Goal: Task Accomplishment & Management: Use online tool/utility

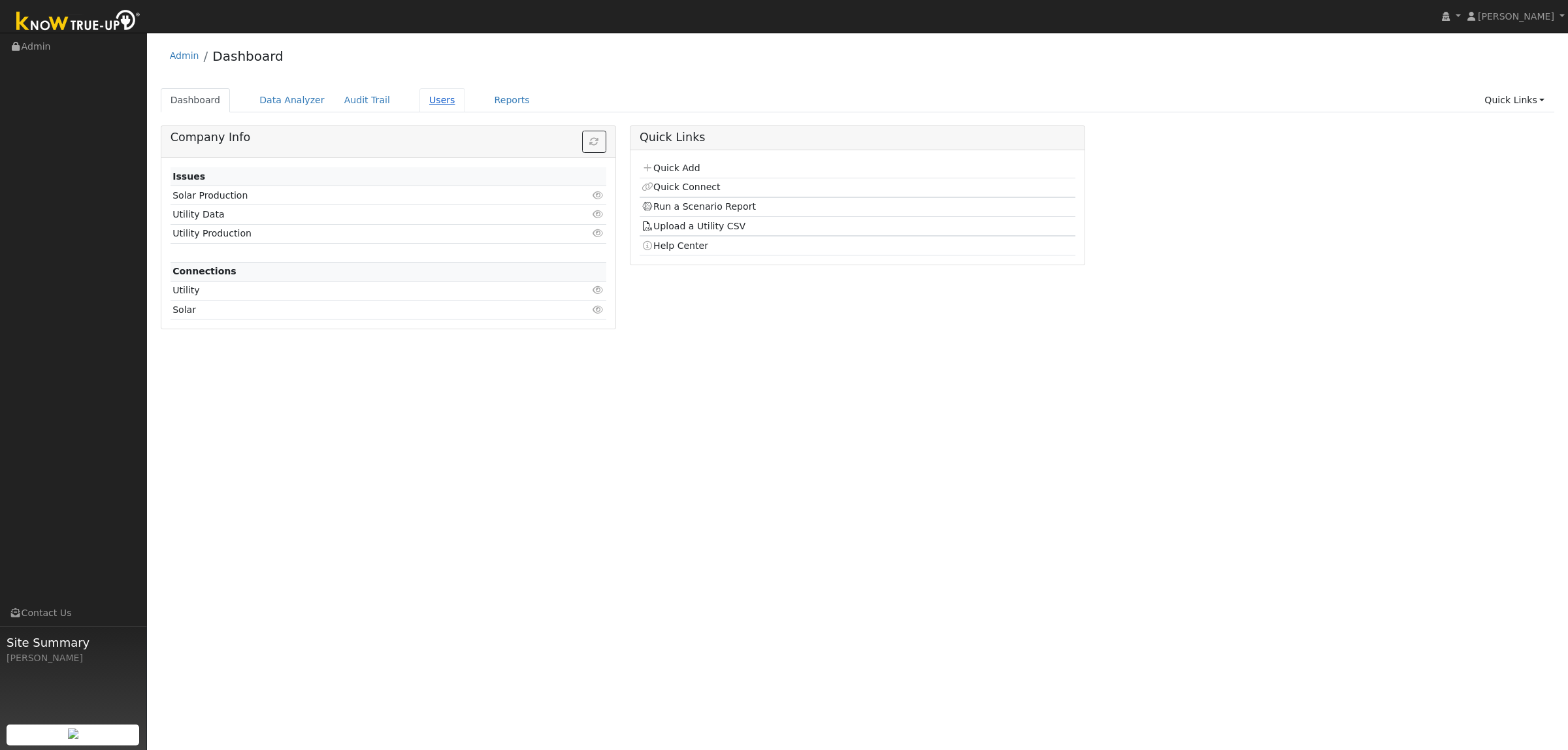
click at [419, 97] on link "Users" at bounding box center [442, 100] width 46 height 24
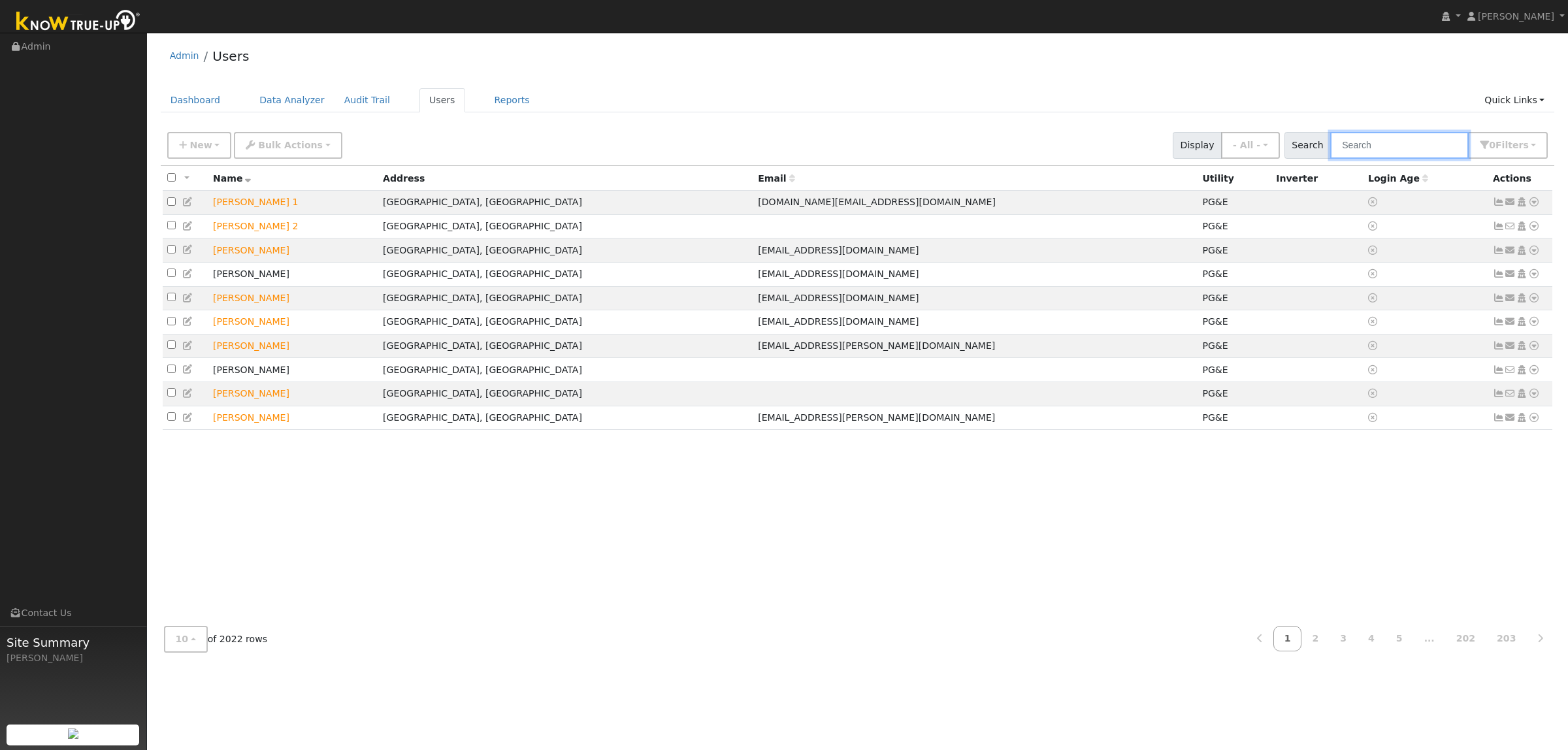
click at [1369, 145] on input "text" at bounding box center [1399, 145] width 139 height 27
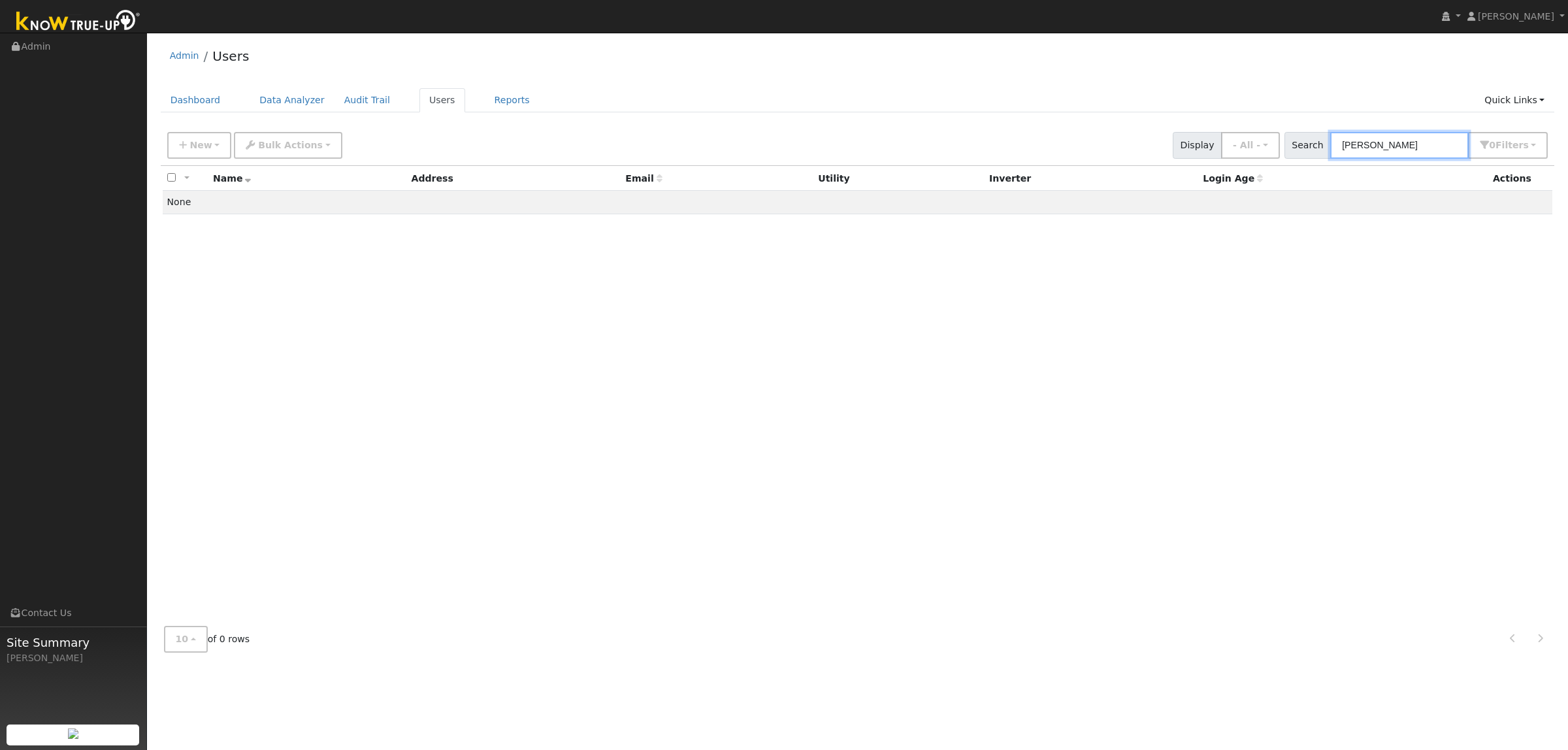
type input "Jovani"
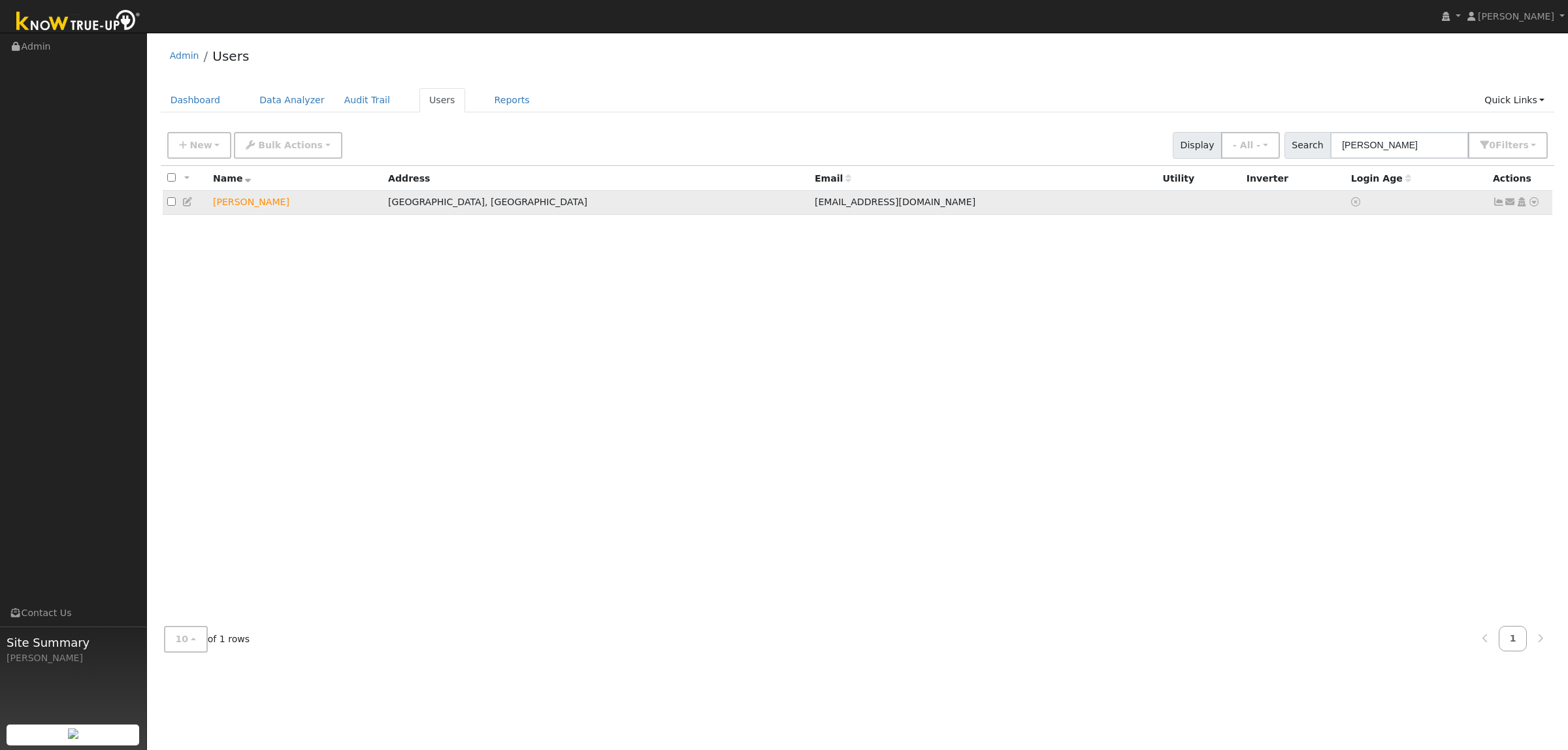
click at [1533, 201] on icon at bounding box center [1534, 202] width 12 height 9
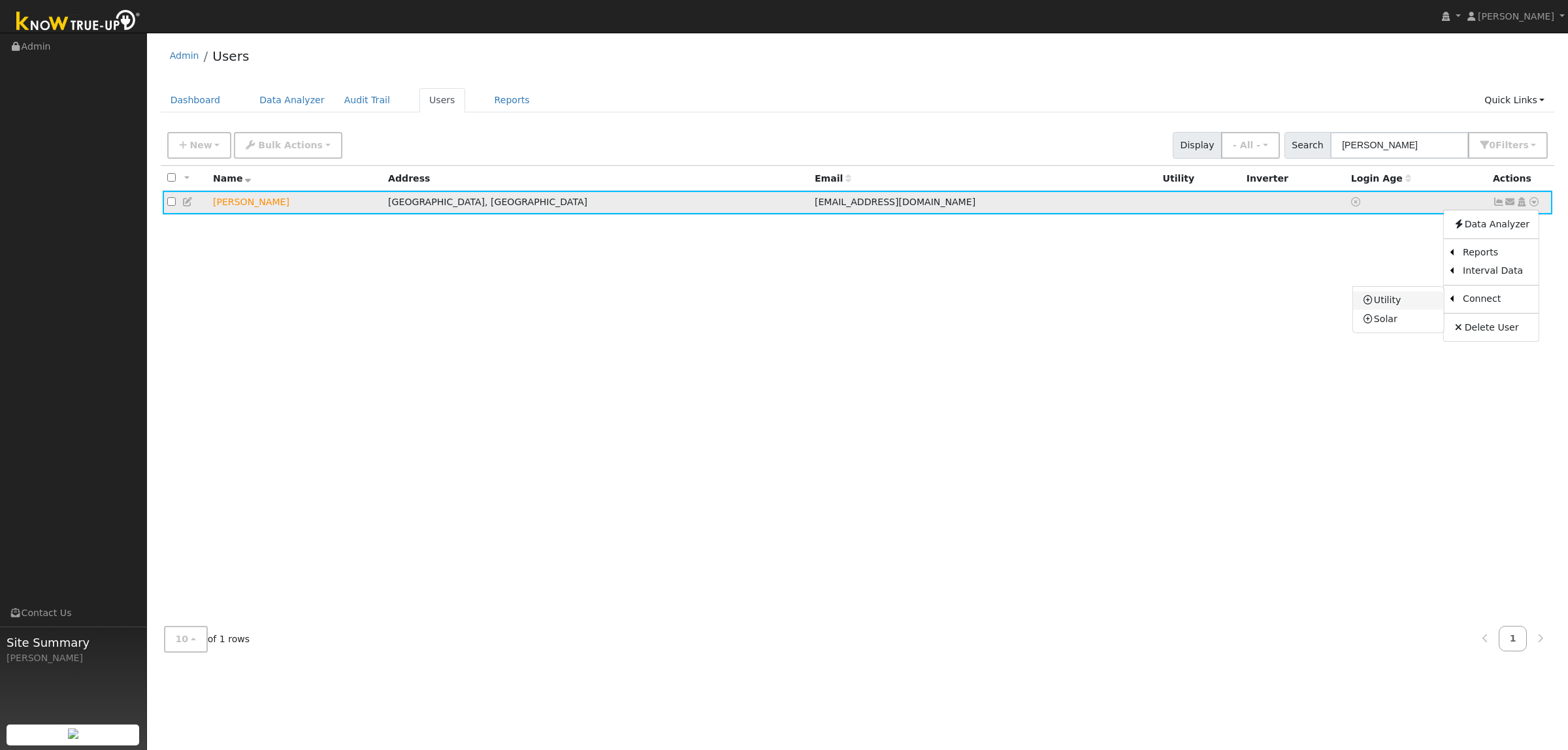
click at [1416, 301] on link "Utility" at bounding box center [1398, 301] width 91 height 18
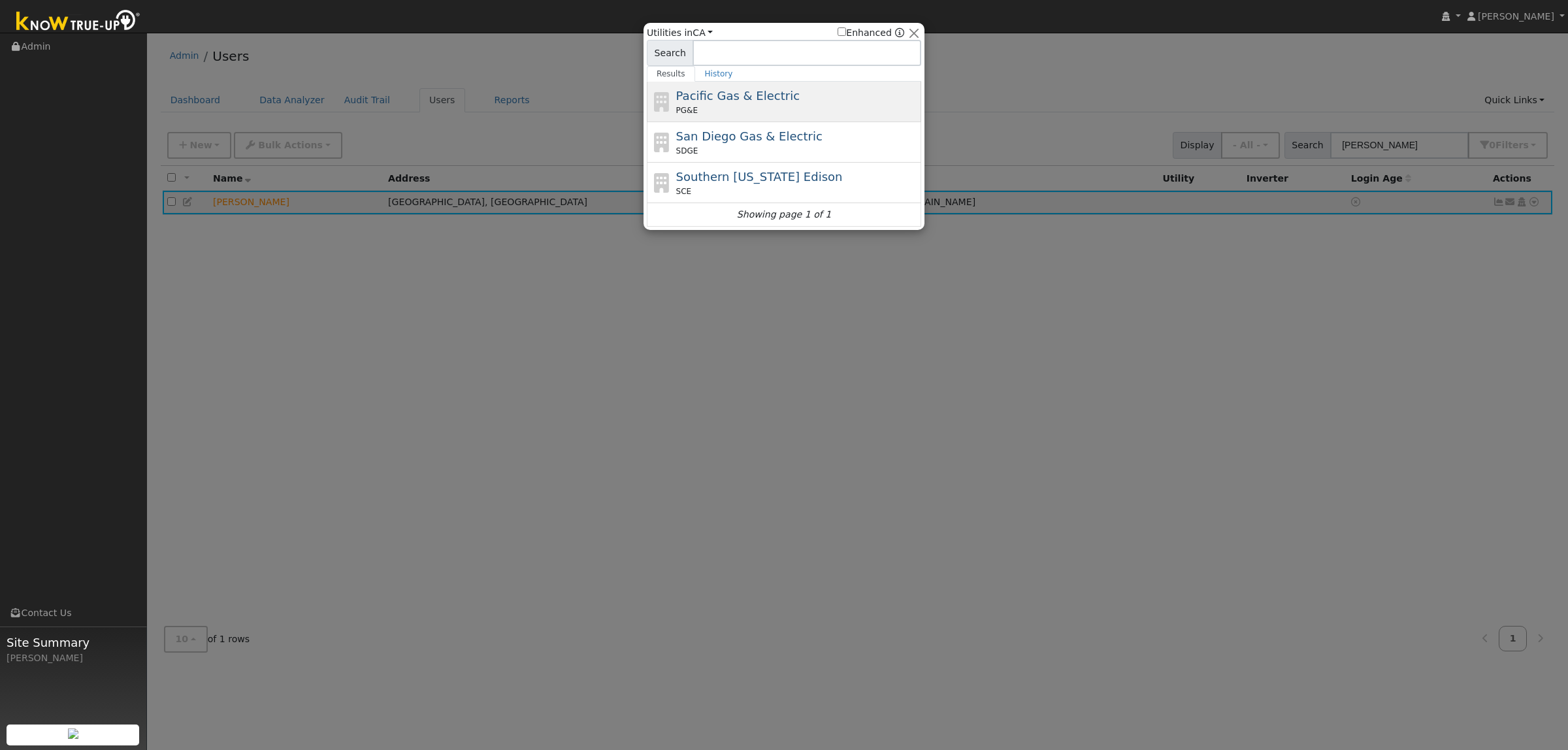
click at [704, 99] on span "Pacific Gas & Electric" at bounding box center [738, 95] width 124 height 14
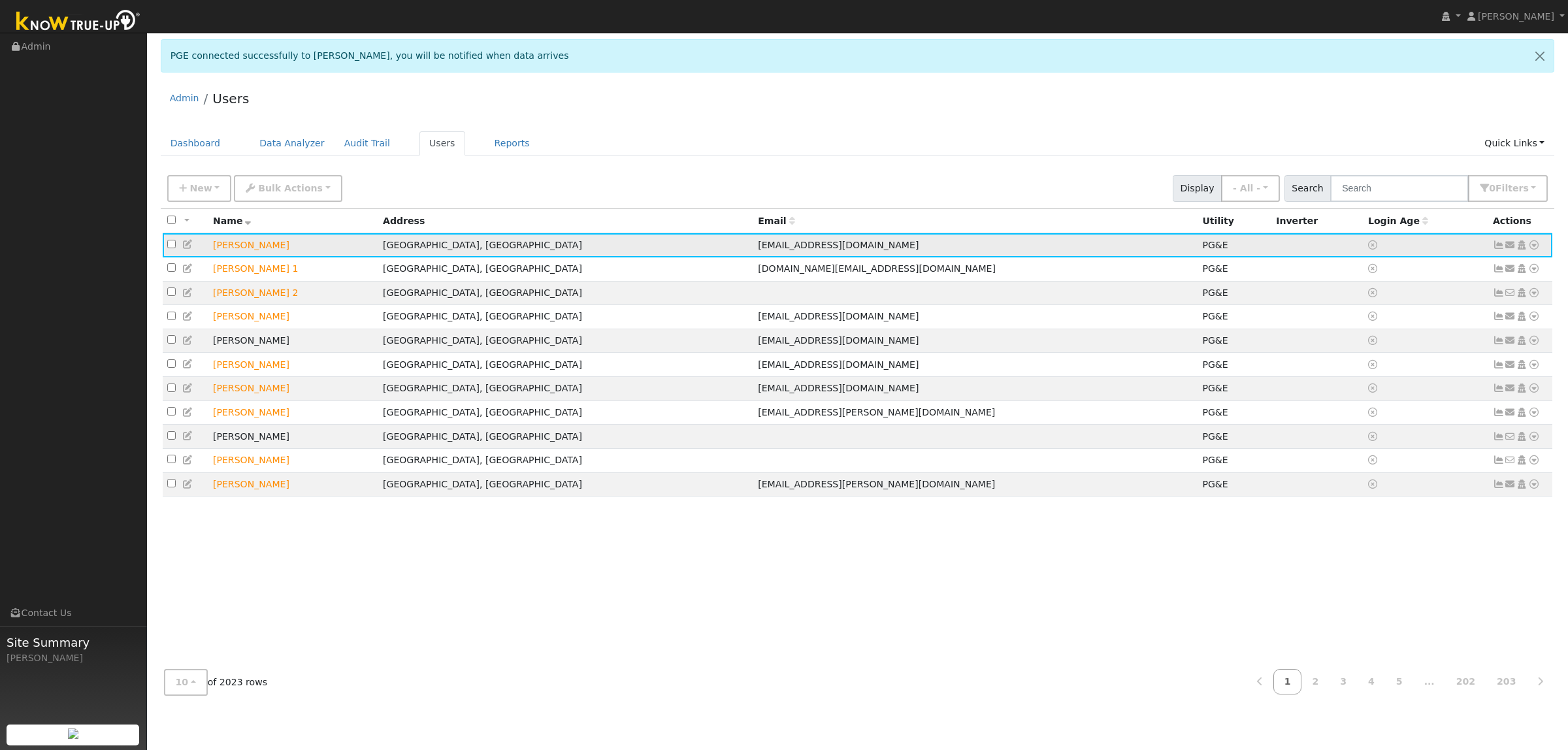
click at [1537, 248] on icon at bounding box center [1534, 245] width 12 height 9
click at [1393, 295] on link "Scenario" at bounding box center [1395, 297] width 97 height 18
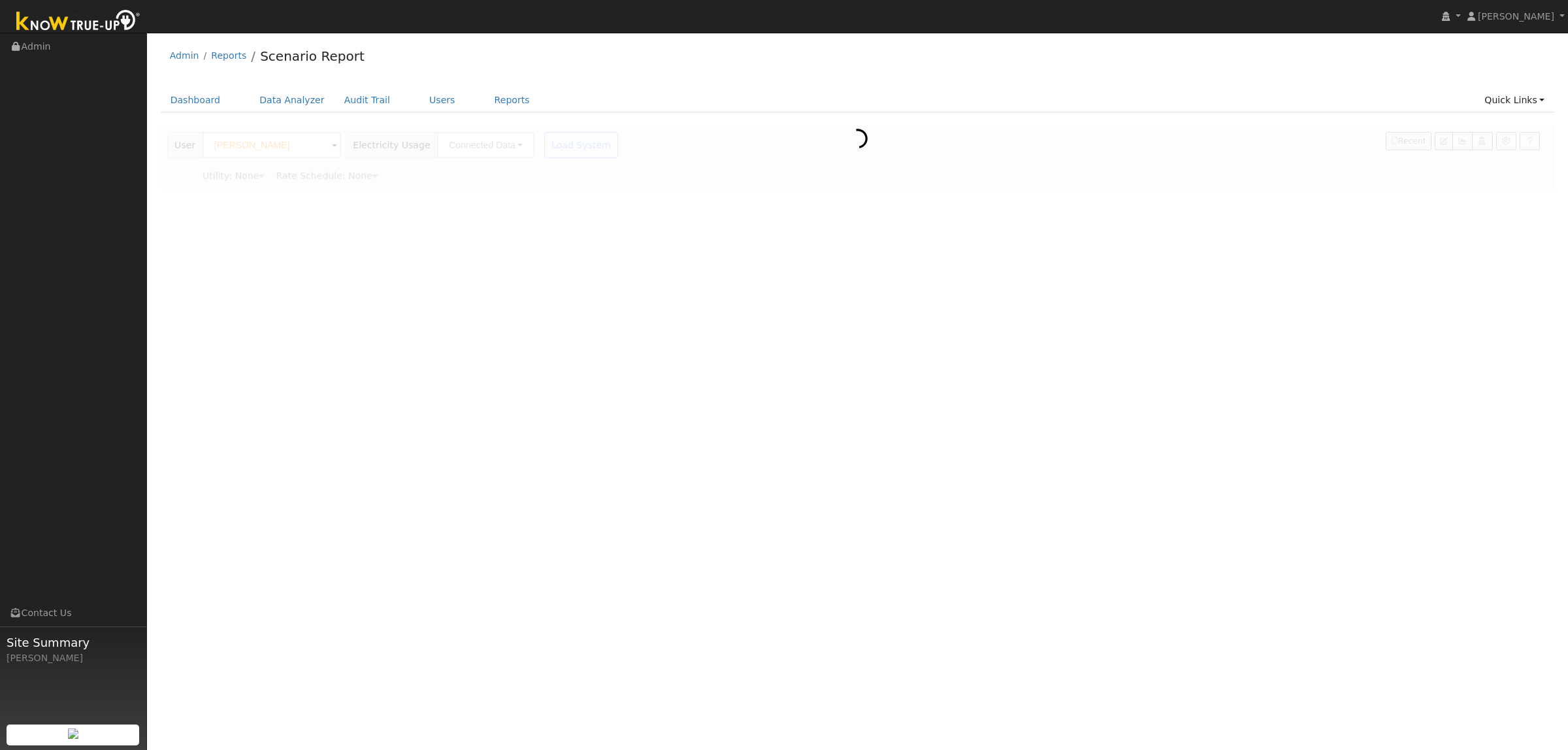
type input "Pacific Gas & Electric"
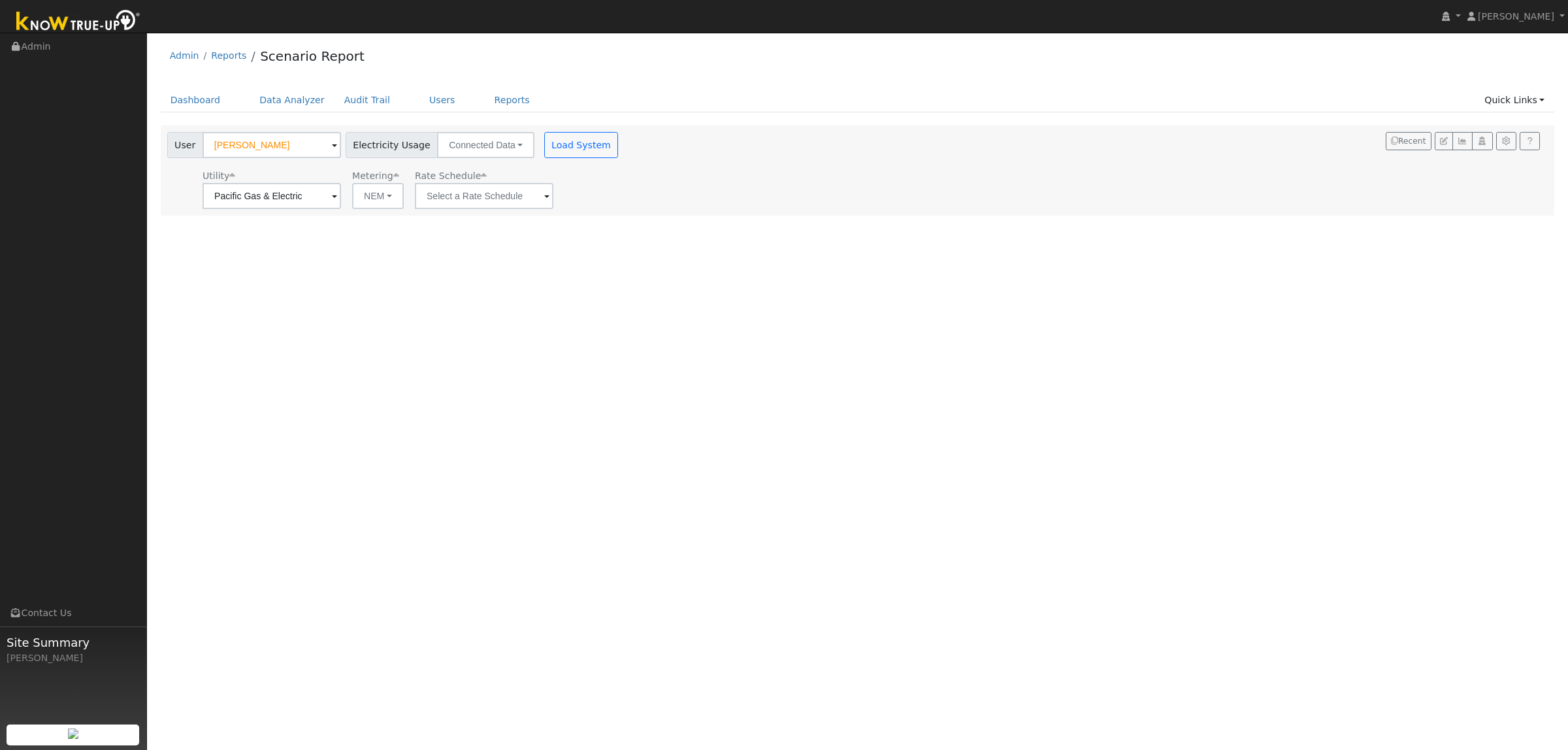
click at [549, 199] on span at bounding box center [547, 197] width 5 height 15
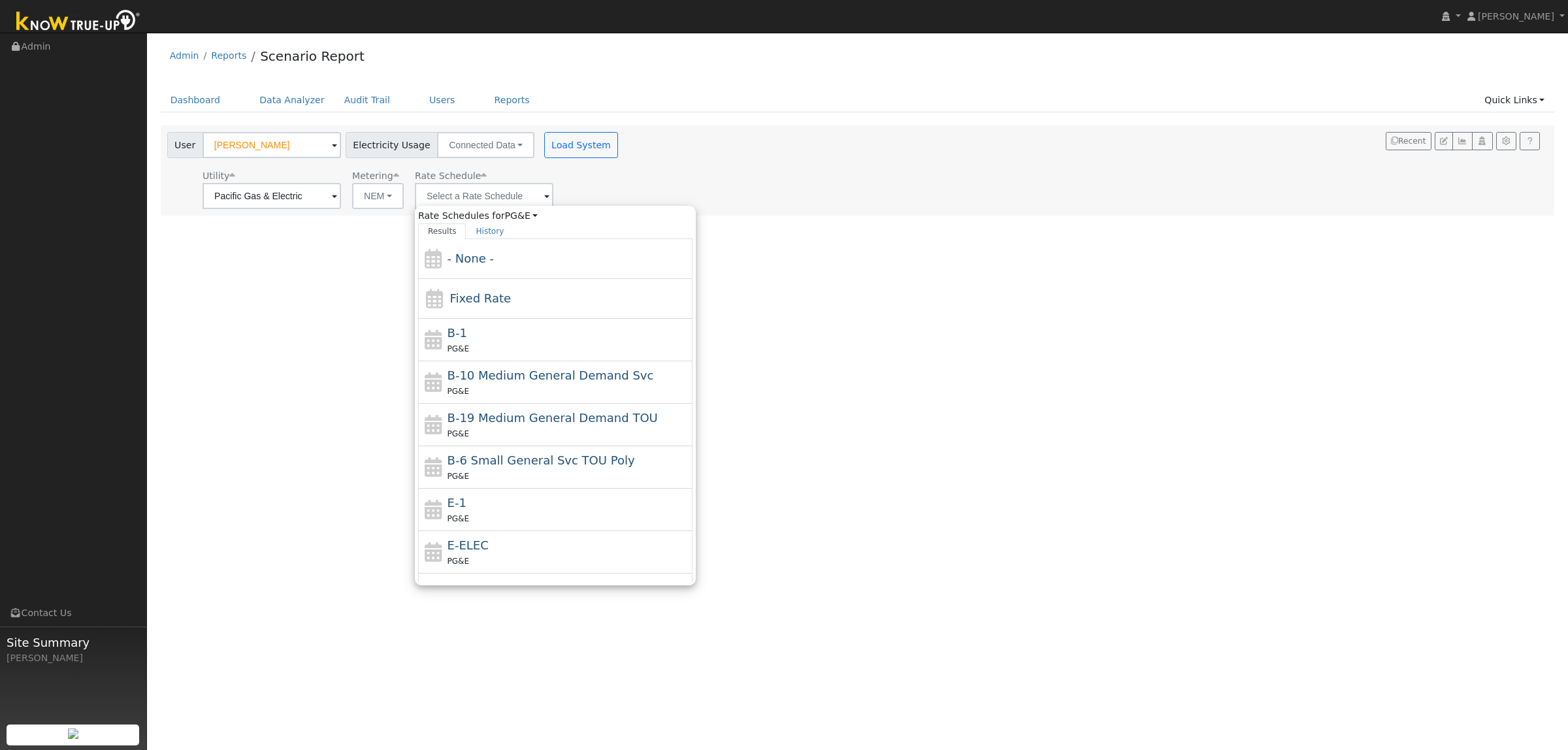
click at [359, 272] on div "User Profile First name Last name Email Email Notifications No Emails No Emails…" at bounding box center [857, 391] width 1421 height 717
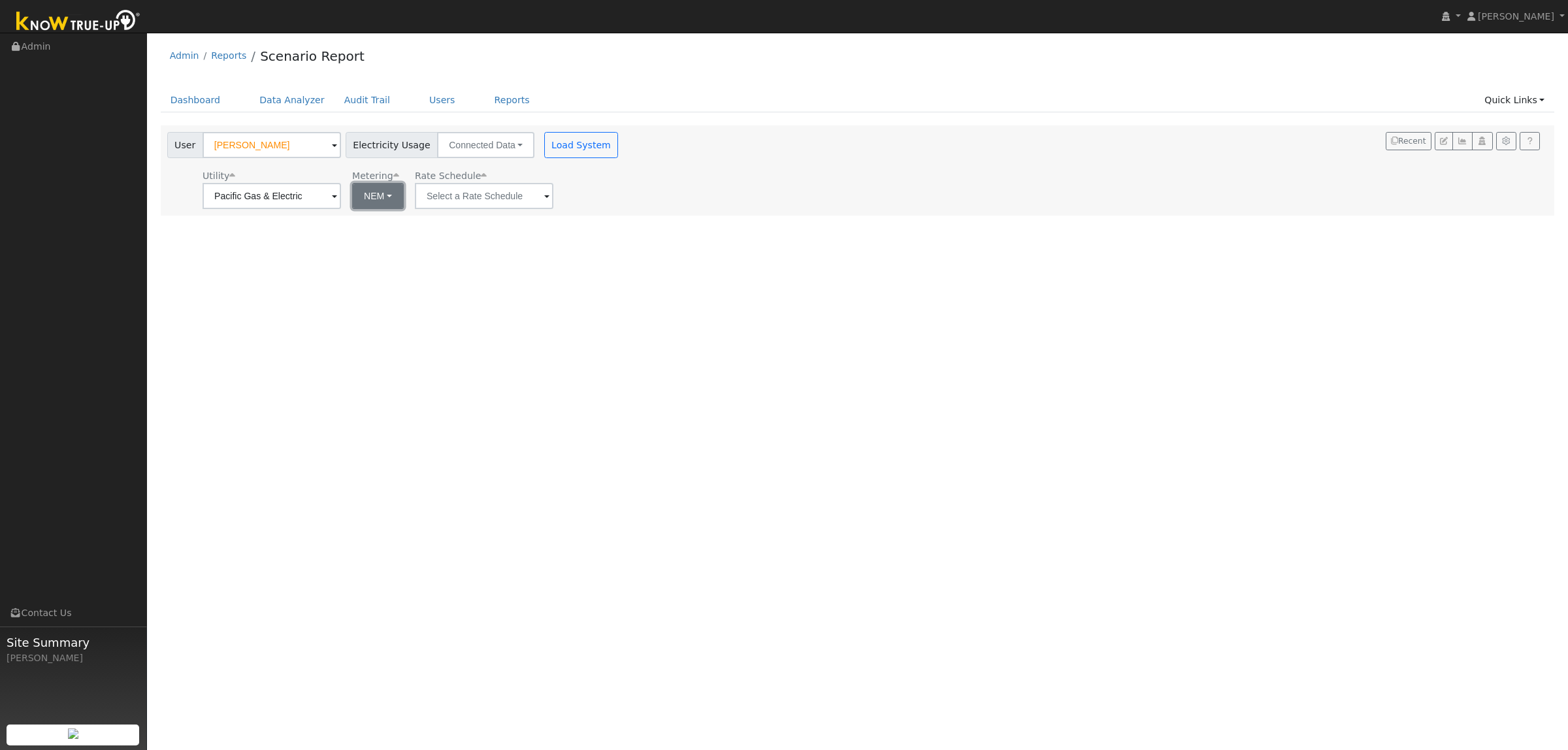
click at [397, 194] on button "NEM" at bounding box center [377, 196] width 52 height 26
click at [464, 201] on input "text" at bounding box center [484, 196] width 139 height 26
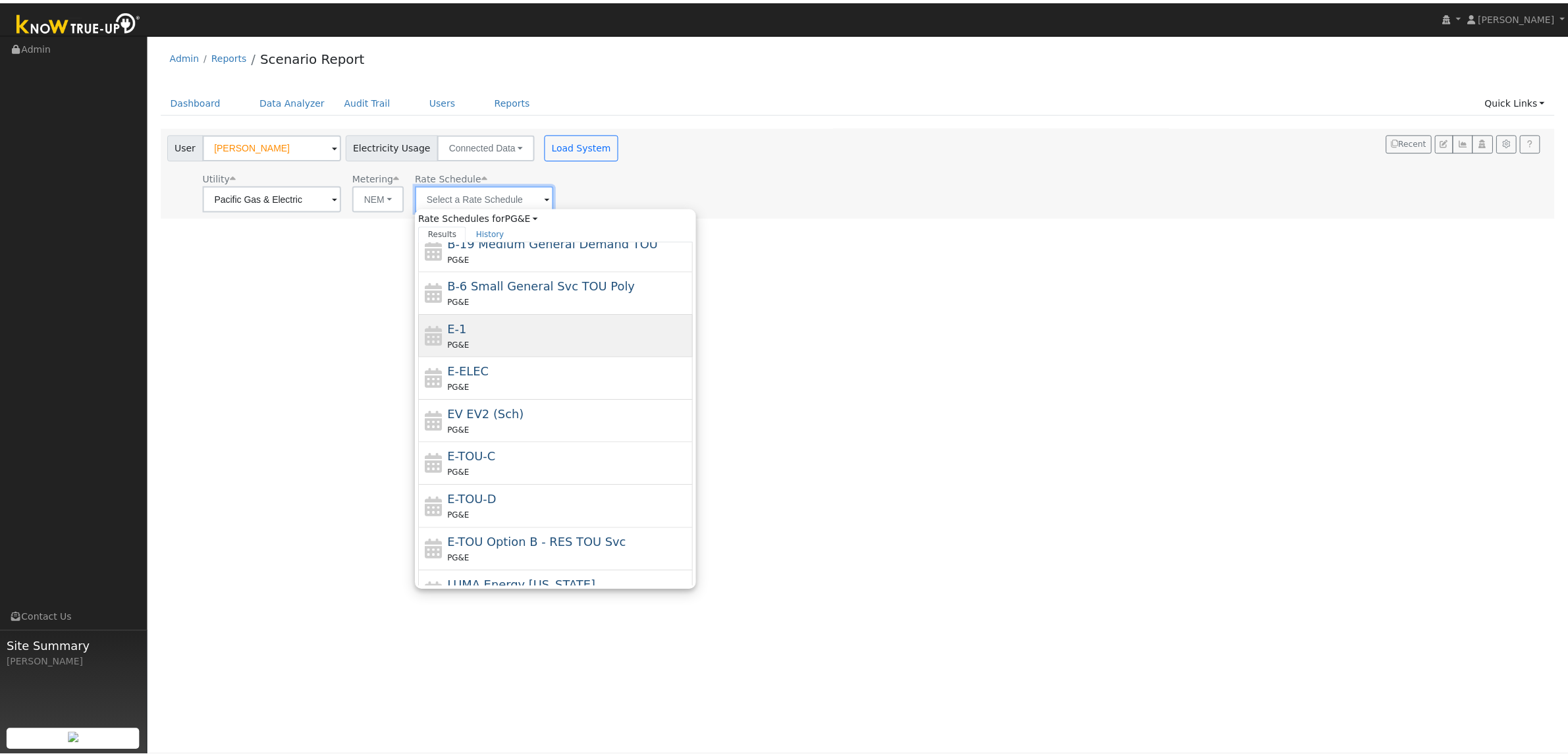
scroll to position [150, 0]
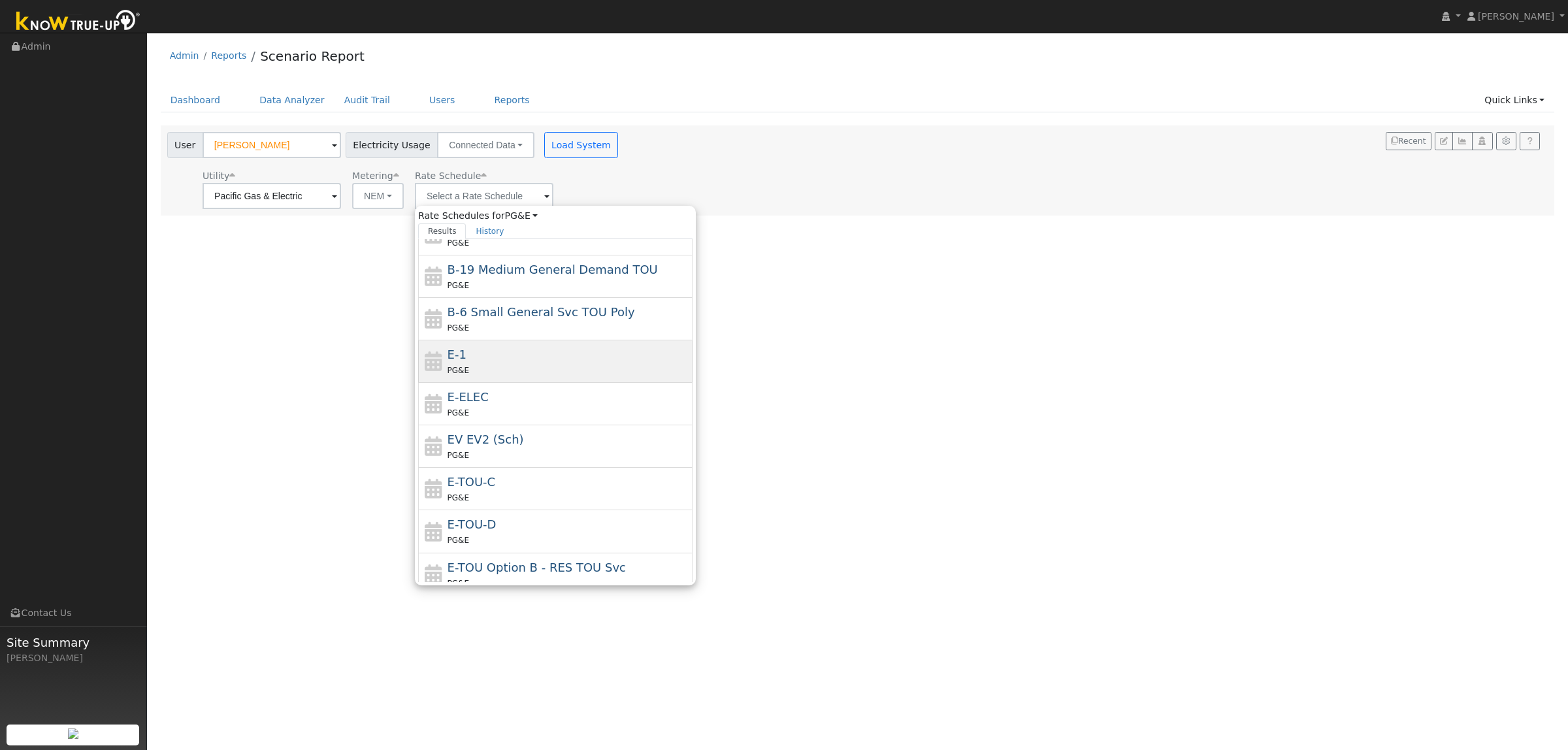
click at [475, 363] on div "E-1 PG&E" at bounding box center [568, 362] width 243 height 31
type input "E-1"
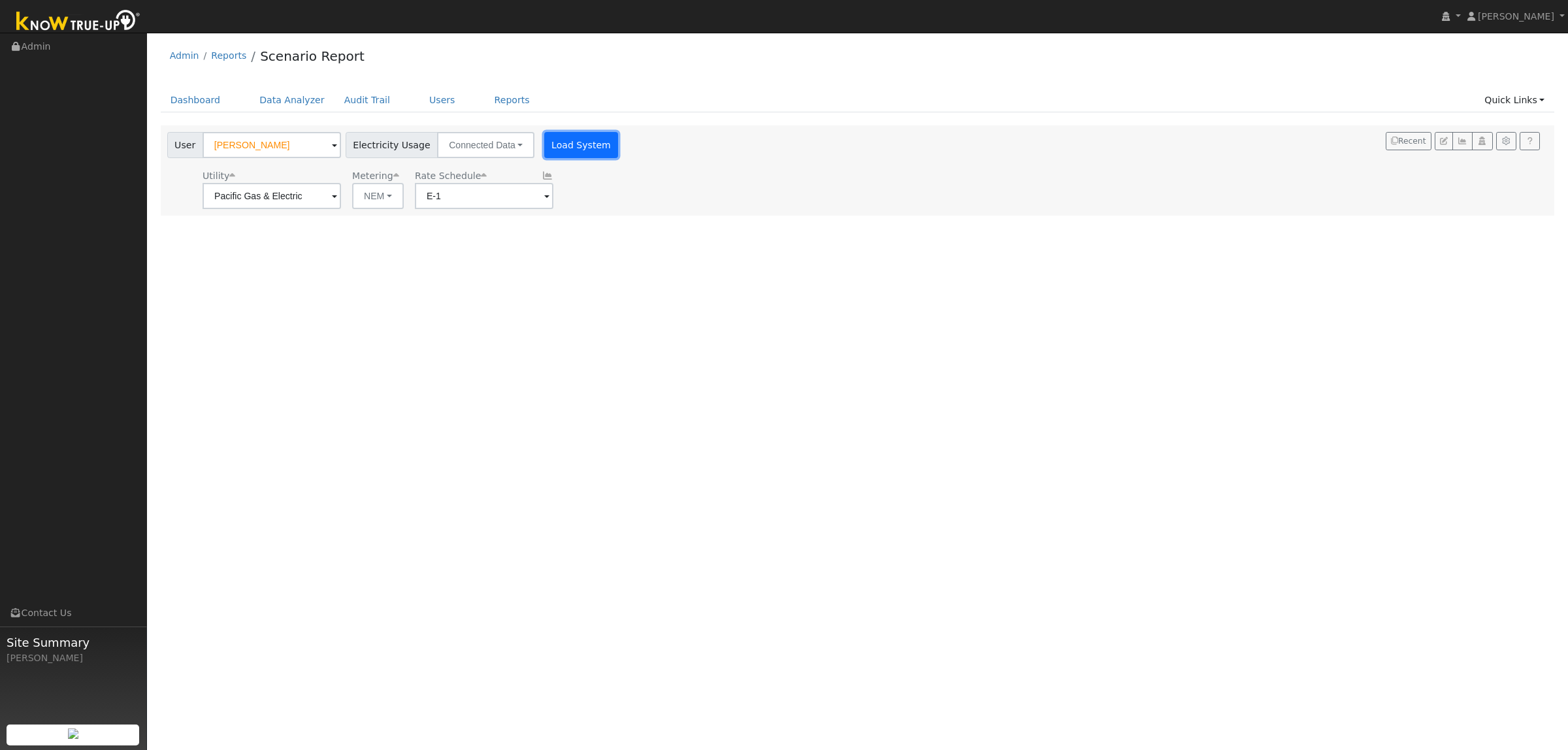
click at [571, 141] on button "Load System" at bounding box center [581, 145] width 75 height 26
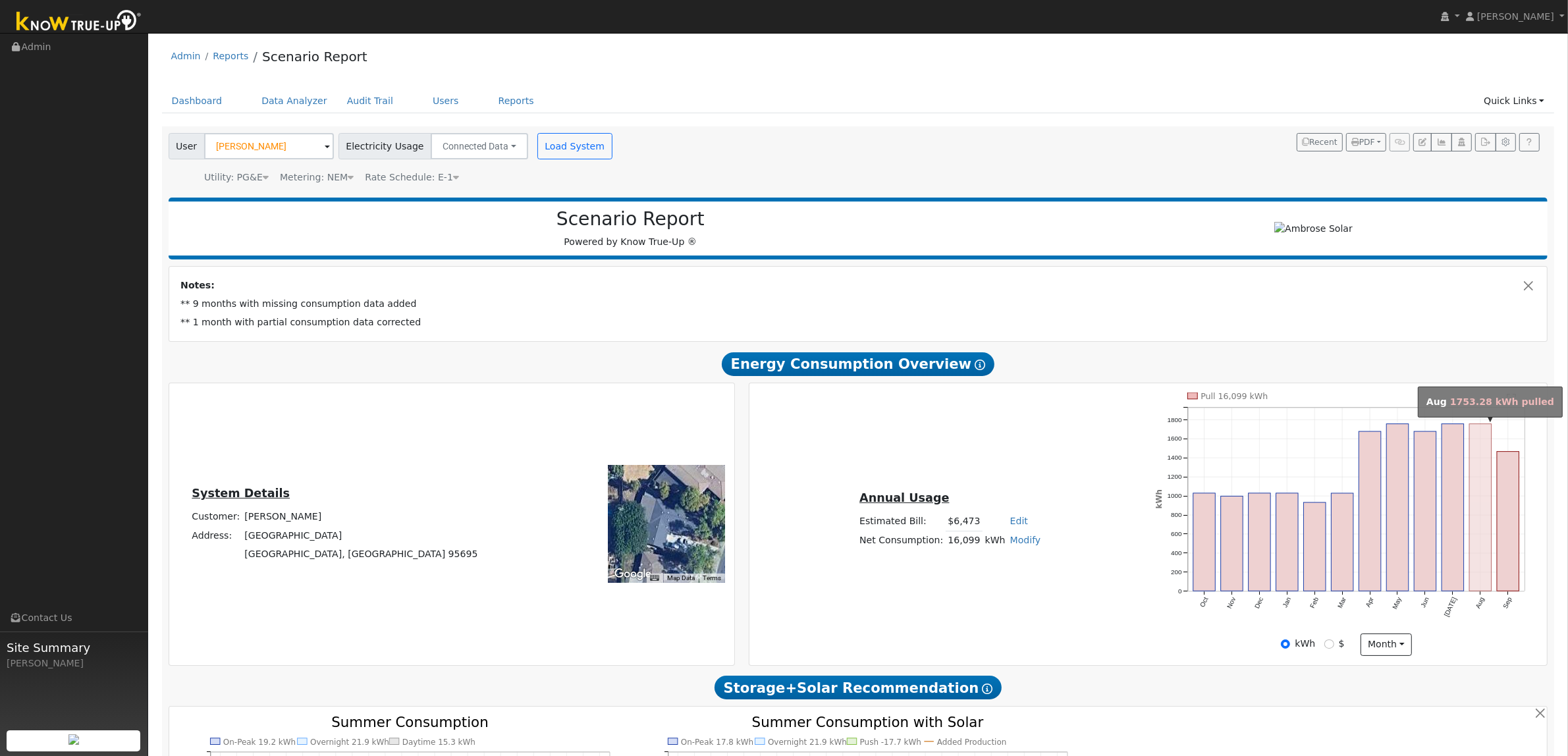
type input "7875"
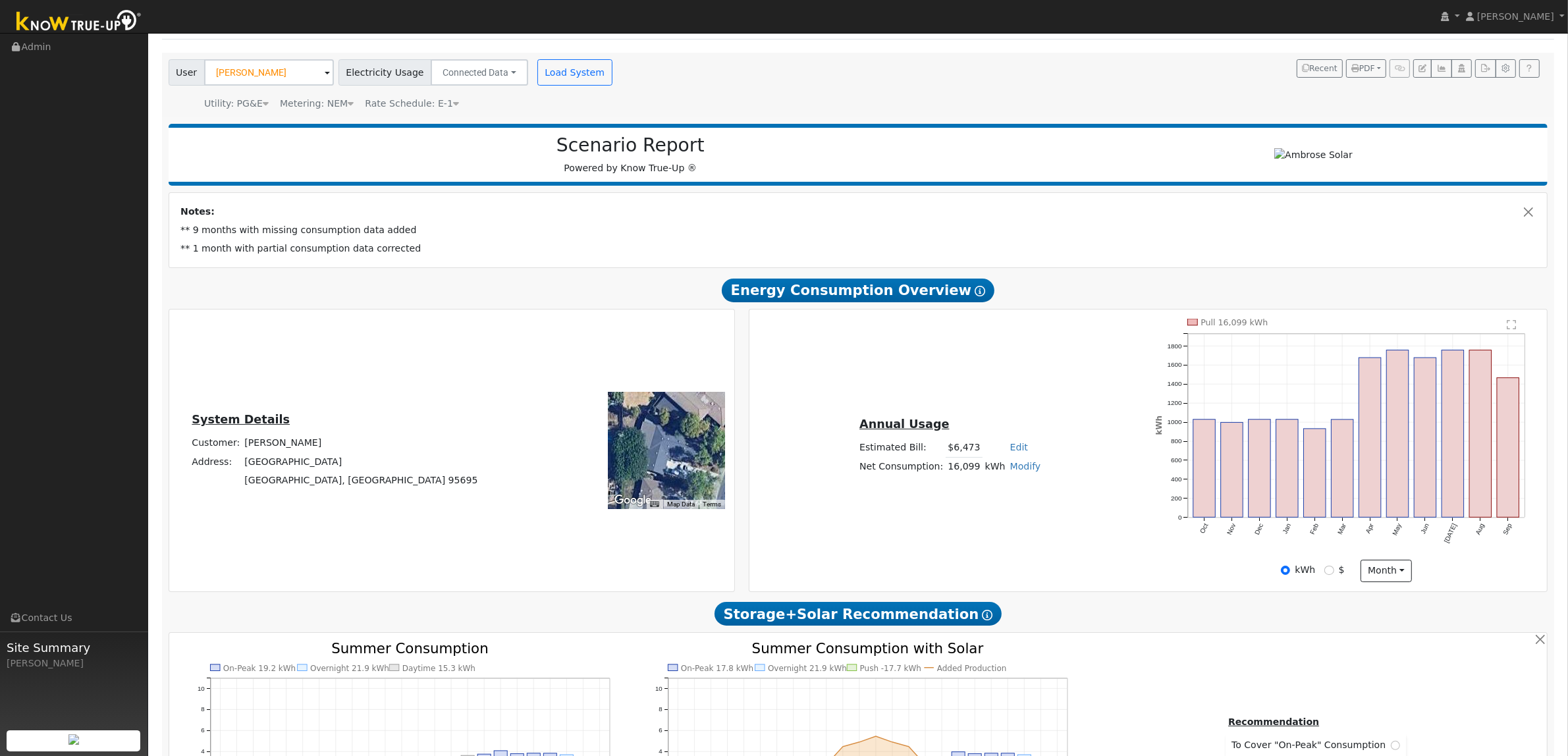
scroll to position [0, 0]
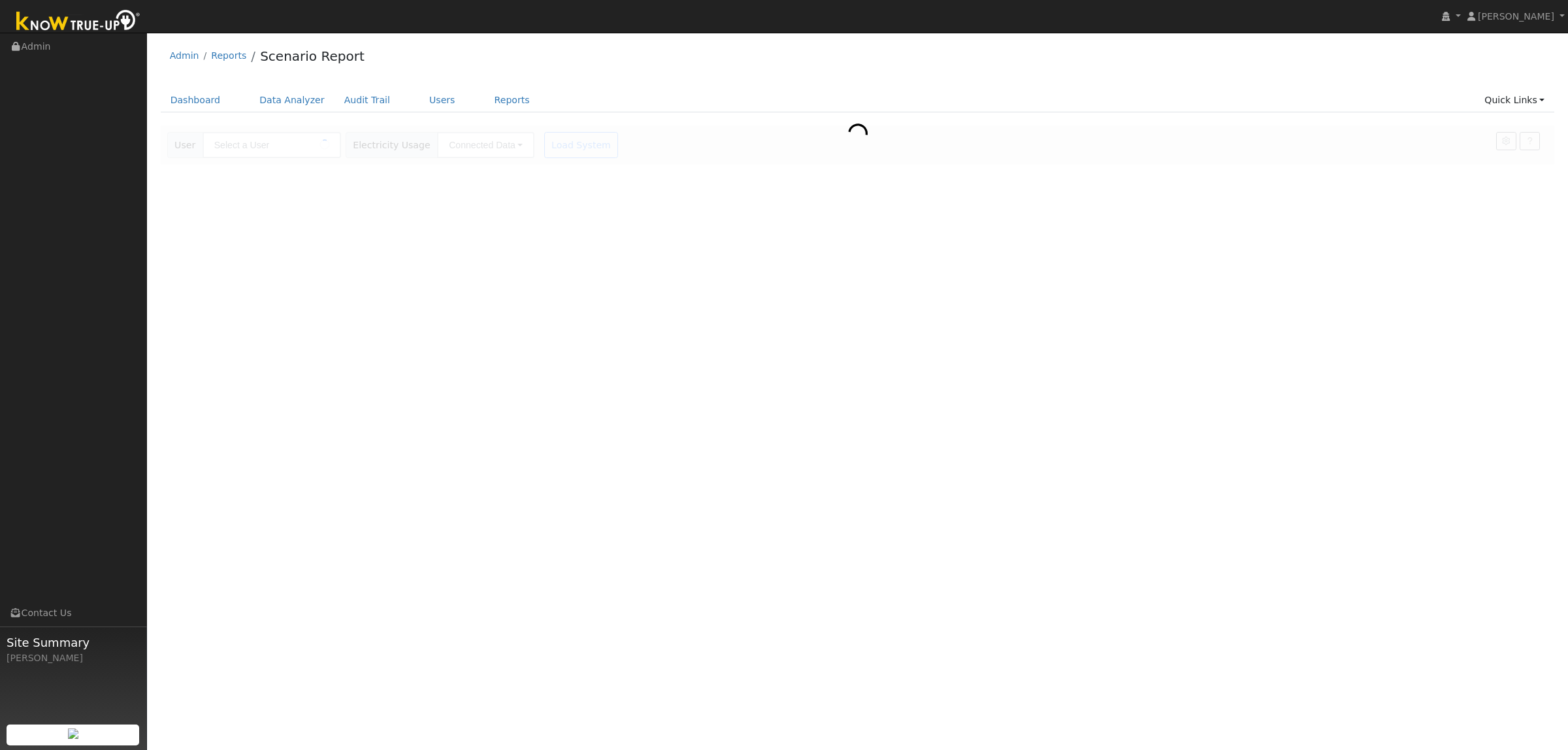
type input "[PERSON_NAME]"
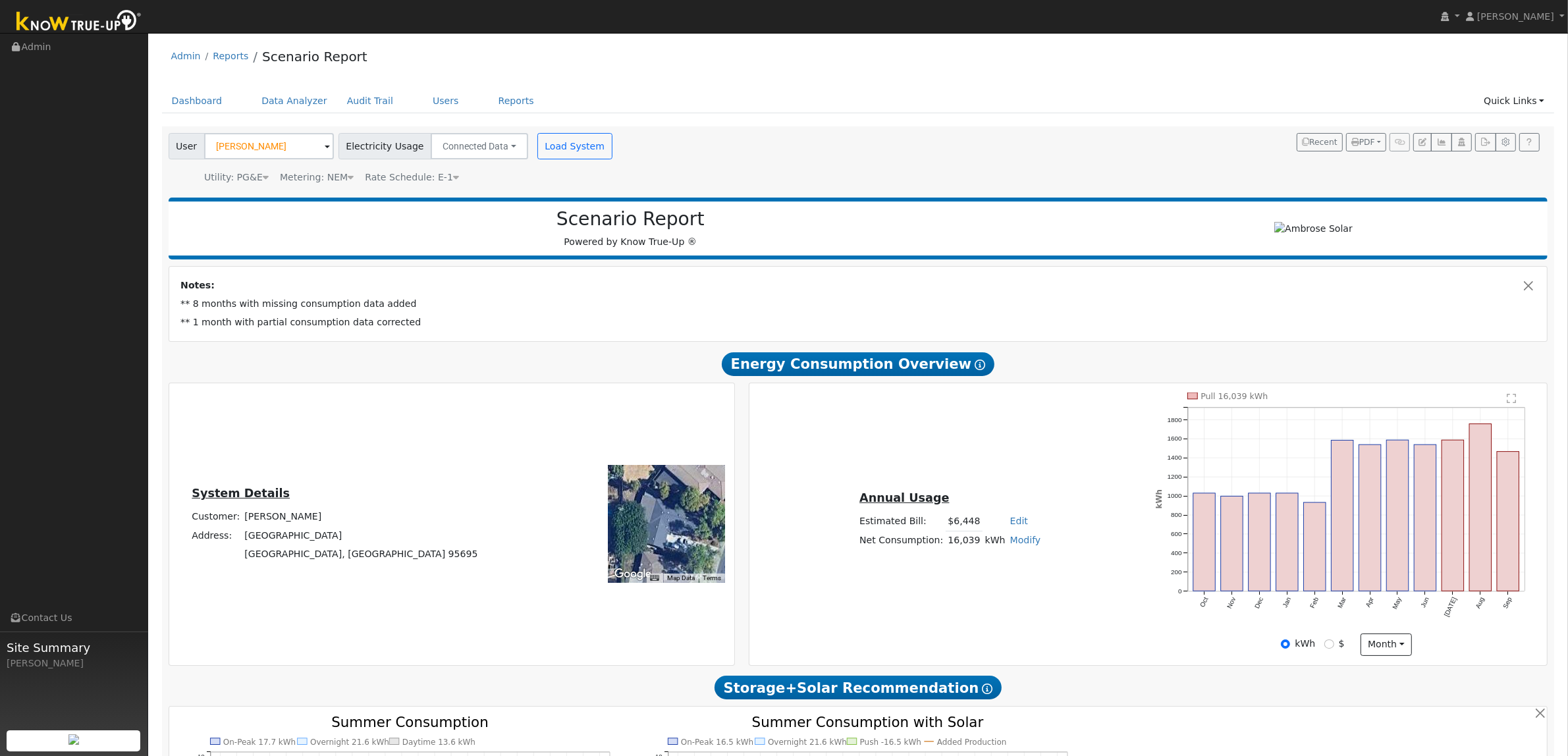
type input "7875"
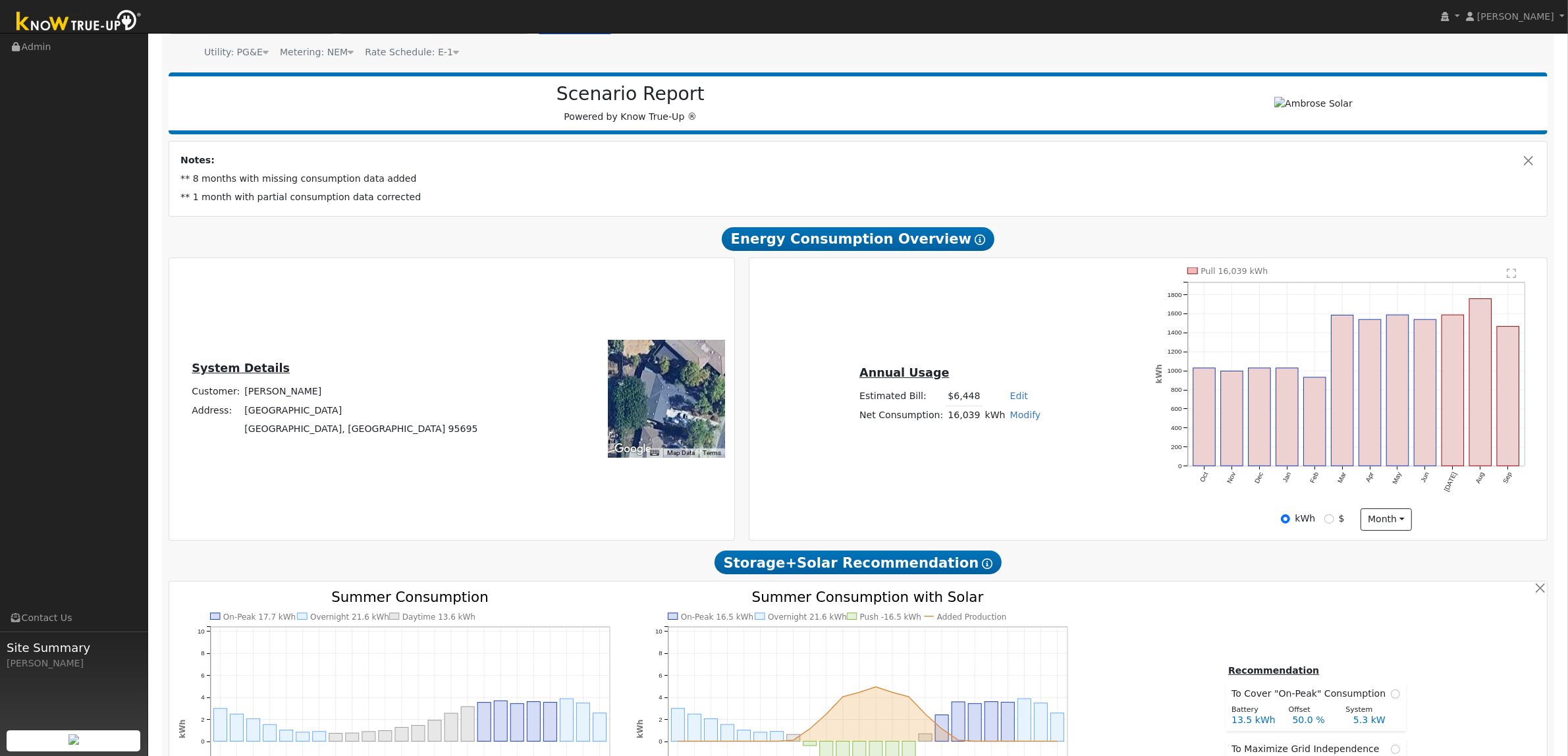
scroll to position [165, 0]
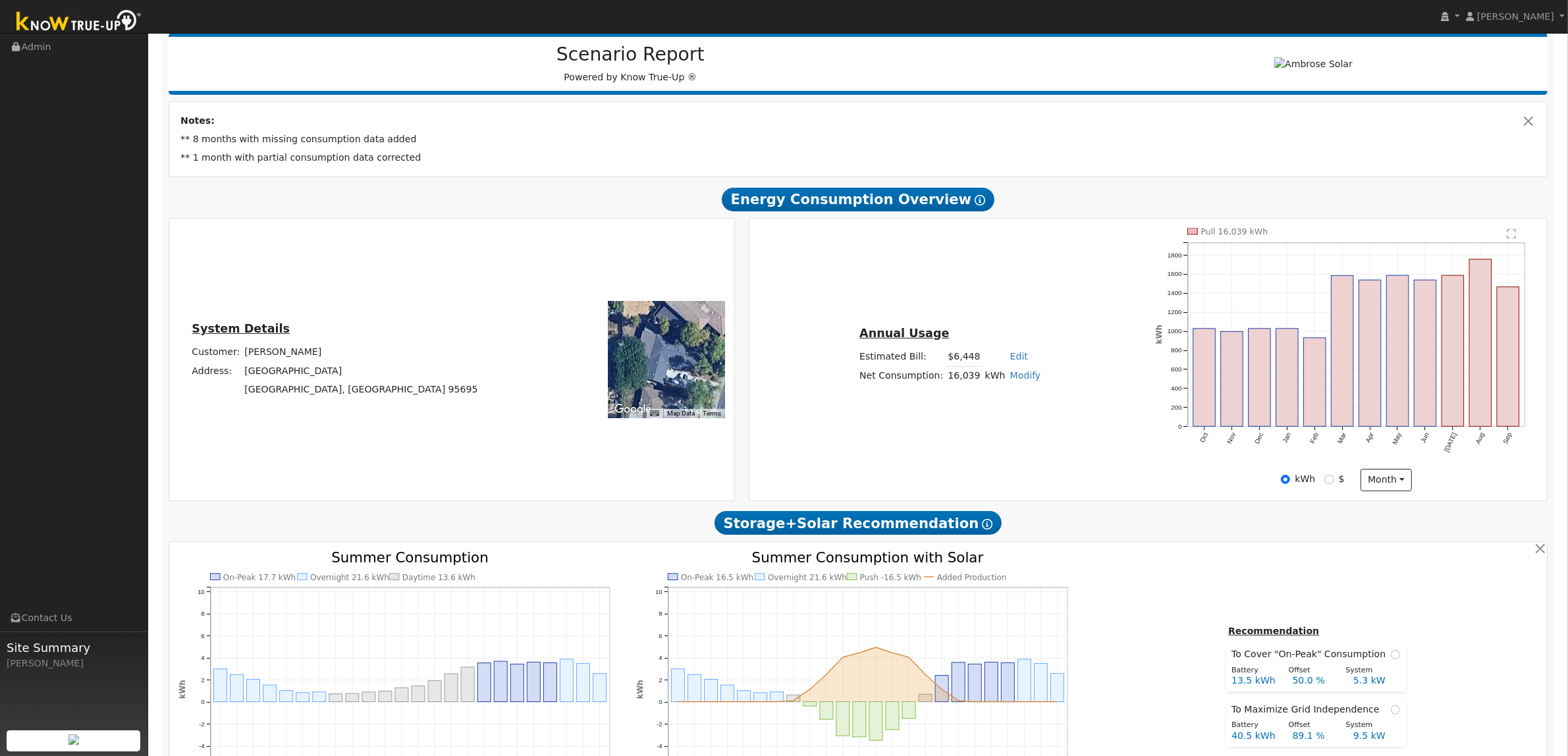
click at [1324, 475] on div "$" at bounding box center [1334, 479] width 20 height 14
click at [1332, 482] on input "$" at bounding box center [1329, 479] width 9 height 9
radio input "true"
click at [1284, 479] on input "kWh" at bounding box center [1285, 479] width 9 height 9
radio input "true"
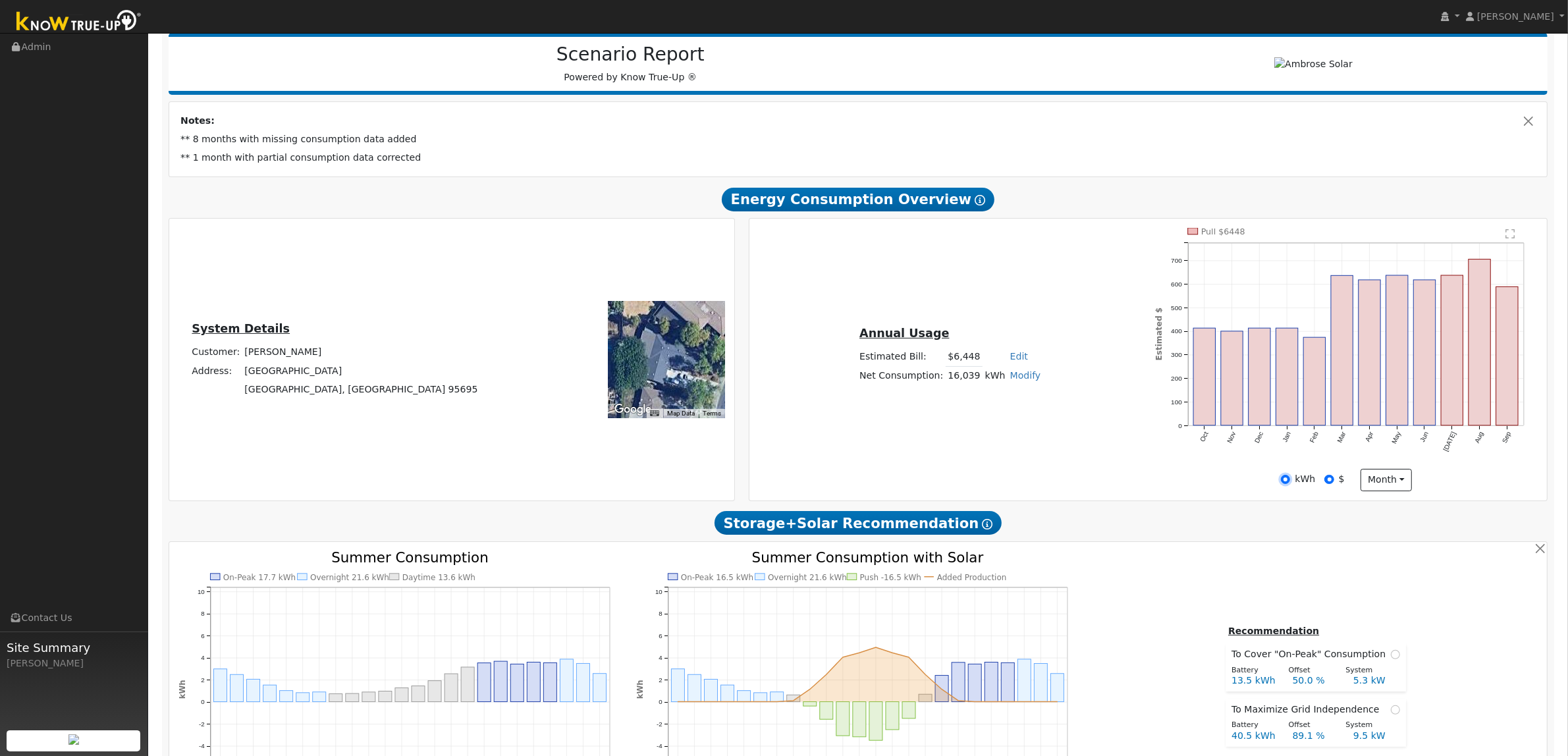
radio input "false"
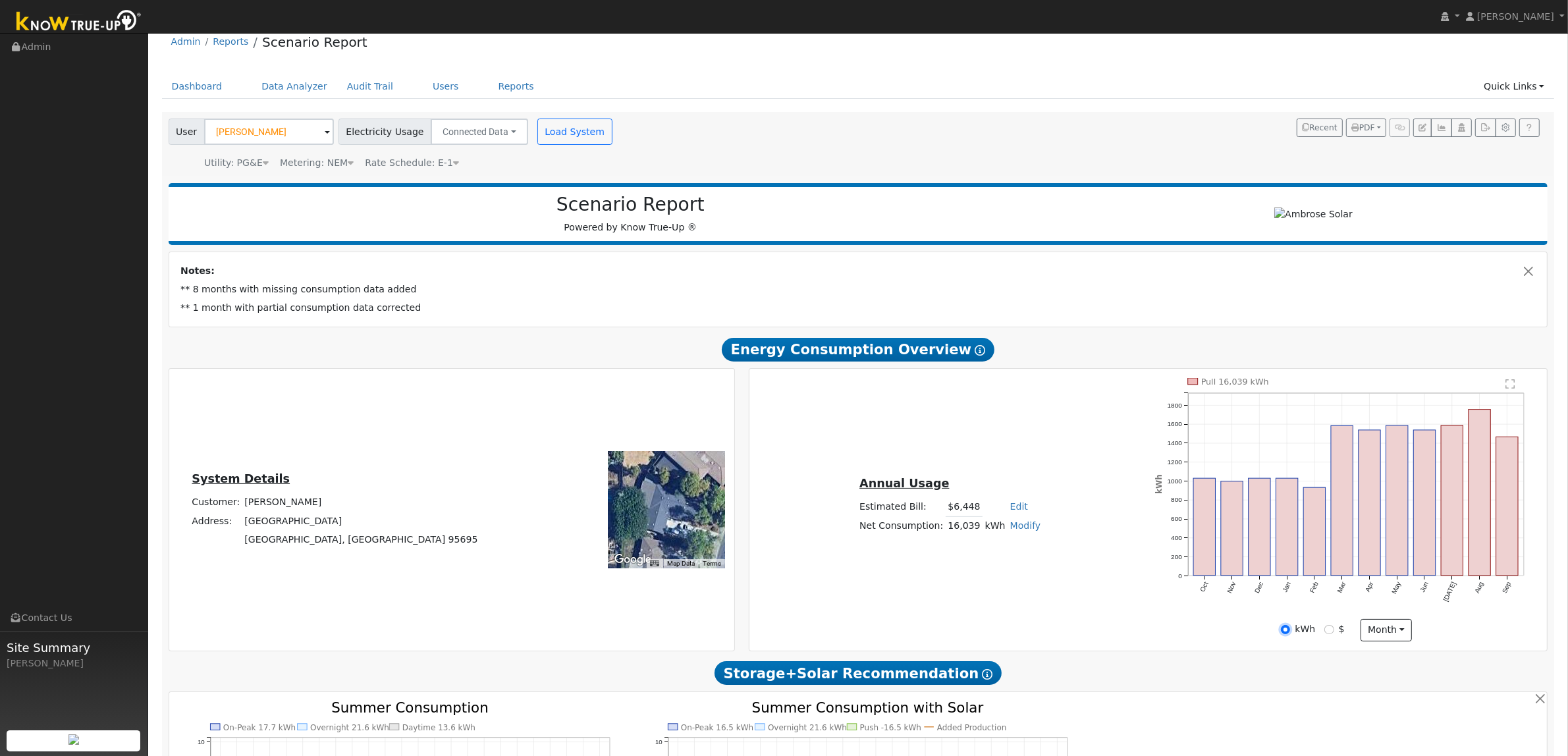
scroll to position [0, 0]
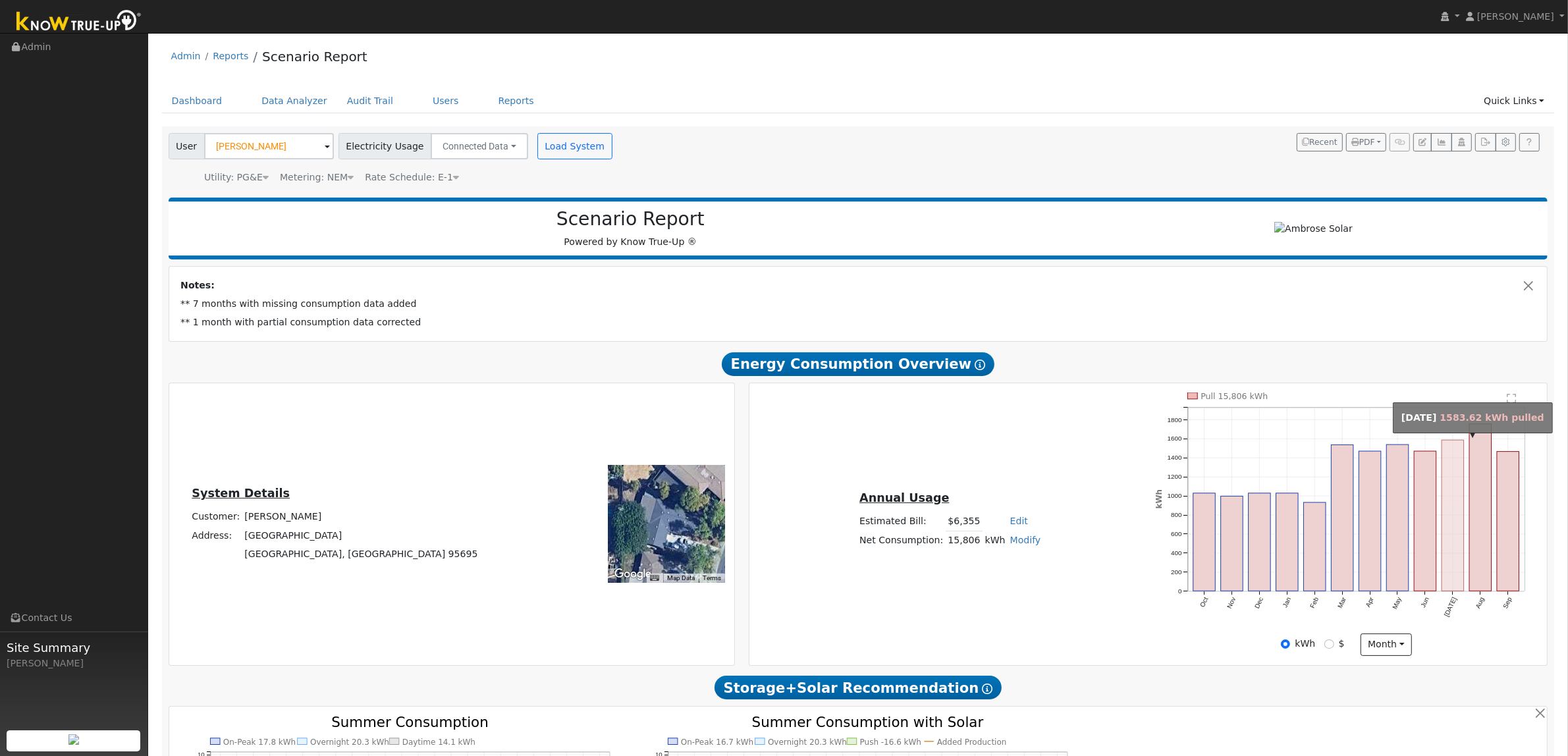
type input "7875"
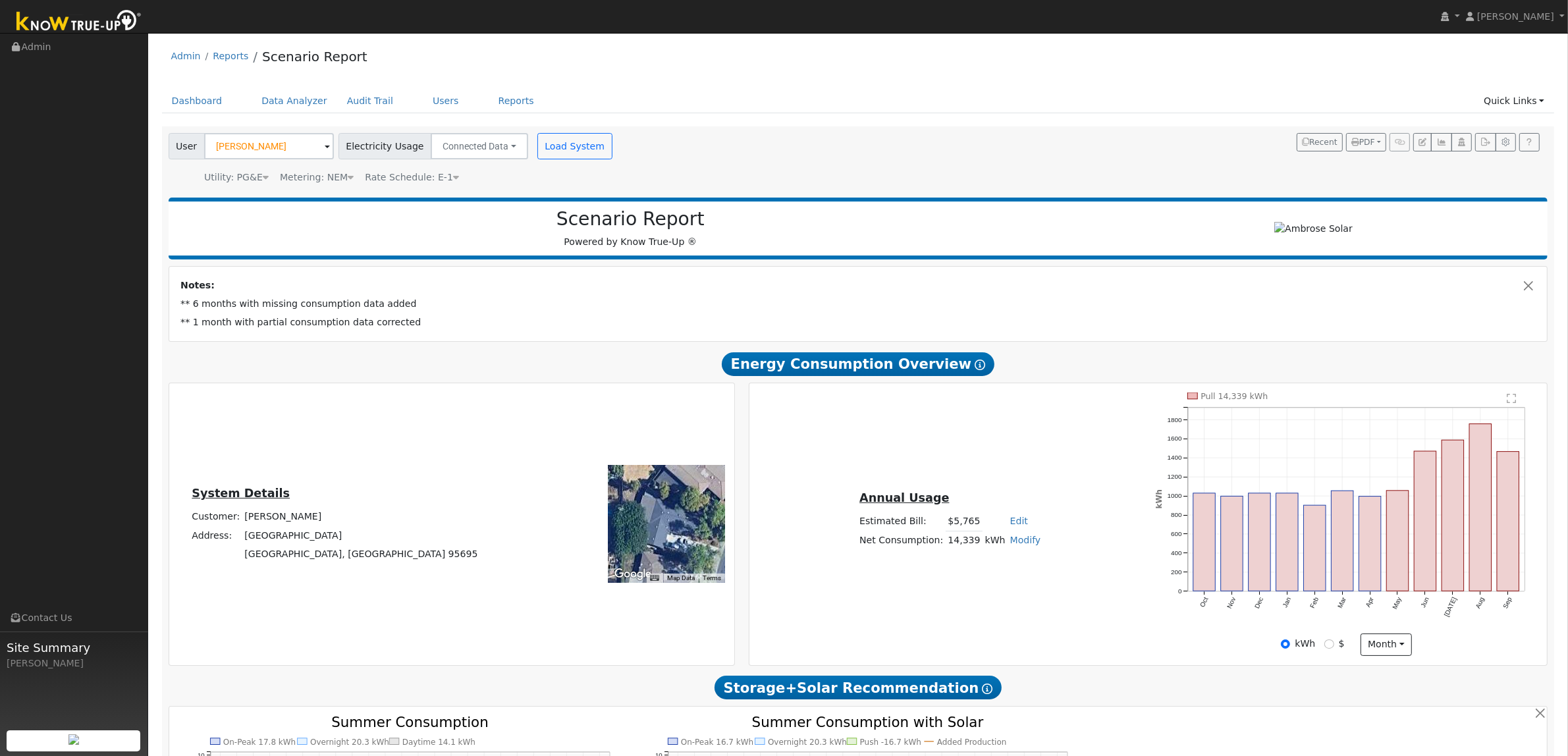
type input "7875"
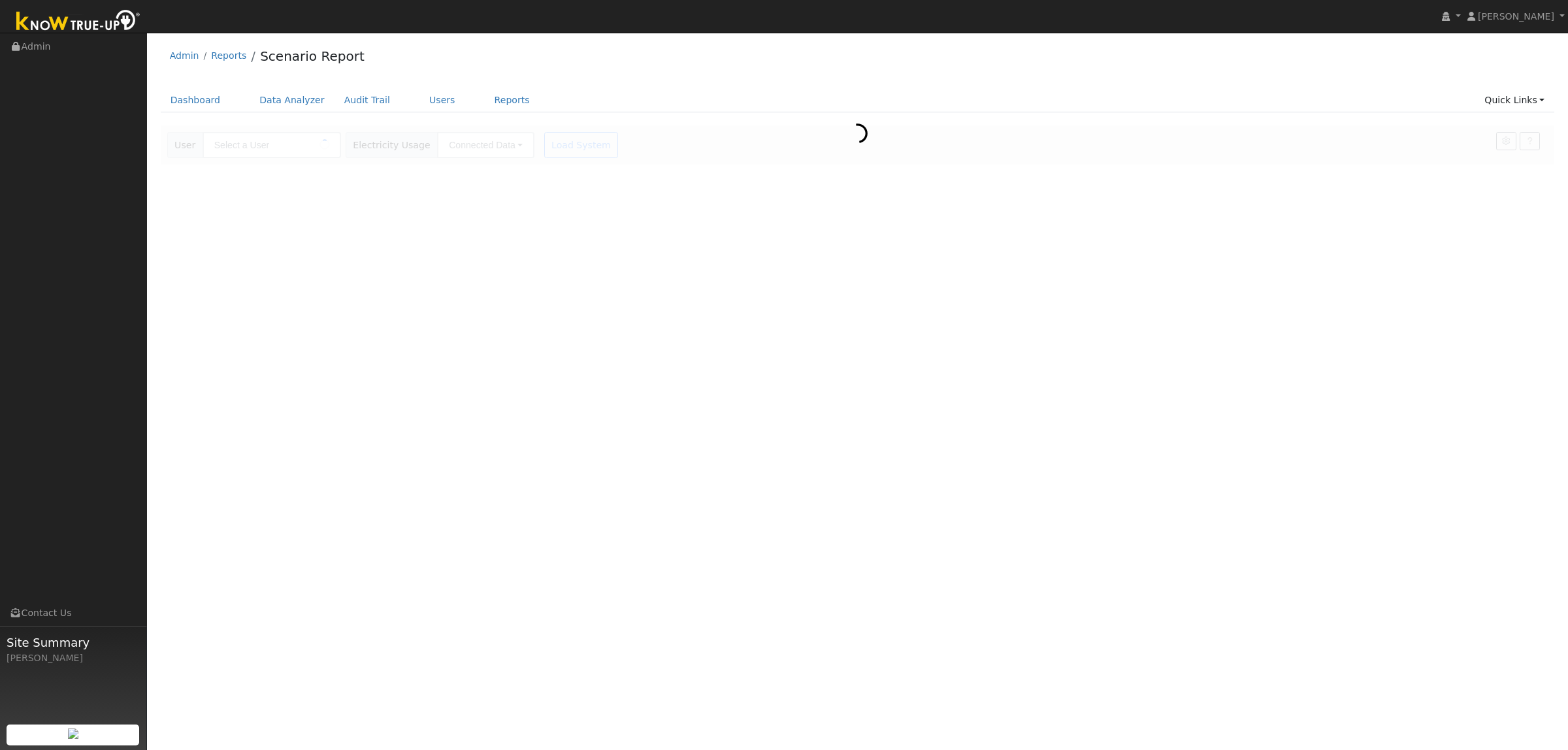
type input "[PERSON_NAME]"
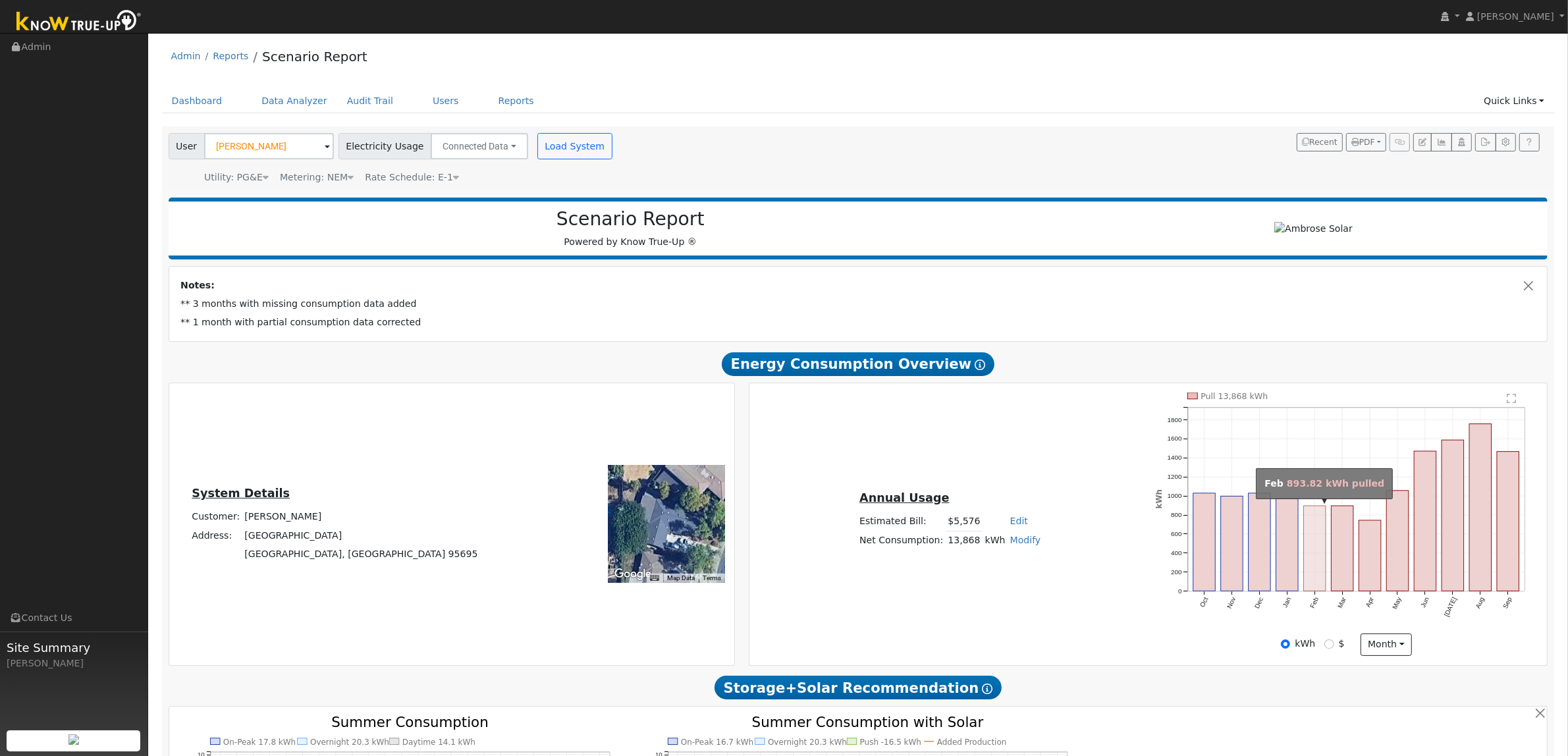
type input "7875"
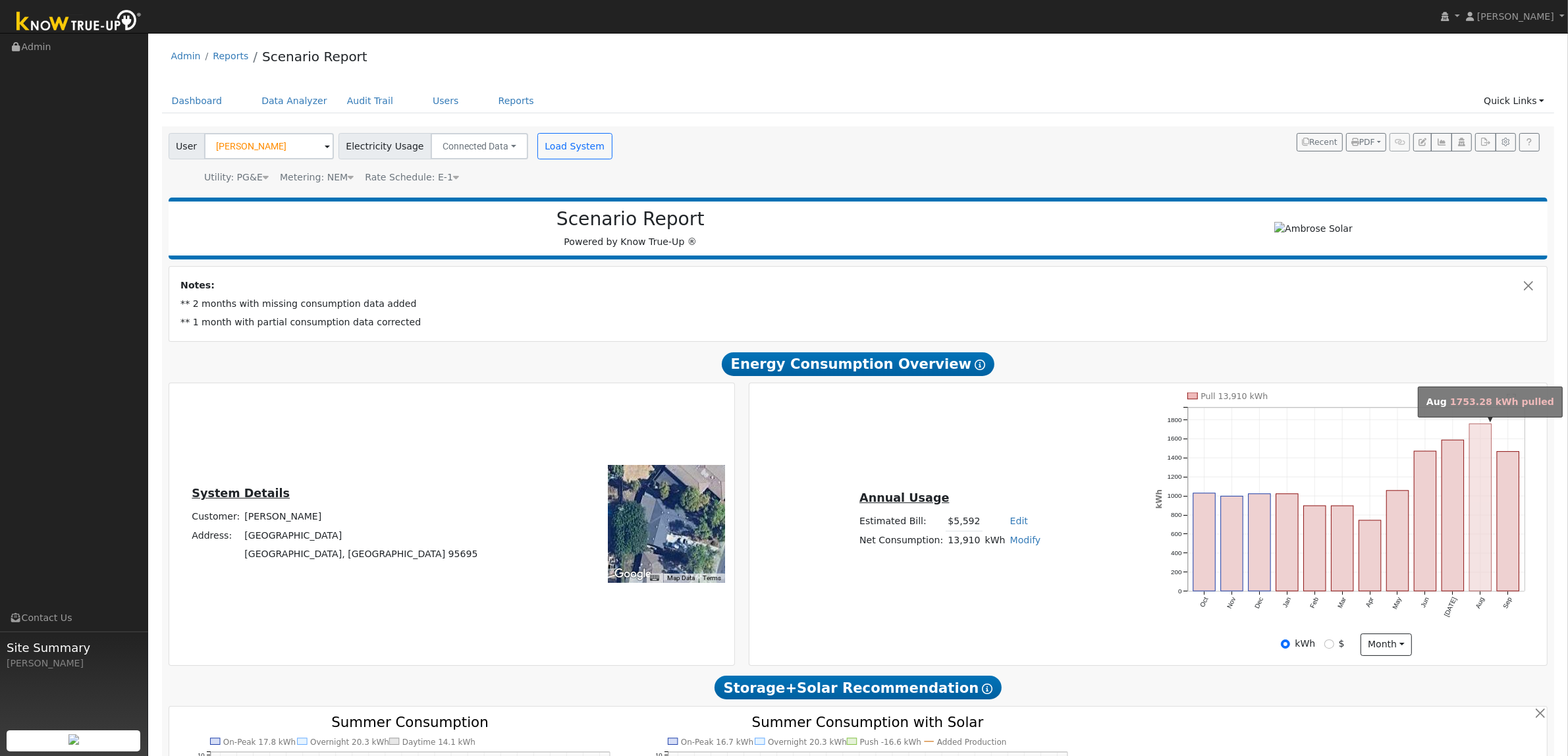
type input "7875"
click at [1327, 647] on input "$" at bounding box center [1329, 644] width 9 height 9
radio input "true"
click at [1297, 644] on label "kWh" at bounding box center [1304, 643] width 20 height 14
click at [1290, 644] on input "kWh" at bounding box center [1285, 644] width 9 height 9
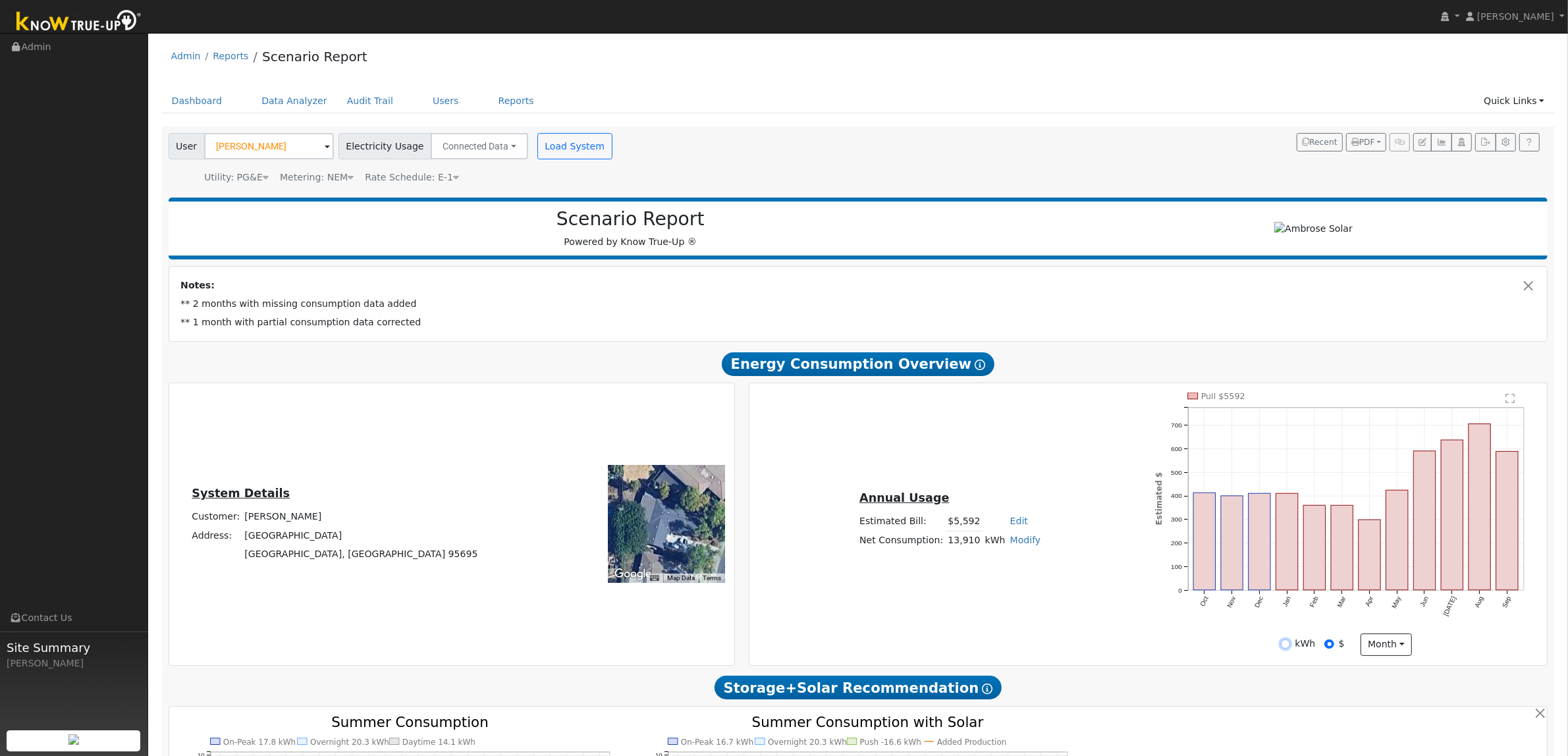
radio input "true"
radio input "false"
type input "7875"
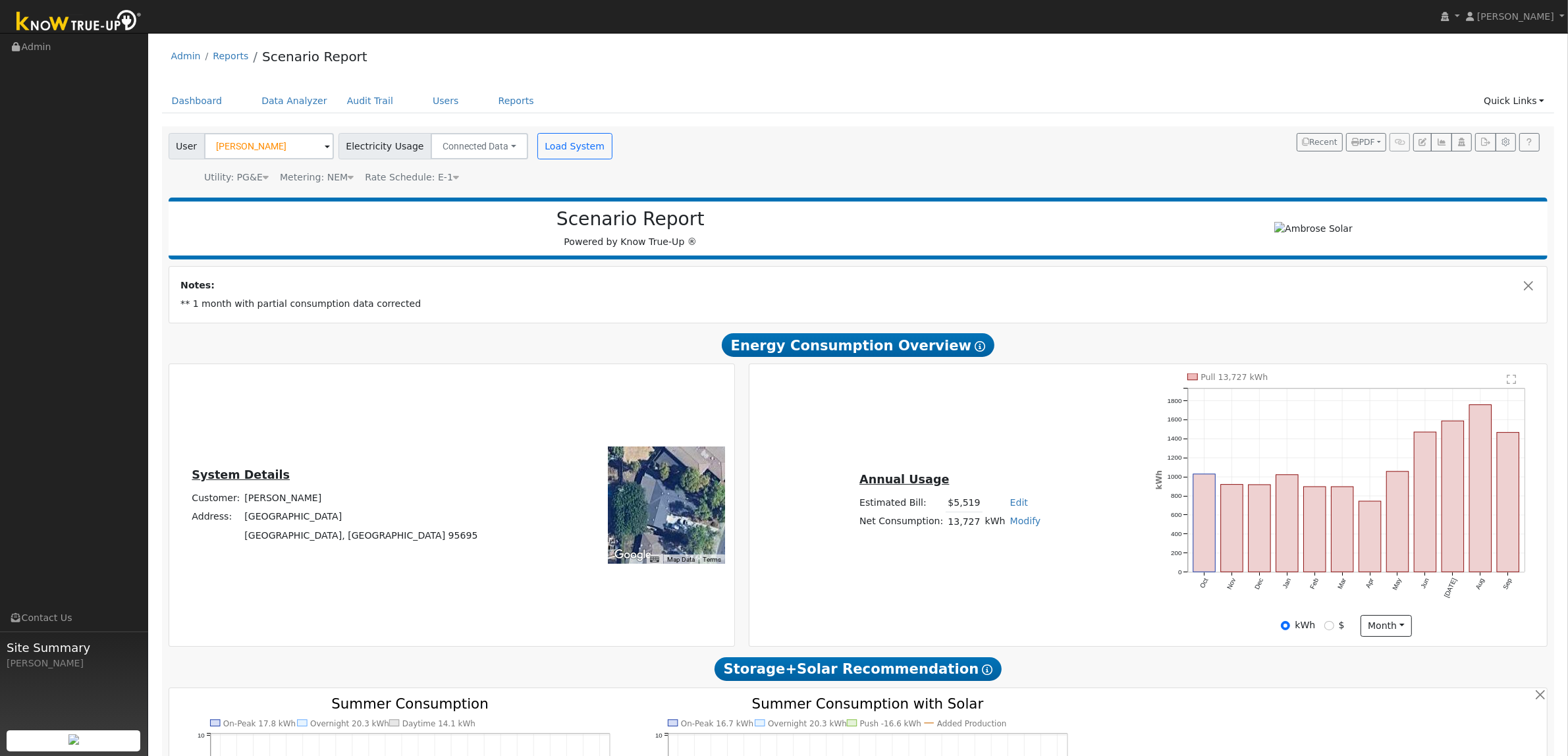
type input "7875"
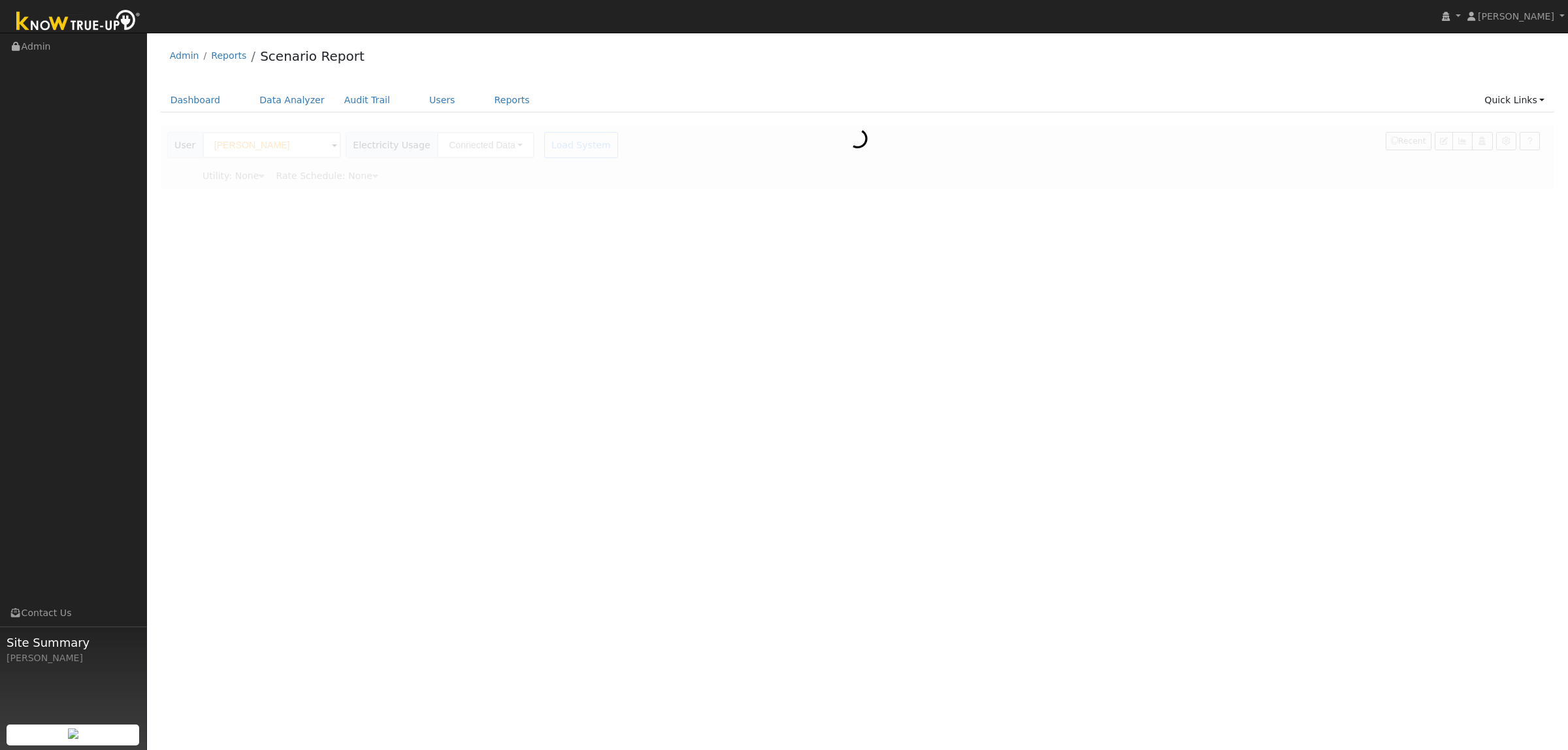
type input "Pacific Gas & Electric"
type input "[PERSON_NAME]"
type input "Pacific Gas & Electric"
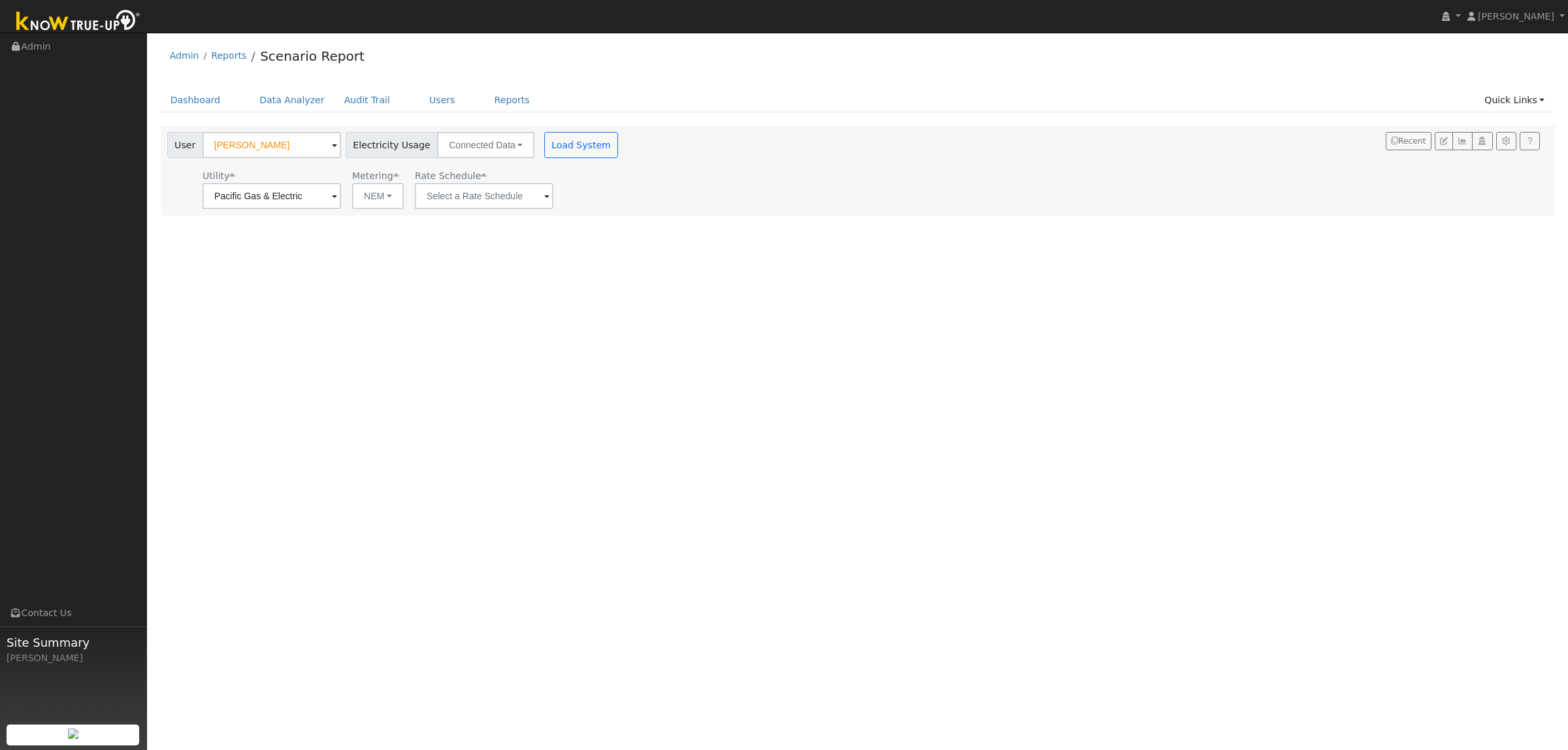
click at [547, 197] on span at bounding box center [547, 197] width 5 height 15
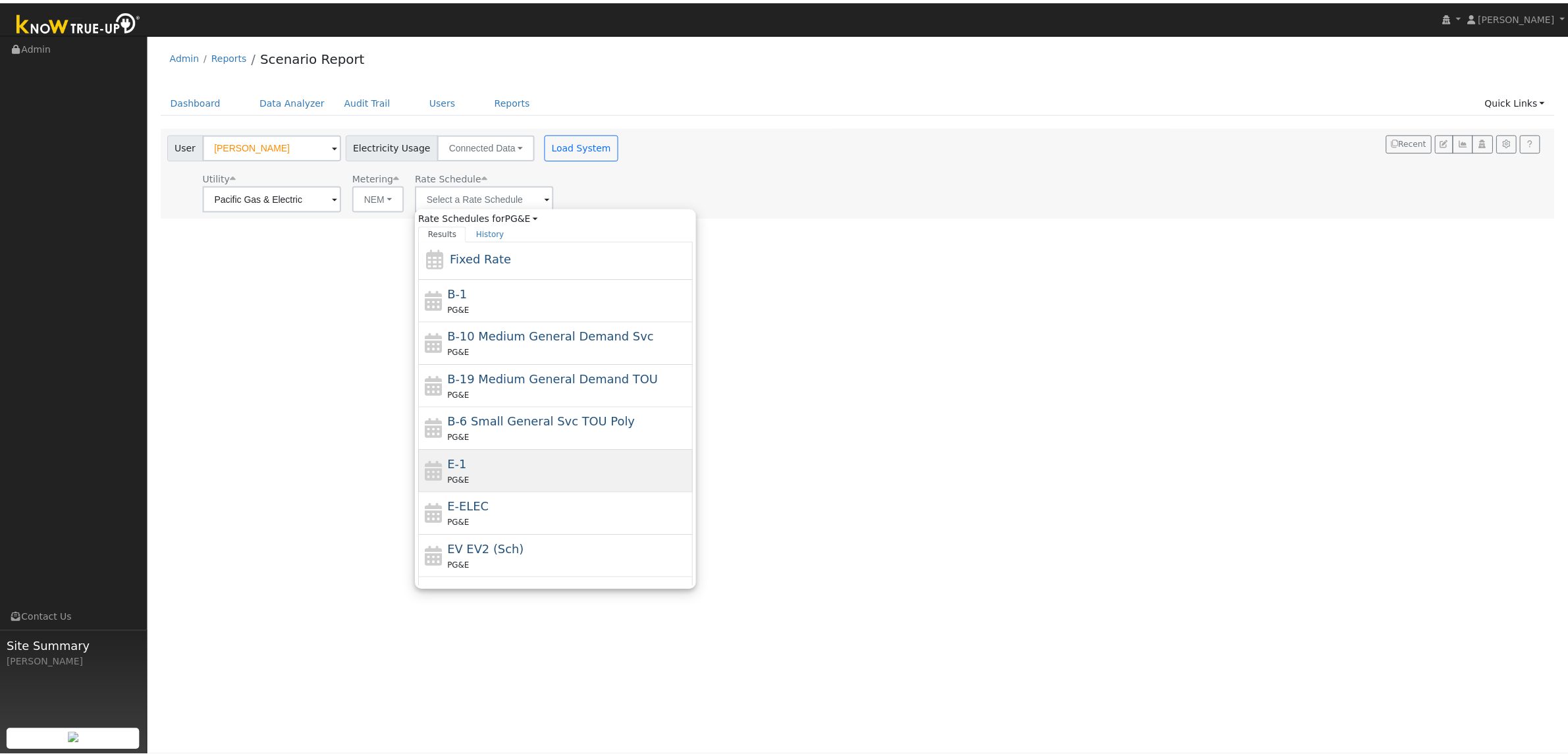
scroll to position [82, 0]
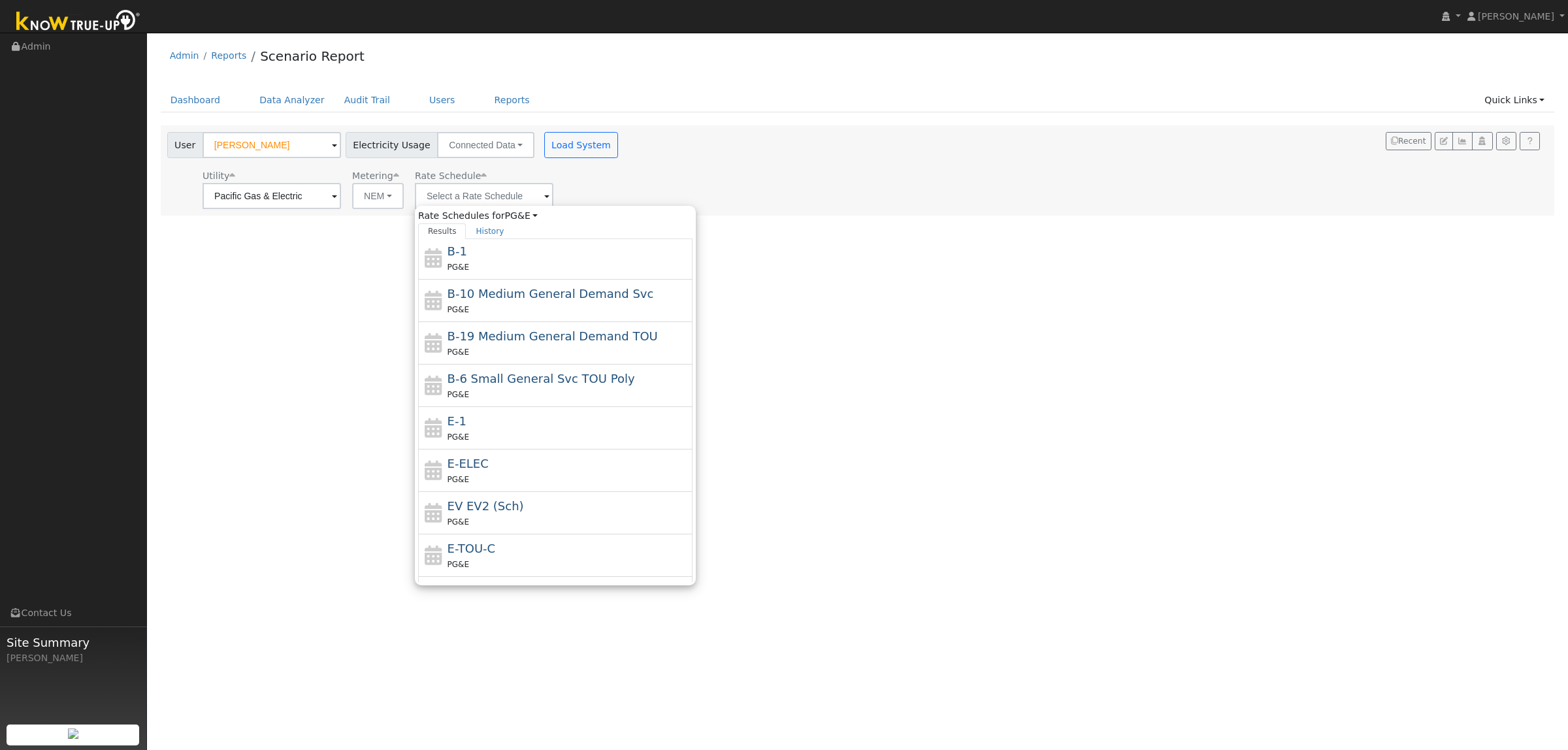
click at [537, 433] on div "PG&E" at bounding box center [568, 436] width 243 height 14
type input "E-1"
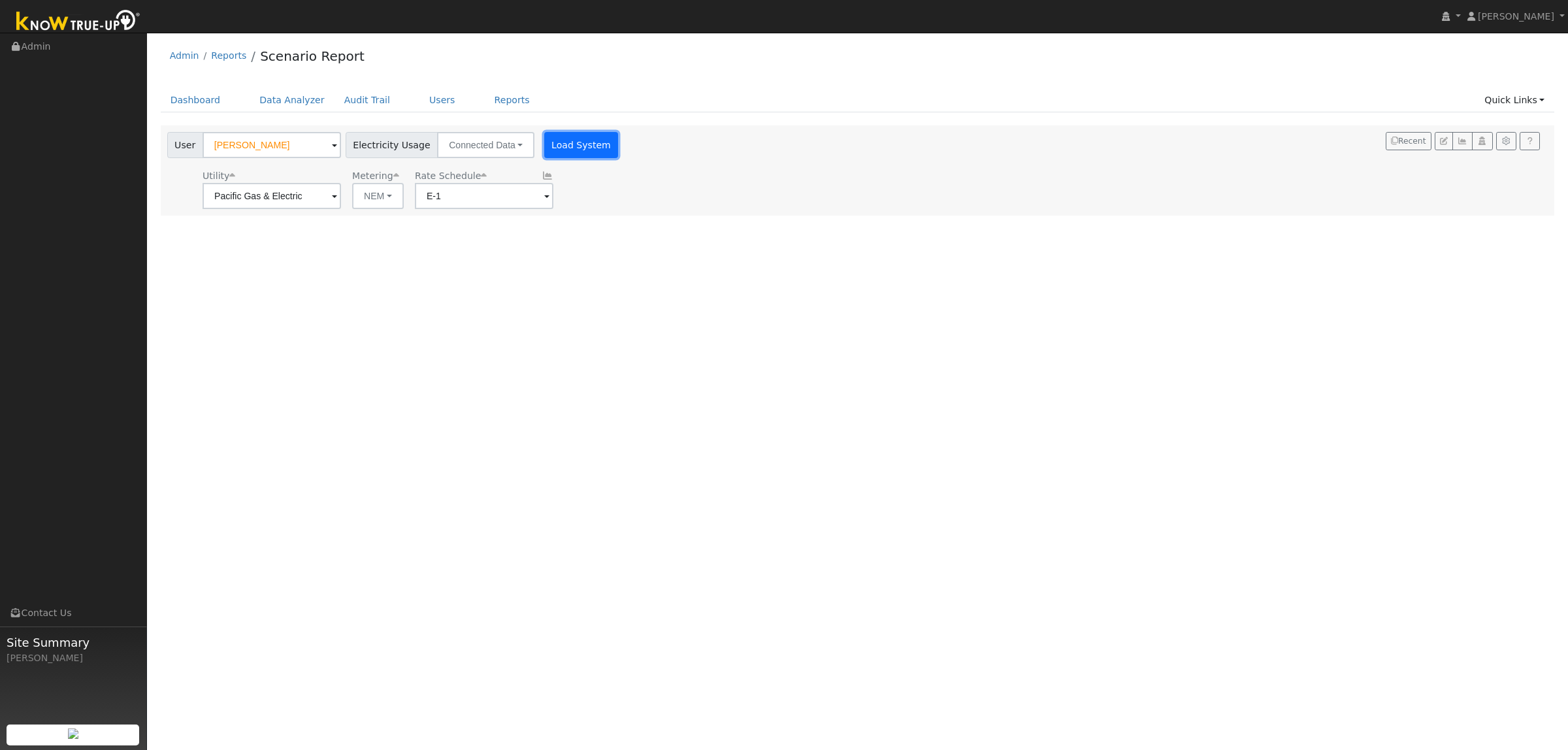
click at [570, 144] on button "Load System" at bounding box center [581, 145] width 75 height 26
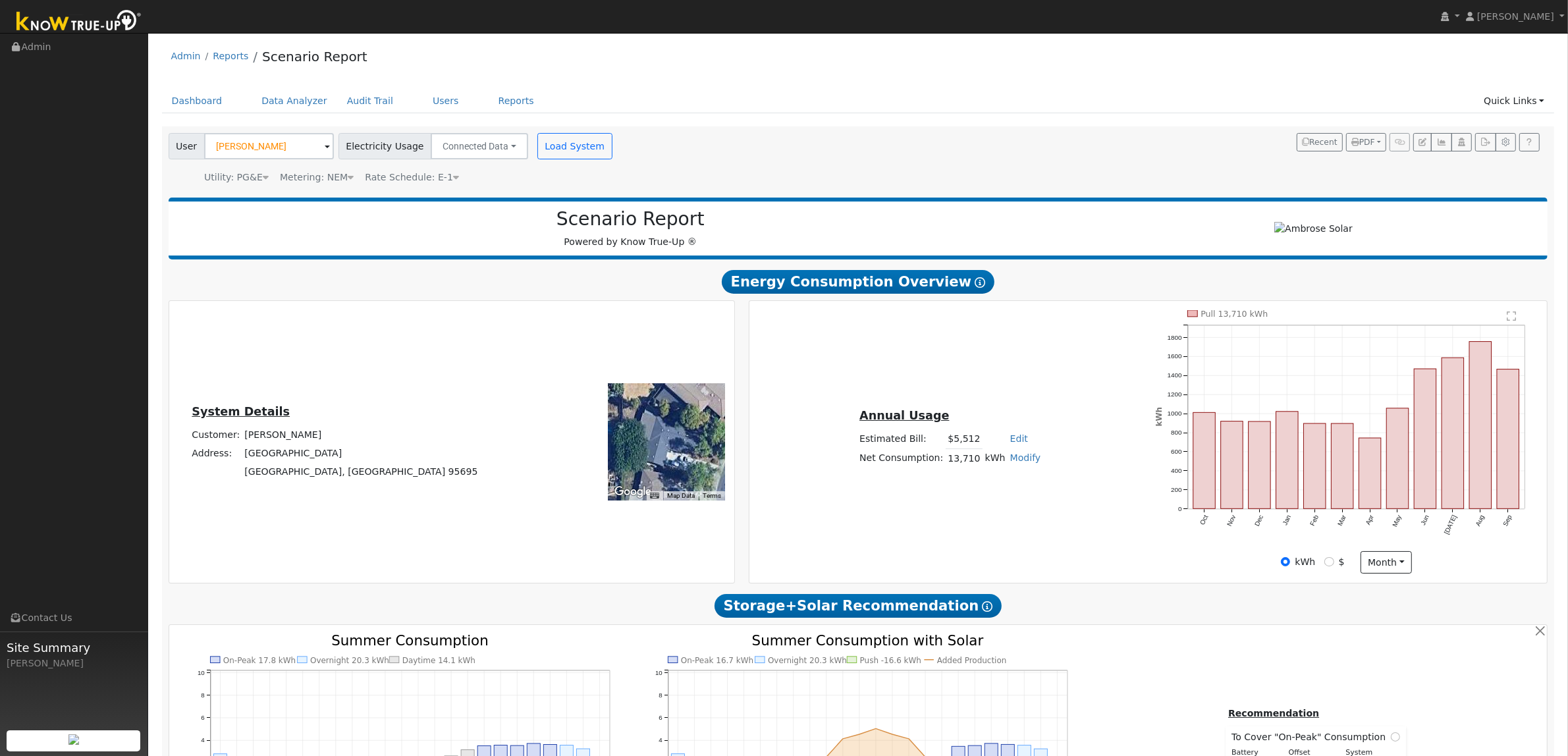
type input "7875"
drag, startPoint x: 943, startPoint y: 438, endPoint x: 973, endPoint y: 438, distance: 30.0
click at [973, 438] on tr "Estimated Bill: $5,512 Edit Estimated Bill $ Annual" at bounding box center [950, 439] width 186 height 19
click at [973, 438] on td "$5,512" at bounding box center [964, 439] width 37 height 19
drag, startPoint x: 945, startPoint y: 439, endPoint x: 980, endPoint y: 438, distance: 35.0
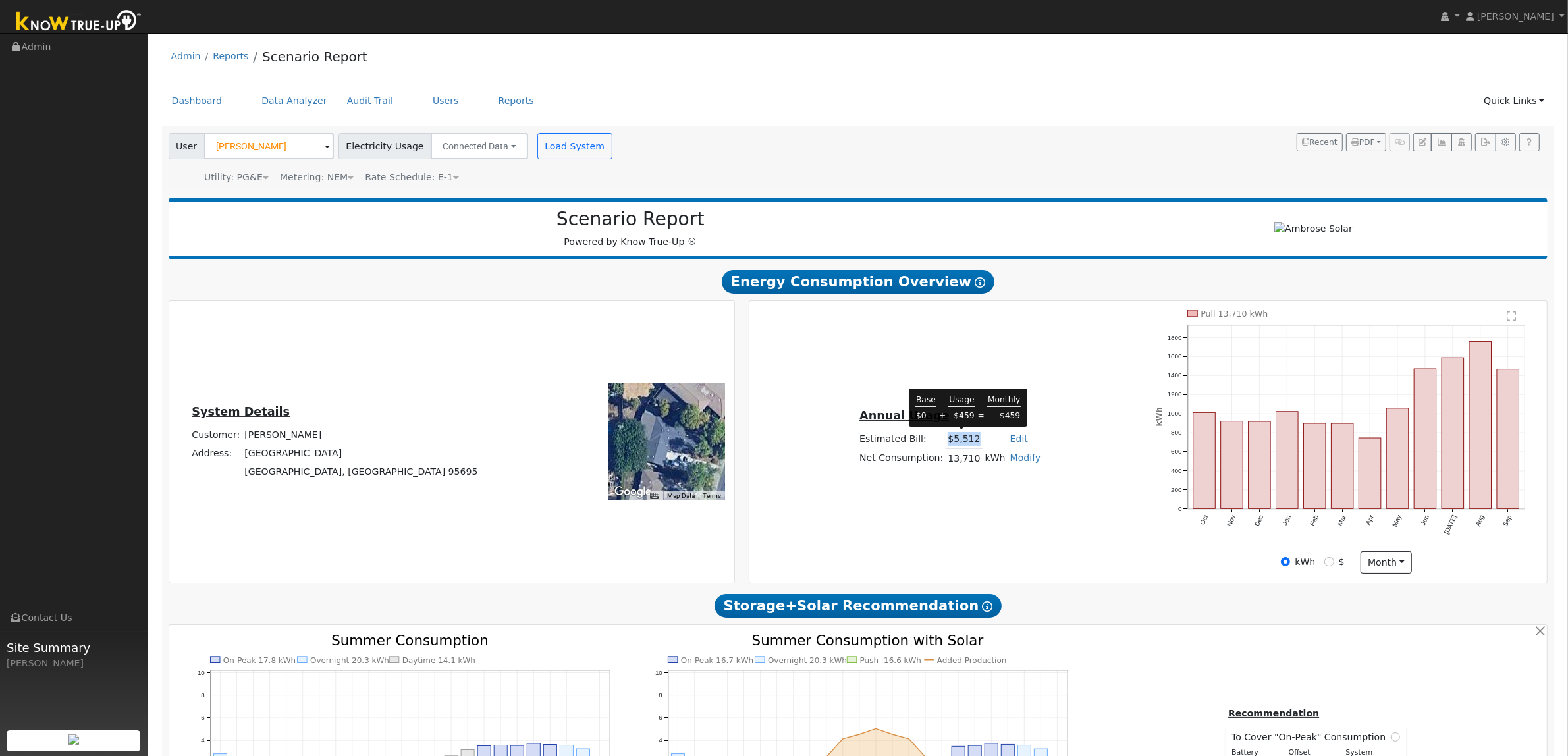
click at [980, 438] on tr "Estimated Bill: $5,512 Edit Estimated Bill $ Annual" at bounding box center [950, 439] width 186 height 19
click at [983, 438] on td at bounding box center [995, 439] width 25 height 19
click at [877, 357] on div "Annual Usage Estimated Bill: $5,512 Edit Estimated Bill $ Annual Net Consumptio…" at bounding box center [1148, 442] width 793 height 264
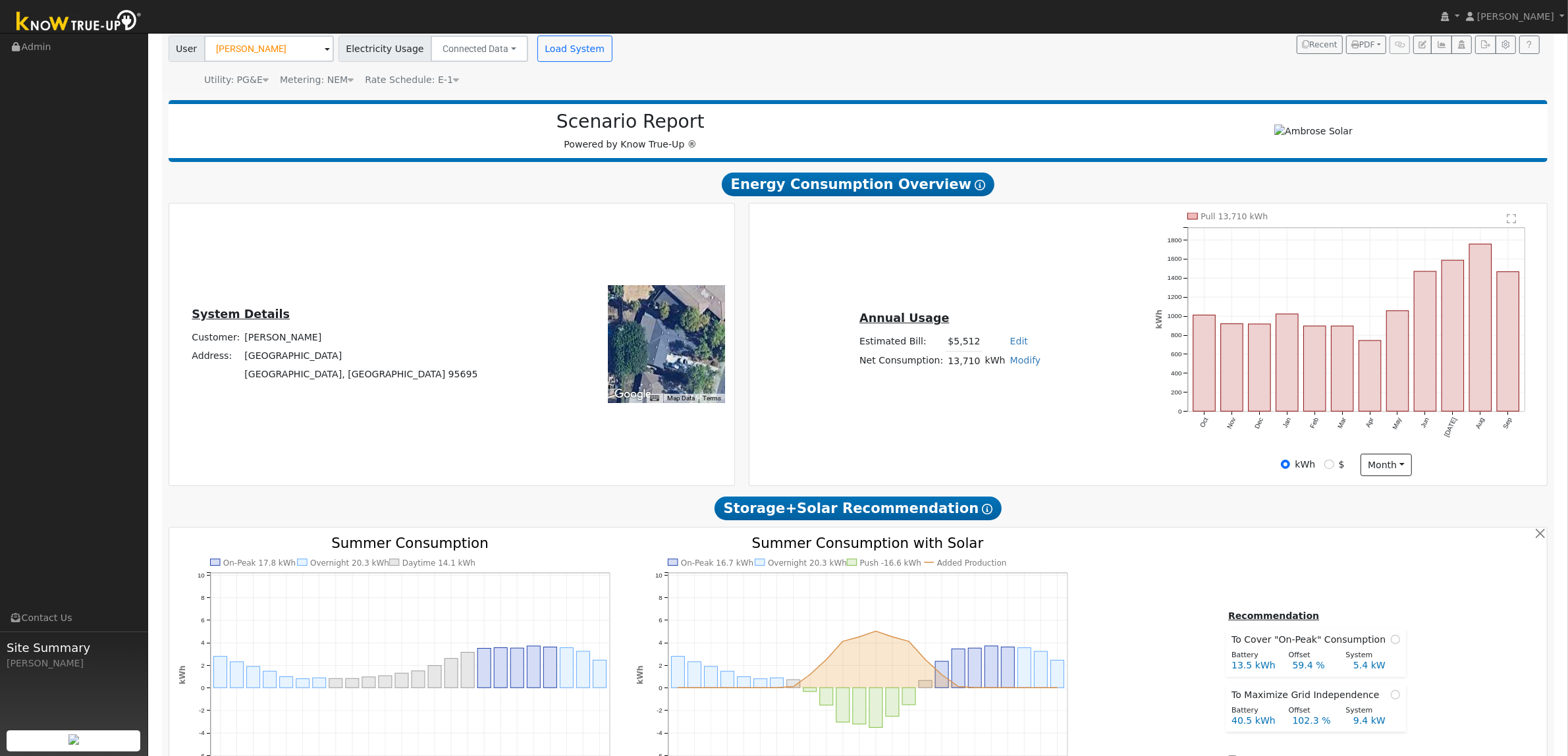
scroll to position [0, 0]
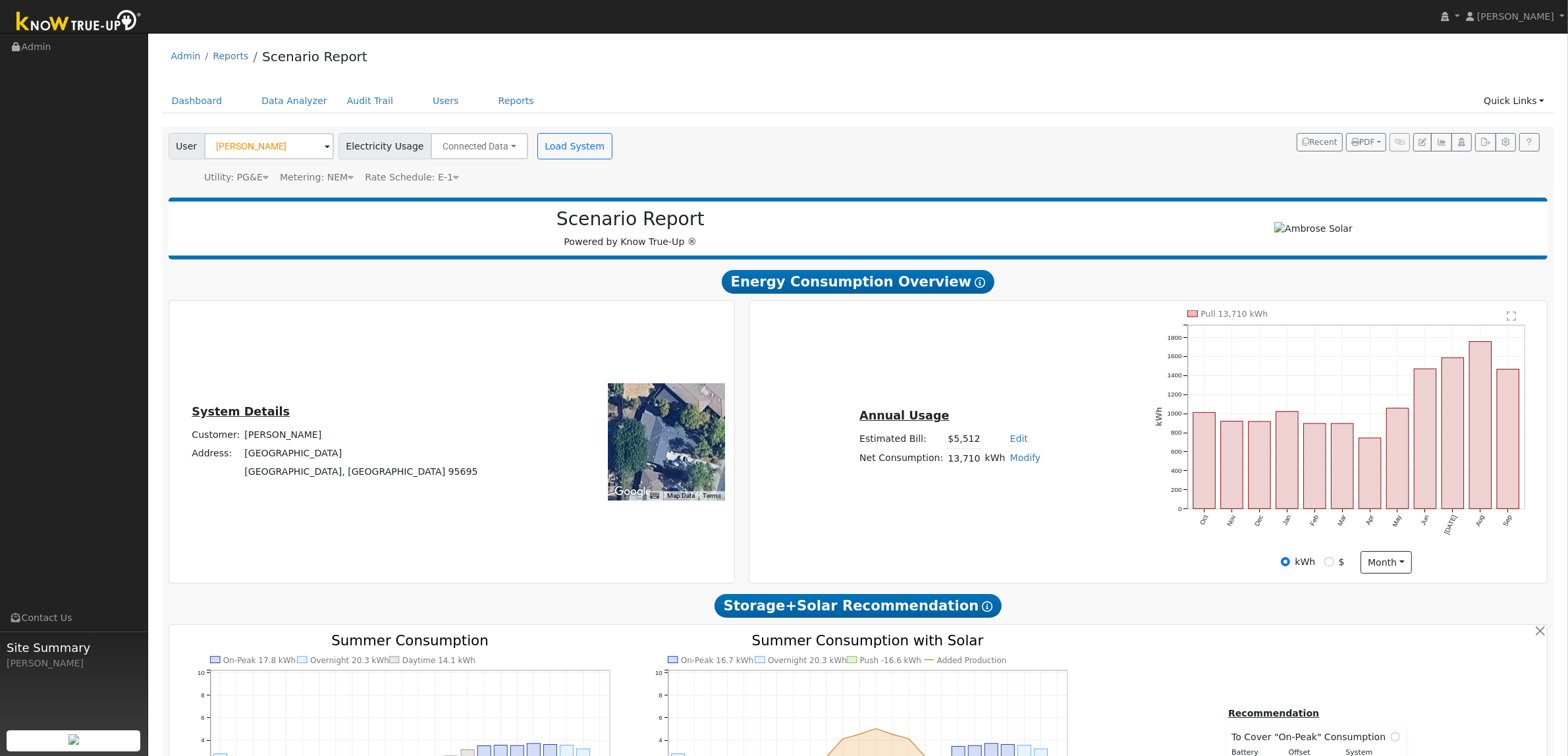
drag, startPoint x: 405, startPoint y: 474, endPoint x: 265, endPoint y: 434, distance: 145.6
click at [265, 434] on div "System Details Customer: Jovani Flores Address: 1642 Coloma Way Woodland, CA 95…" at bounding box center [335, 442] width 328 height 79
click at [269, 409] on u "System Details" at bounding box center [241, 411] width 98 height 13
click at [347, 457] on td "[GEOGRAPHIC_DATA]" at bounding box center [361, 453] width 238 height 18
drag, startPoint x: 401, startPoint y: 471, endPoint x: 252, endPoint y: 415, distance: 159.2
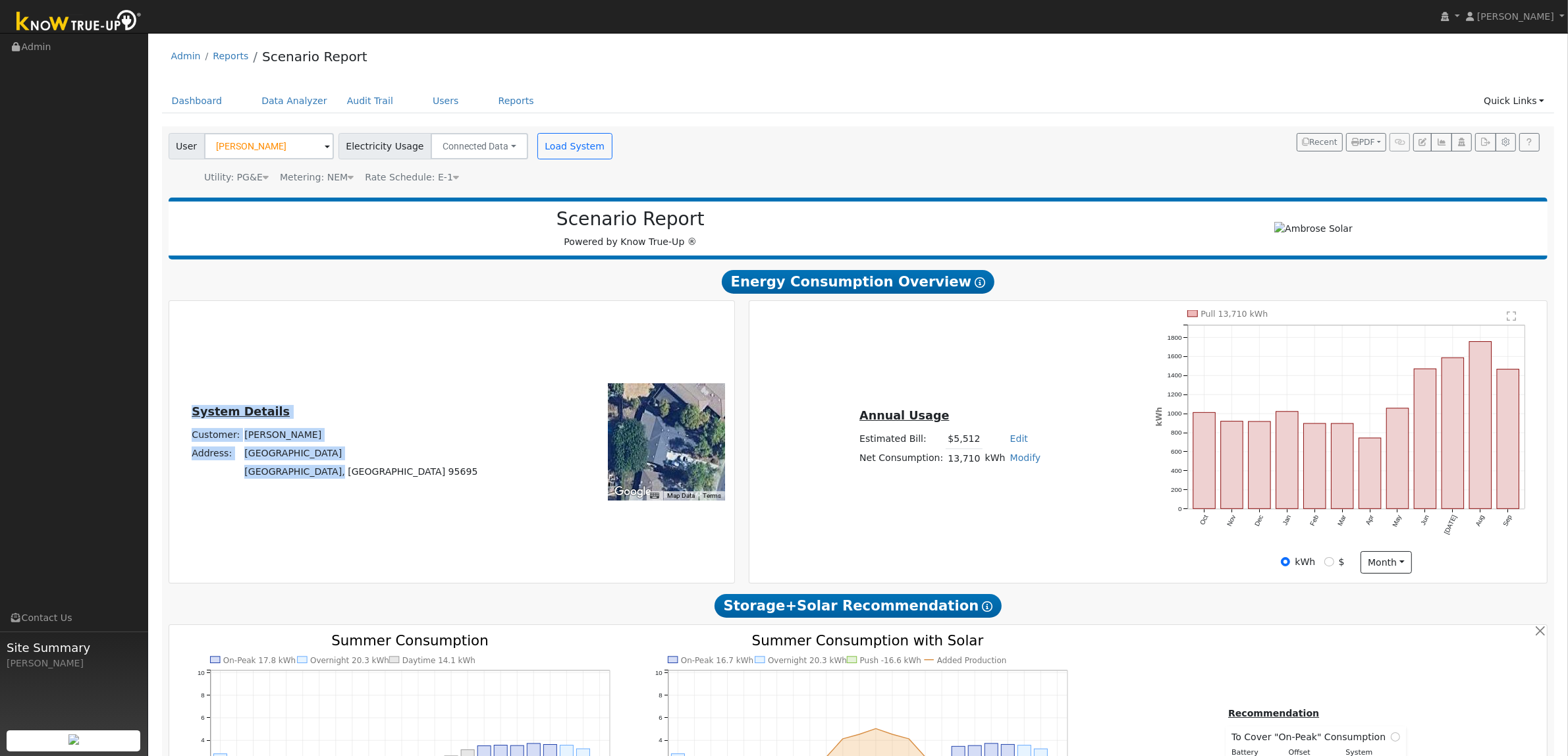
click at [252, 415] on div "System Details Customer: Jovani Flores Address: 1642 Coloma Way Woodland, CA 95…" at bounding box center [335, 442] width 328 height 79
click at [289, 421] on td "System Details" at bounding box center [335, 413] width 291 height 23
drag, startPoint x: 392, startPoint y: 469, endPoint x: 264, endPoint y: 407, distance: 142.2
click at [264, 407] on div "System Details Customer: Jovani Flores Address: 1642 Coloma Way Woodland, CA 95…" at bounding box center [335, 442] width 328 height 79
click at [265, 409] on div "System Details Customer: Jovani Flores Address: 1642 Coloma Way Woodland, CA 95…" at bounding box center [335, 442] width 328 height 79
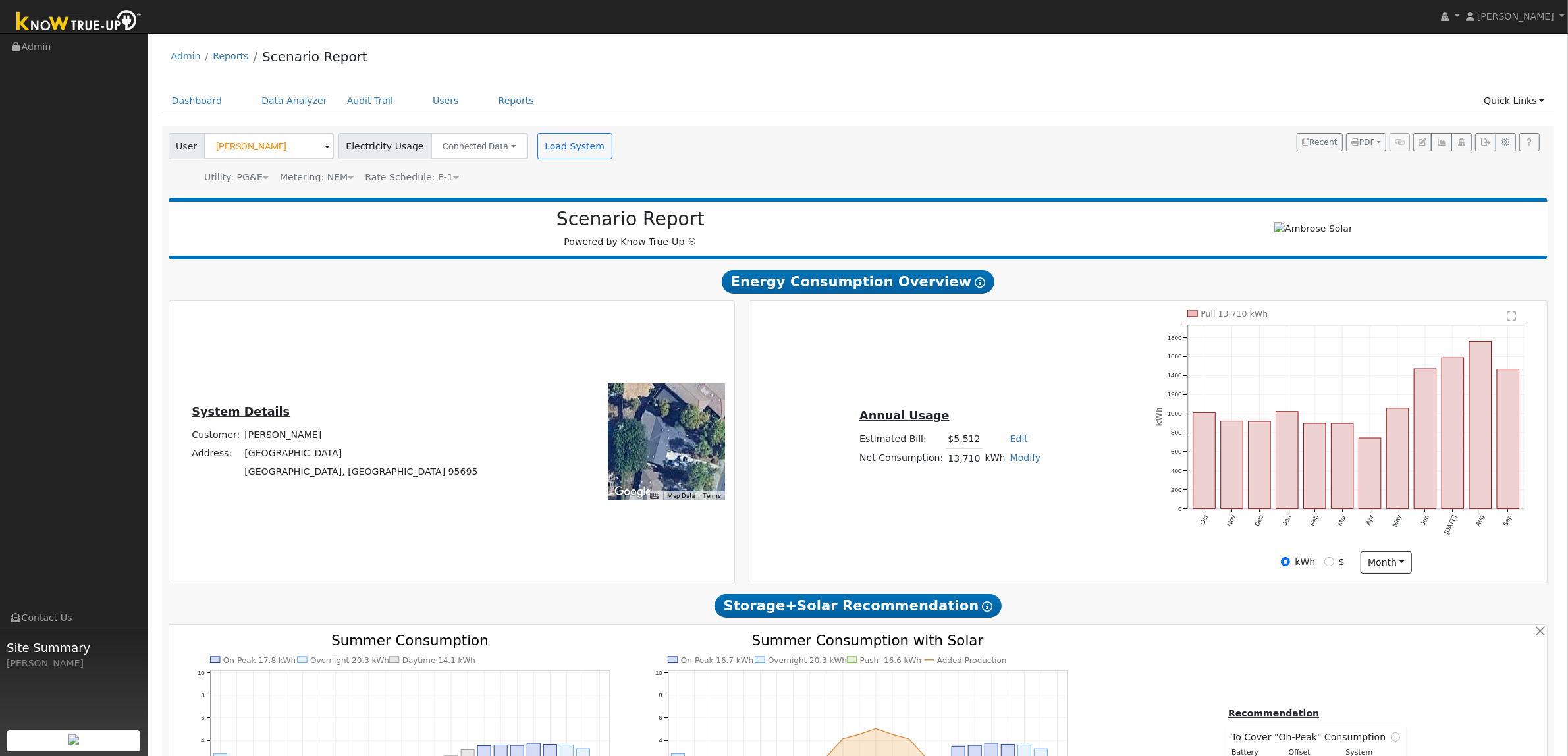
drag, startPoint x: 408, startPoint y: 479, endPoint x: 260, endPoint y: 396, distance: 169.7
click at [260, 396] on div "System Details Customer: Jovani Flores Address: 1642 Coloma Way Woodland, CA 95…" at bounding box center [451, 442] width 561 height 264
click at [395, 419] on h5 "System Details" at bounding box center [335, 411] width 286 height 14
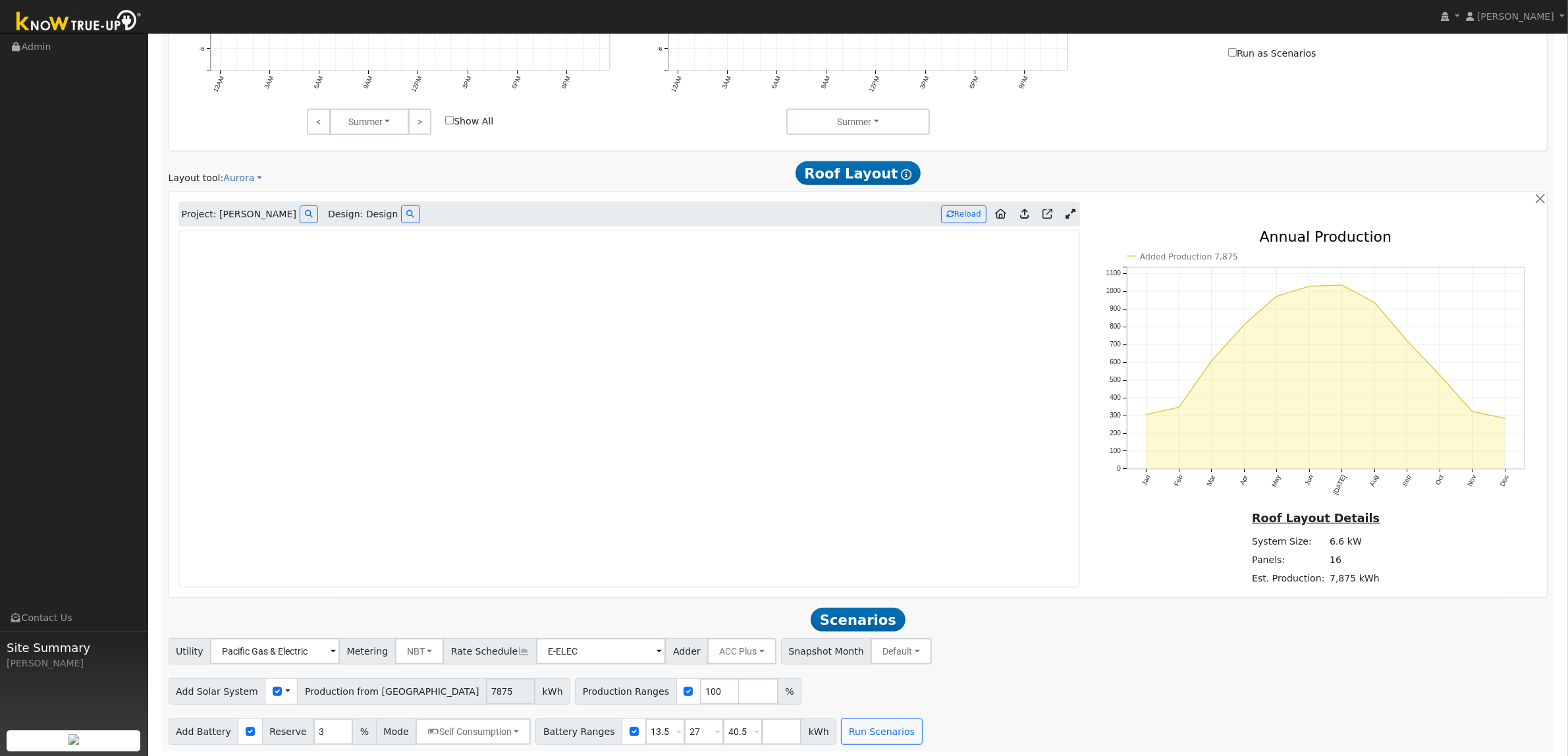
scroll to position [811, 0]
click at [1071, 214] on icon at bounding box center [1070, 212] width 10 height 10
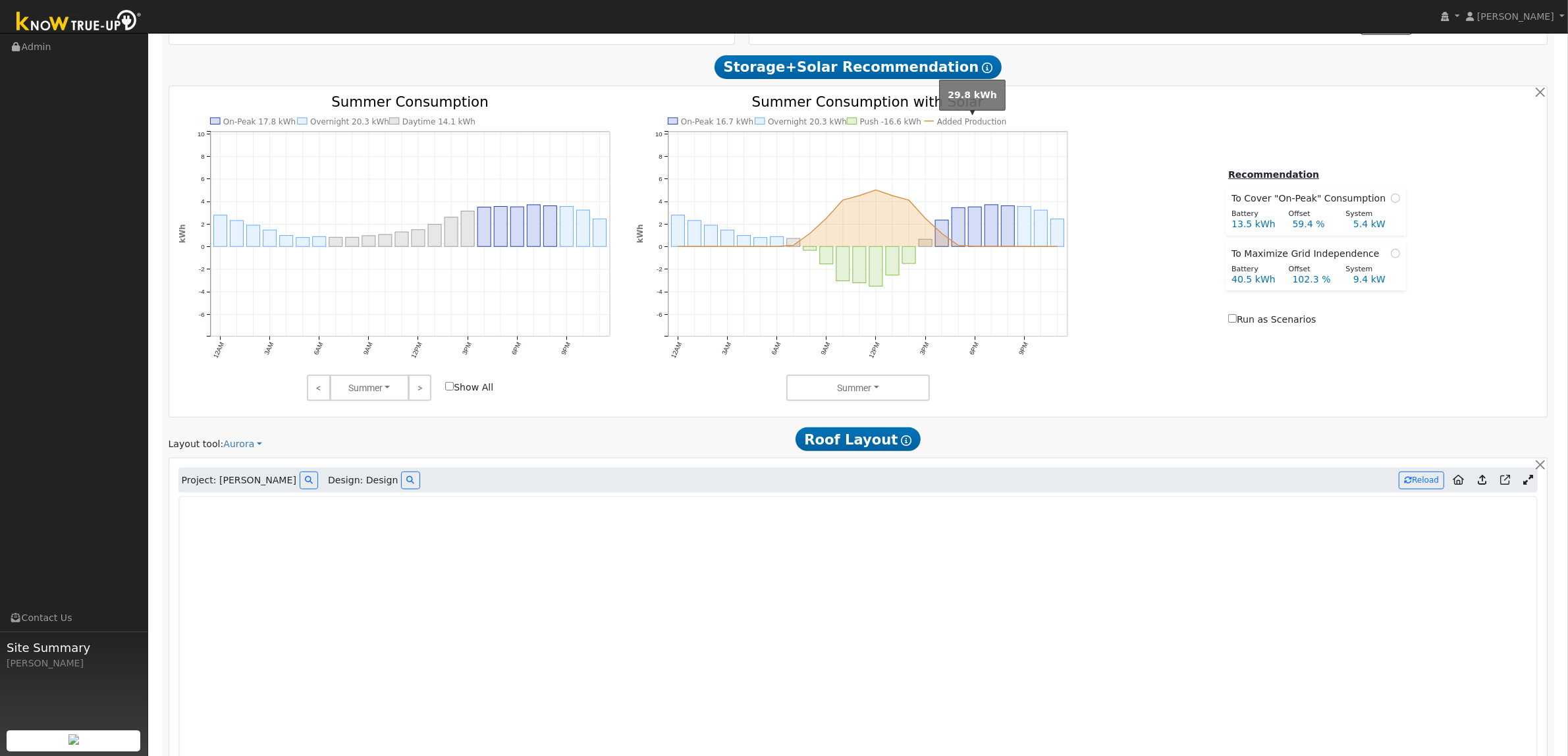
scroll to position [527, 0]
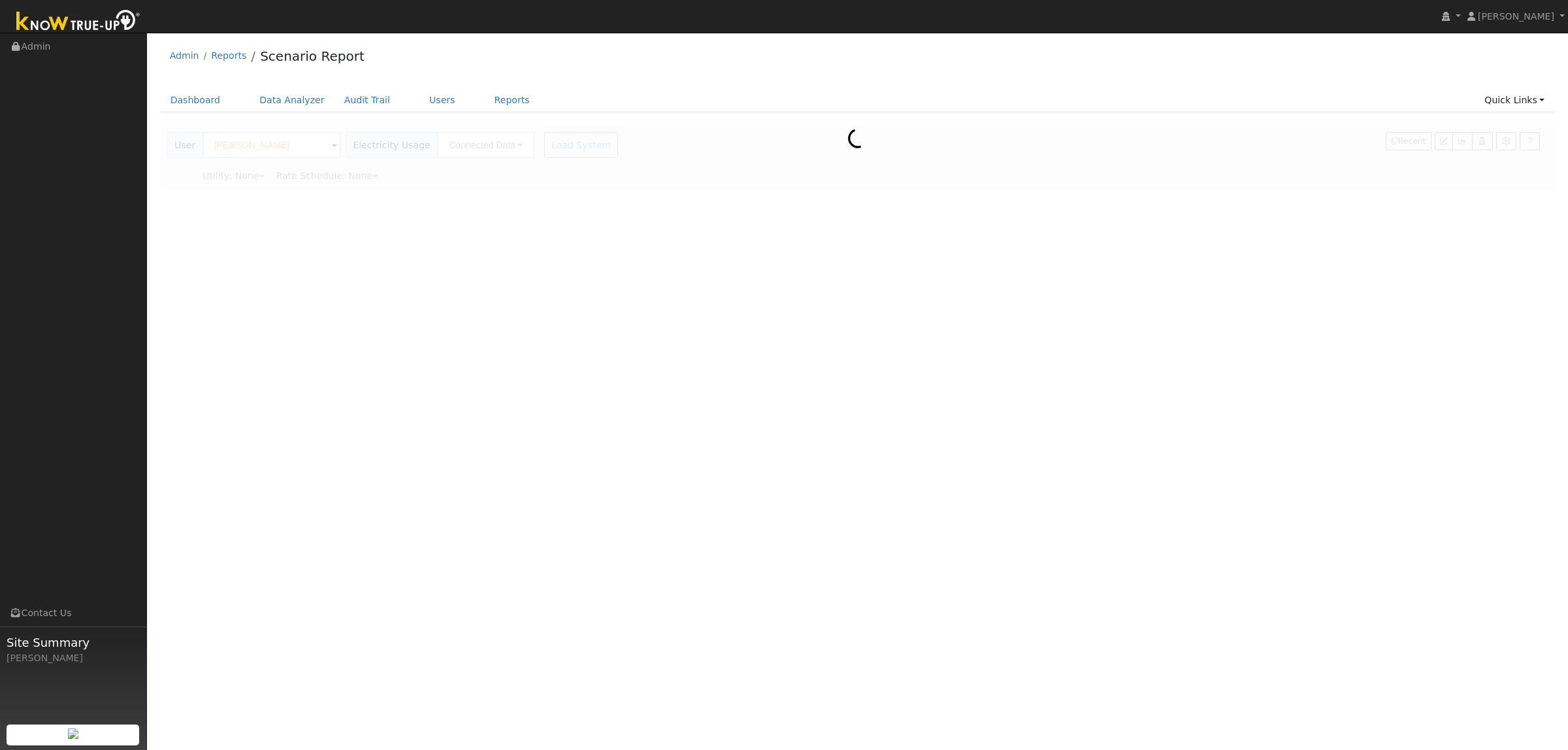
type input "Pacific Gas & Electric"
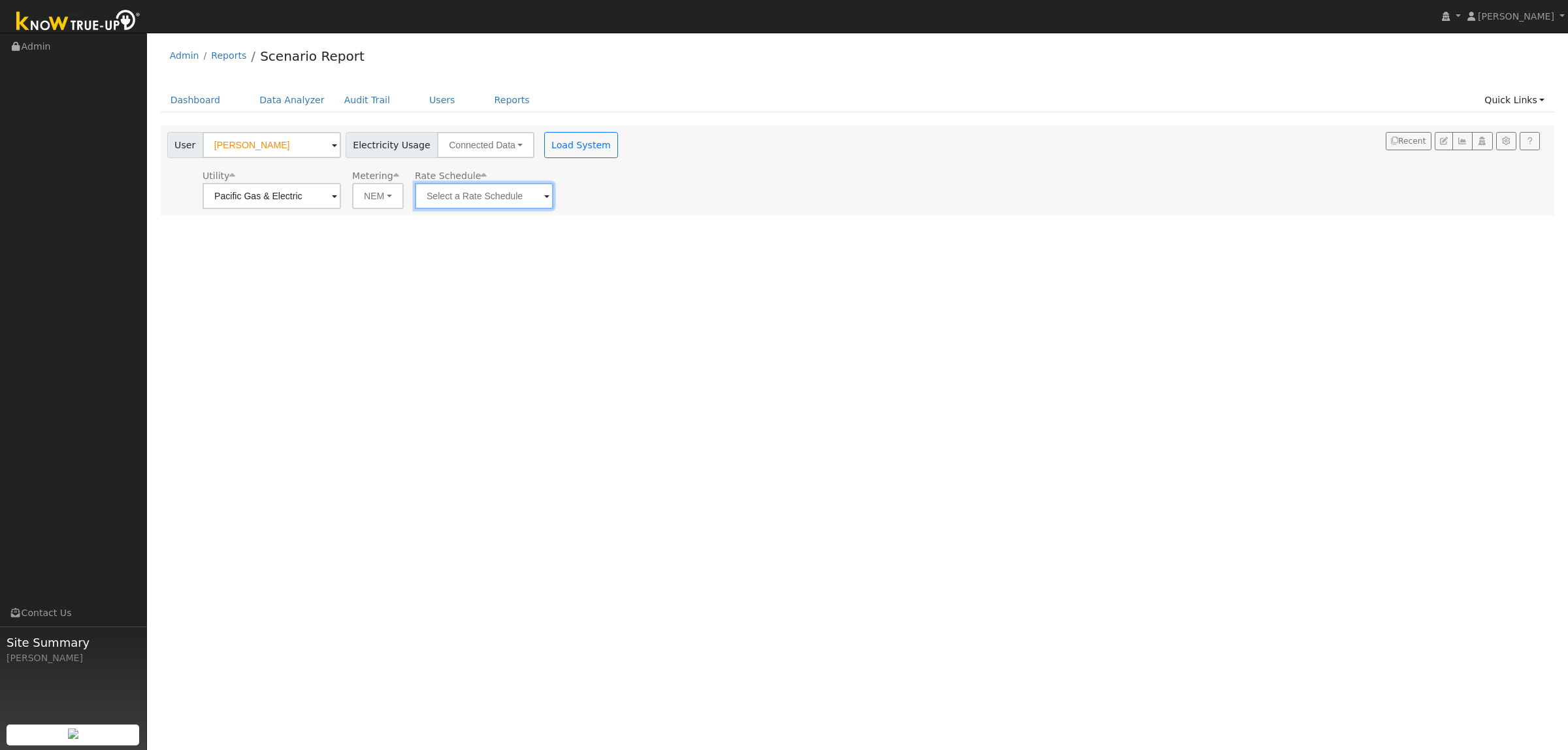
click at [520, 207] on input "text" at bounding box center [484, 196] width 139 height 26
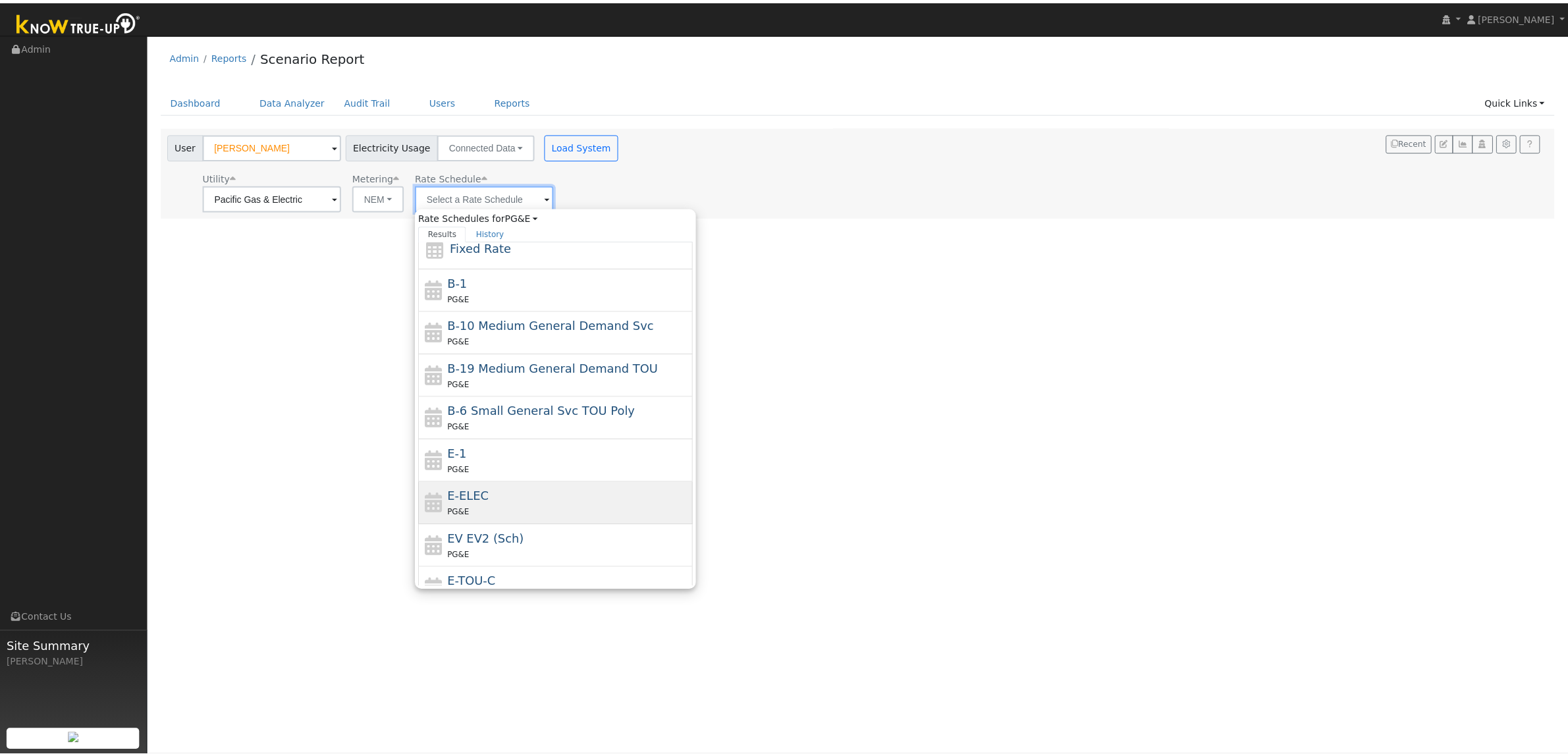
scroll to position [82, 0]
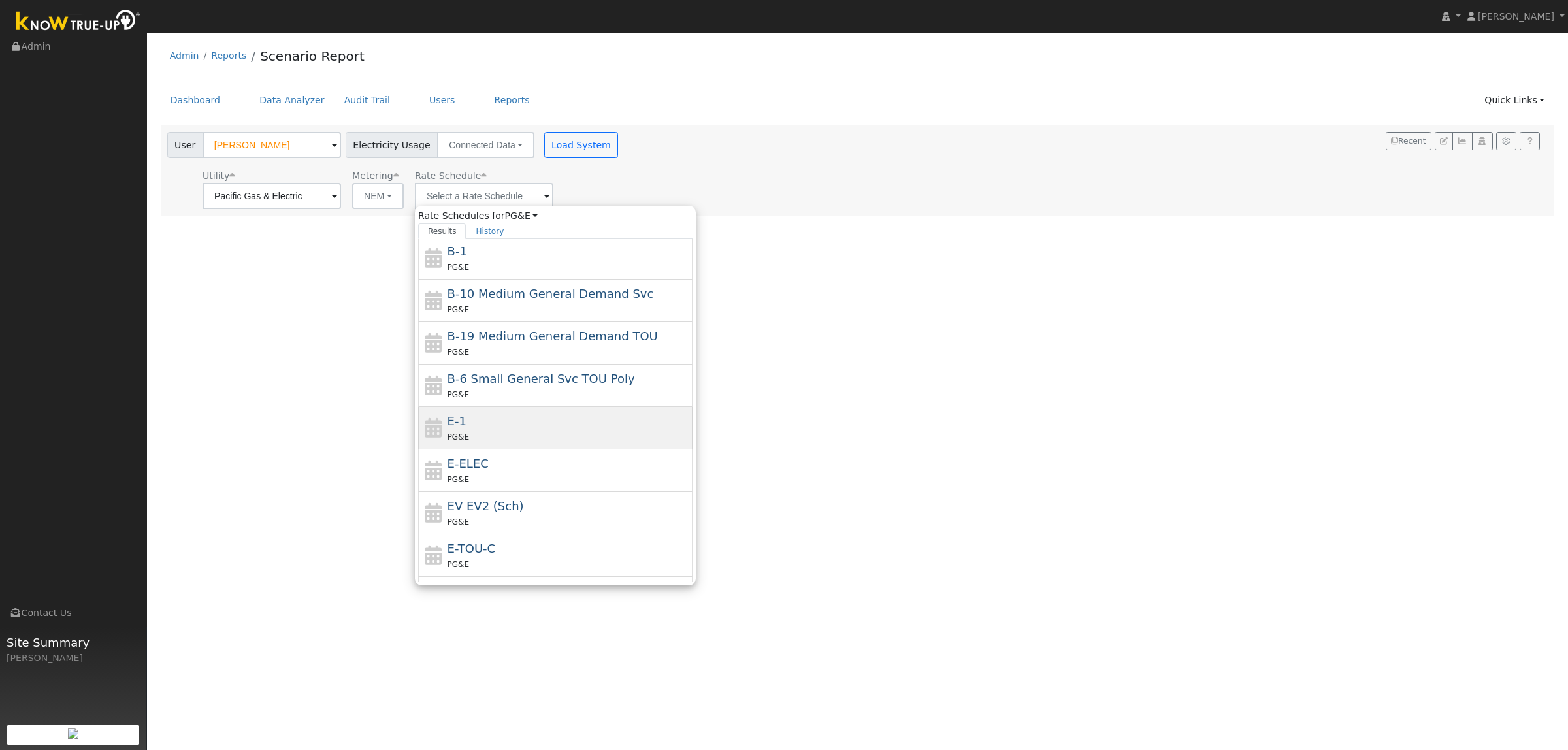
click at [483, 430] on div "E-1 PG&E" at bounding box center [568, 428] width 243 height 31
type input "E-1"
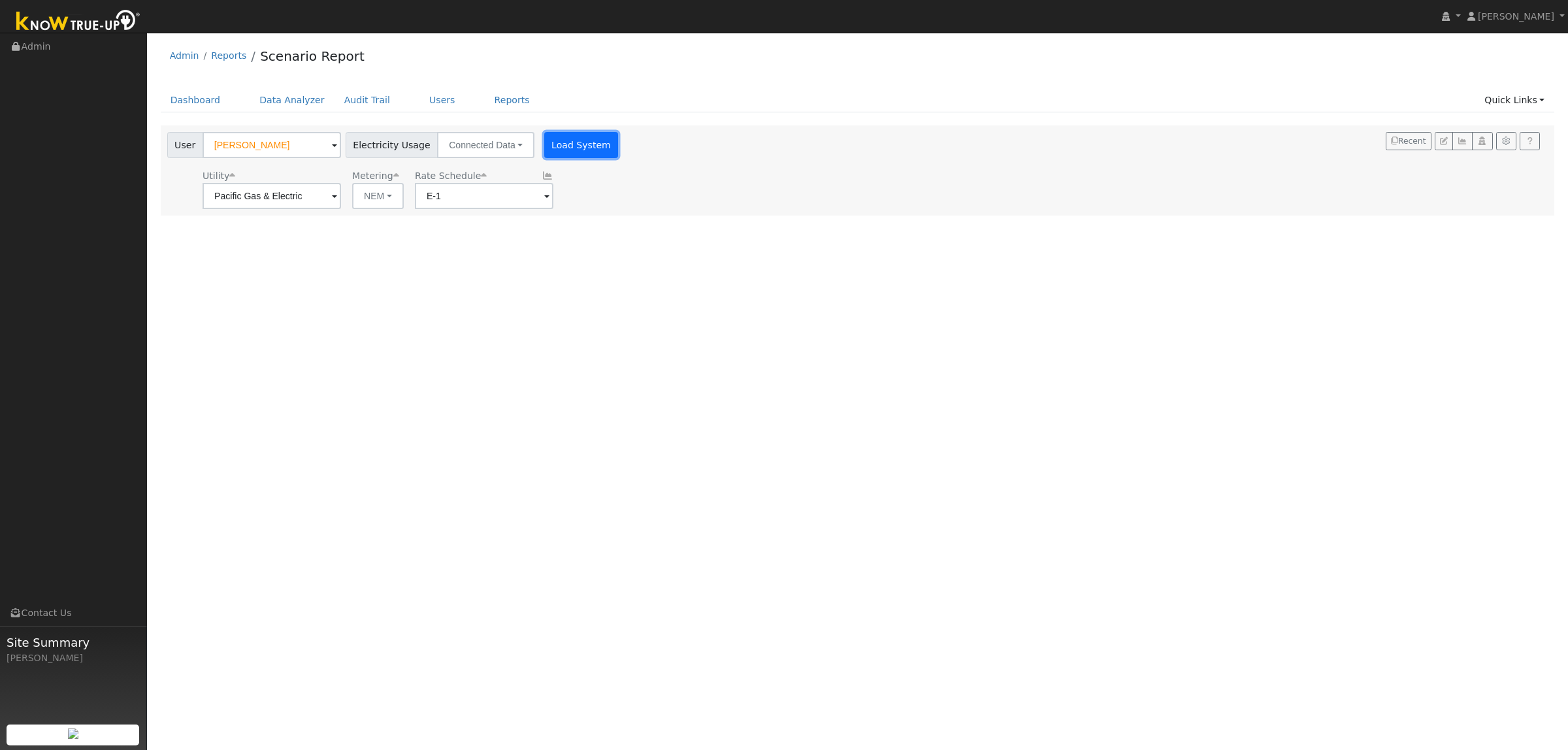
click at [583, 138] on button "Load System" at bounding box center [581, 145] width 75 height 26
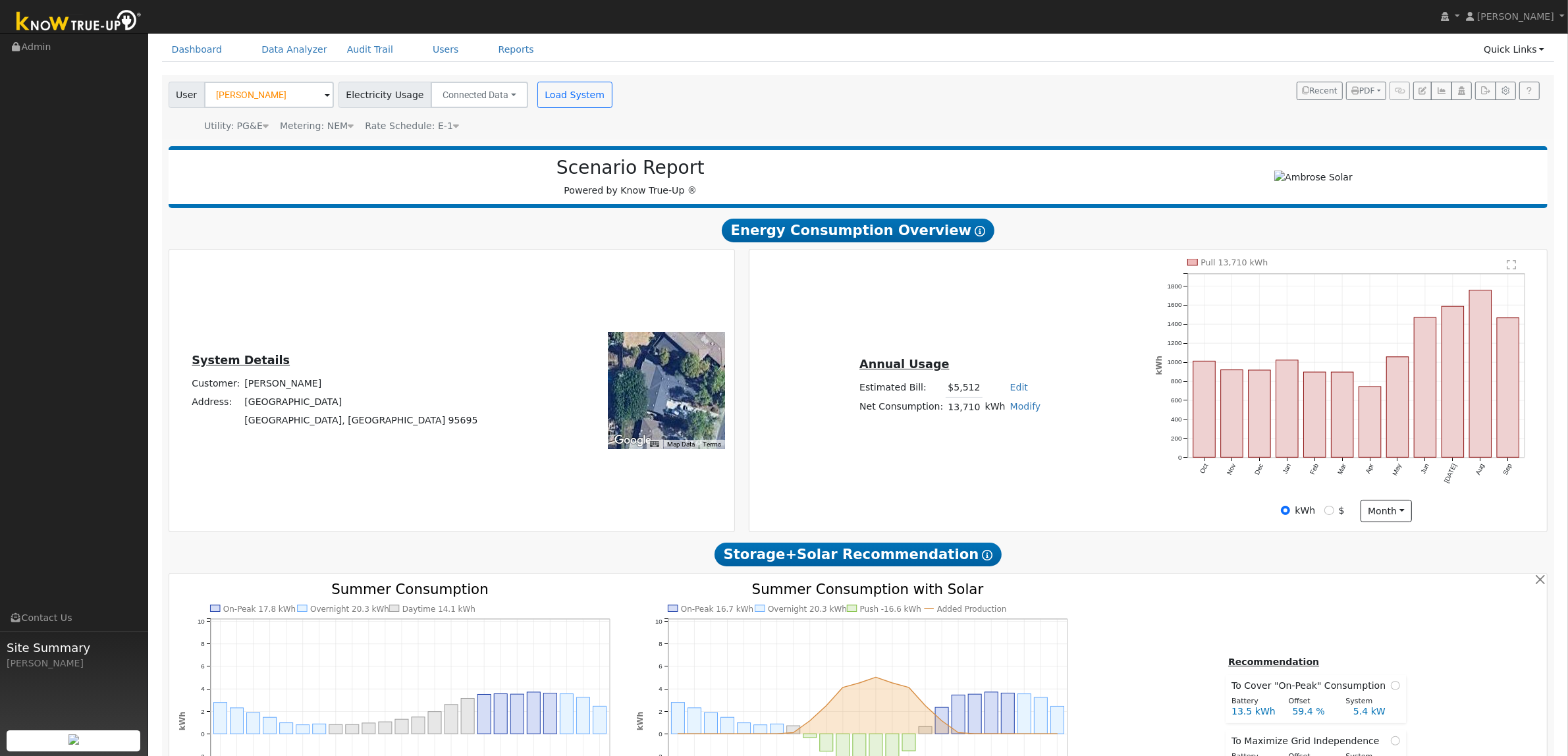
scroll to position [731, 0]
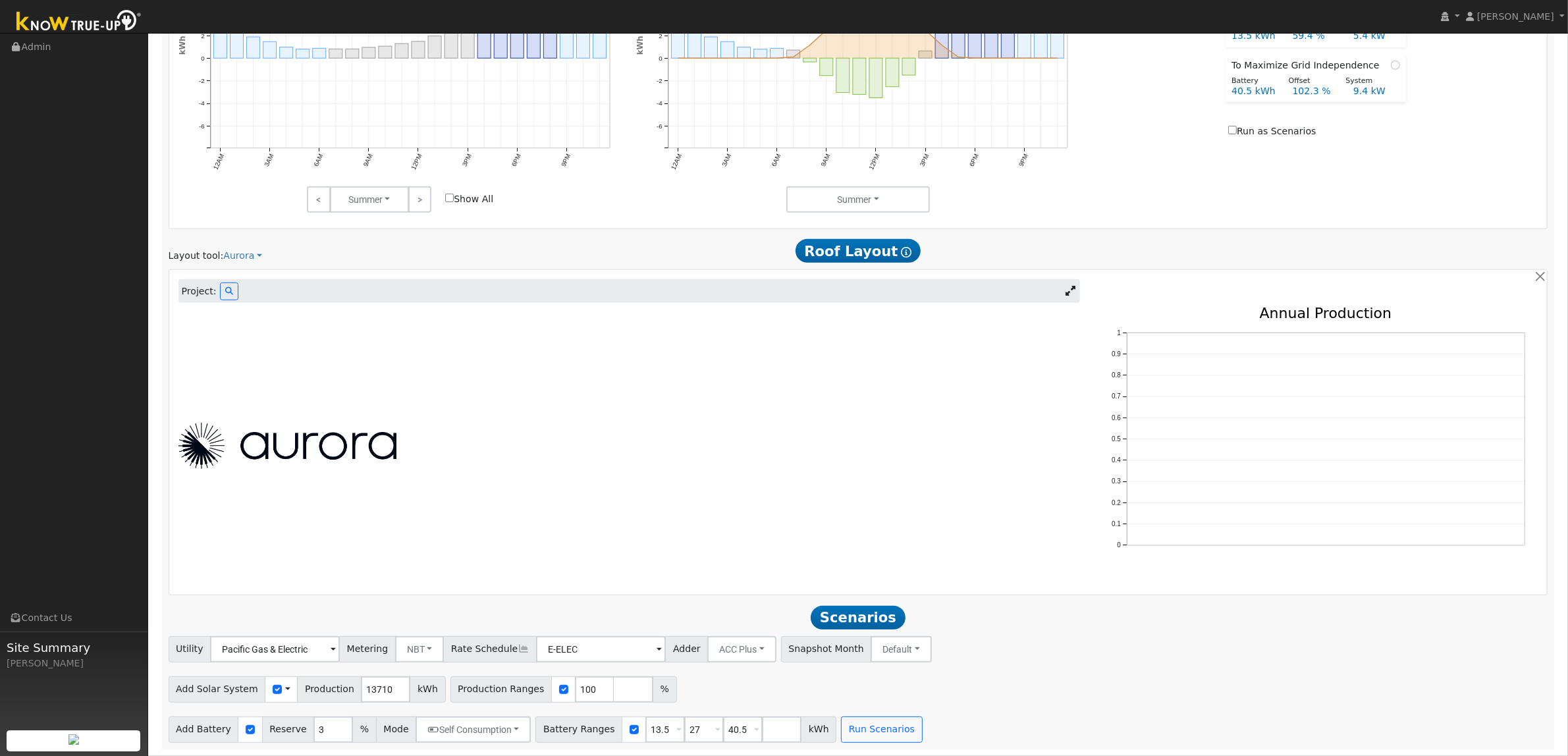
click at [1063, 294] on link at bounding box center [1070, 291] width 19 height 20
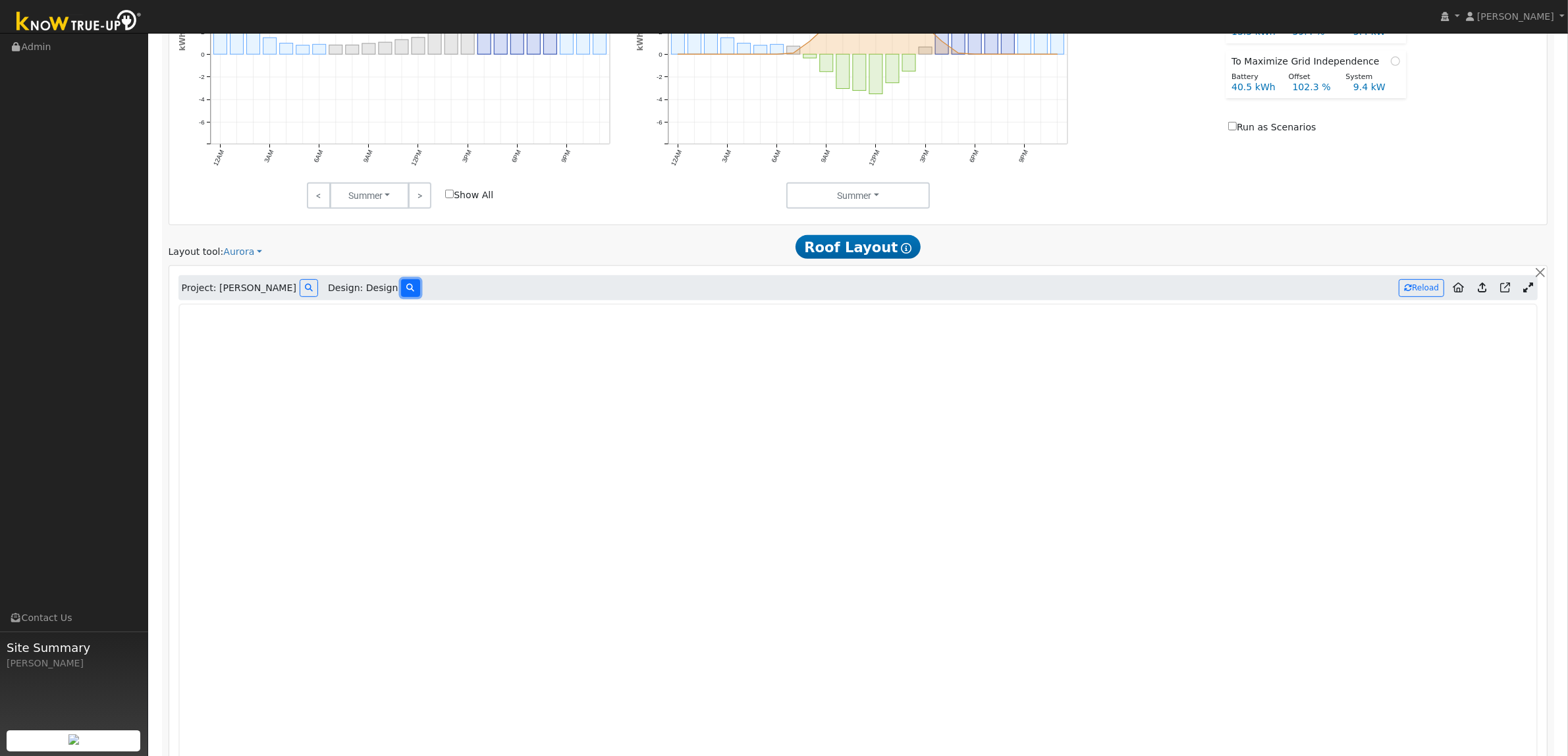
click at [406, 292] on icon at bounding box center [410, 288] width 8 height 8
type input "7875"
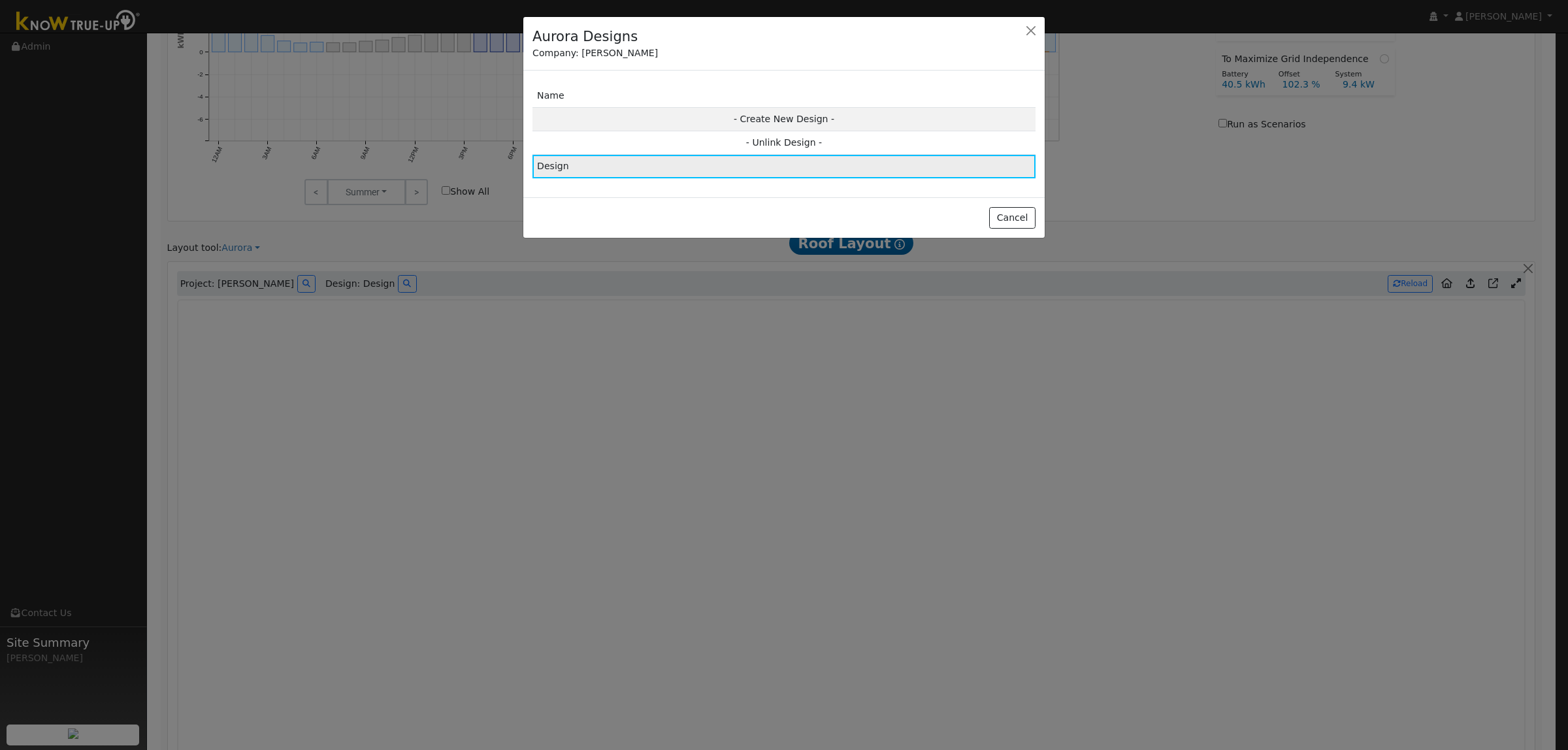
click at [677, 158] on td "Design" at bounding box center [783, 167] width 503 height 24
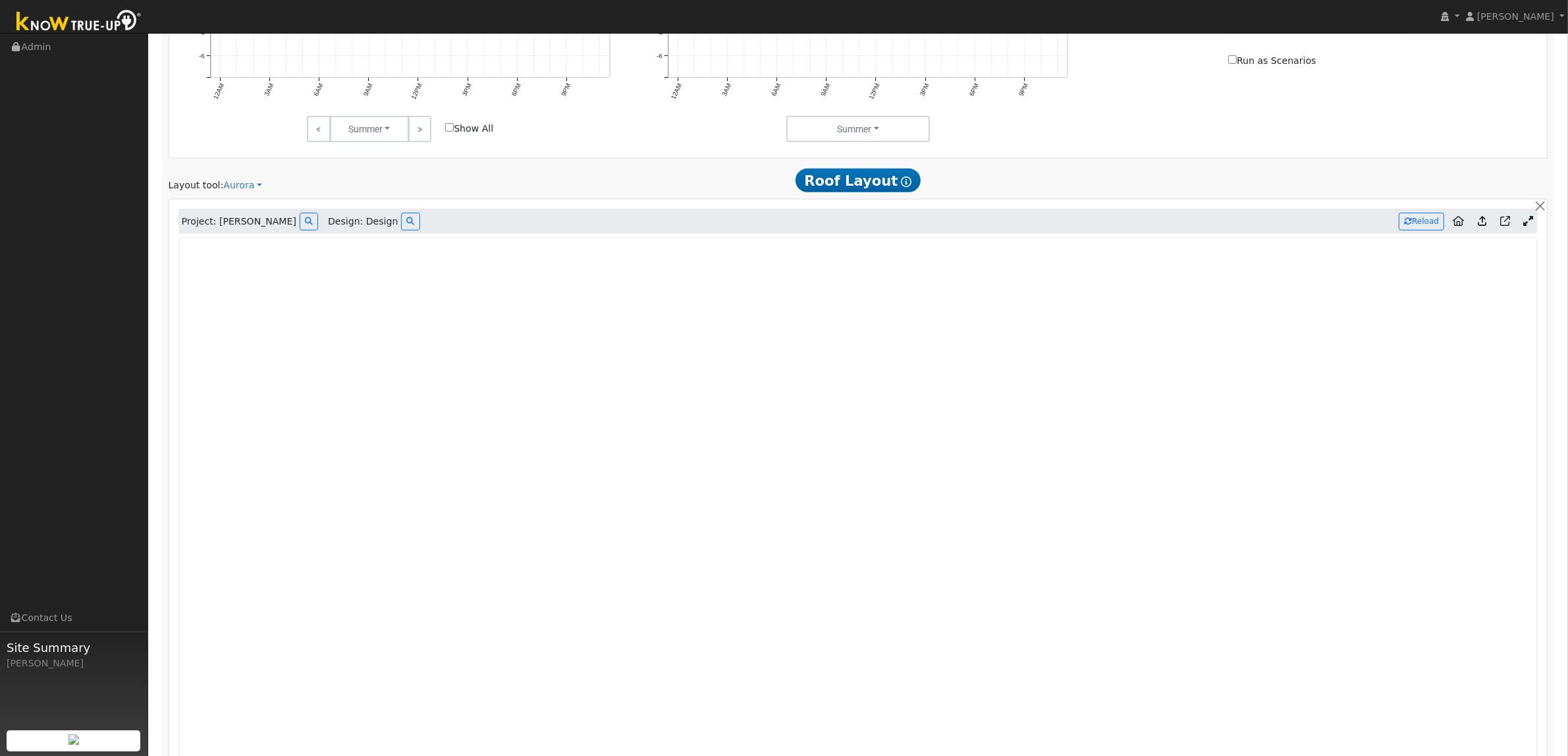
scroll to position [888, 0]
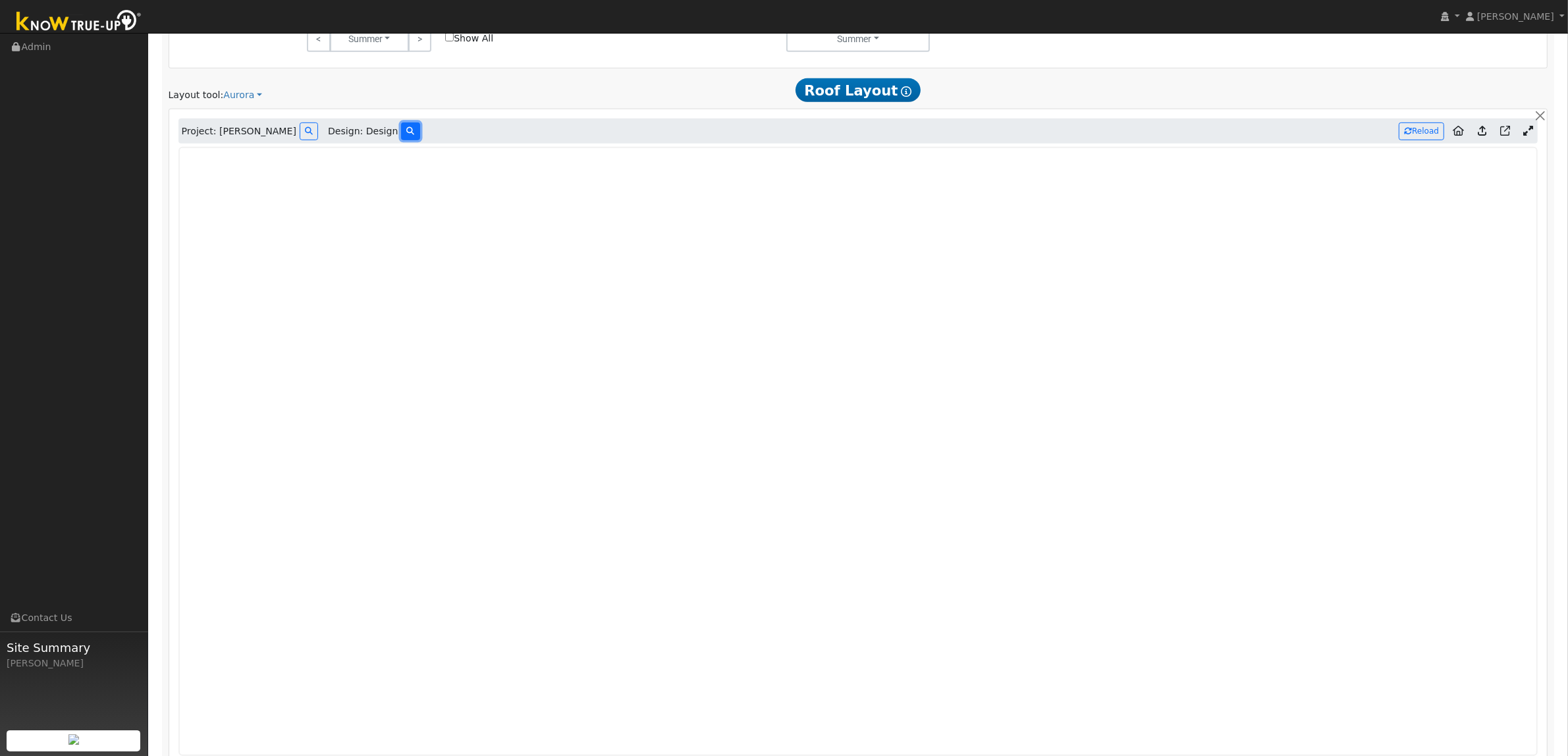
click at [406, 135] on icon at bounding box center [410, 131] width 8 height 8
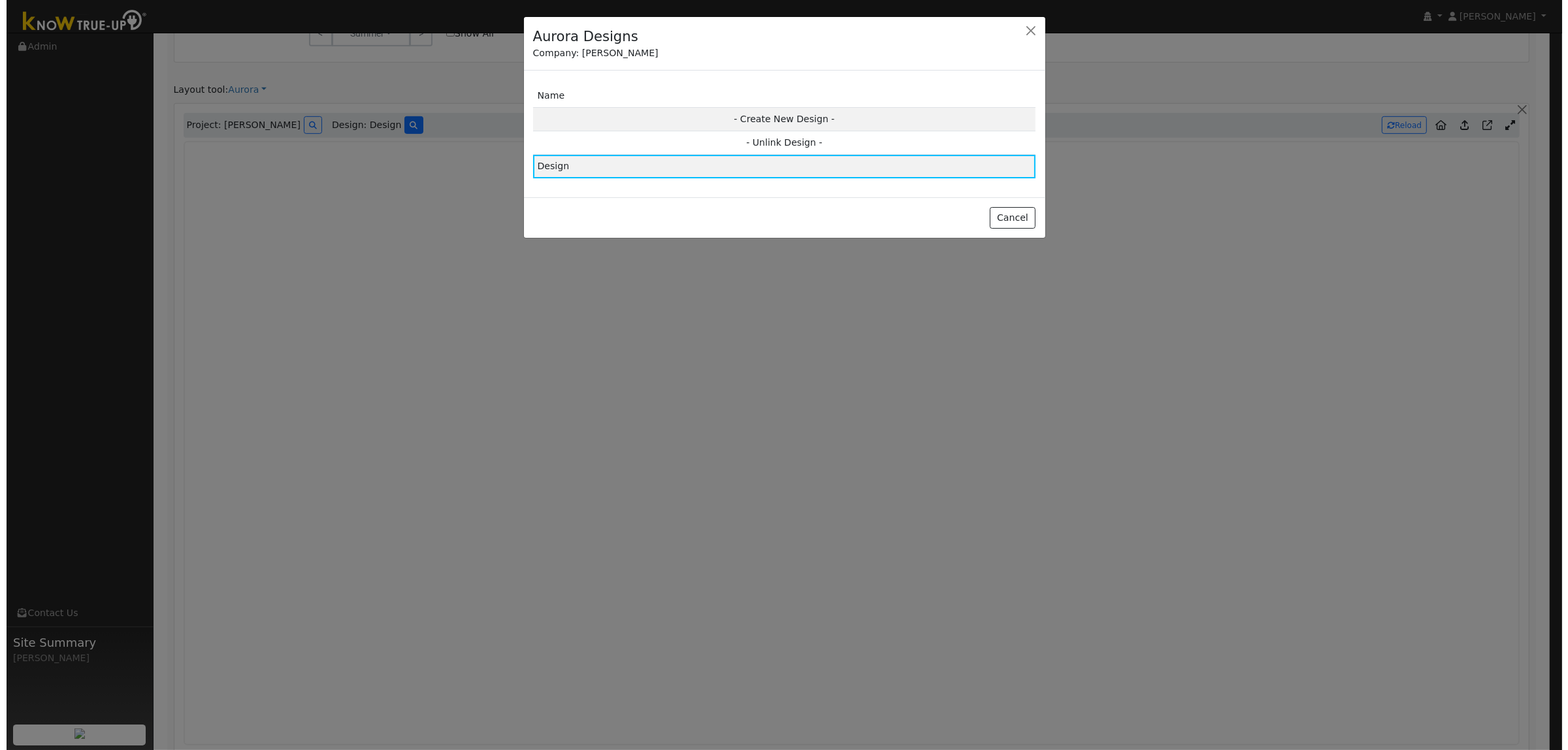
scroll to position [883, 0]
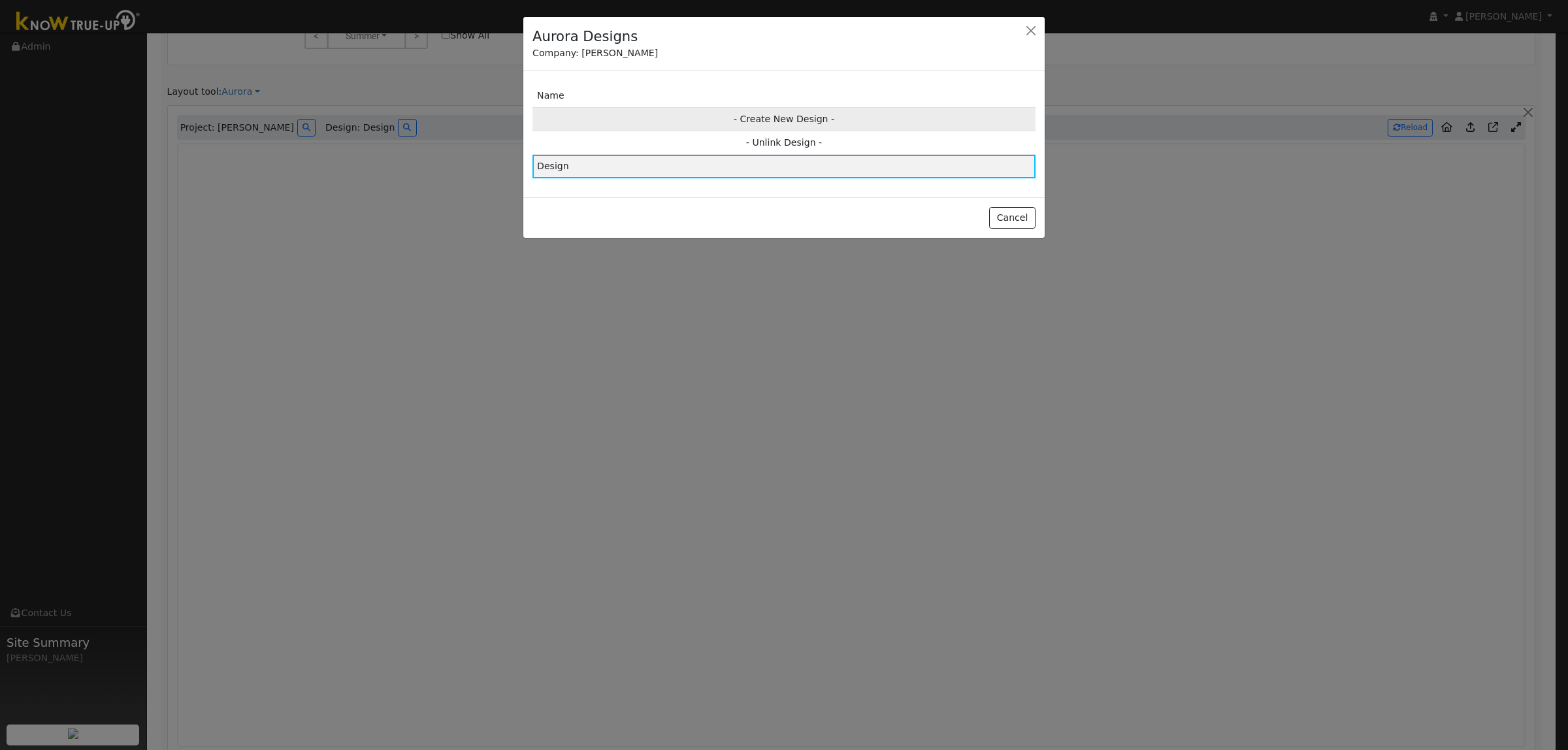
click at [781, 116] on td "- Create New Design -" at bounding box center [783, 119] width 503 height 24
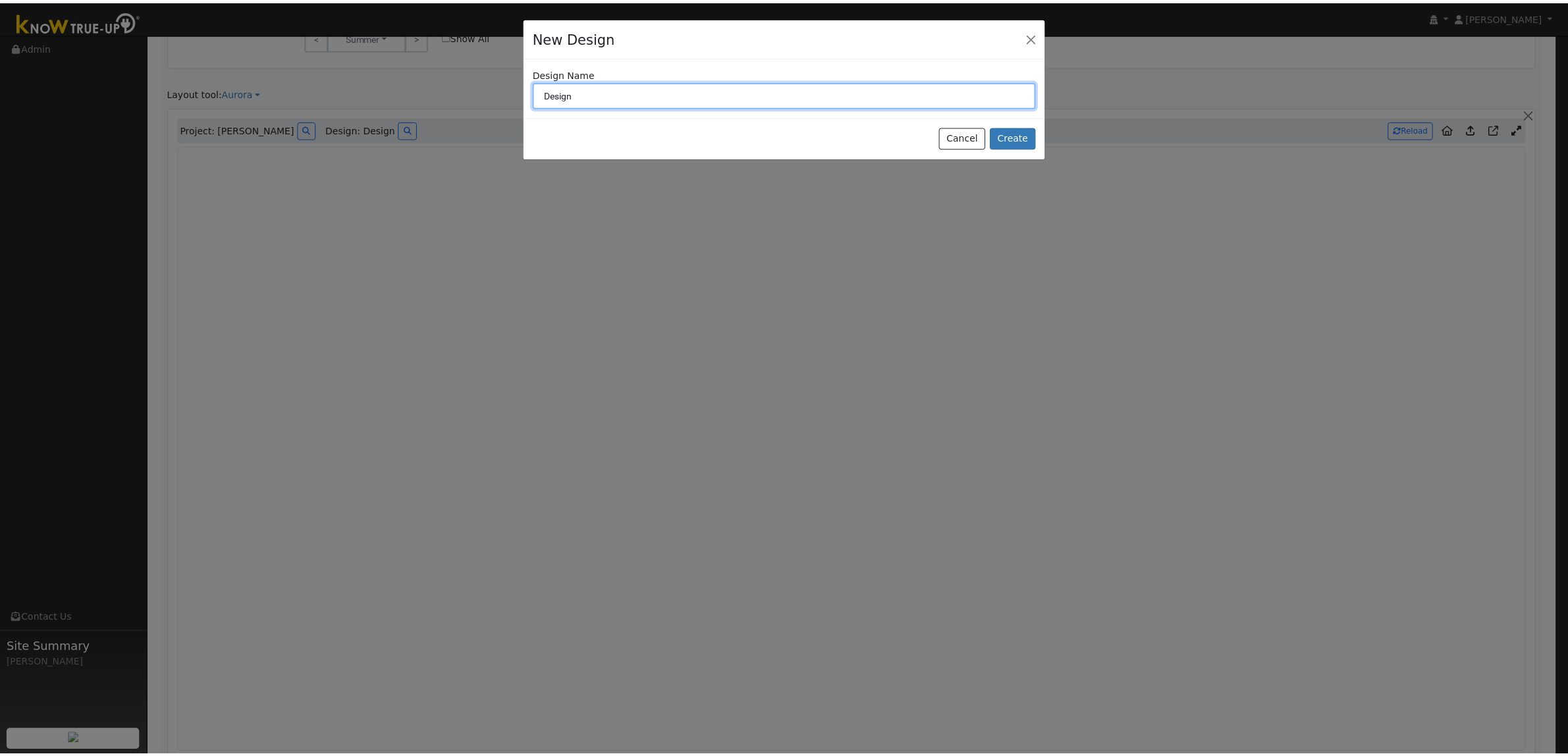
scroll to position [893, 0]
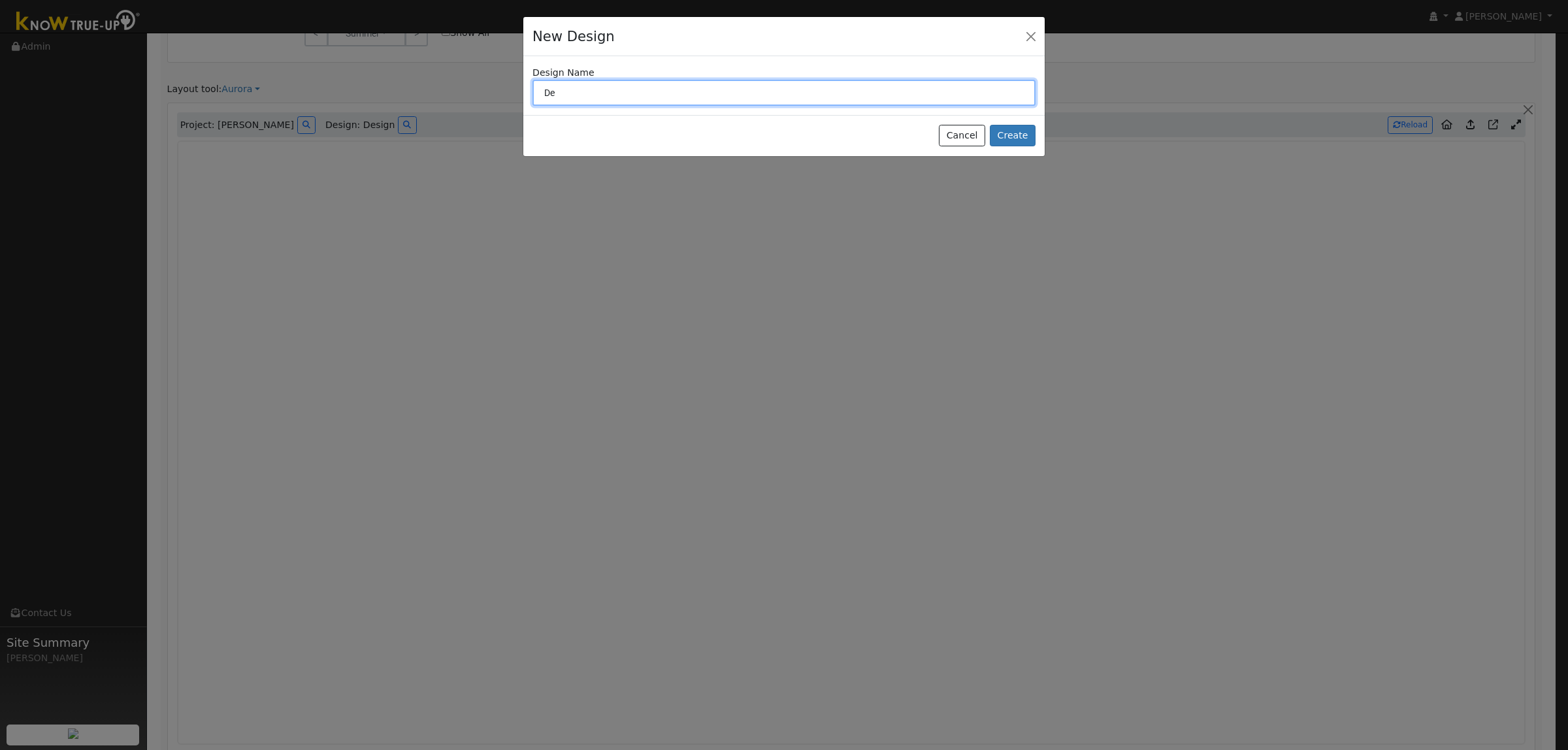
type input "D"
click at [978, 137] on button "Cancel" at bounding box center [962, 136] width 46 height 22
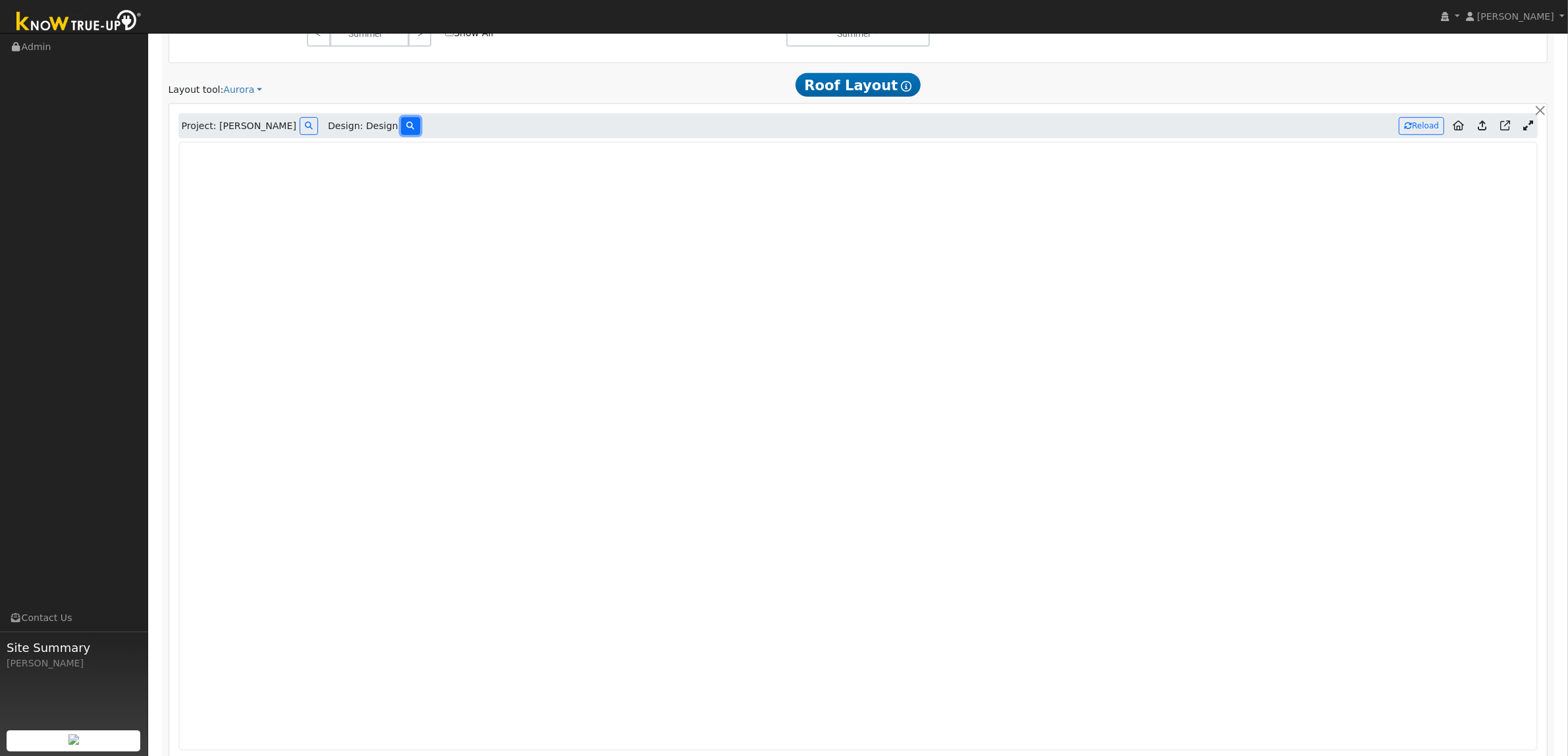
click at [406, 130] on icon at bounding box center [410, 126] width 8 height 8
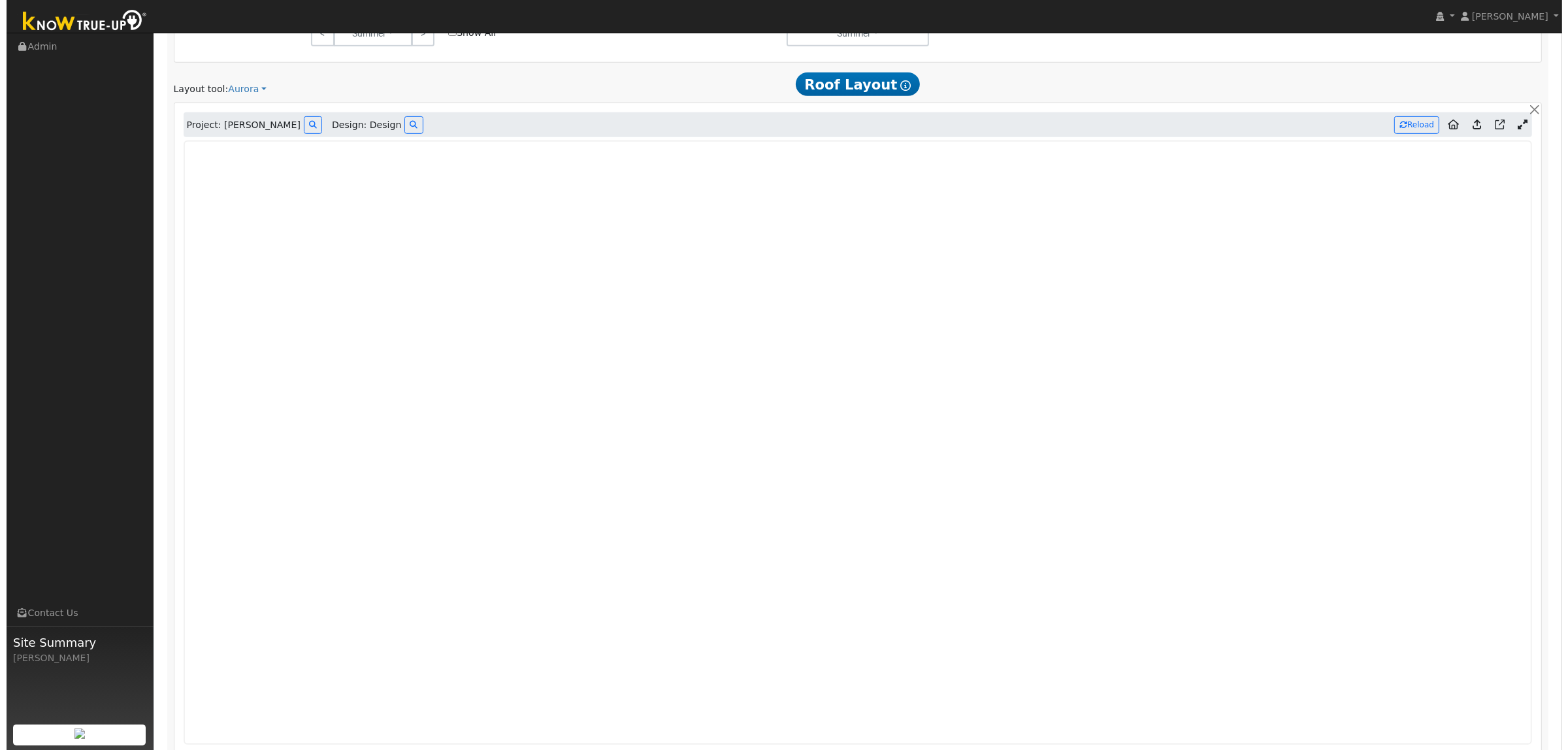
scroll to position [889, 0]
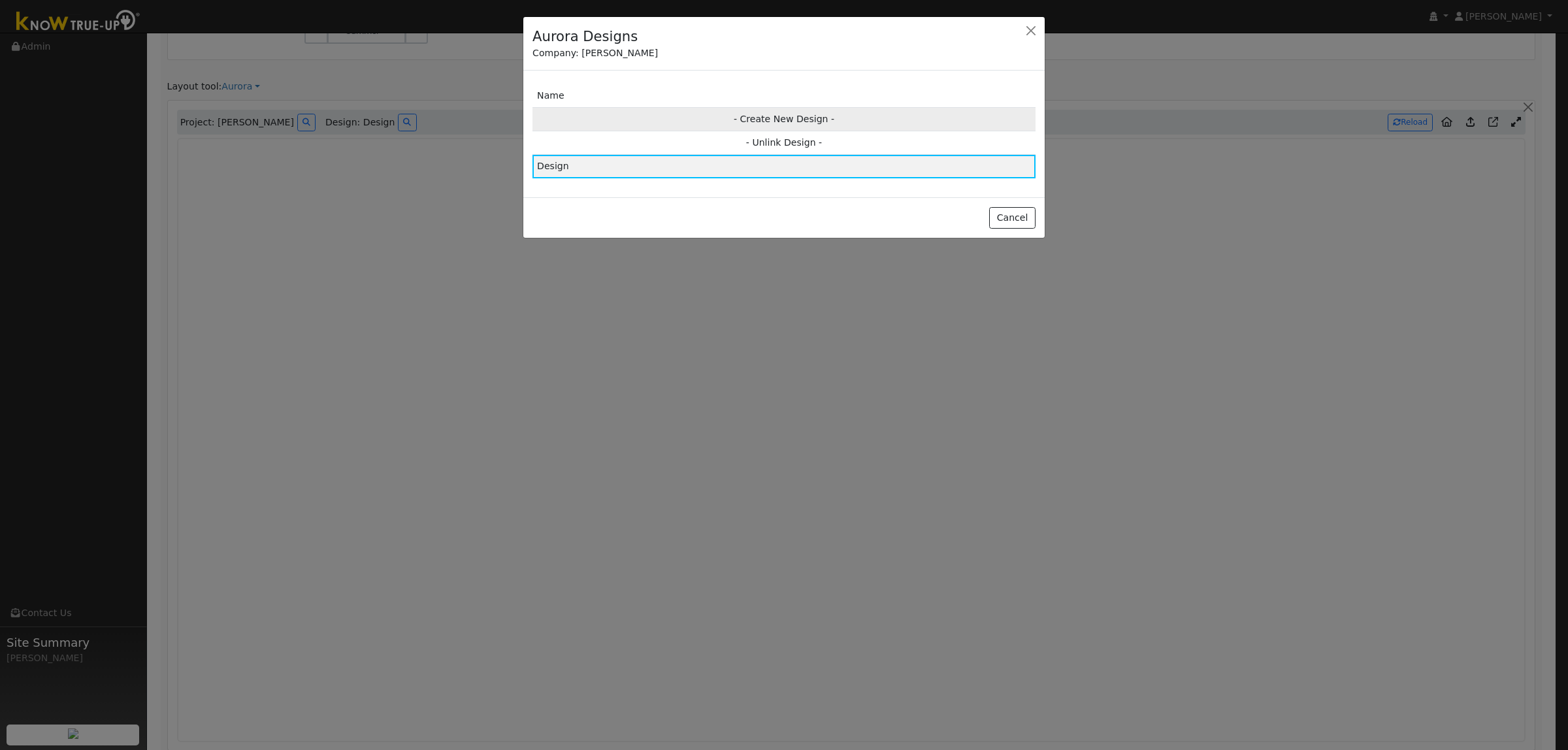
click at [706, 115] on td "- Create New Design -" at bounding box center [783, 119] width 503 height 24
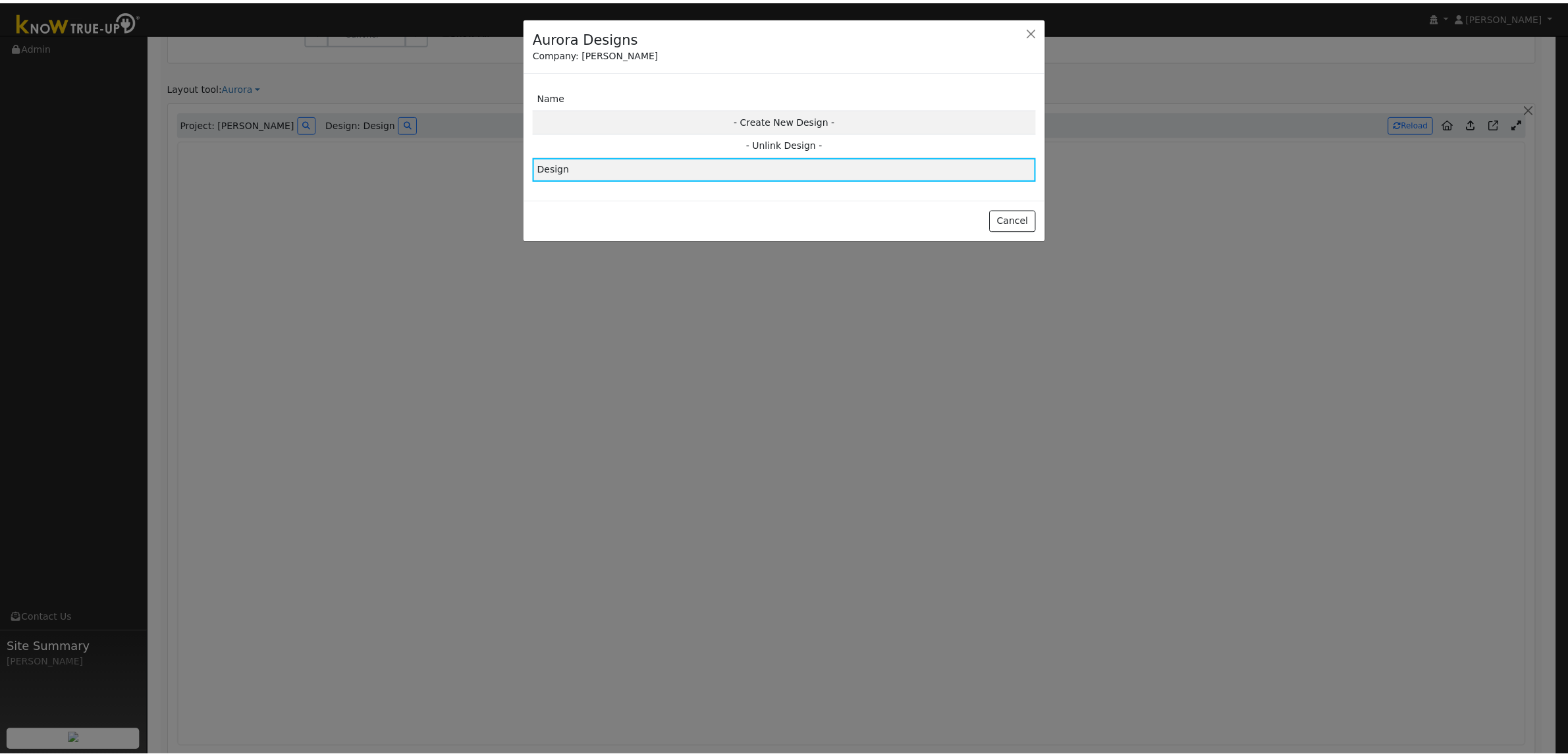
scroll to position [898, 0]
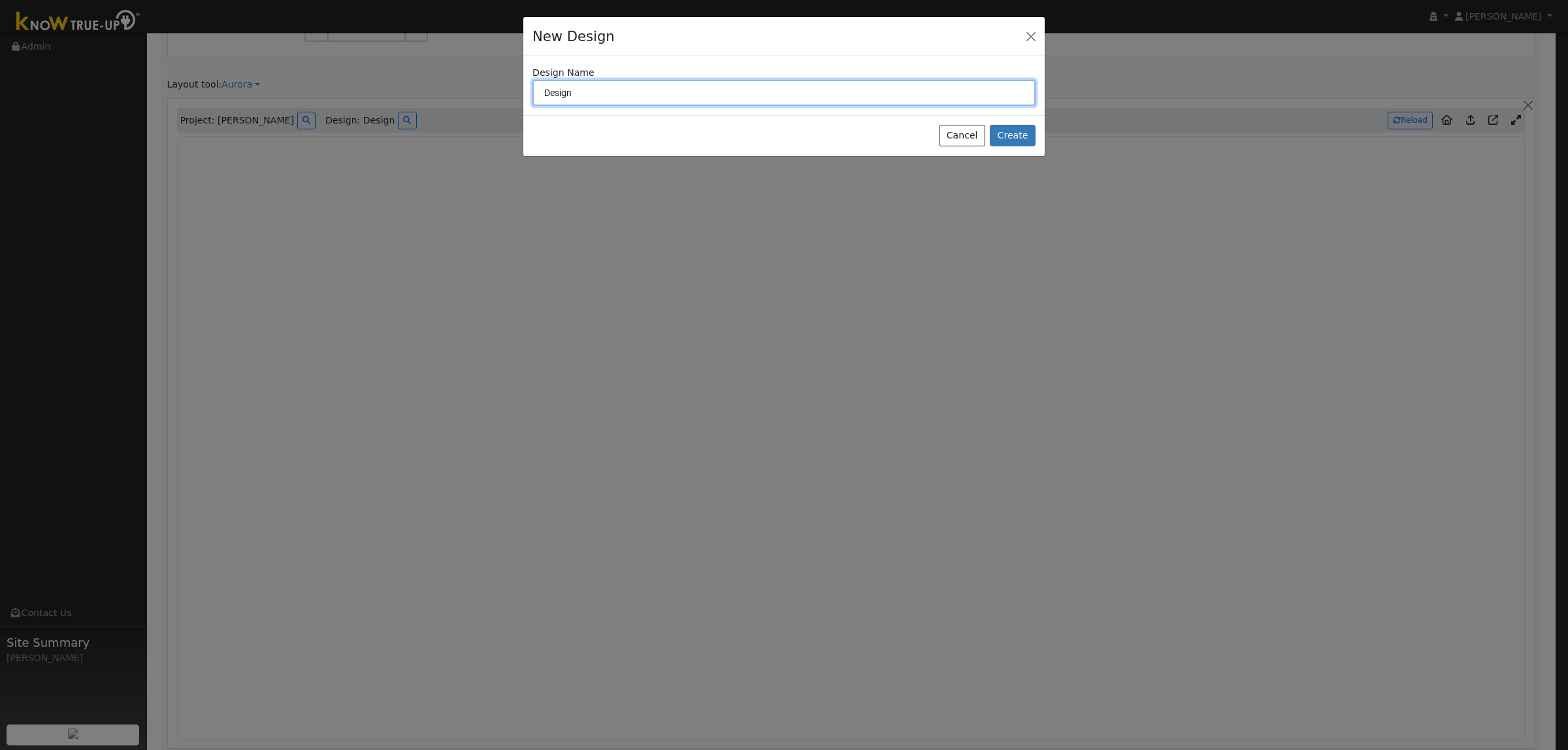
drag, startPoint x: 605, startPoint y: 96, endPoint x: 435, endPoint y: 80, distance: 170.8
click at [462, 83] on div "New Design Design Name Design Cancel Create" at bounding box center [784, 375] width 1568 height 750
type input "3.59%"
click at [1003, 134] on button "Create" at bounding box center [1013, 136] width 46 height 22
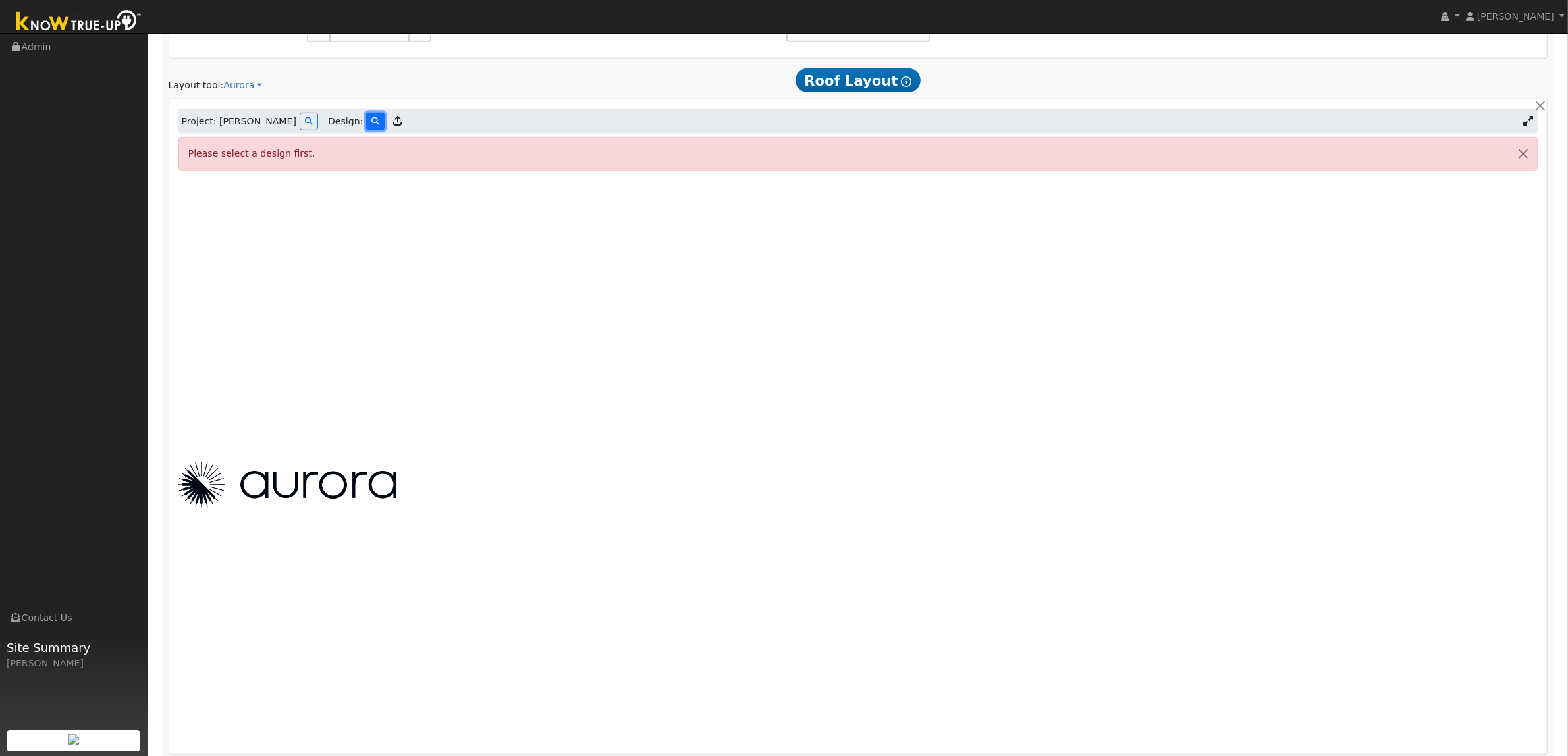
click at [366, 124] on button at bounding box center [375, 121] width 18 height 18
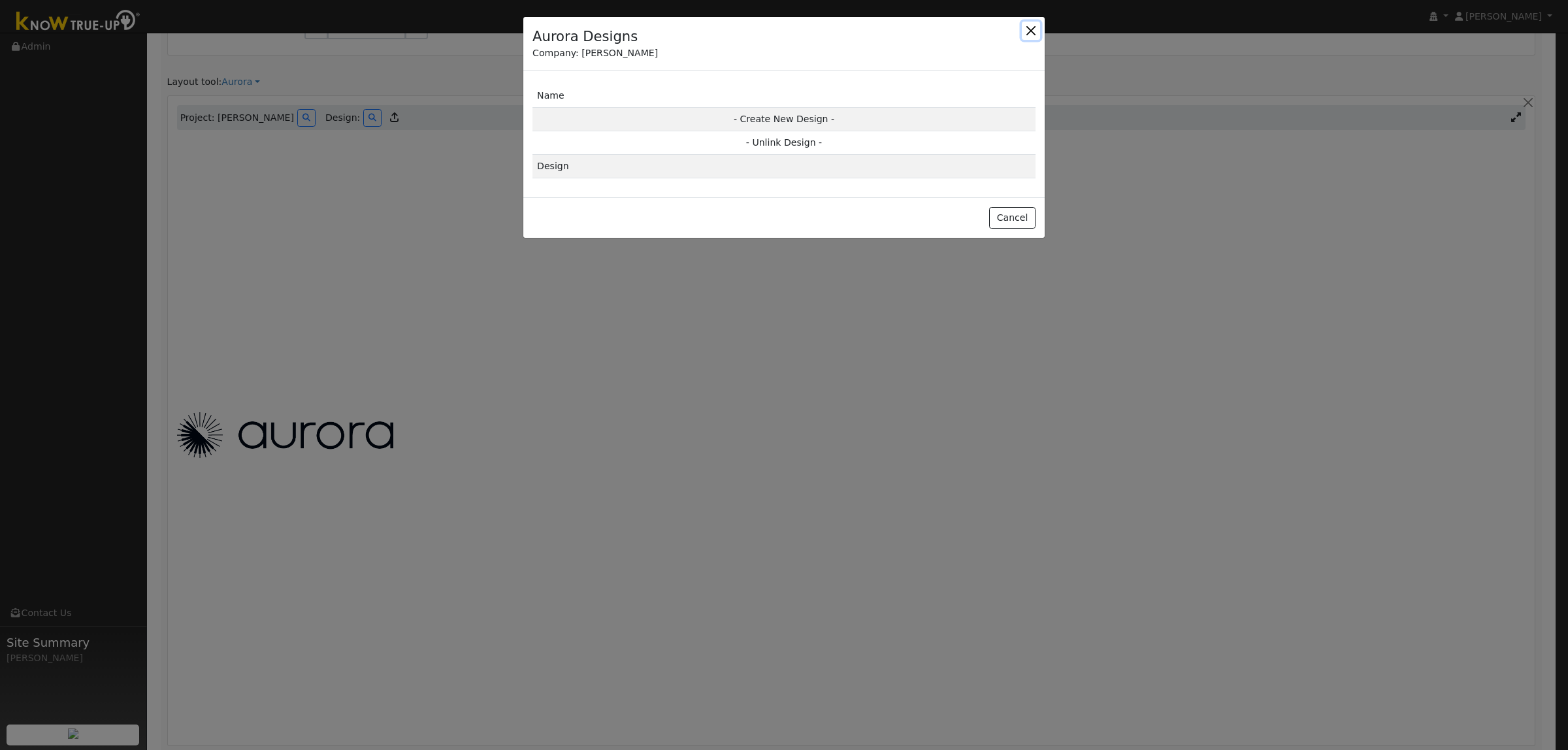
click at [1033, 34] on button "button" at bounding box center [1031, 31] width 18 height 18
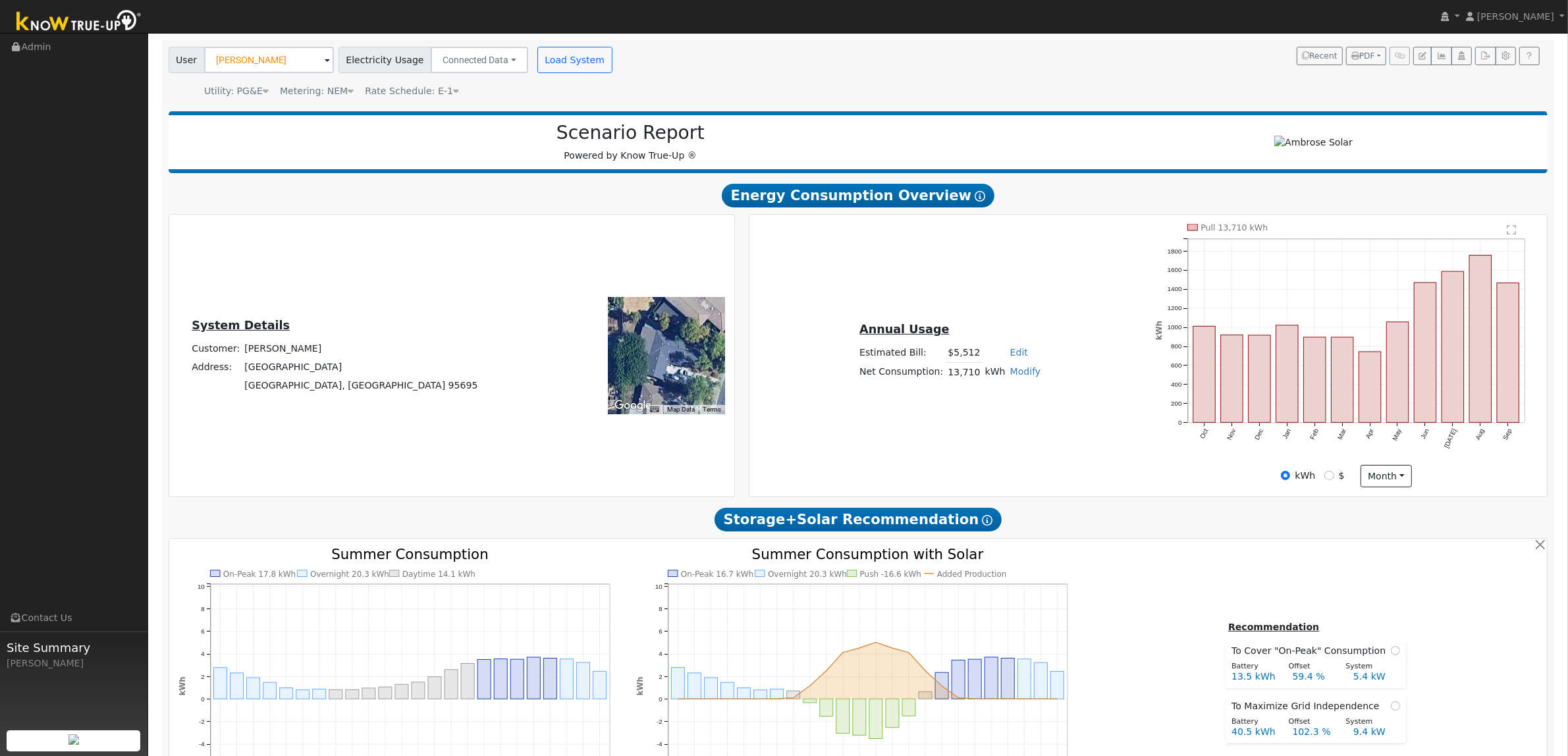
scroll to position [0, 0]
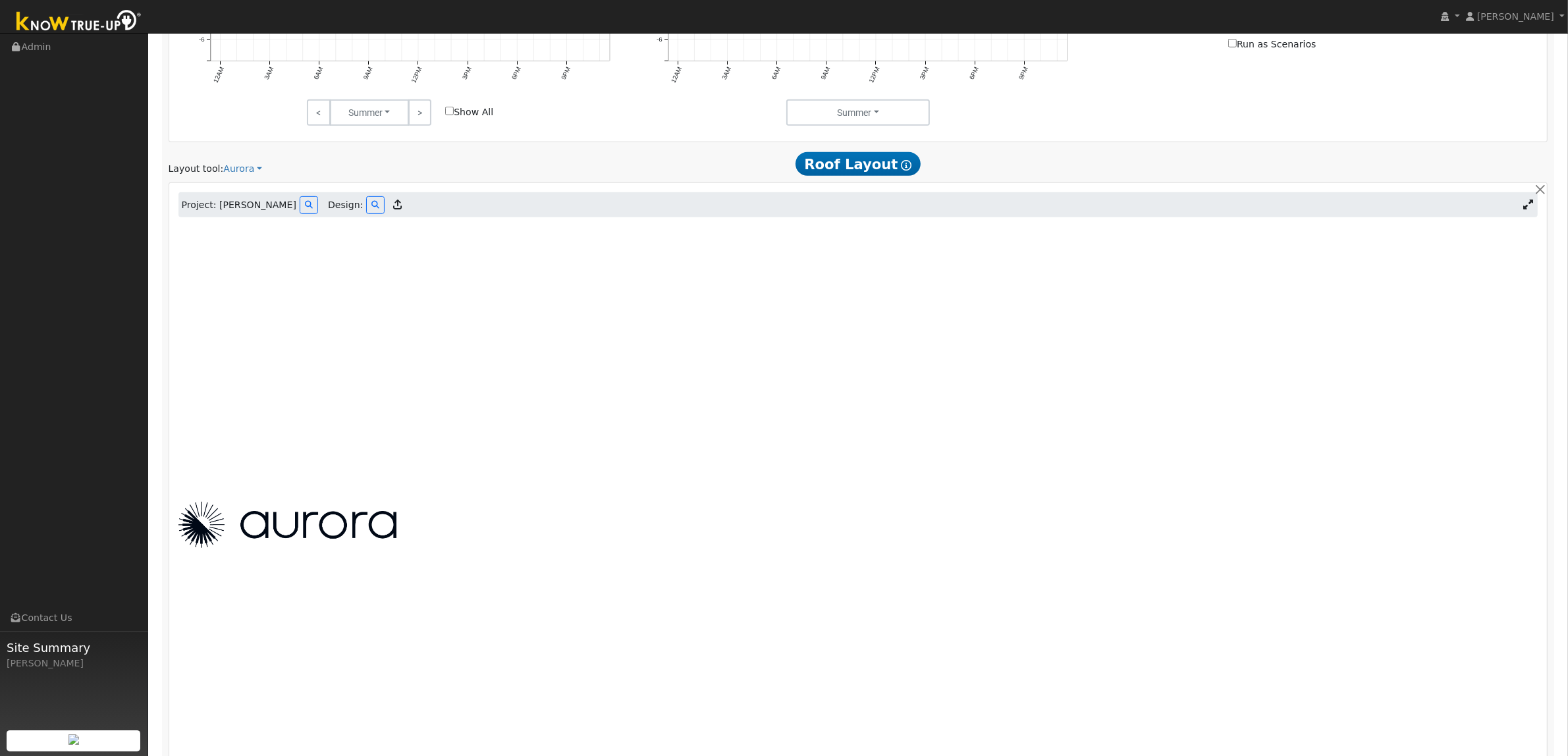
click at [1519, 215] on link at bounding box center [1528, 205] width 19 height 20
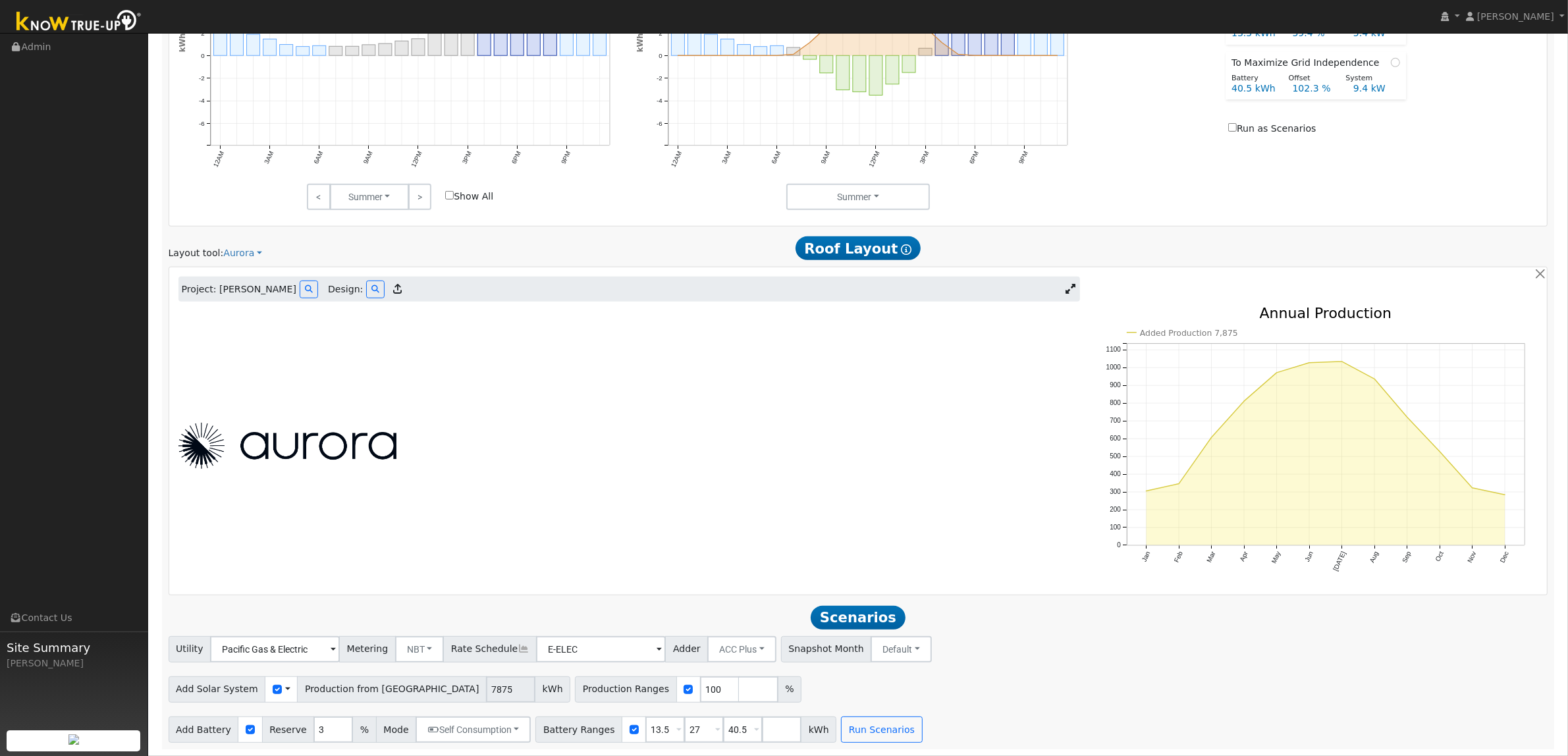
scroll to position [733, 0]
click at [1074, 285] on icon at bounding box center [1070, 289] width 10 height 10
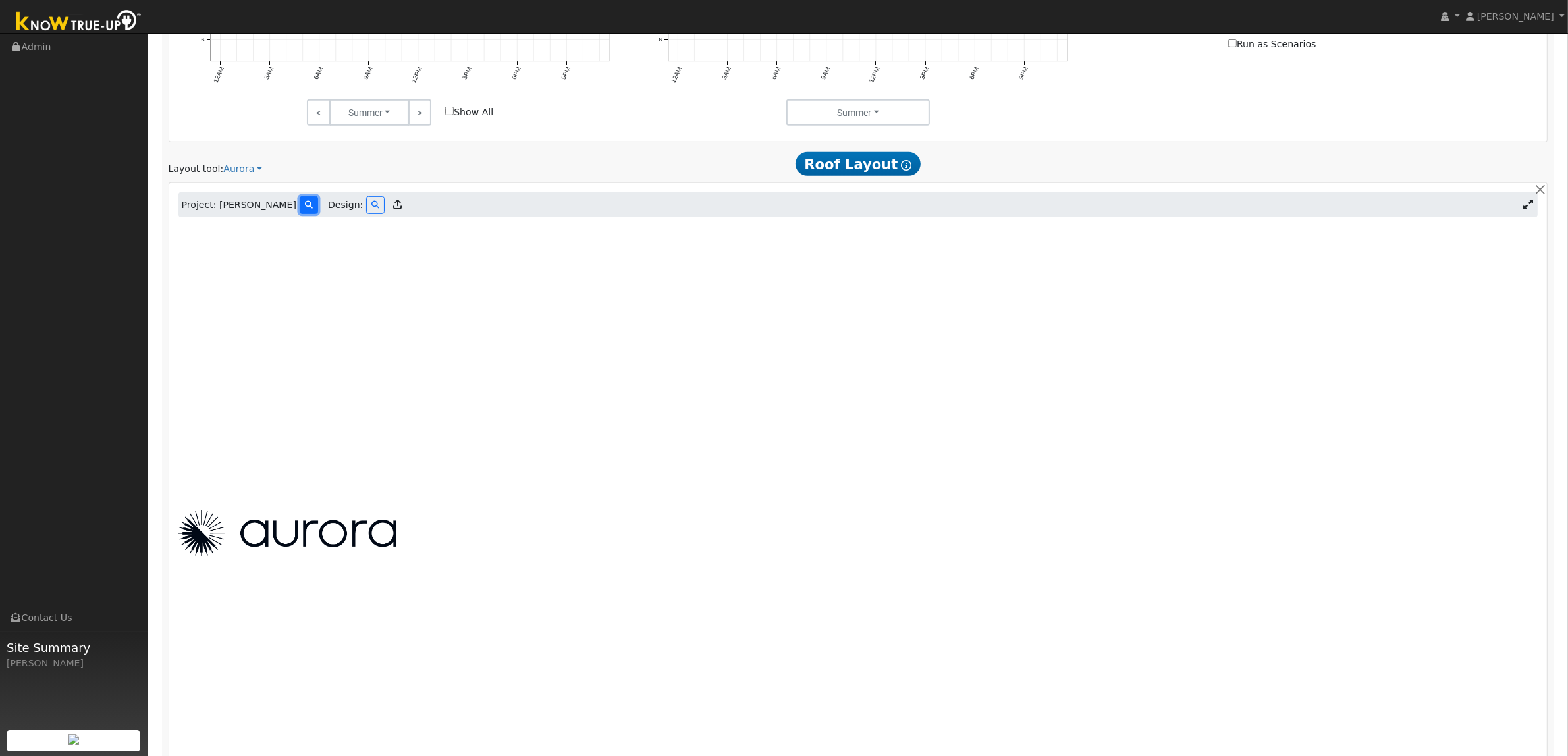
click at [305, 209] on icon at bounding box center [309, 205] width 8 height 8
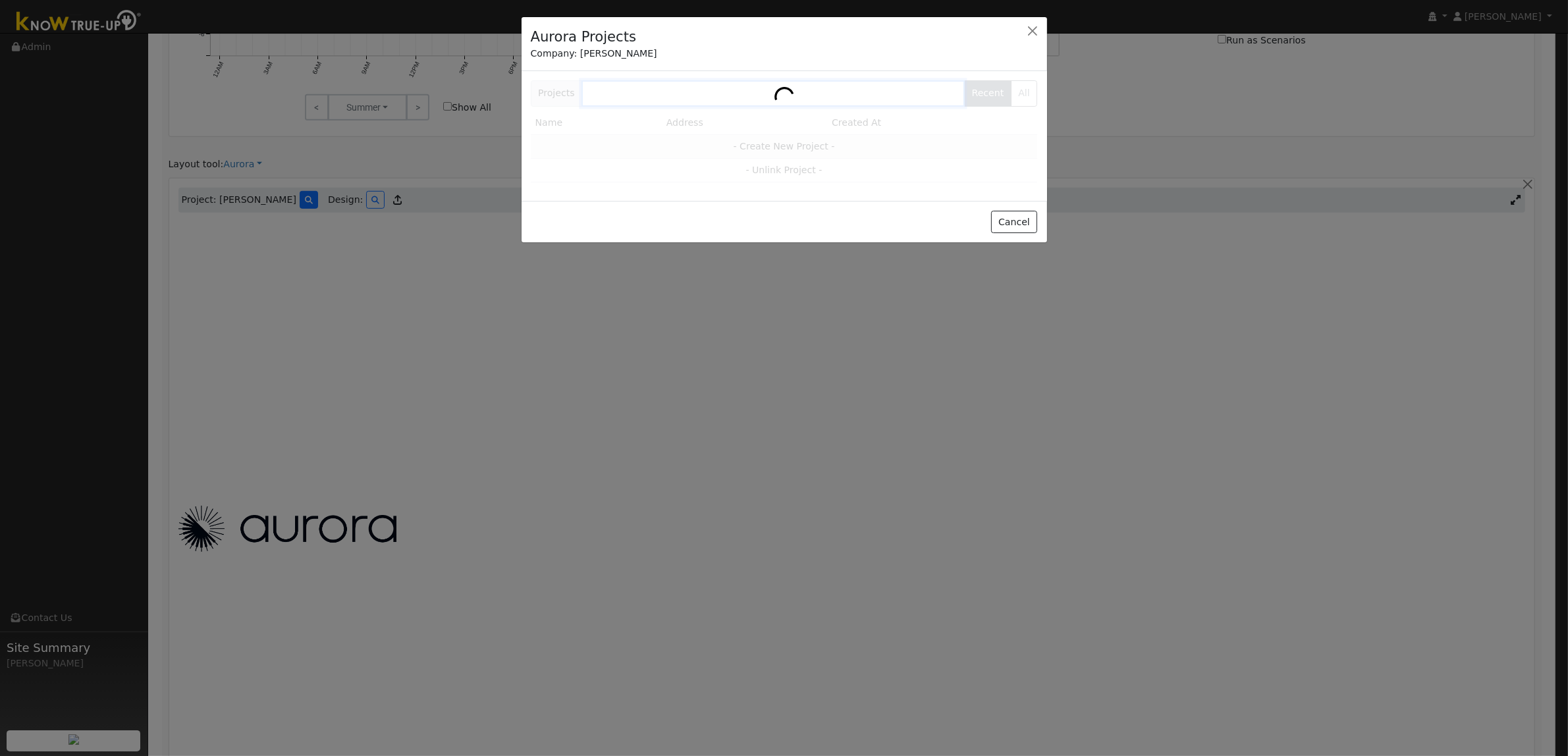
scroll to position [817, 0]
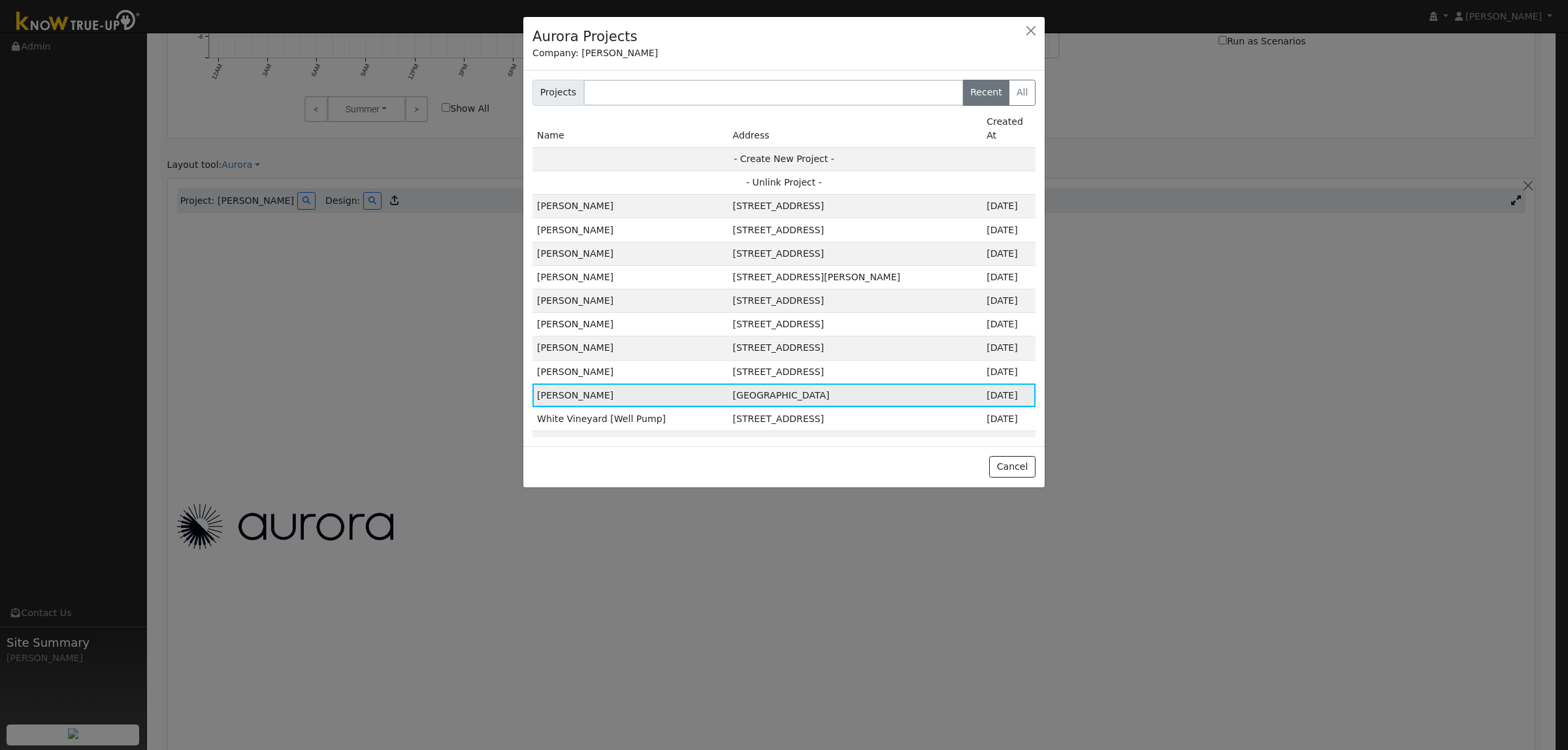
click at [832, 396] on td "[GEOGRAPHIC_DATA]" at bounding box center [855, 395] width 254 height 24
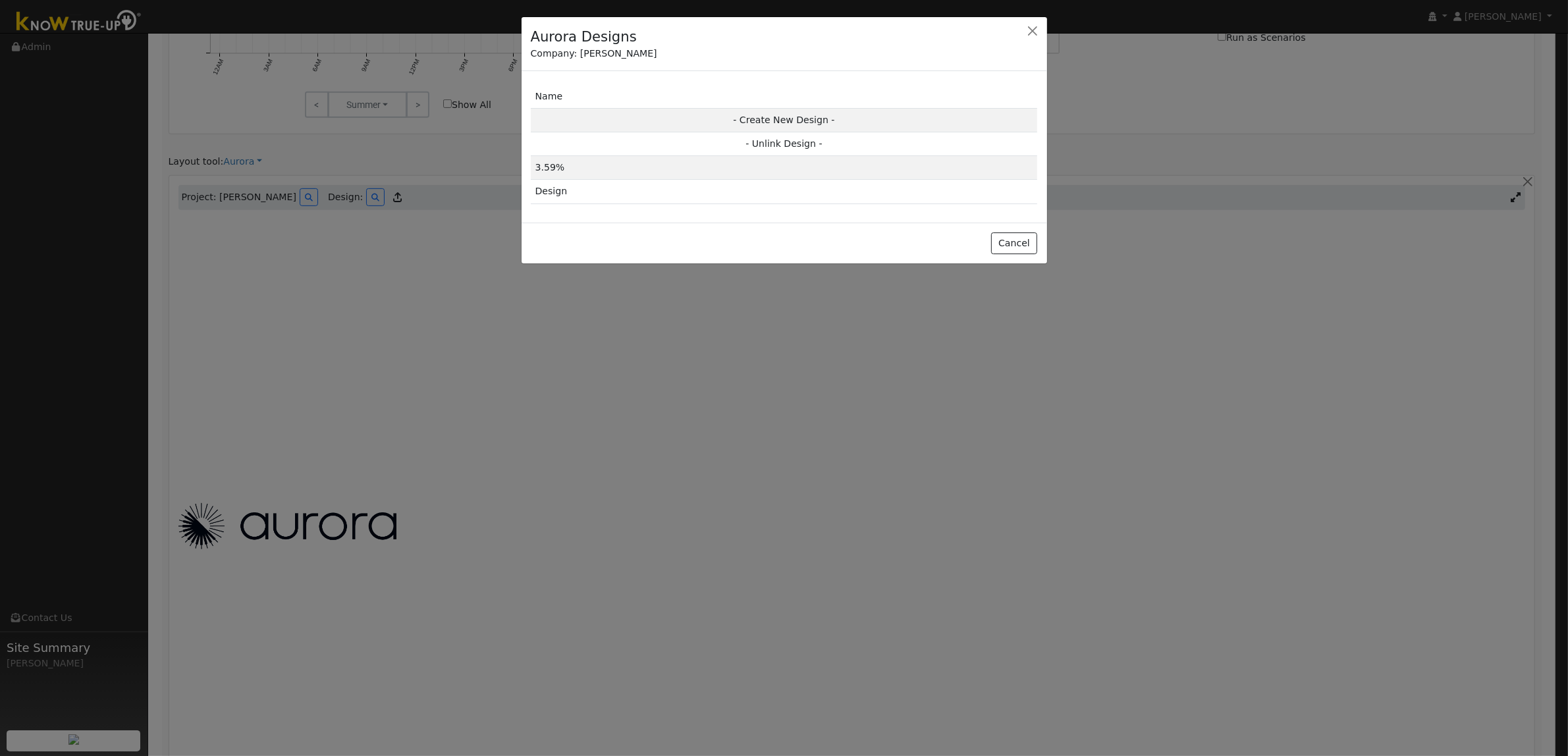
scroll to position [819, 0]
click at [609, 170] on td "3.59%" at bounding box center [790, 168] width 507 height 24
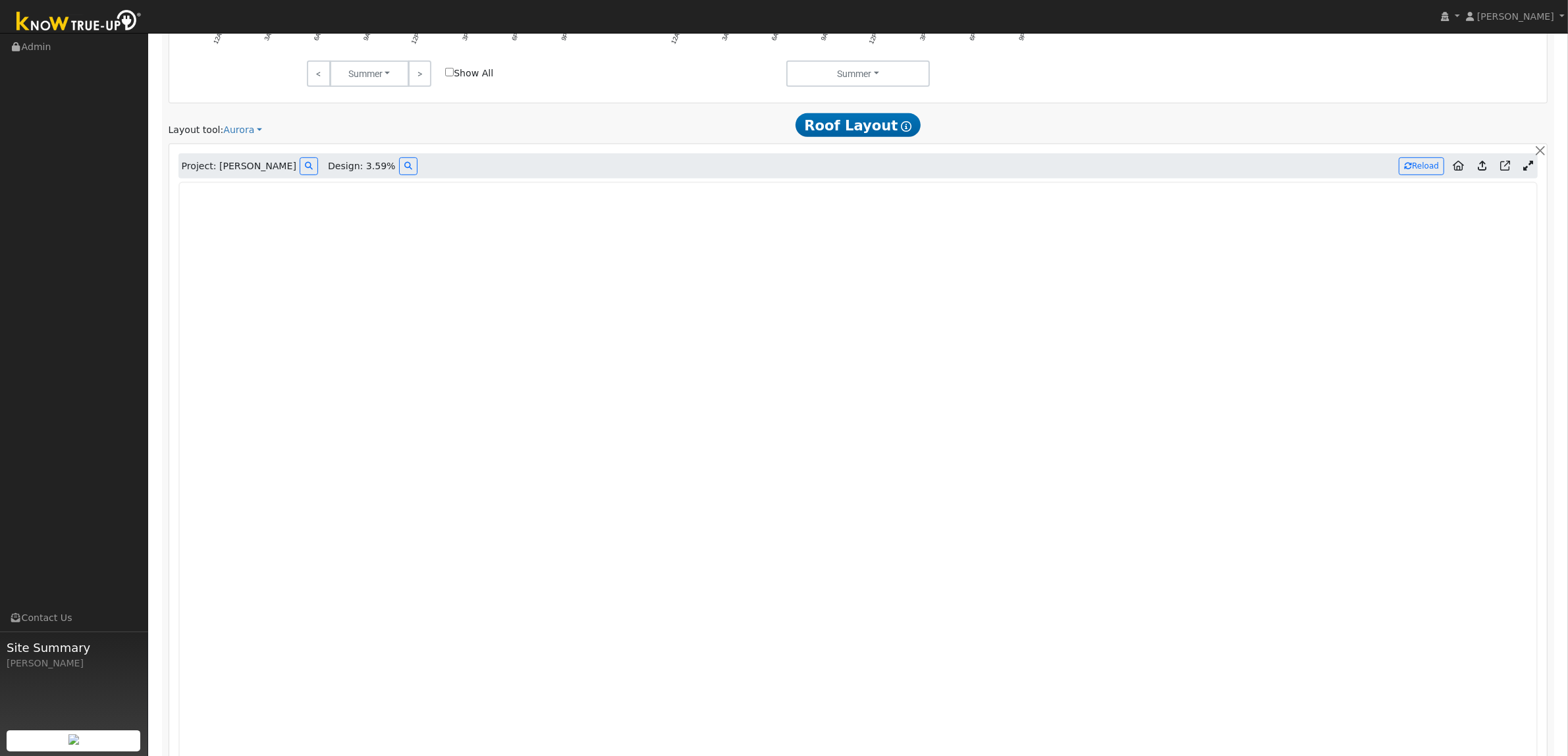
scroll to position [823, 0]
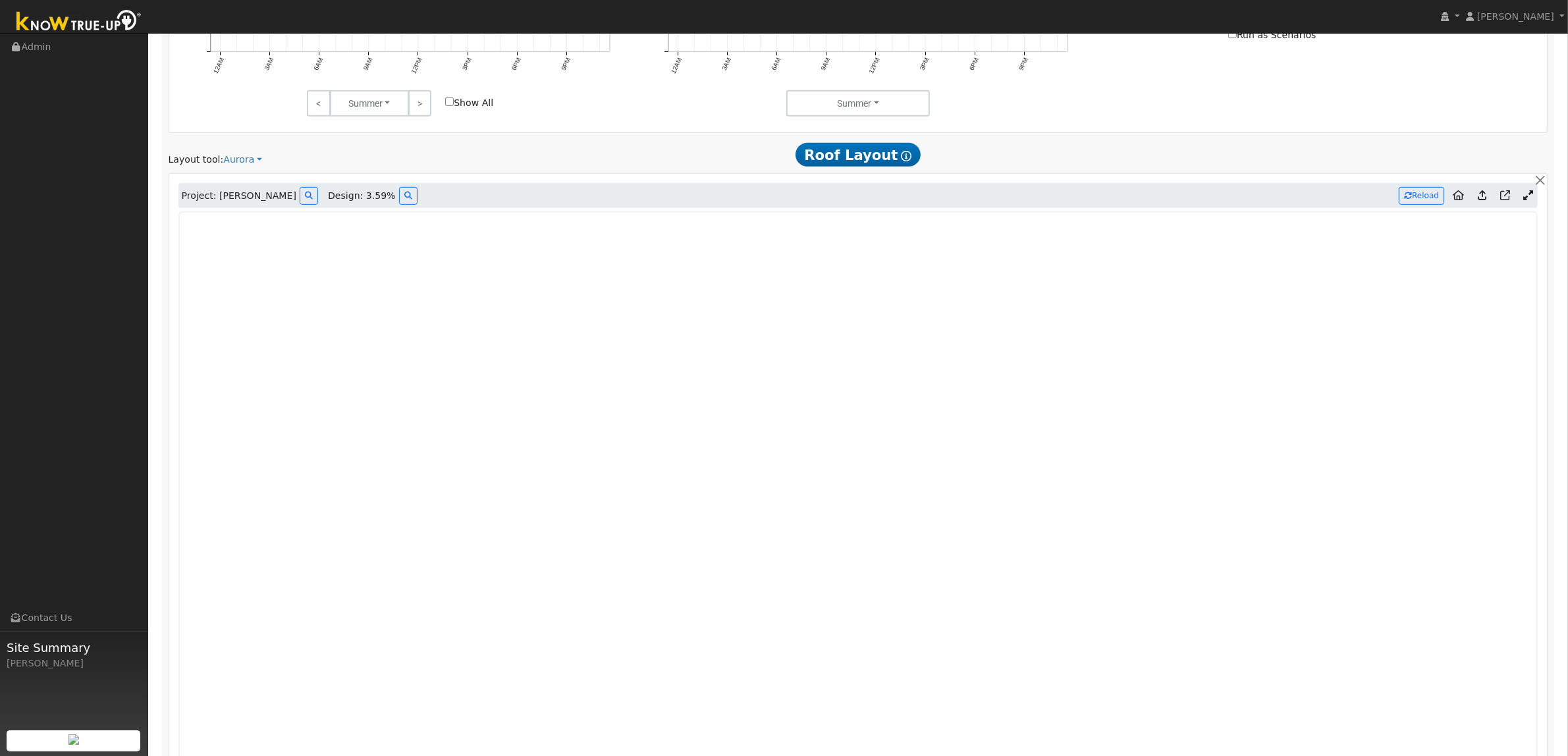
click at [1483, 200] on icon at bounding box center [1482, 195] width 9 height 10
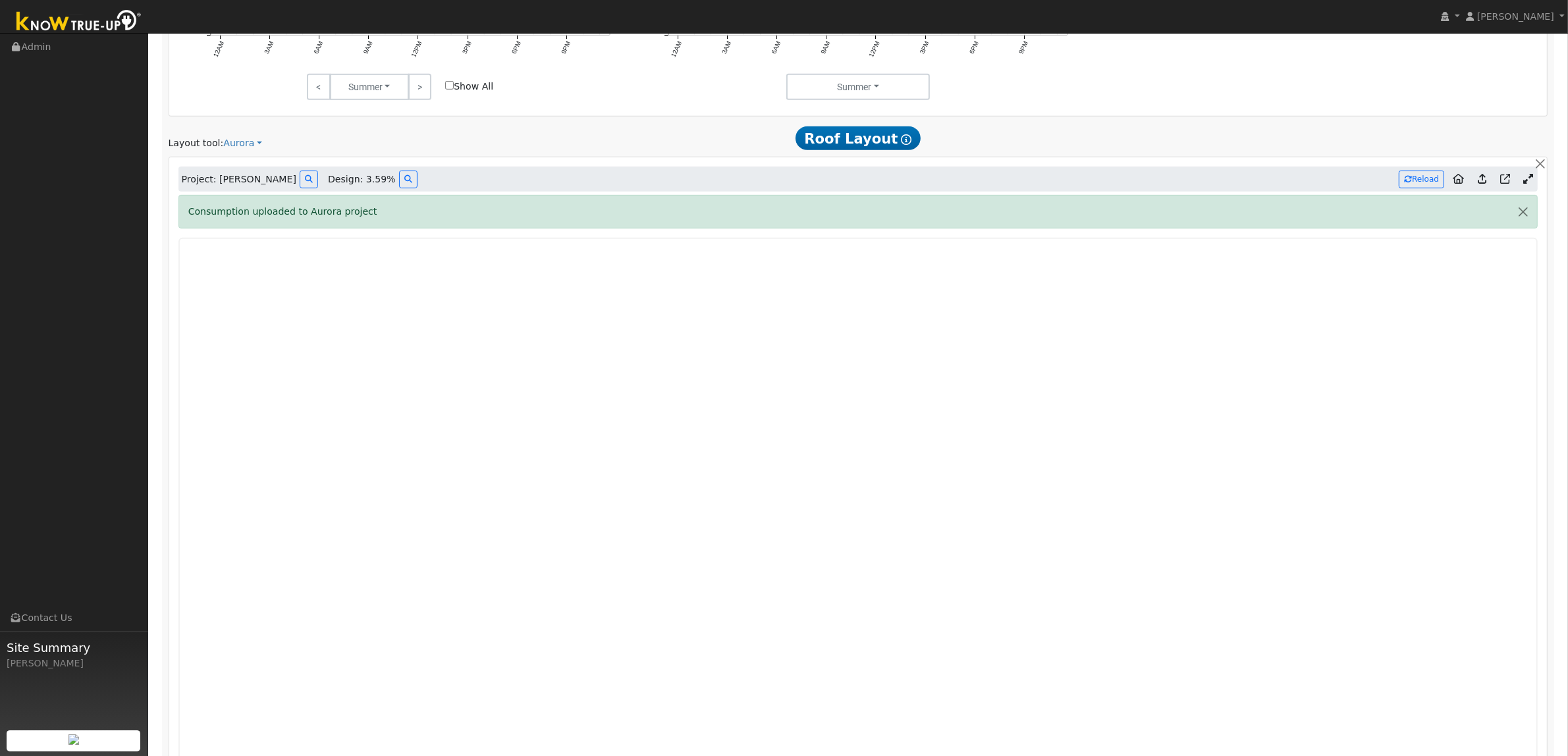
scroll to position [831, 0]
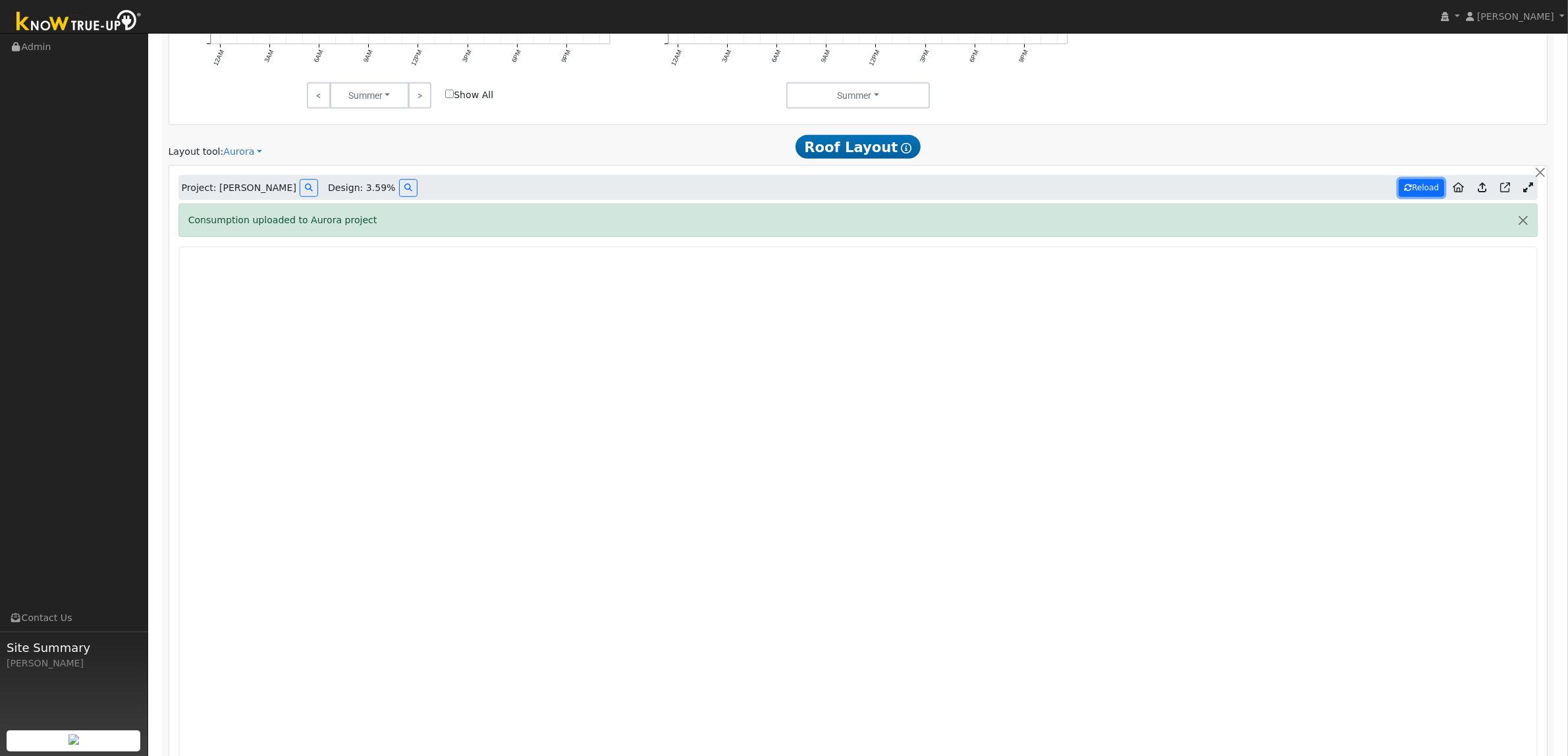
click at [1422, 188] on button "Reload" at bounding box center [1421, 188] width 45 height 18
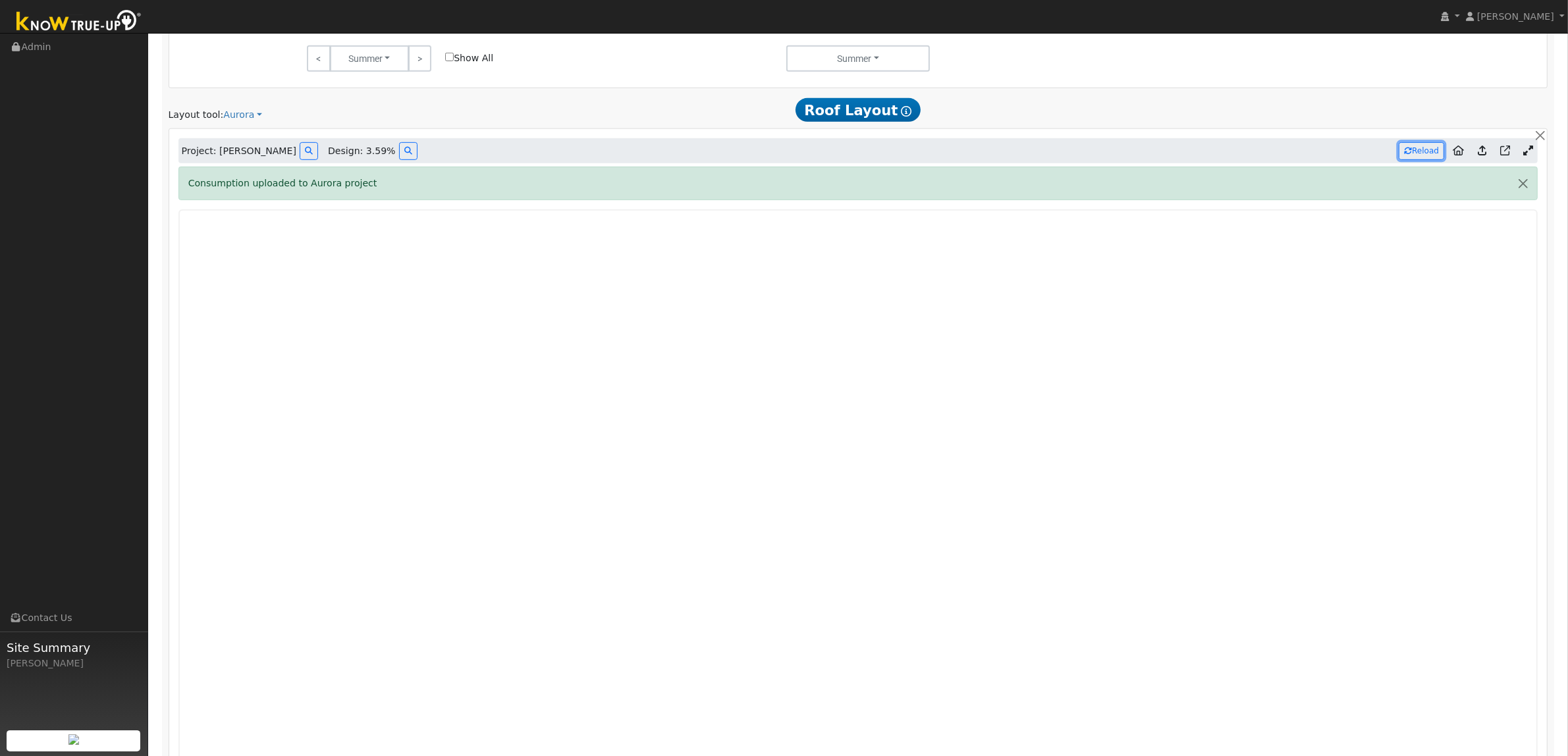
type input "10437"
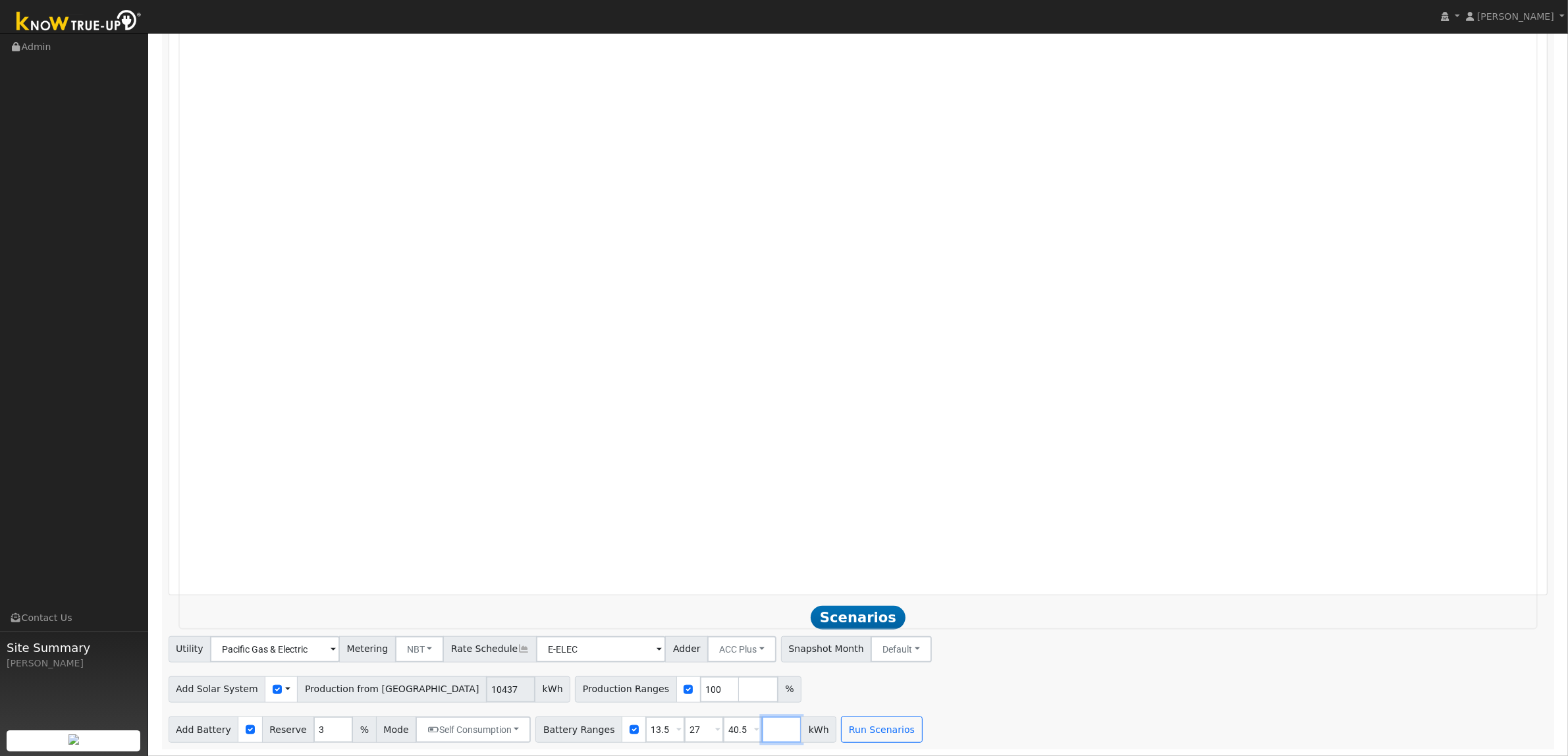
click at [762, 726] on input "number" at bounding box center [782, 730] width 40 height 26
type input "54"
click at [900, 738] on button "Run Scenarios" at bounding box center [920, 730] width 81 height 26
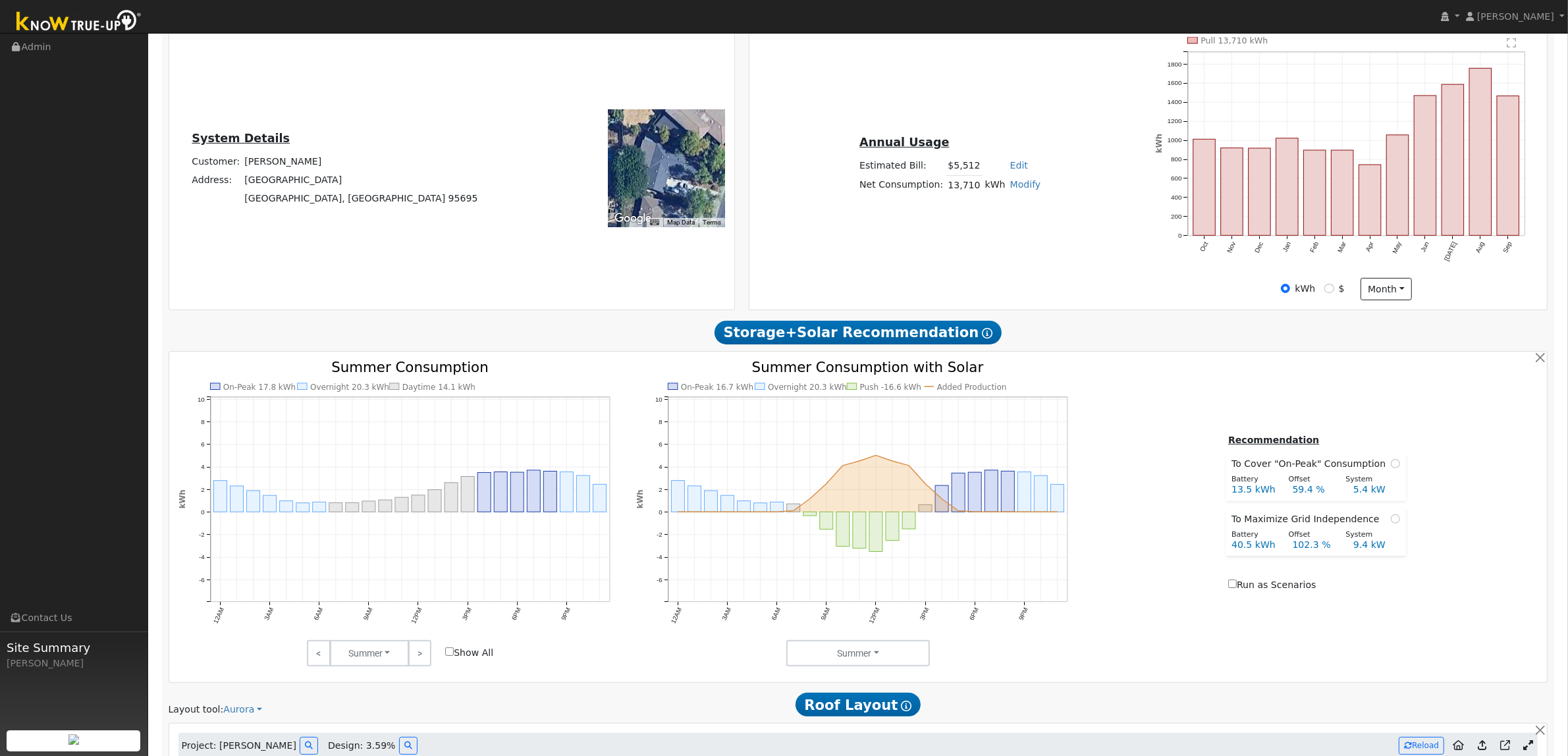
scroll to position [255, 0]
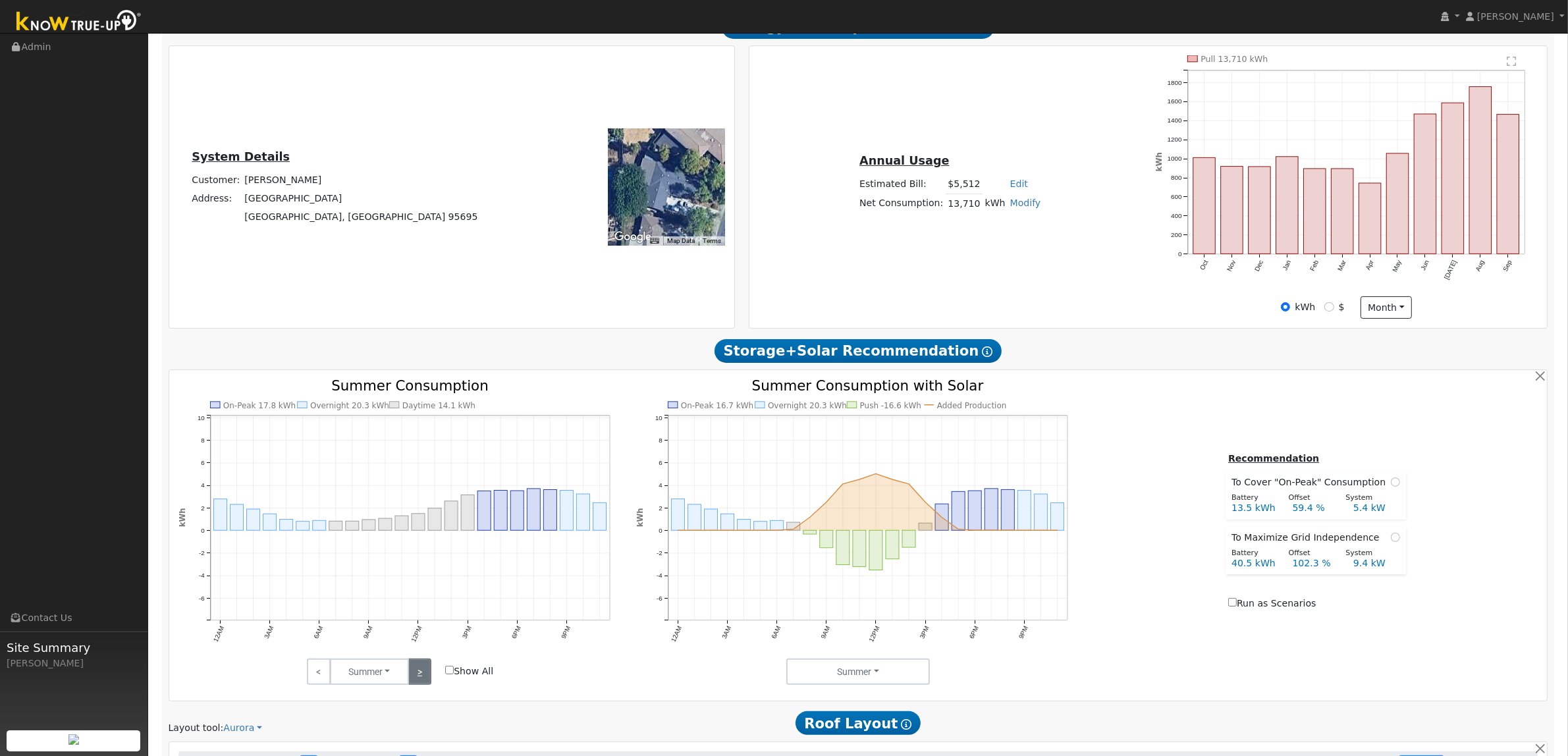
click at [409, 676] on link ">" at bounding box center [419, 672] width 23 height 26
click at [415, 676] on link ">" at bounding box center [419, 672] width 23 height 26
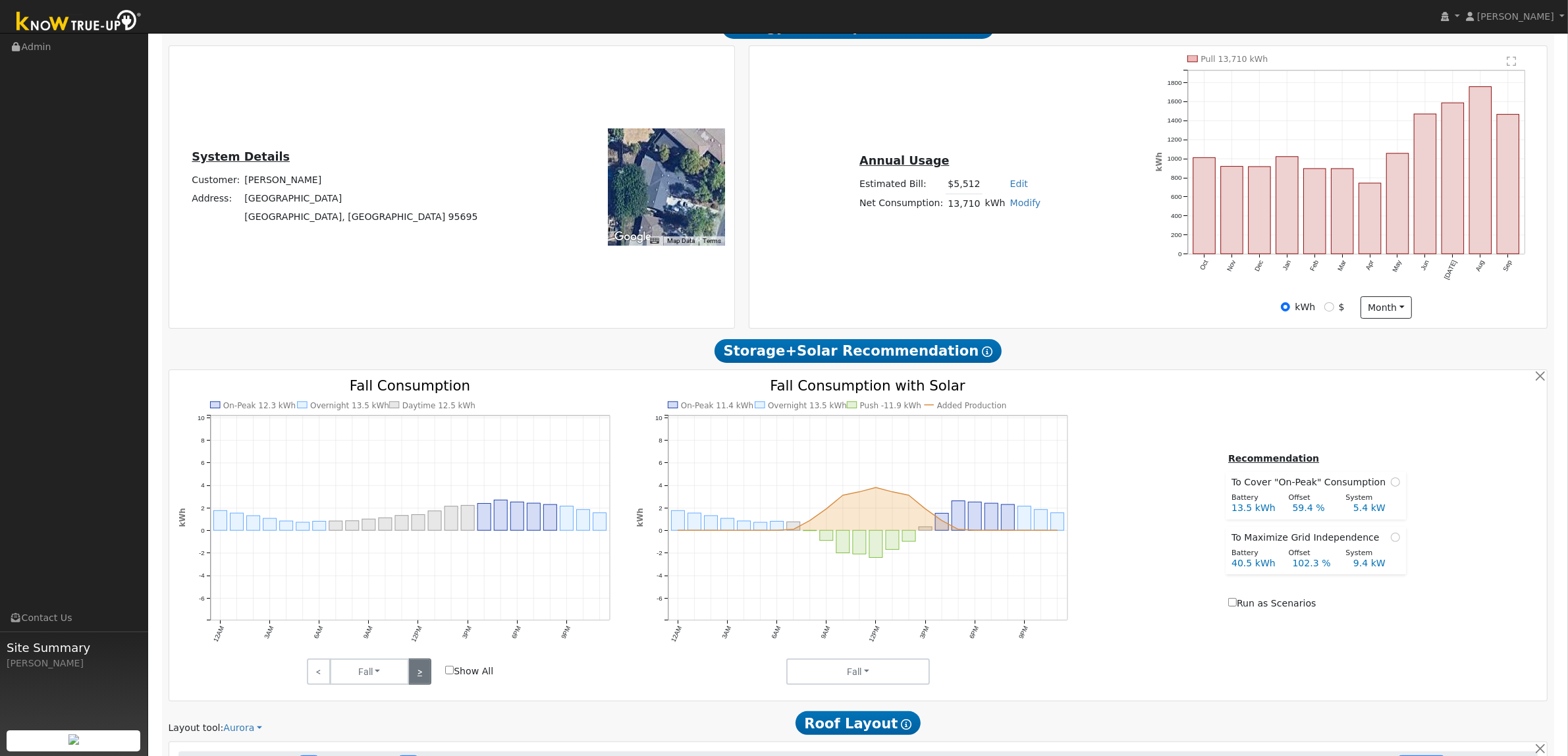
click at [415, 676] on link ">" at bounding box center [419, 672] width 23 height 26
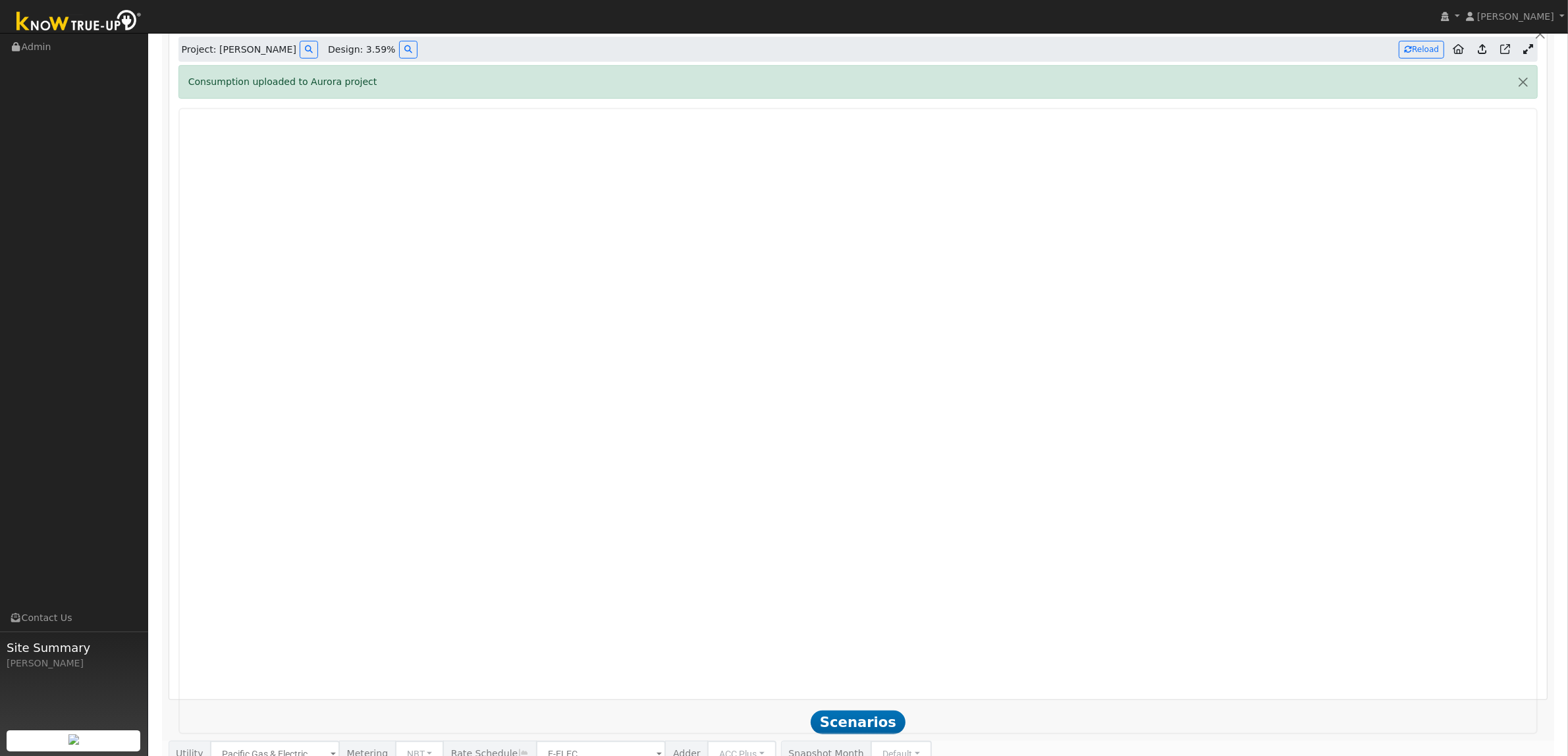
scroll to position [950, 0]
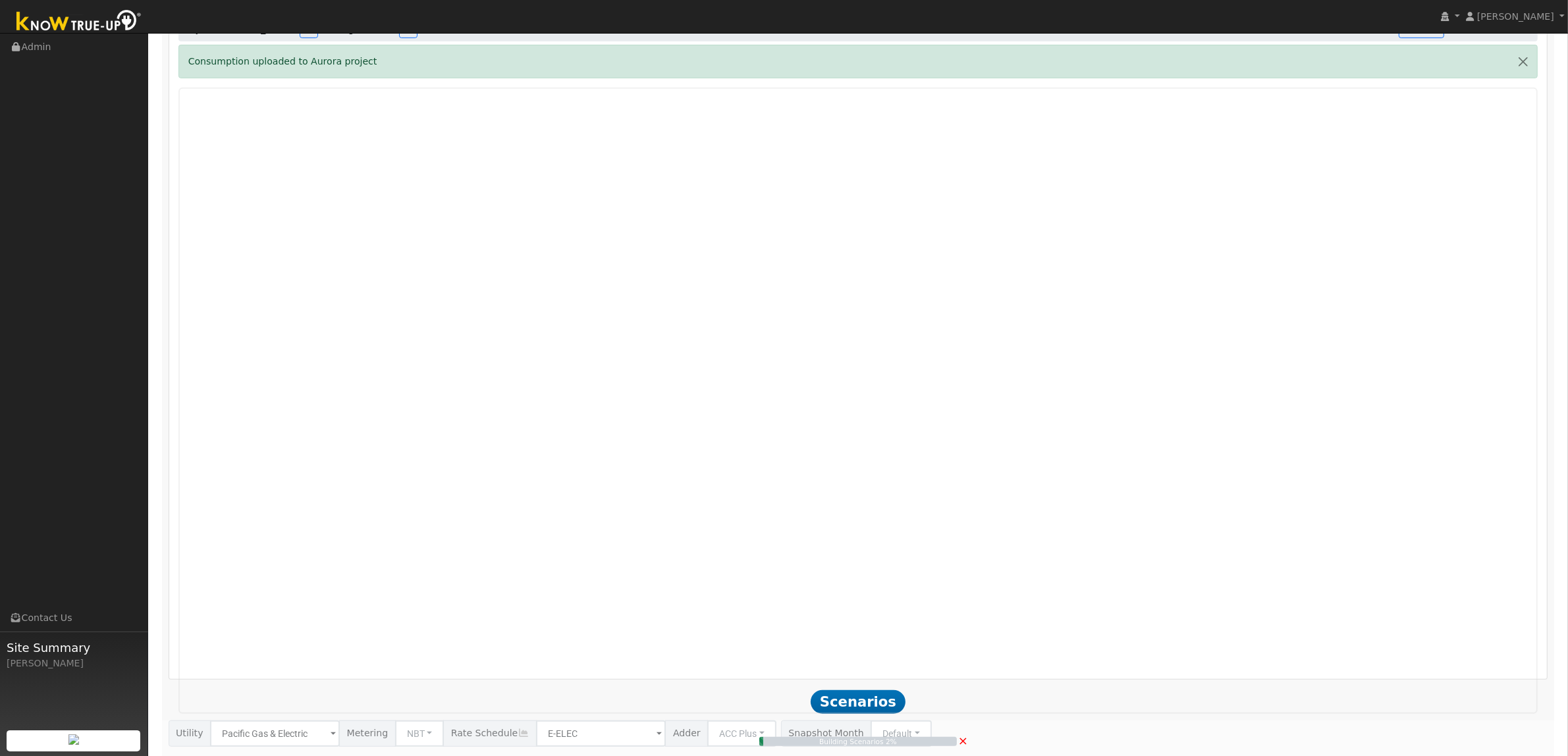
type input "7.0"
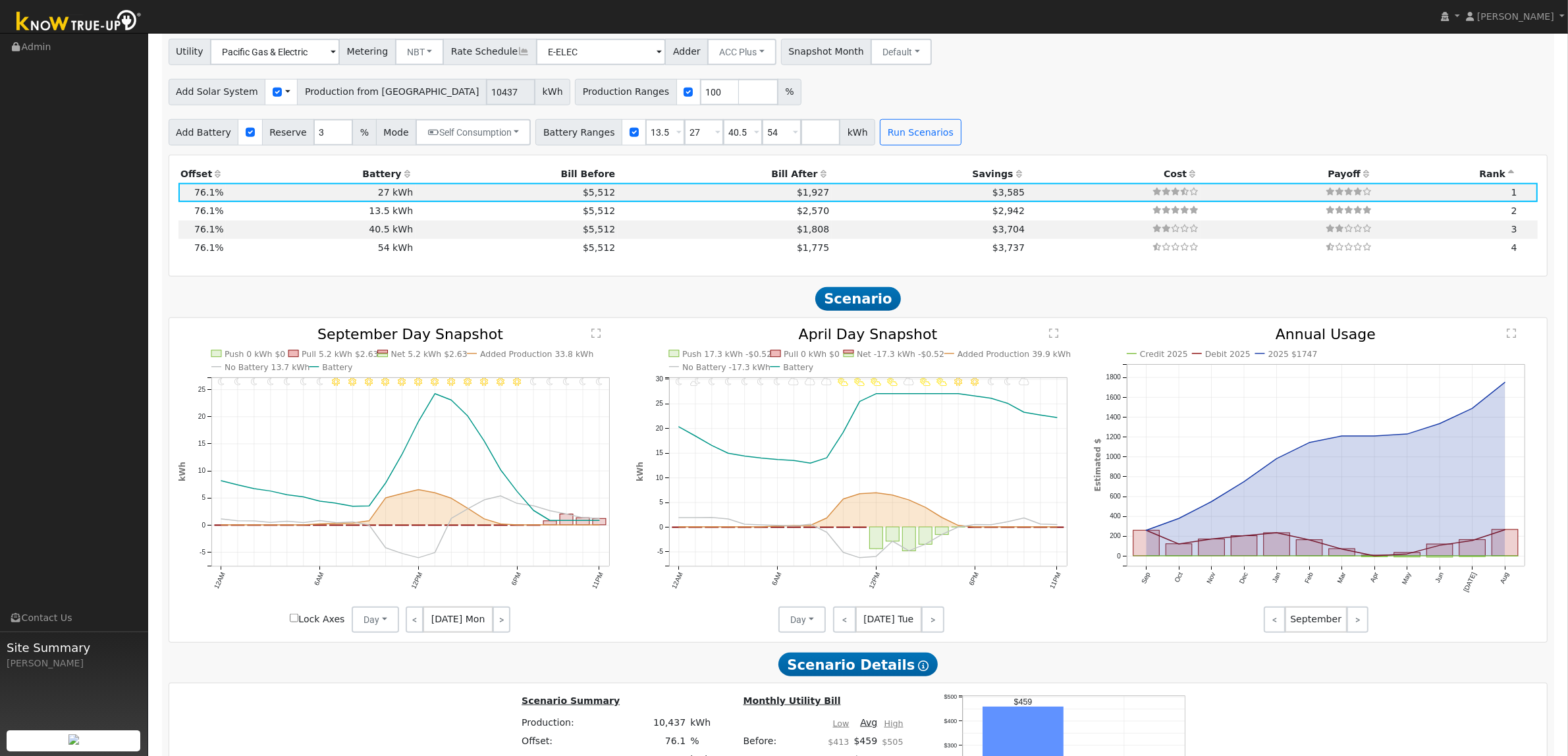
scroll to position [1459, 0]
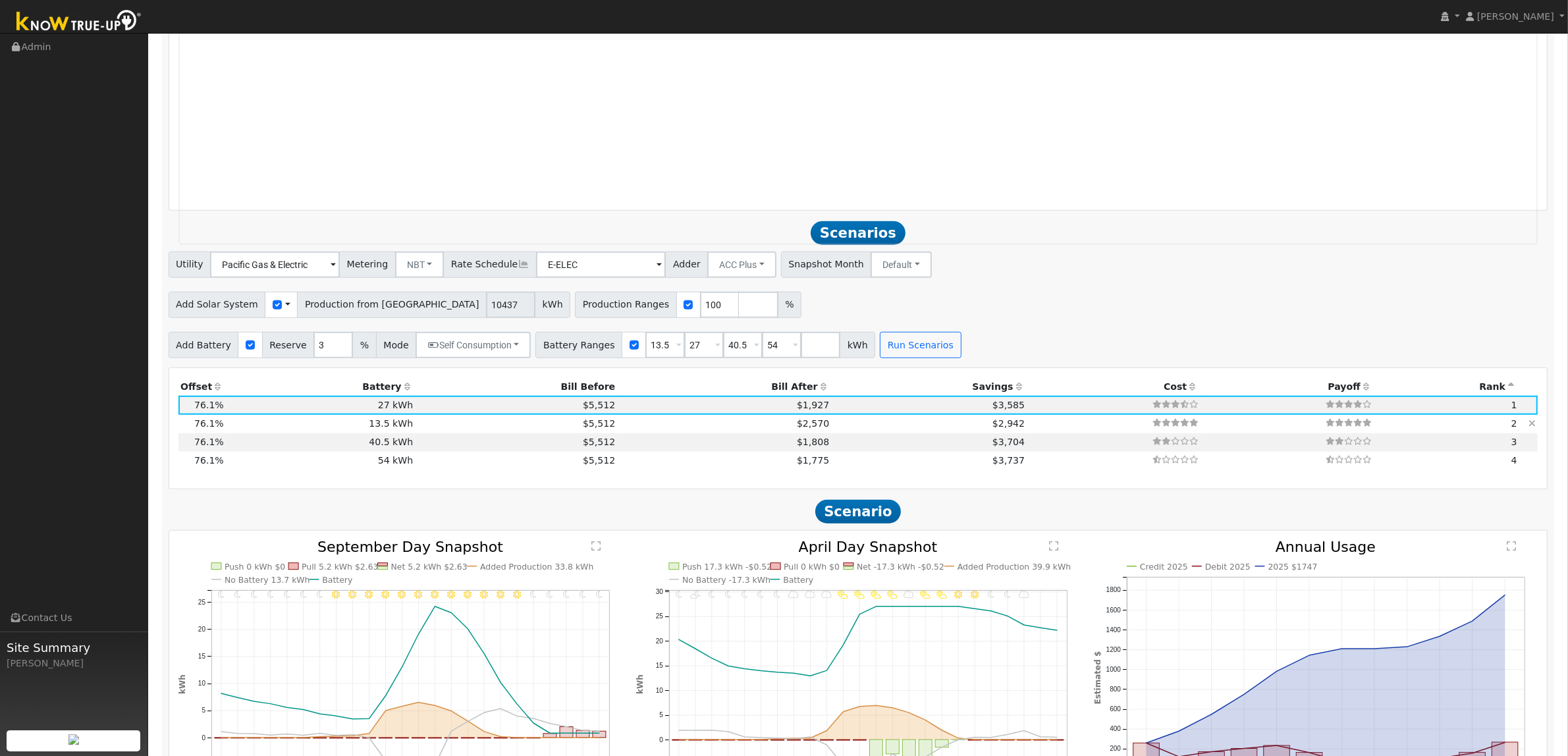
click at [832, 428] on td "$2,942" at bounding box center [929, 424] width 196 height 18
type input "$16,200"
type input "$12,166"
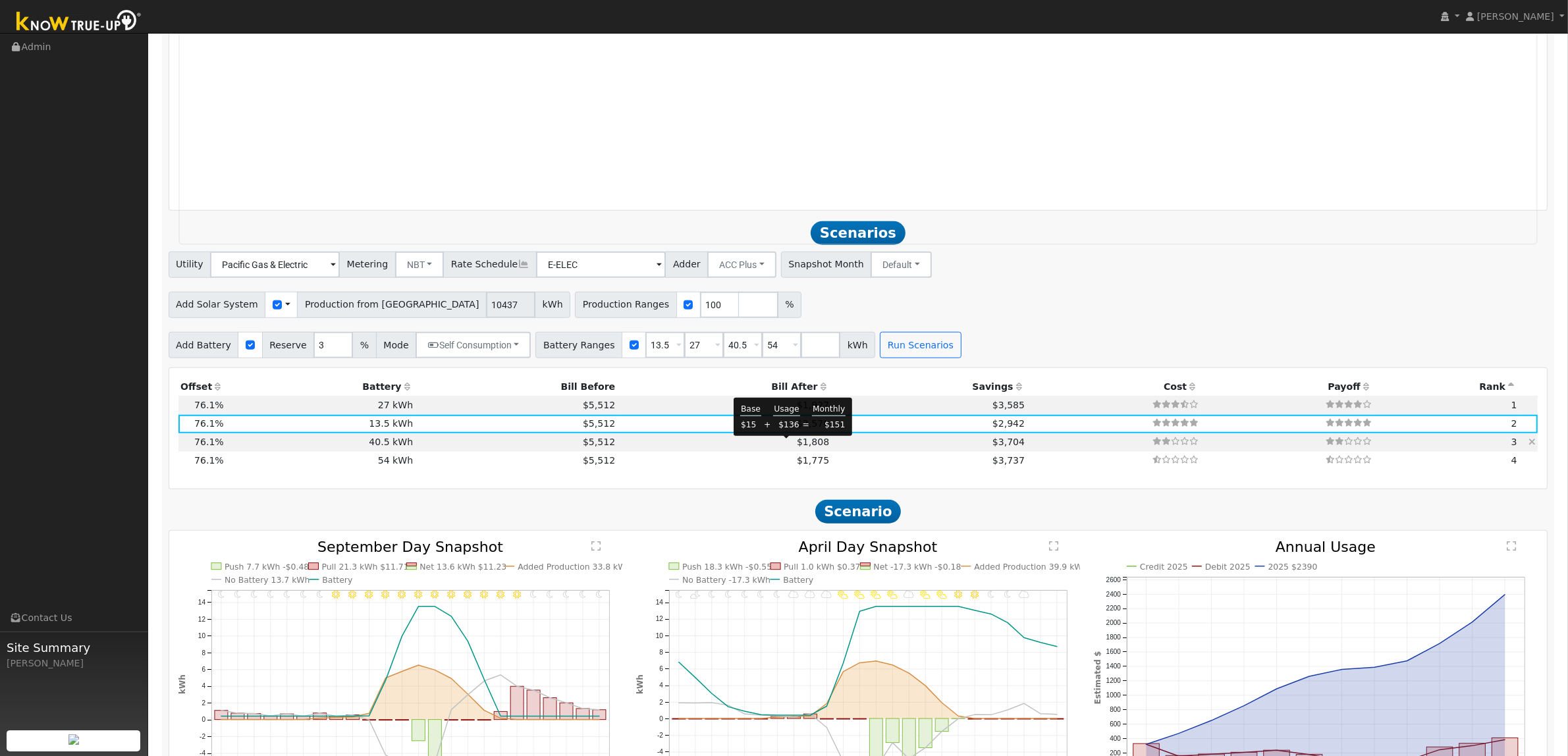
click at [798, 446] on span "$1,808" at bounding box center [813, 442] width 32 height 11
type input "$48,600"
type input "$21,886"
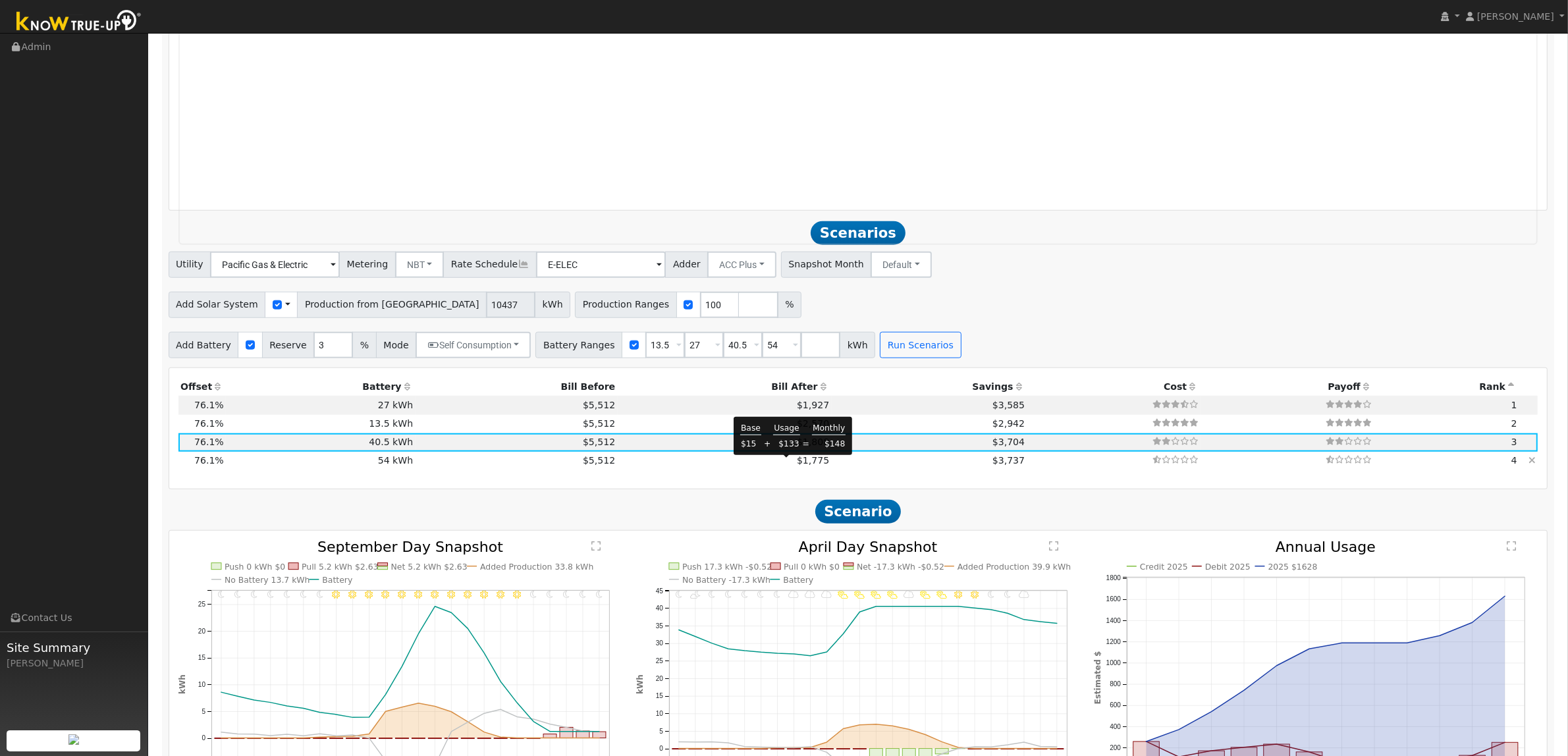
click at [797, 464] on span "$1,775" at bounding box center [813, 460] width 32 height 11
type input "$64,800"
type input "$26,746"
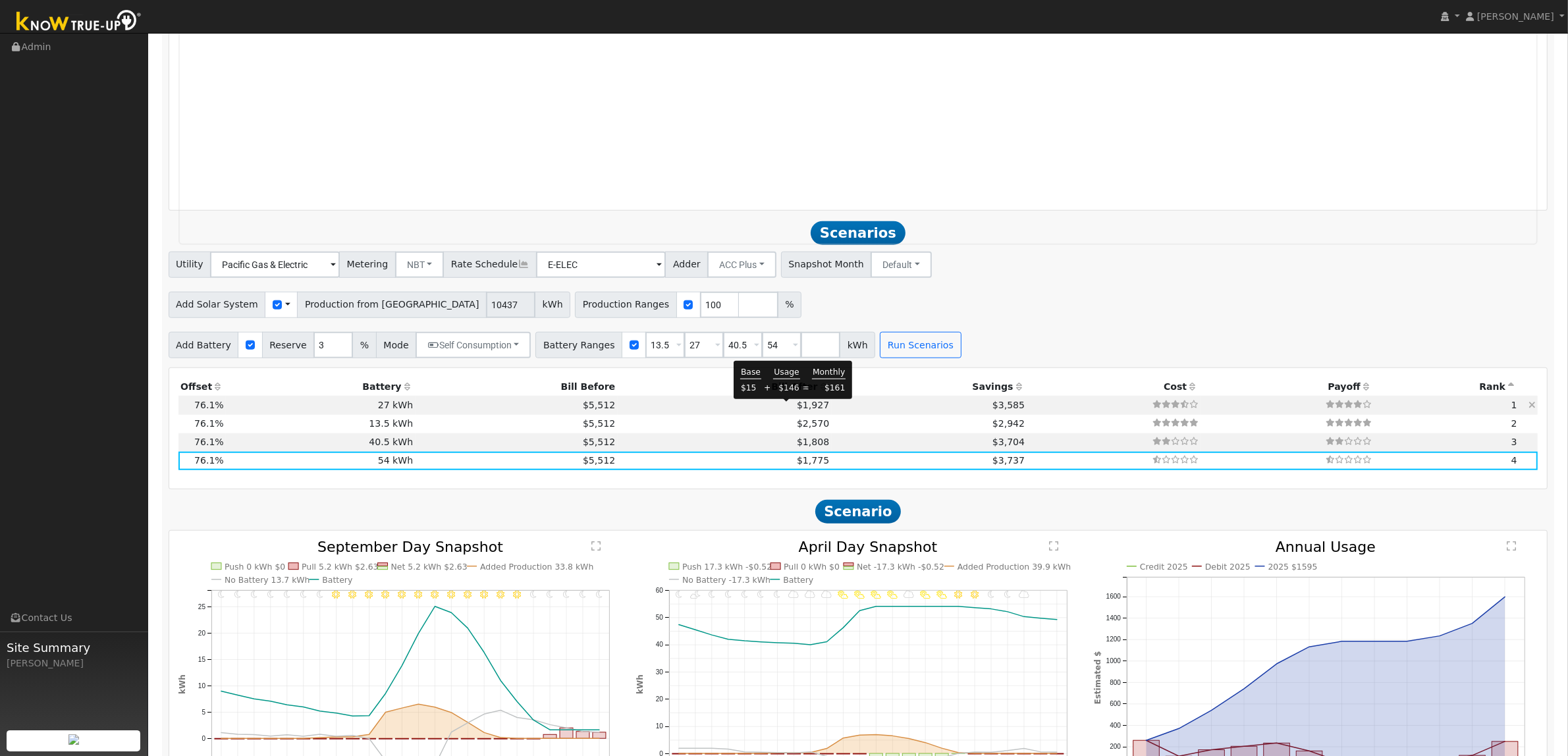
click at [798, 409] on span "$1,927" at bounding box center [813, 405] width 32 height 11
type input "$32,400"
type input "$17,026"
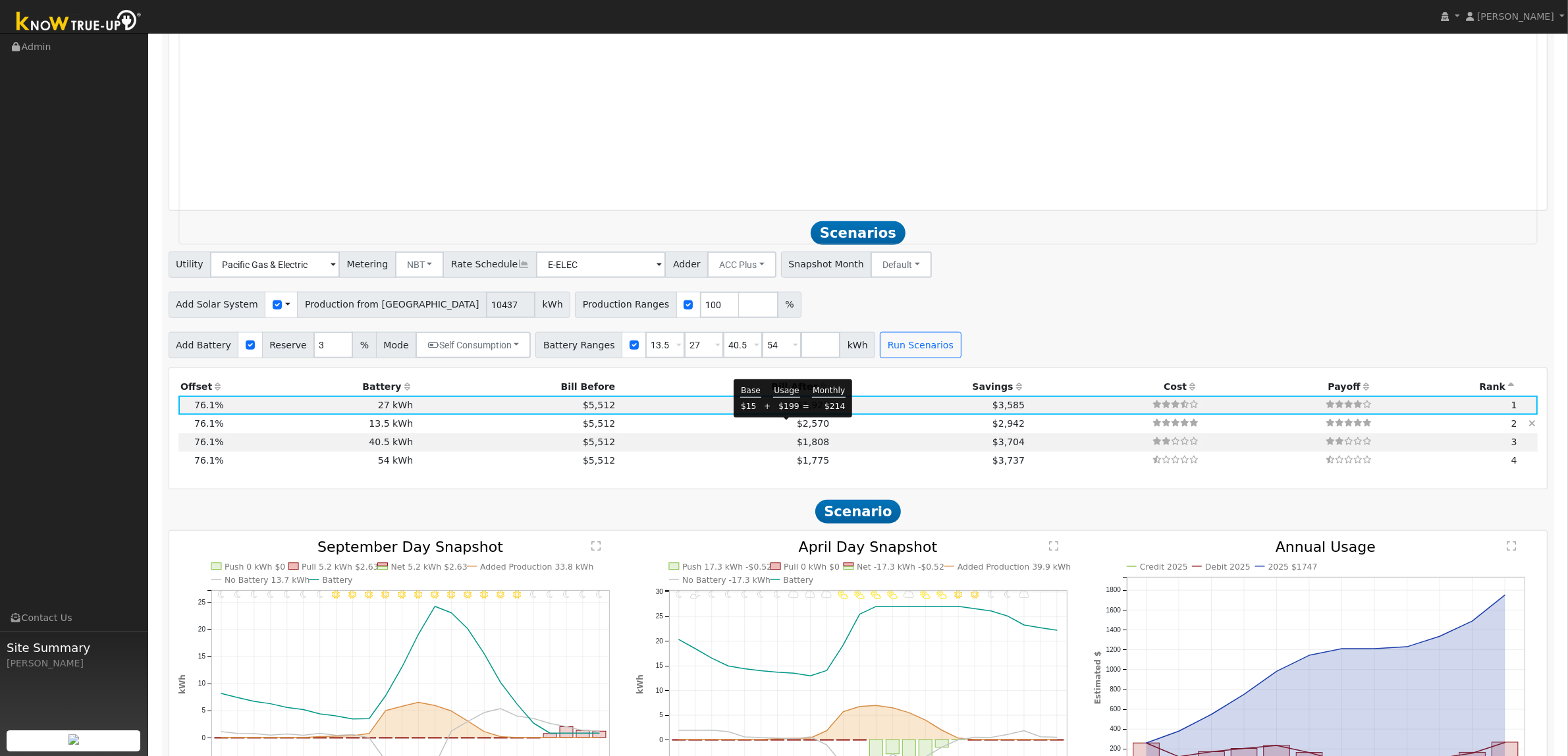
click at [798, 425] on span "$2,570" at bounding box center [813, 423] width 32 height 11
type input "$16,200"
type input "$12,166"
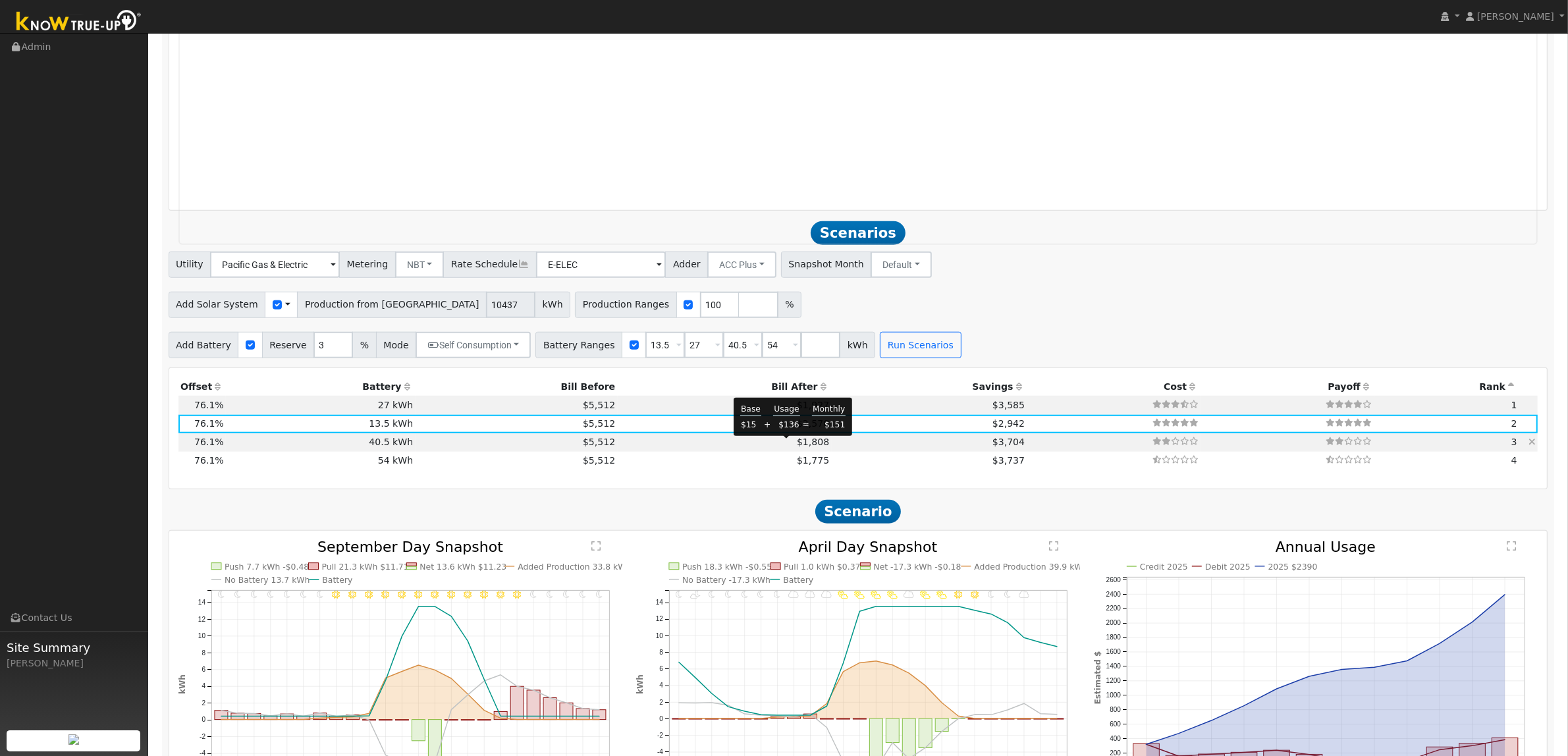
click at [797, 446] on span "$1,808" at bounding box center [813, 442] width 32 height 11
type input "$48,600"
type input "$21,886"
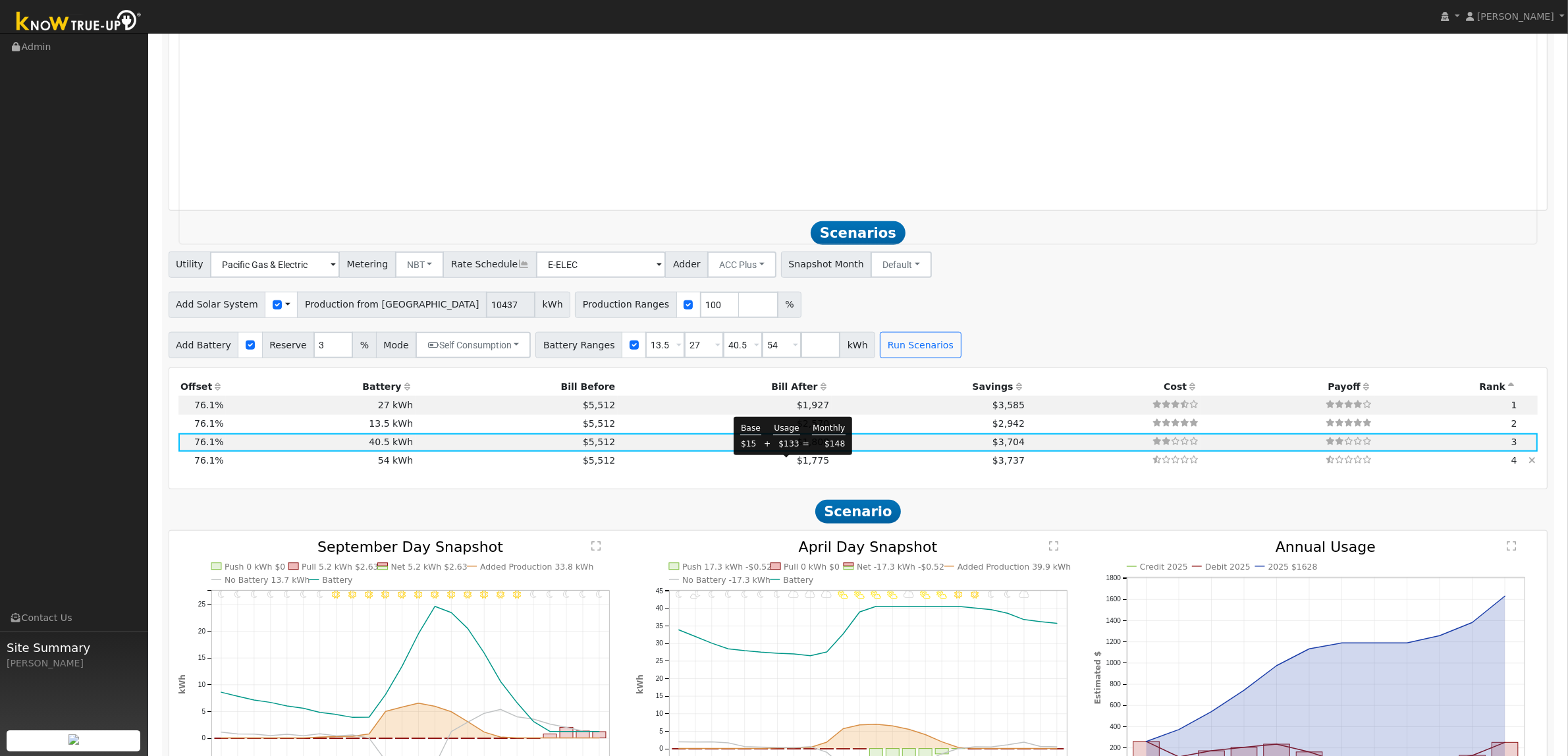
click at [797, 465] on span "$1,775" at bounding box center [813, 460] width 32 height 11
type input "$64,800"
type input "$26,746"
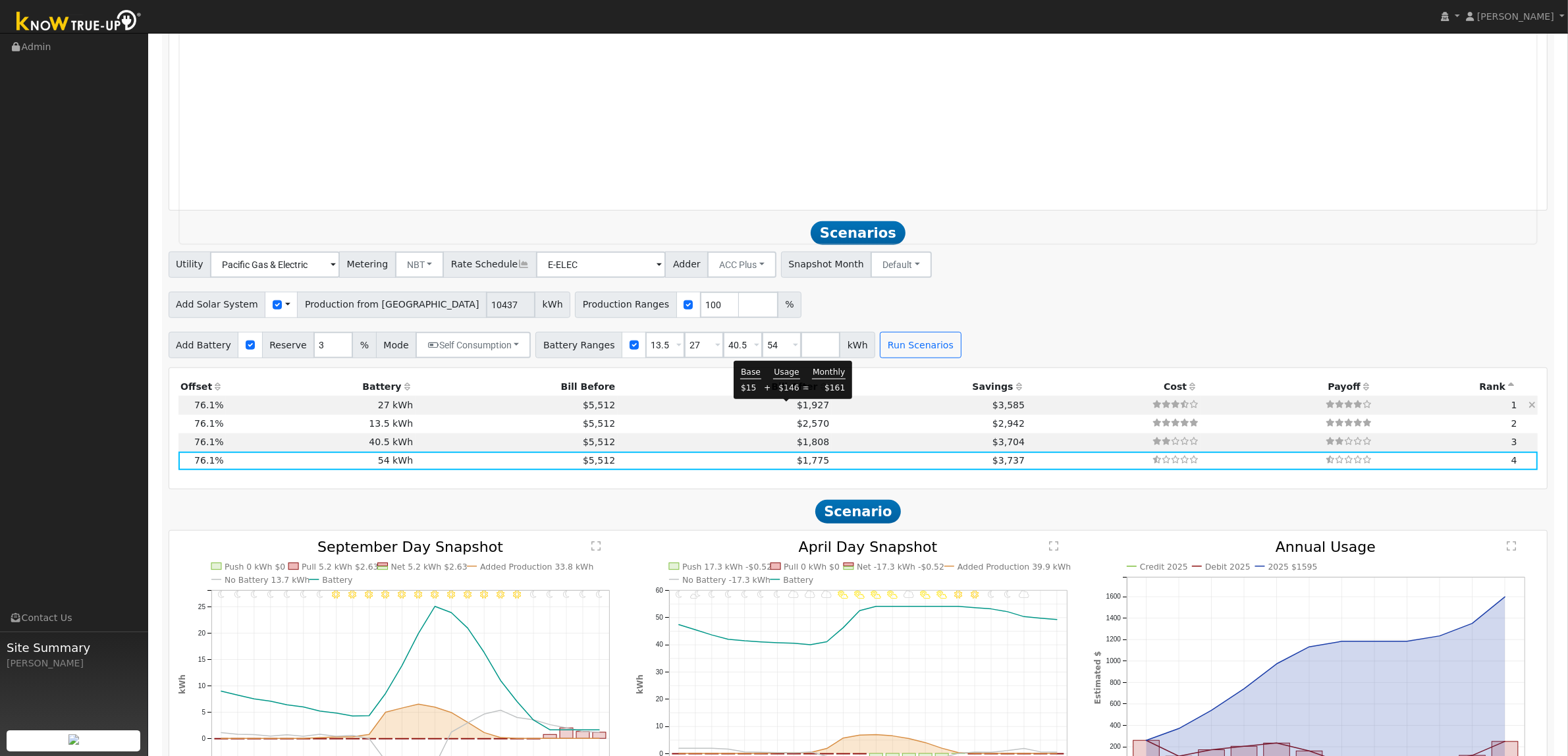
click at [797, 410] on span "$1,927" at bounding box center [813, 405] width 32 height 11
type input "$32,400"
type input "$17,026"
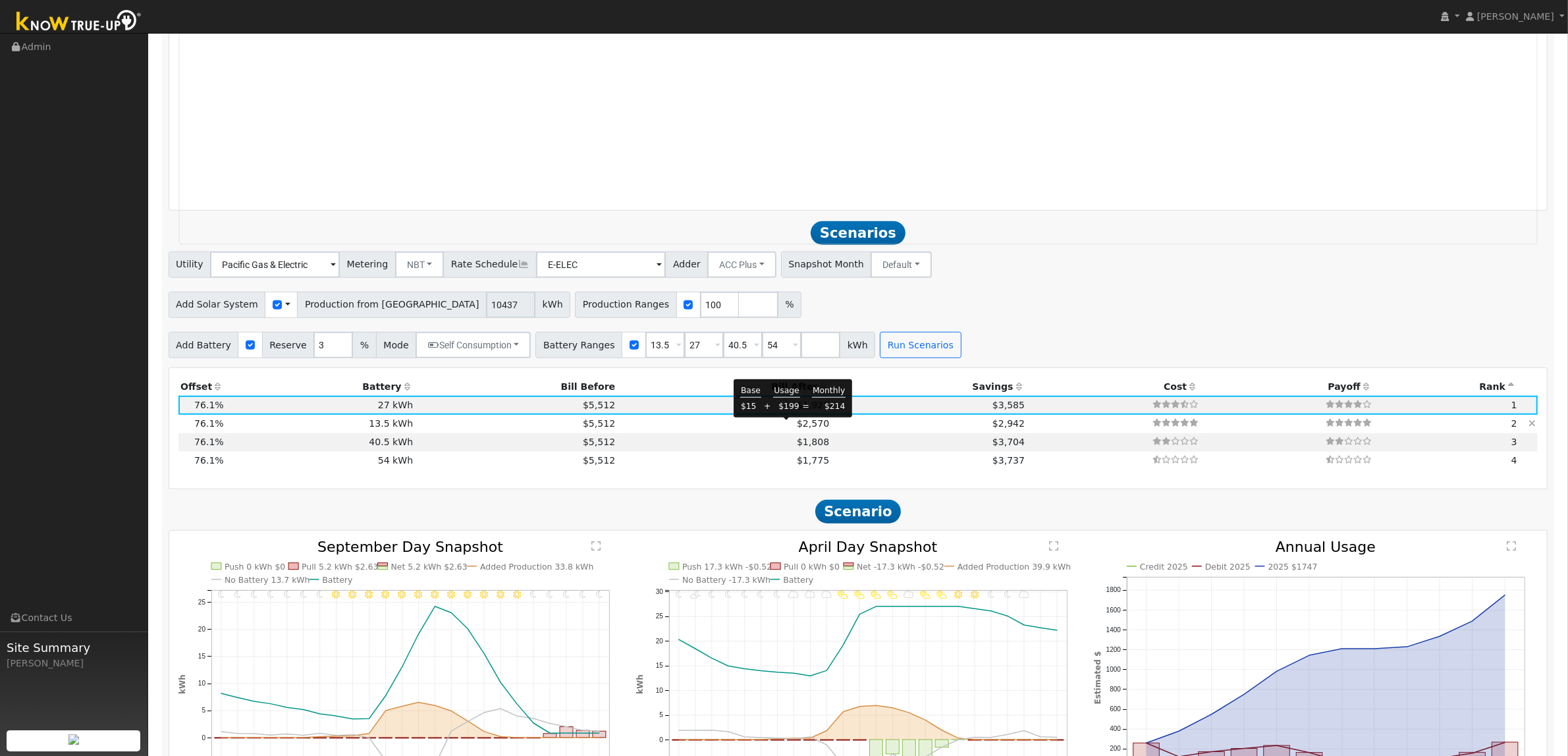
click at [797, 428] on span "$2,570" at bounding box center [813, 423] width 32 height 11
type input "$16,200"
type input "$12,166"
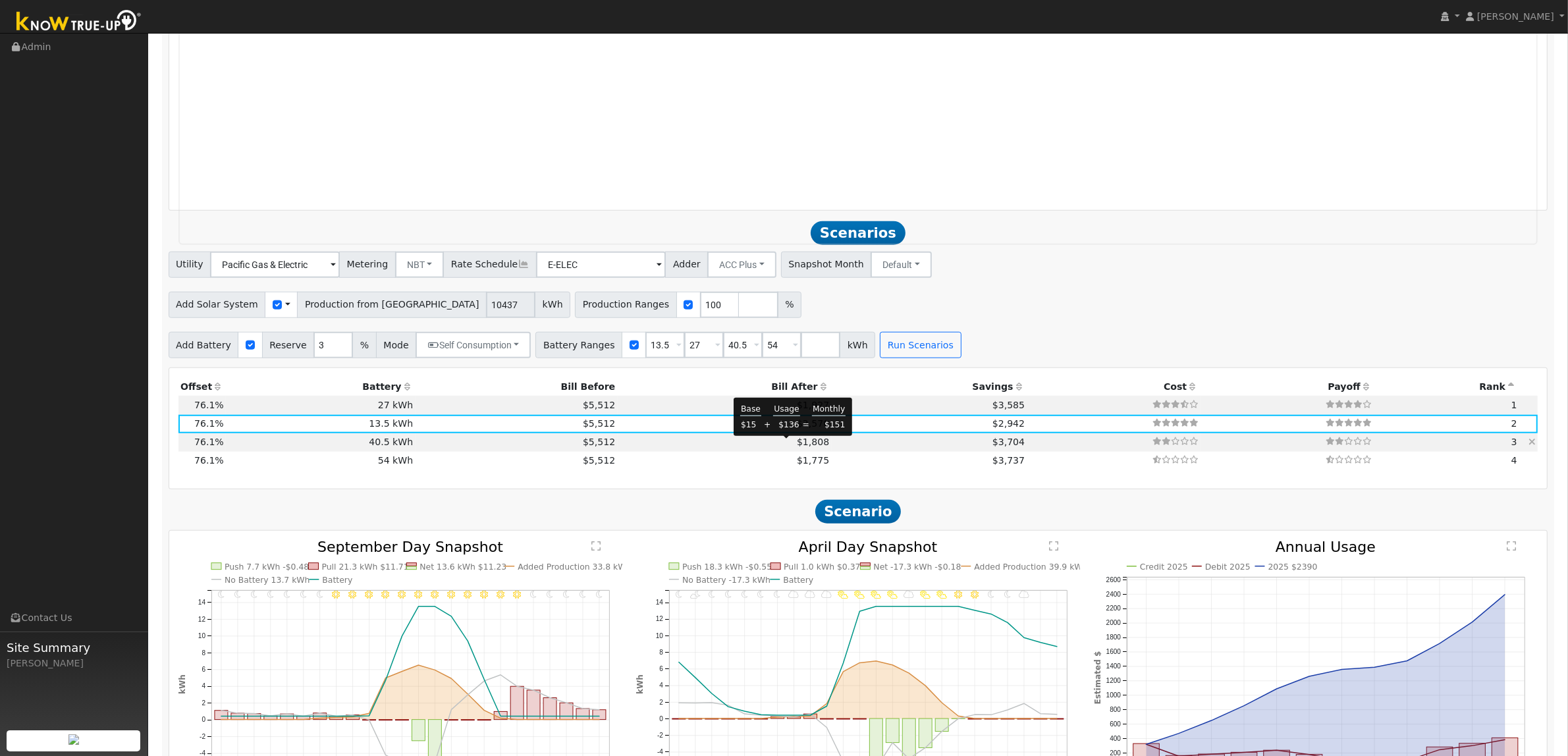
click at [797, 446] on span "$1,808" at bounding box center [813, 442] width 32 height 11
type input "$48,600"
type input "$21,886"
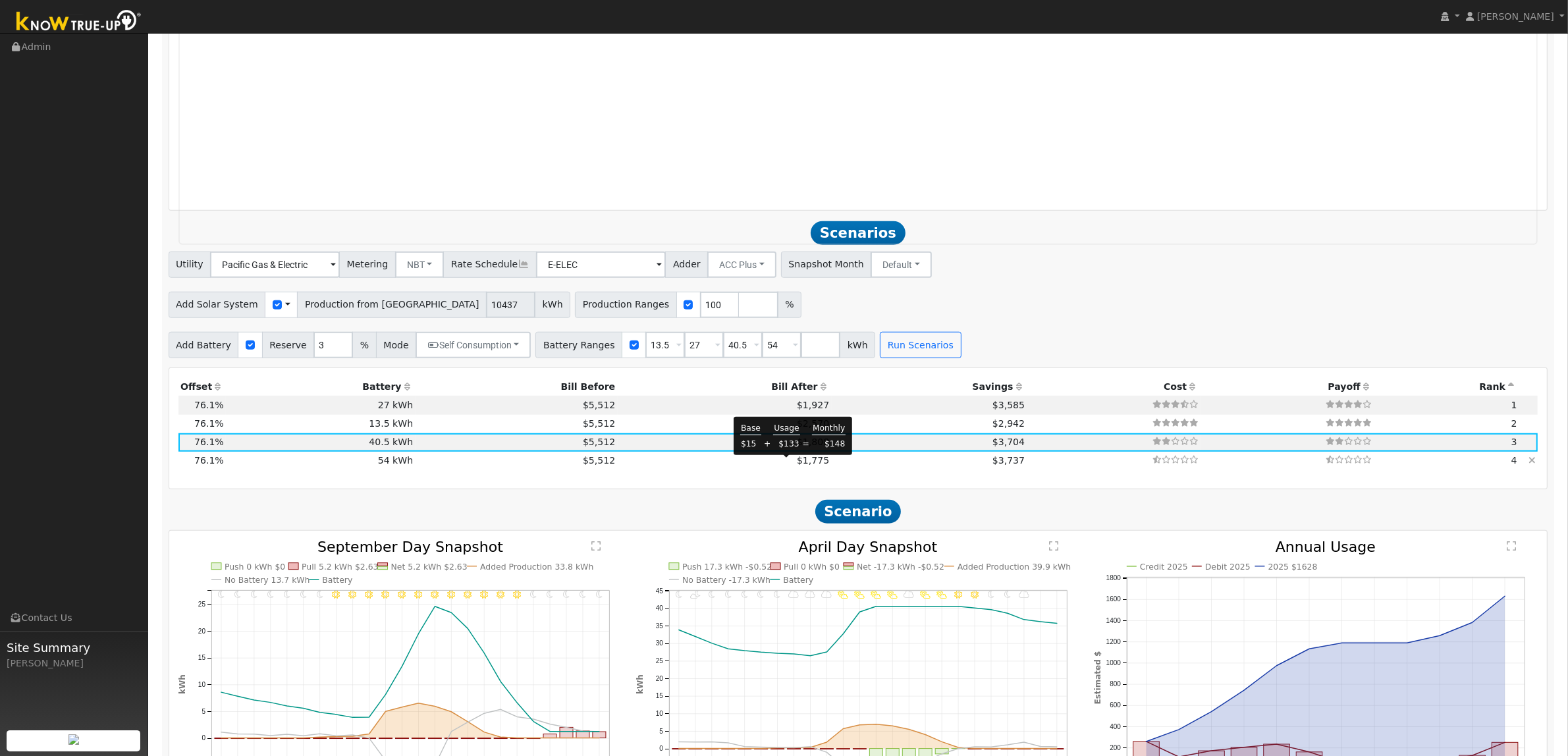
click at [797, 461] on span "$1,775" at bounding box center [813, 460] width 32 height 11
type input "$64,800"
type input "$26,746"
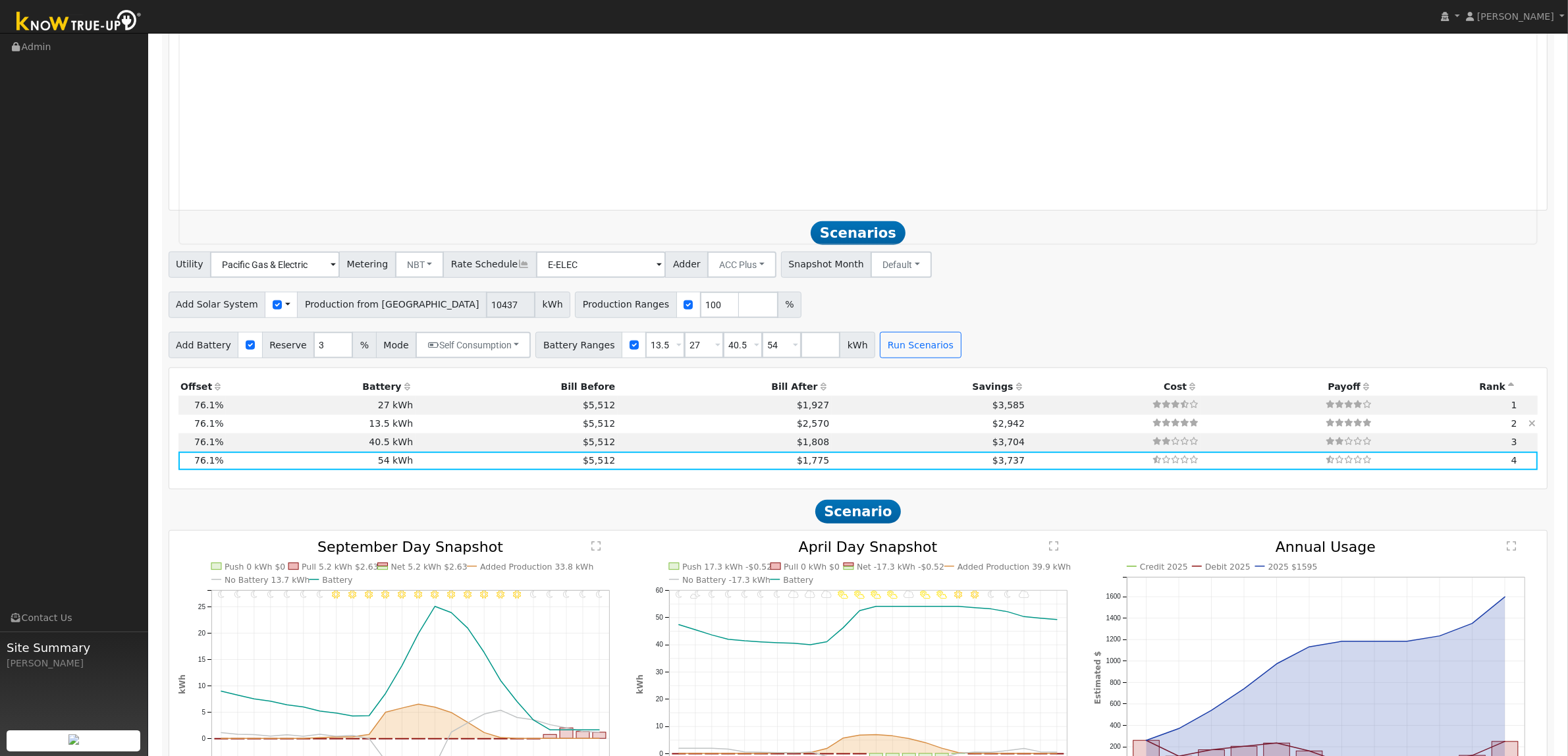
click at [797, 410] on span "$1,927" at bounding box center [813, 405] width 32 height 11
type input "$32,400"
type input "$17,026"
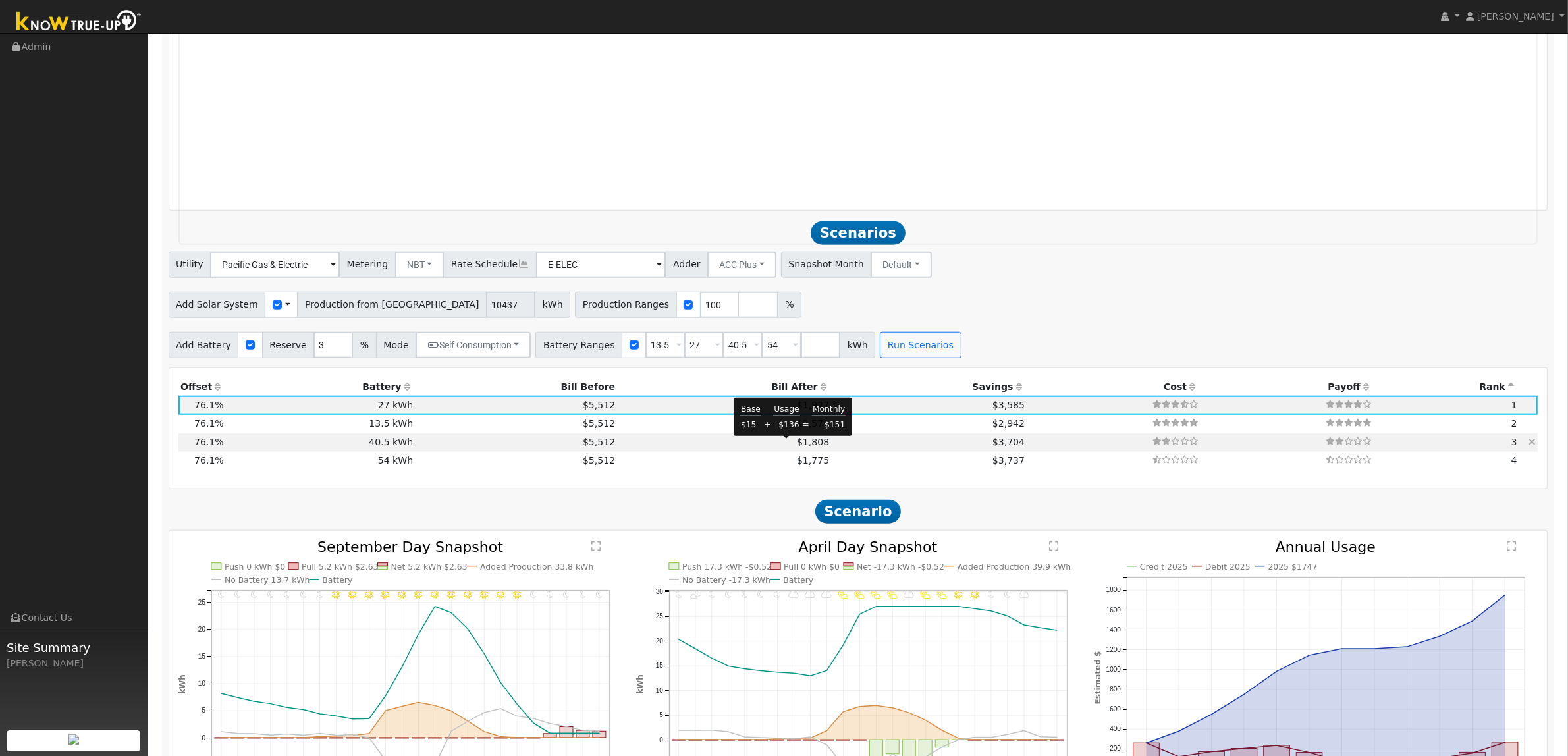
click at [797, 446] on span "$1,808" at bounding box center [813, 442] width 32 height 11
type input "$48,600"
type input "$21,886"
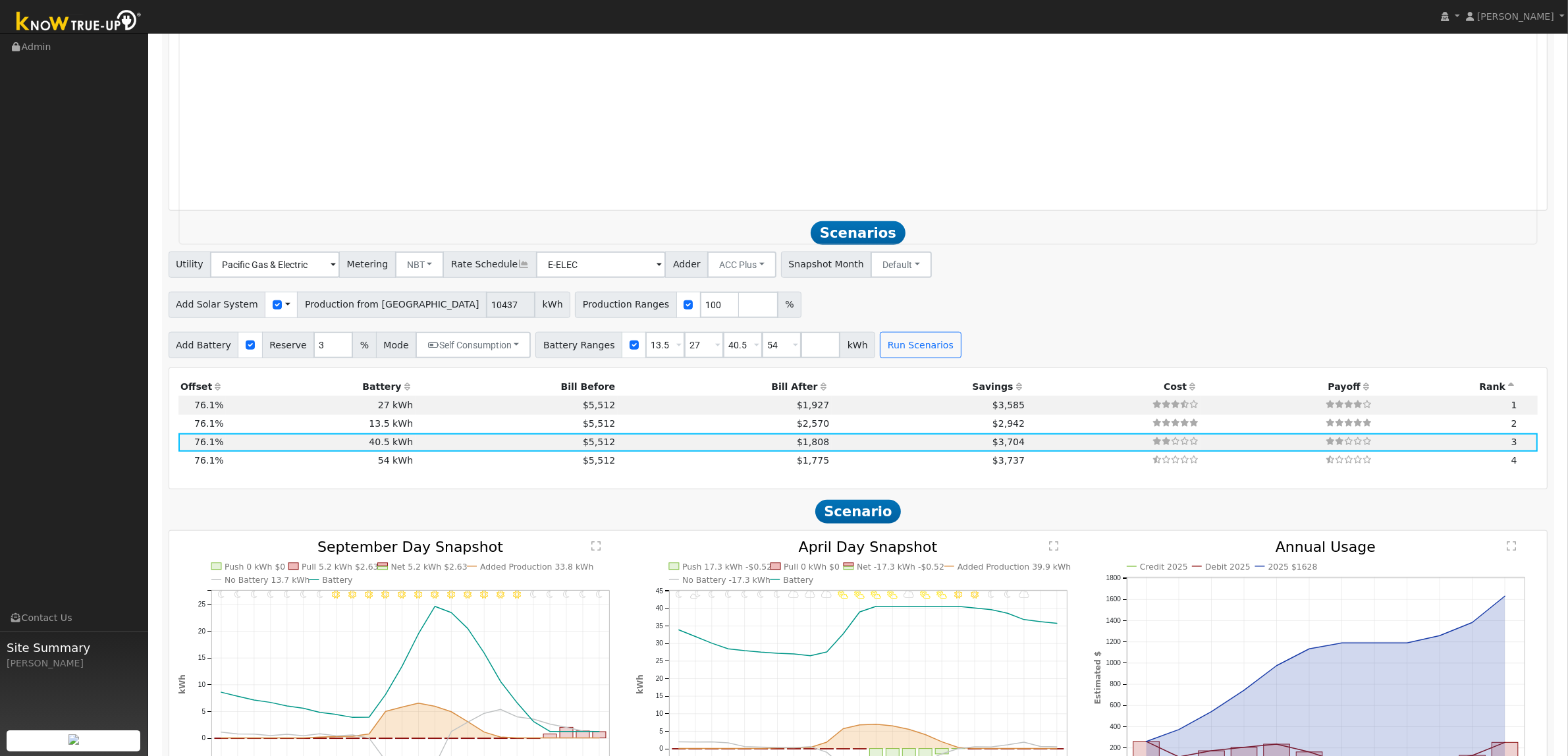
click at [401, 388] on icon at bounding box center [407, 386] width 12 height 9
click at [832, 409] on td "$2,942" at bounding box center [929, 405] width 196 height 18
type input "$16,200"
type input "$12,166"
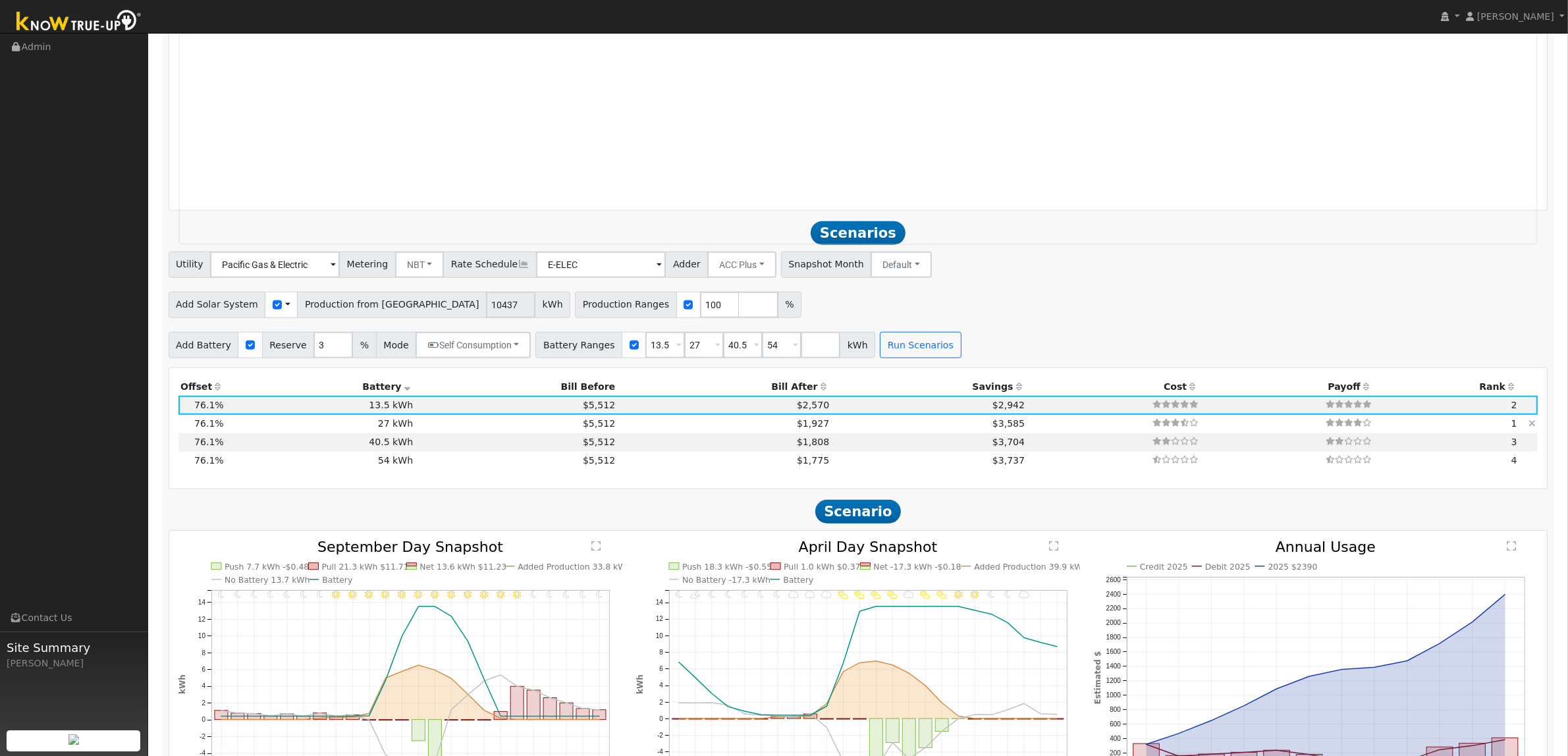
click at [832, 433] on td "$3,585" at bounding box center [929, 424] width 196 height 18
type input "$32,400"
type input "$17,026"
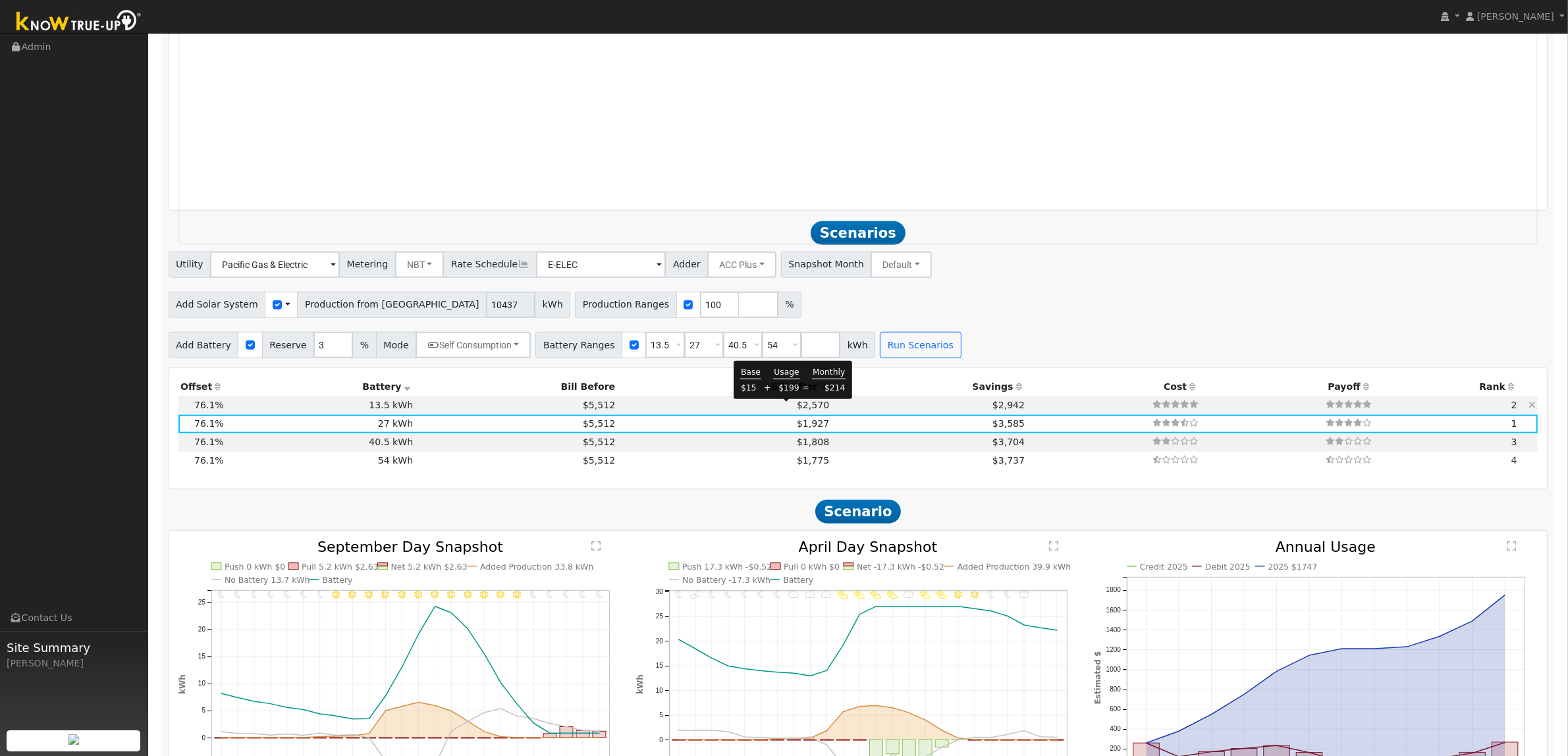
click at [797, 410] on span "$2,570" at bounding box center [813, 405] width 32 height 11
type input "$16,200"
type input "$12,166"
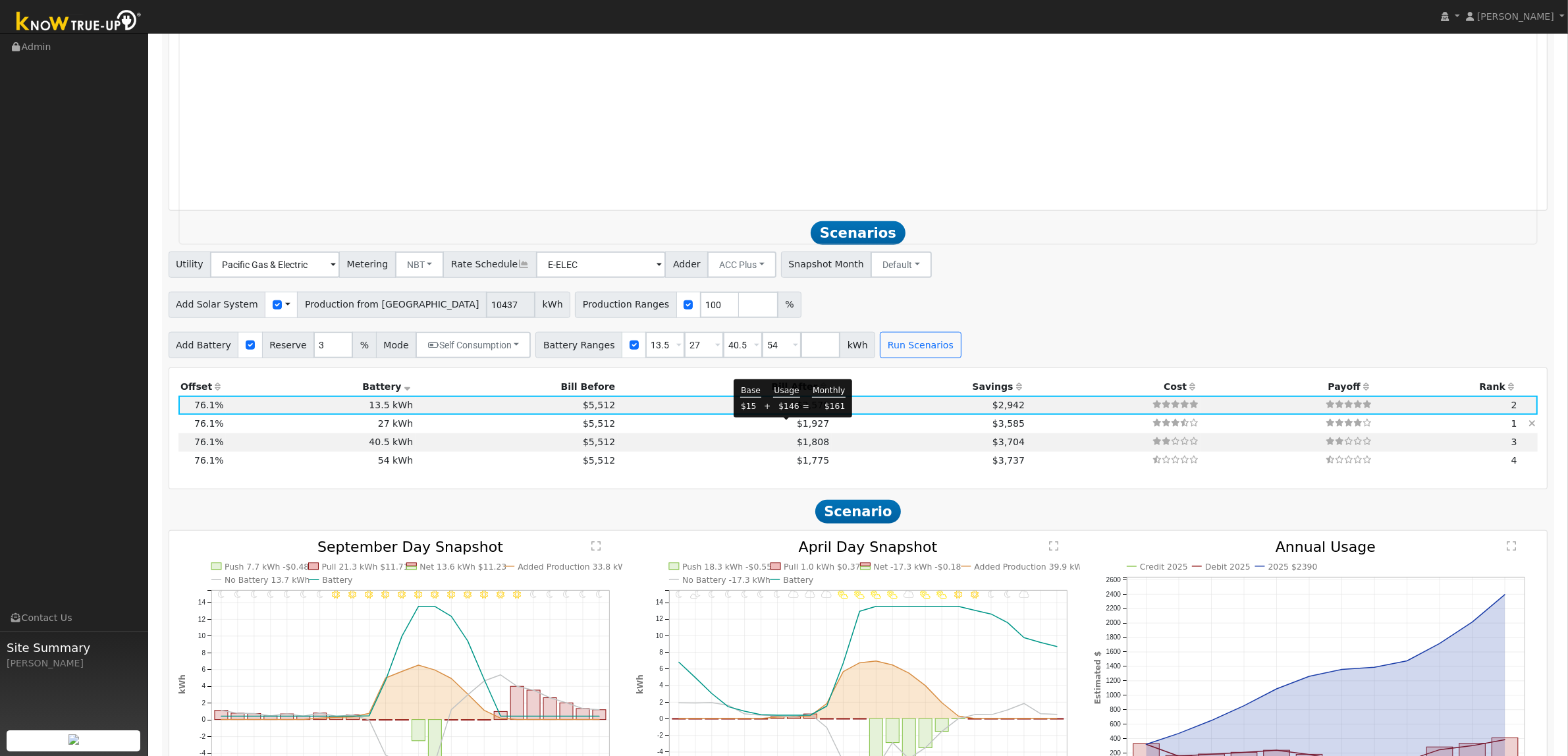
click at [797, 426] on span "$1,927" at bounding box center [813, 423] width 32 height 11
type input "$32,400"
type input "$17,026"
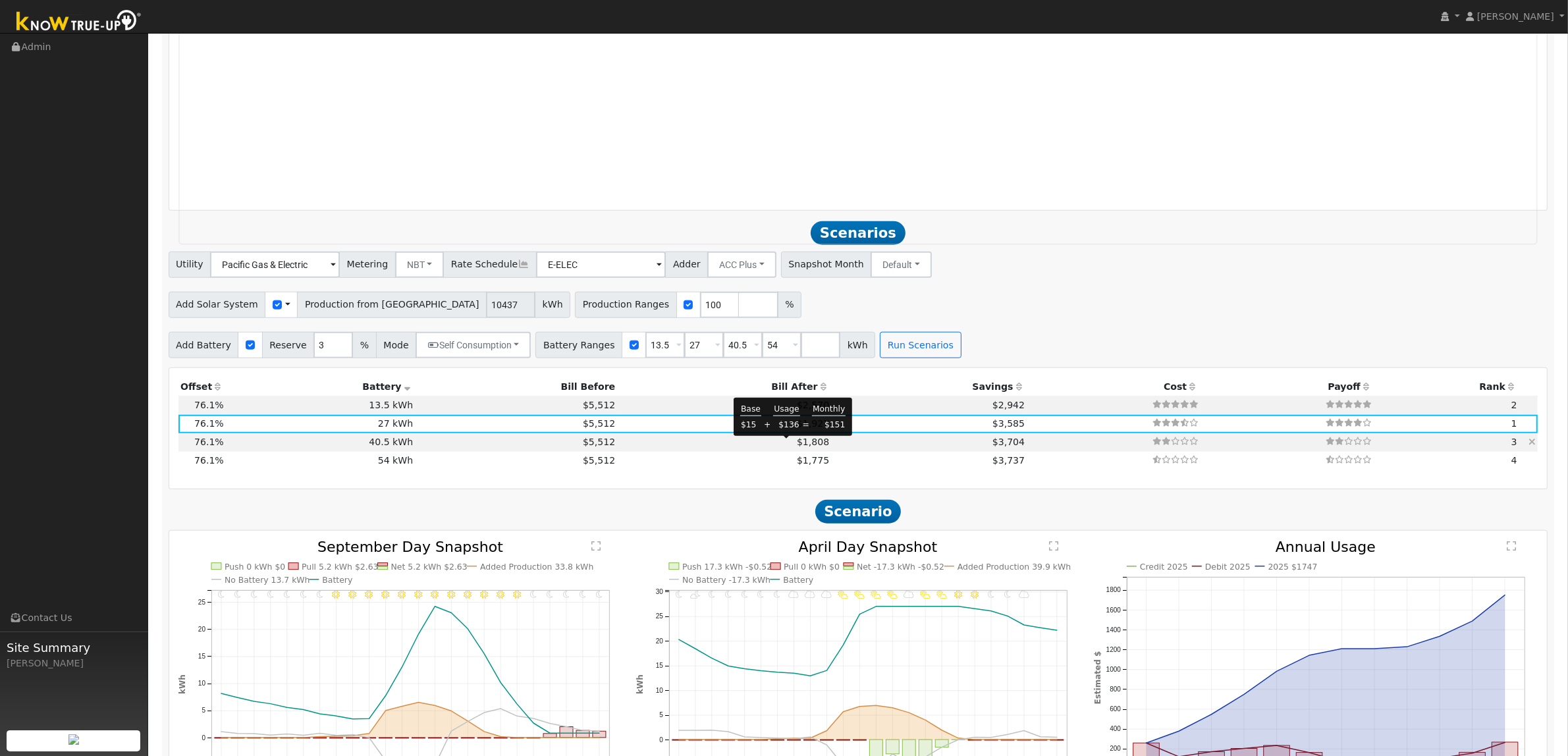
click at [797, 447] on span "$1,808" at bounding box center [813, 442] width 32 height 11
type input "$48,600"
type input "$21,886"
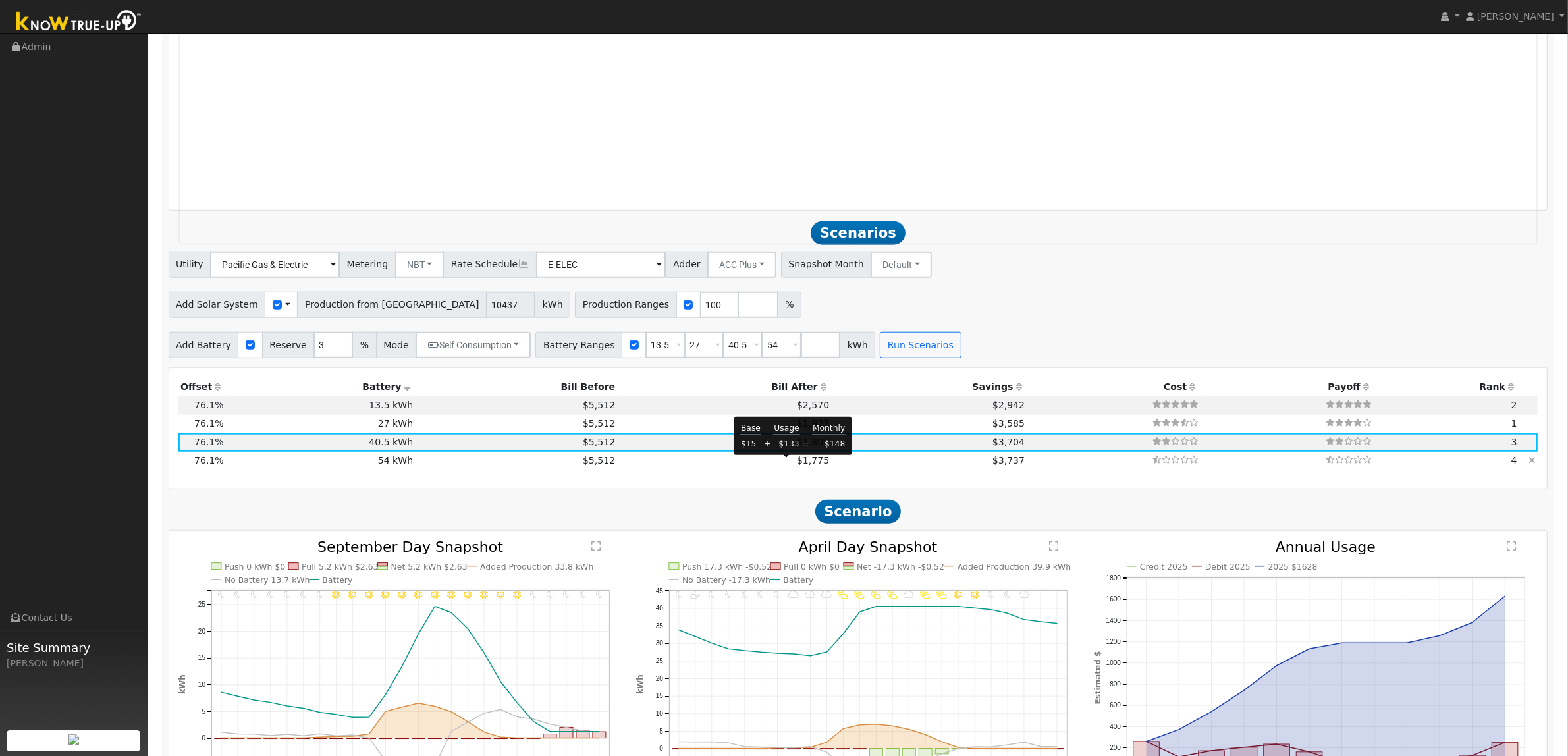
click at [797, 462] on span "$1,775" at bounding box center [813, 460] width 32 height 11
type input "$64,800"
type input "$26,746"
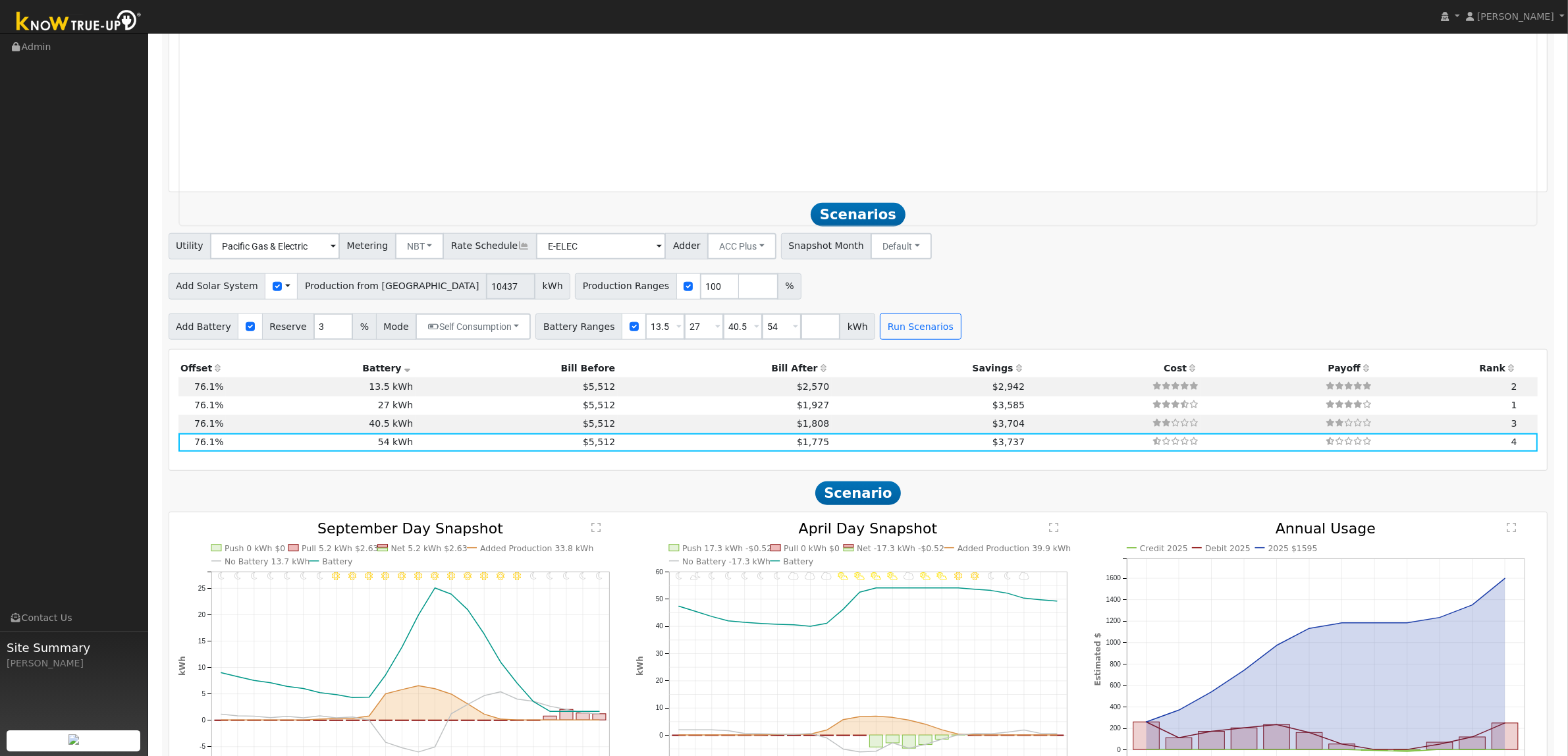
scroll to position [1376, 0]
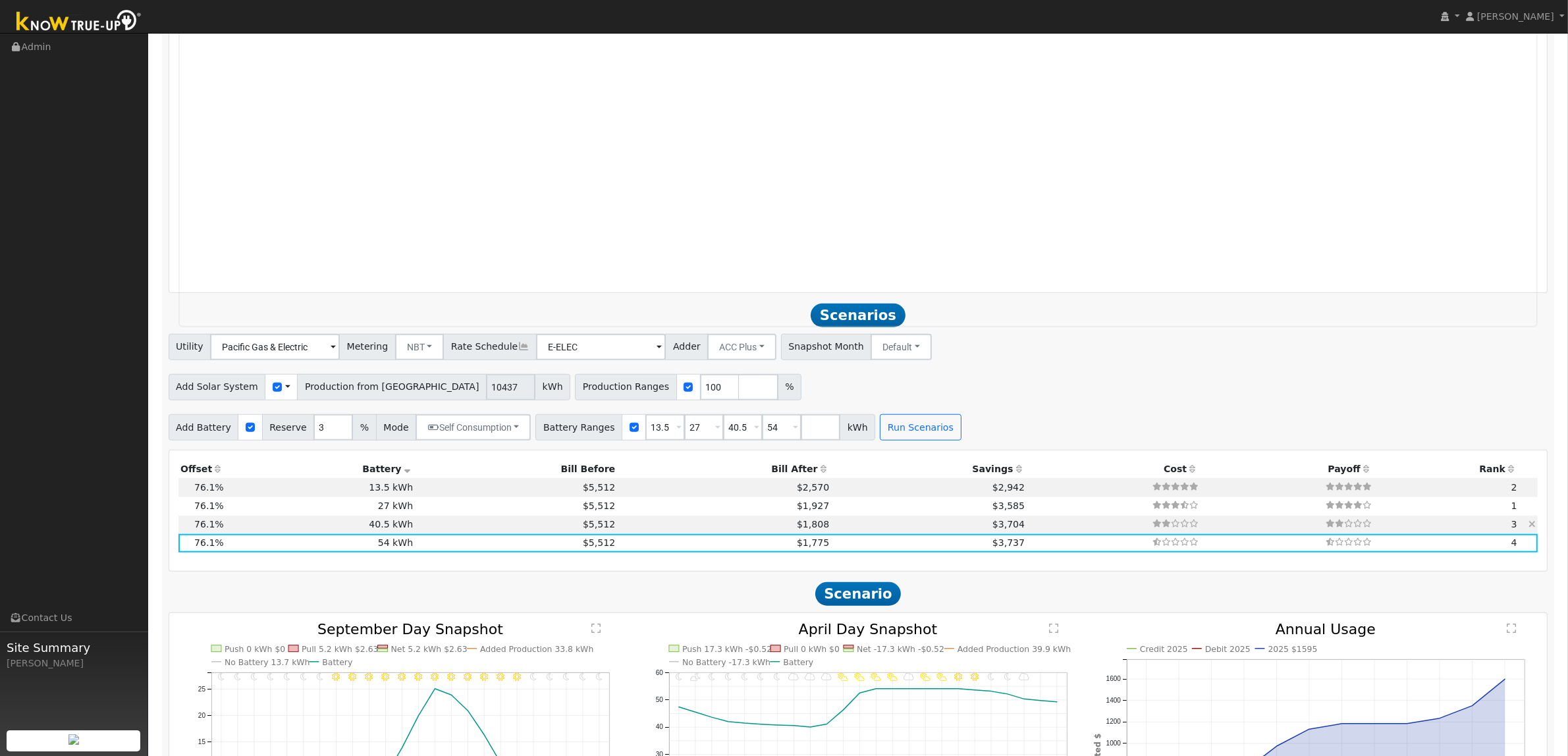
click at [618, 532] on td "$1,808" at bounding box center [724, 525] width 214 height 18
type input "$48,600"
type input "$21,886"
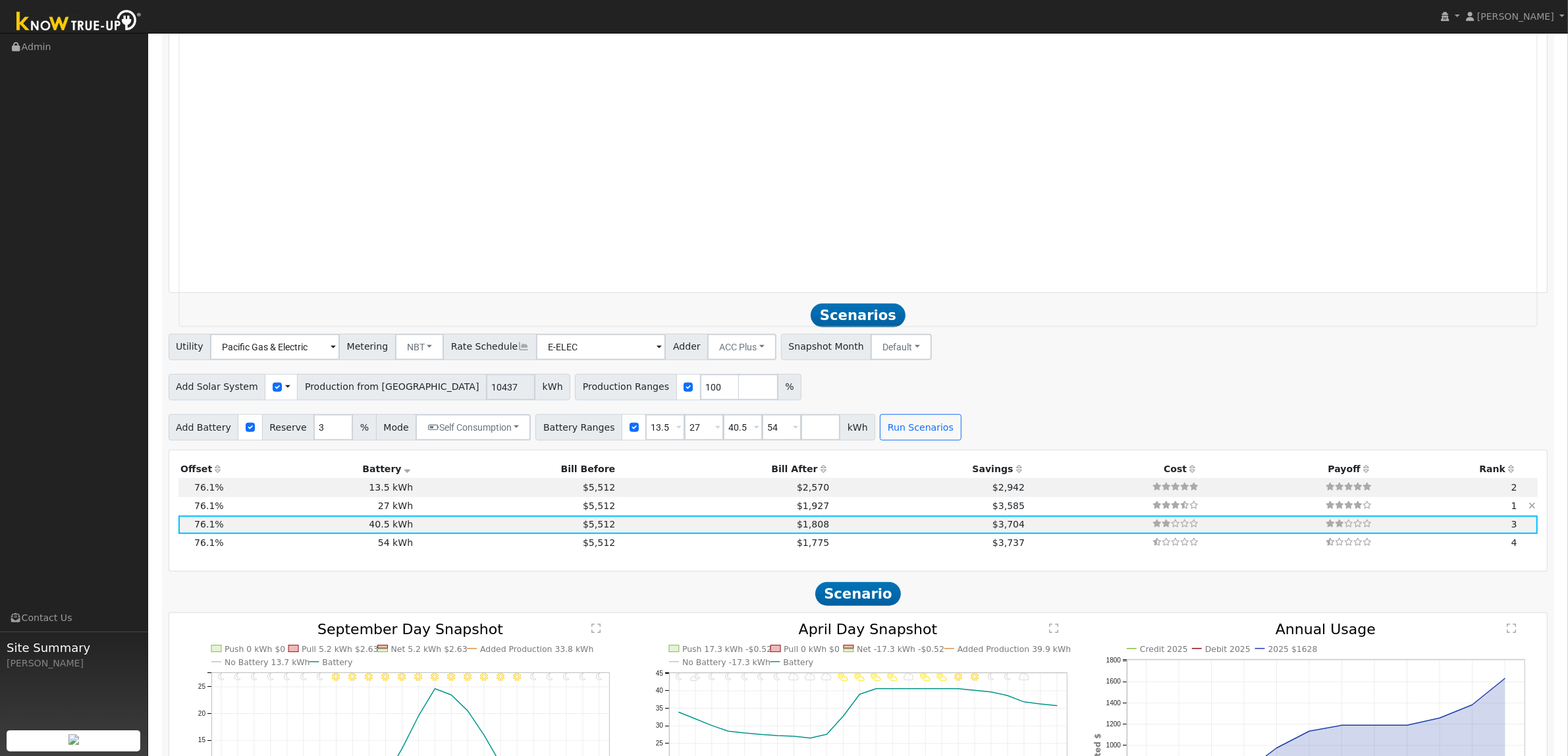
click at [618, 511] on td "$1,927" at bounding box center [724, 506] width 214 height 18
type input "$32,400"
type input "$17,026"
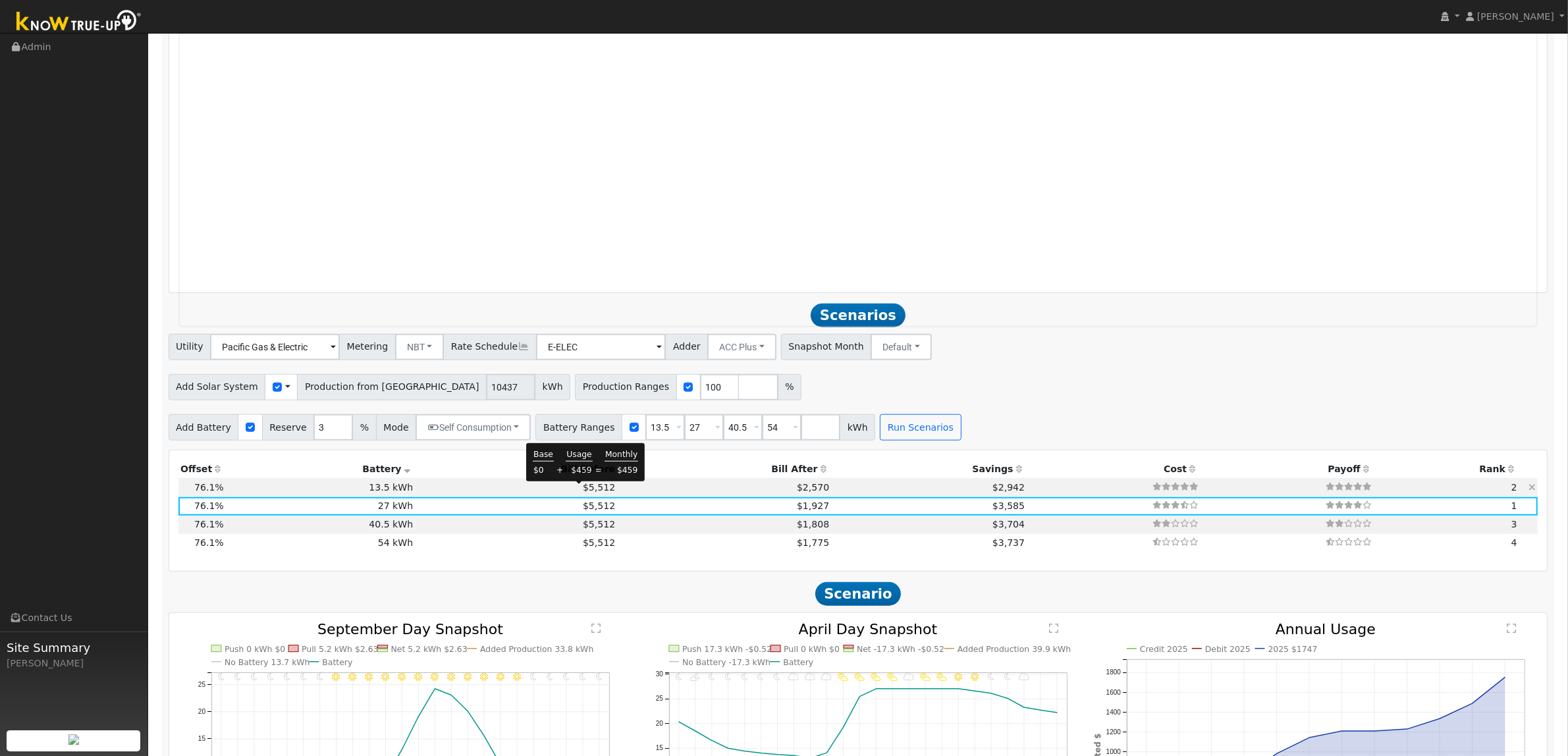
click at [591, 489] on span "$5,512" at bounding box center [598, 487] width 32 height 11
type input "$16,200"
type input "$12,166"
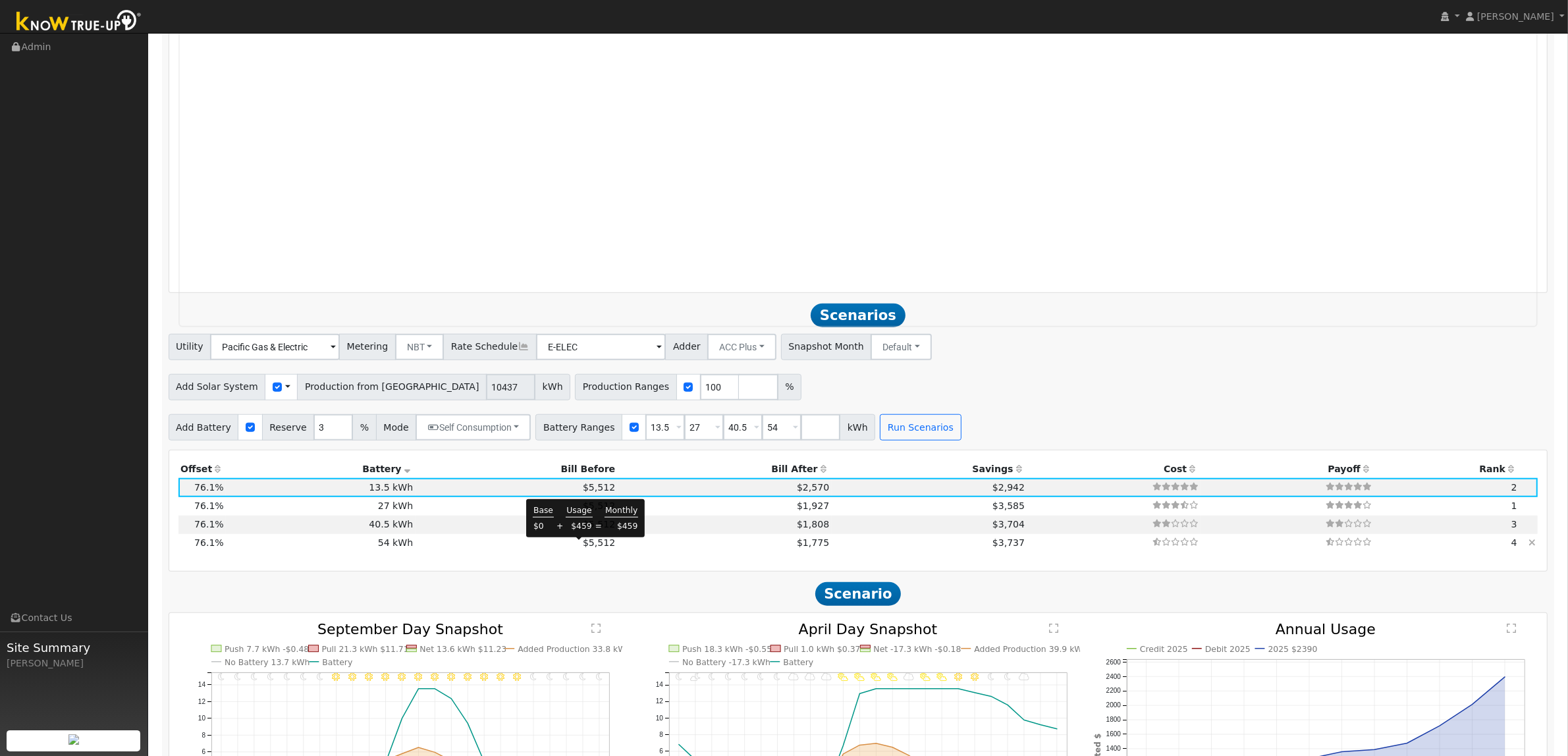
click at [583, 548] on span "$5,512" at bounding box center [598, 542] width 32 height 11
type input "$64,800"
type input "$26,746"
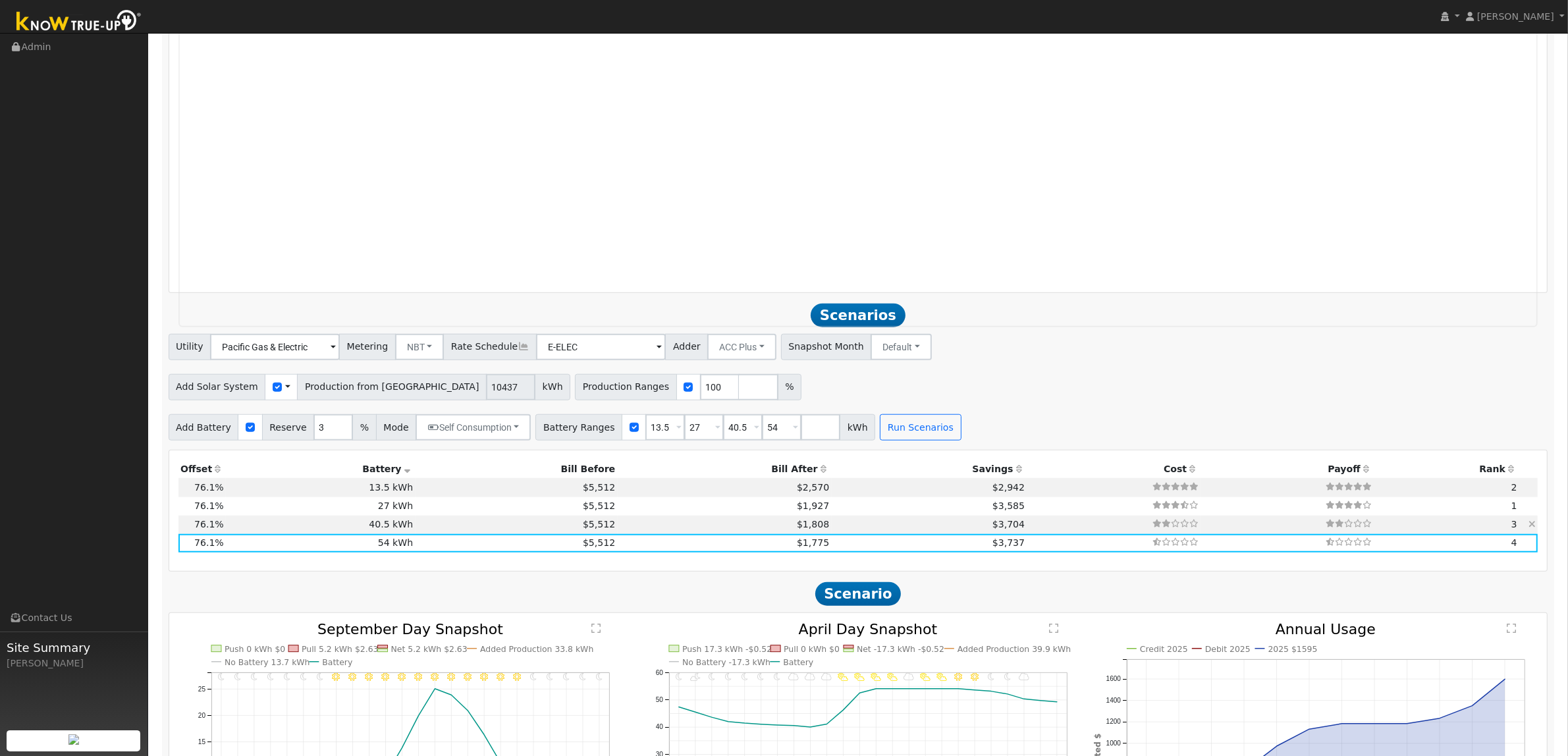
click at [623, 531] on td "$1,808" at bounding box center [724, 525] width 214 height 18
type input "$48,600"
type input "$21,886"
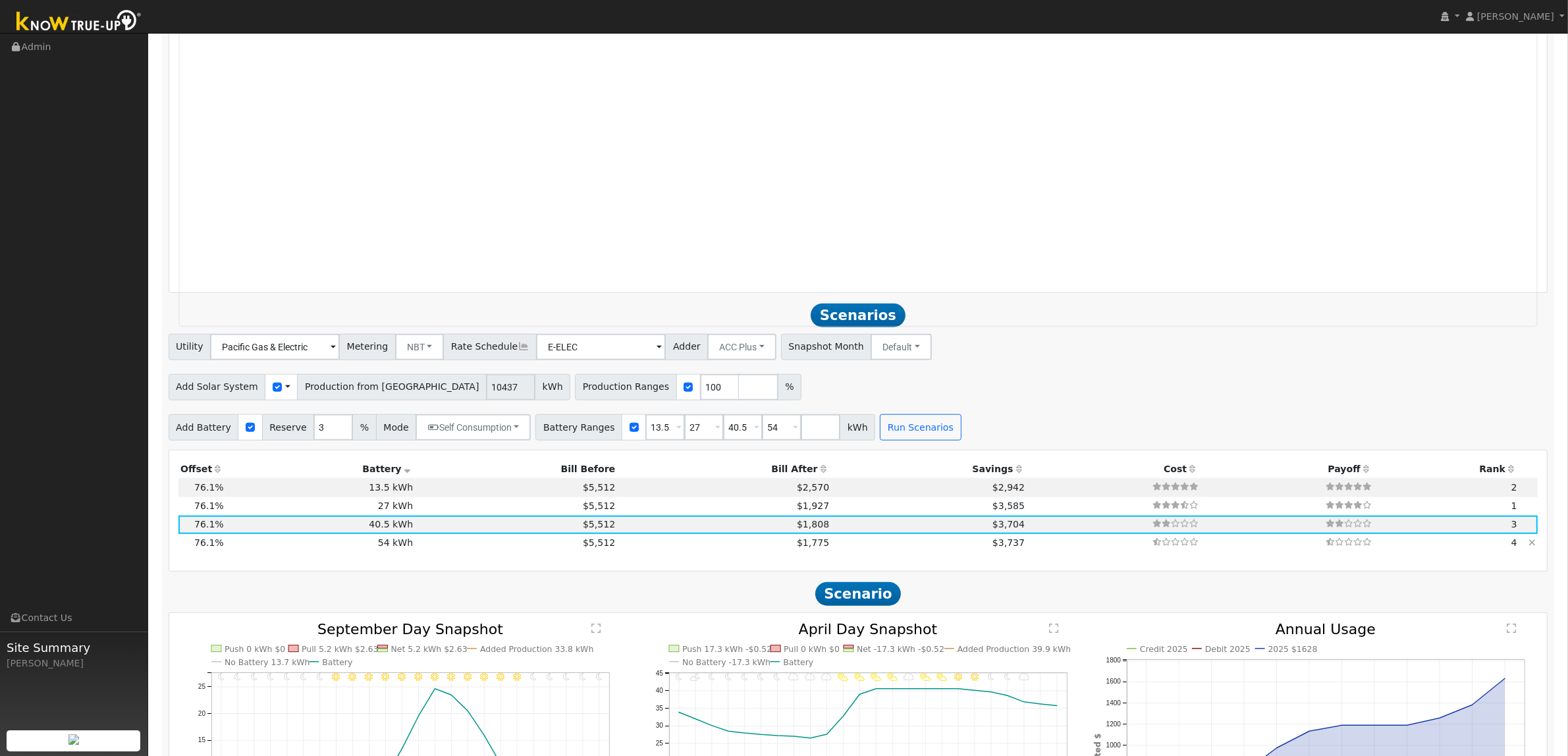
click at [618, 544] on td "$1,775" at bounding box center [724, 543] width 214 height 18
type input "$64,800"
type input "$26,746"
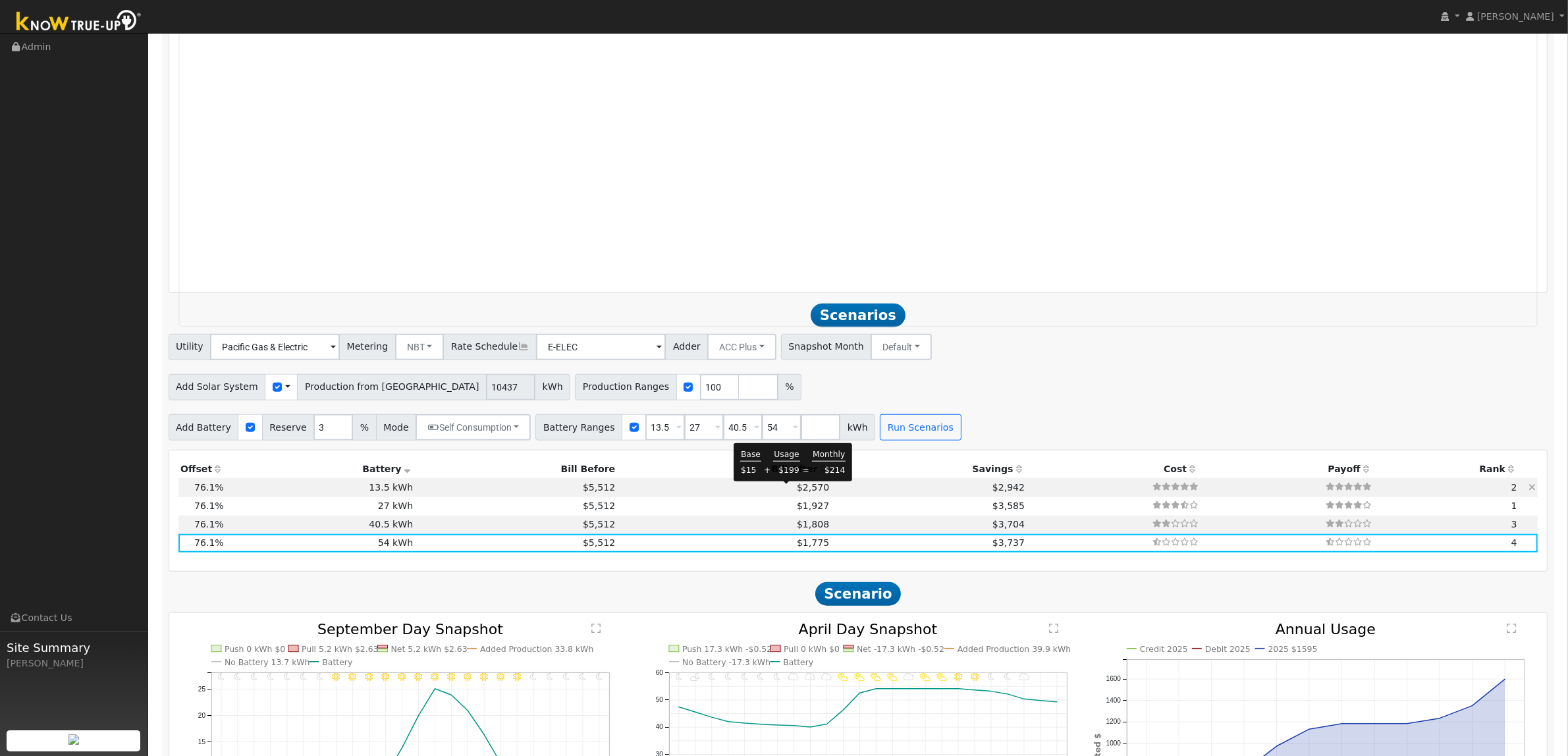
click at [797, 490] on span "$2,570" at bounding box center [813, 487] width 32 height 11
type input "$16,200"
type input "$12,166"
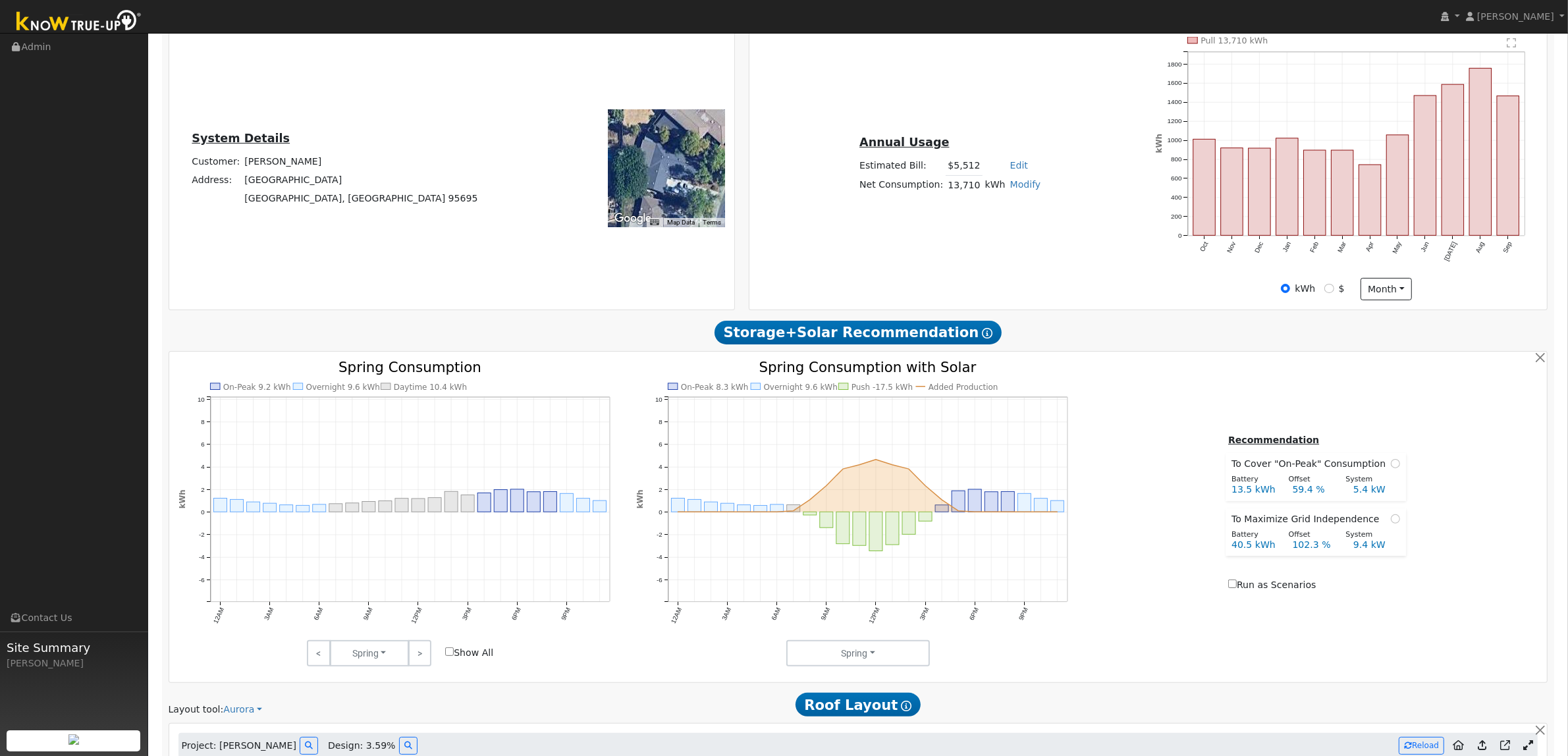
scroll to position [250, 0]
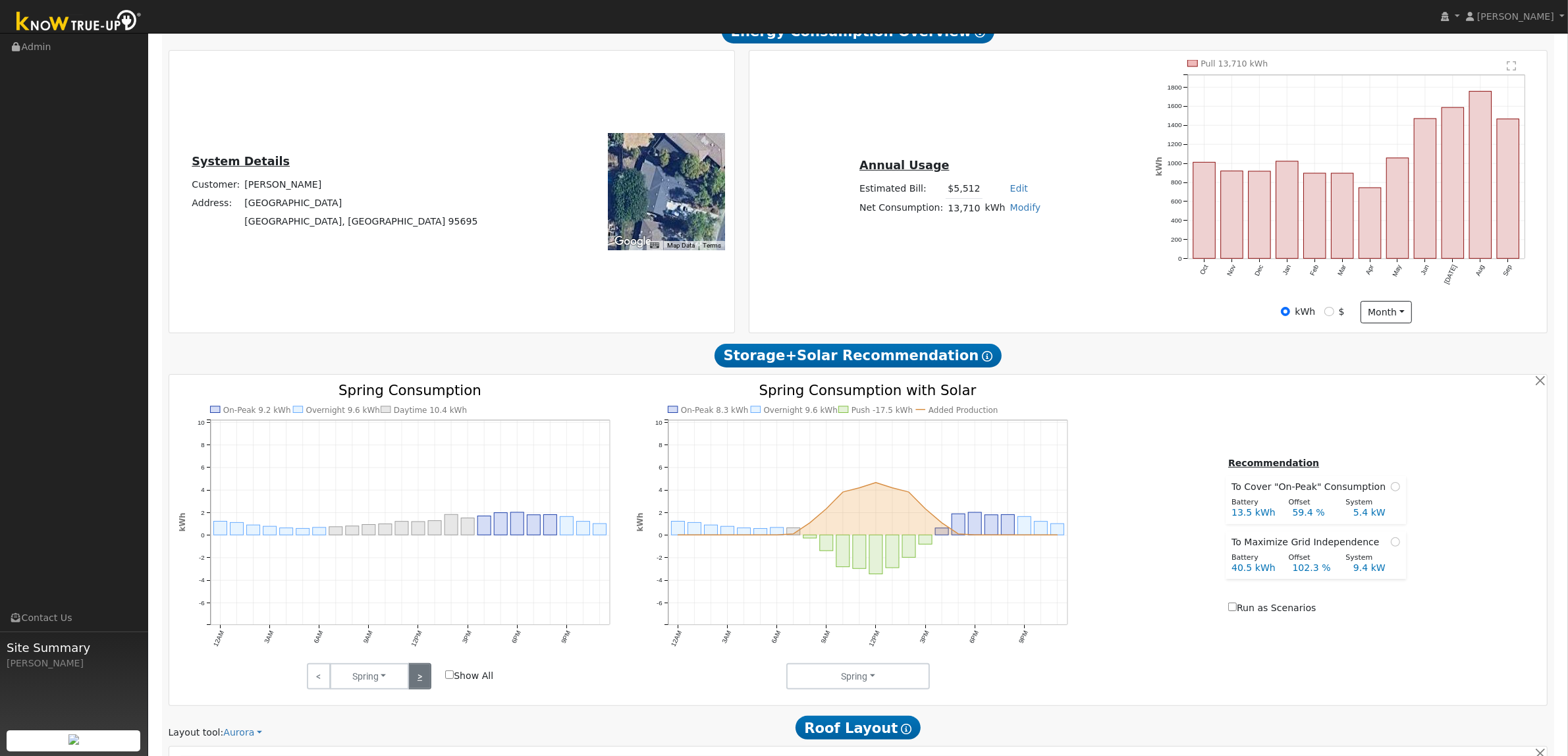
click at [413, 670] on link ">" at bounding box center [419, 676] width 23 height 26
click at [415, 670] on link ">" at bounding box center [419, 676] width 23 height 26
click at [415, 670] on link ">" at bounding box center [419, 676] width 23 height 26
click at [417, 670] on link ">" at bounding box center [419, 676] width 23 height 26
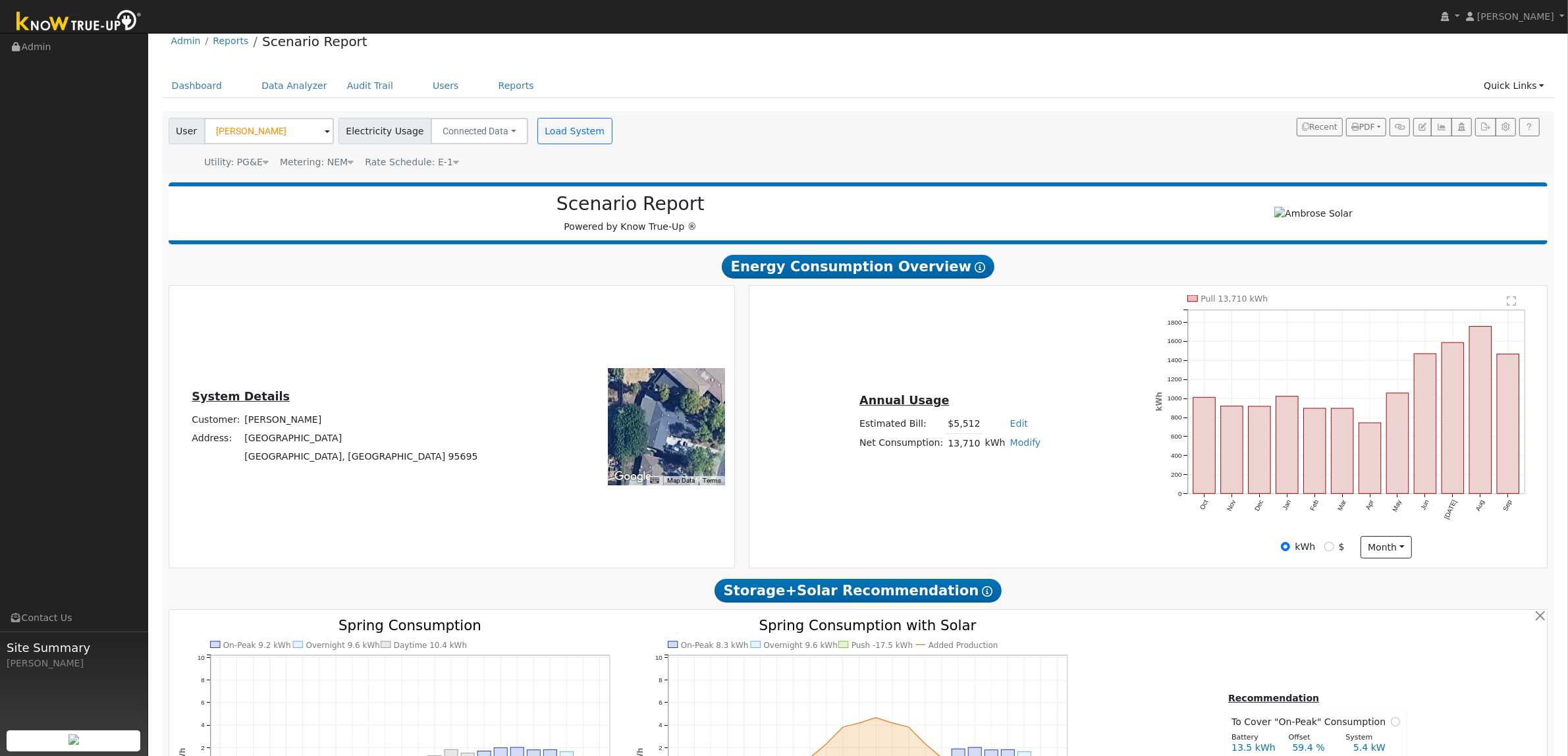
scroll to position [0, 0]
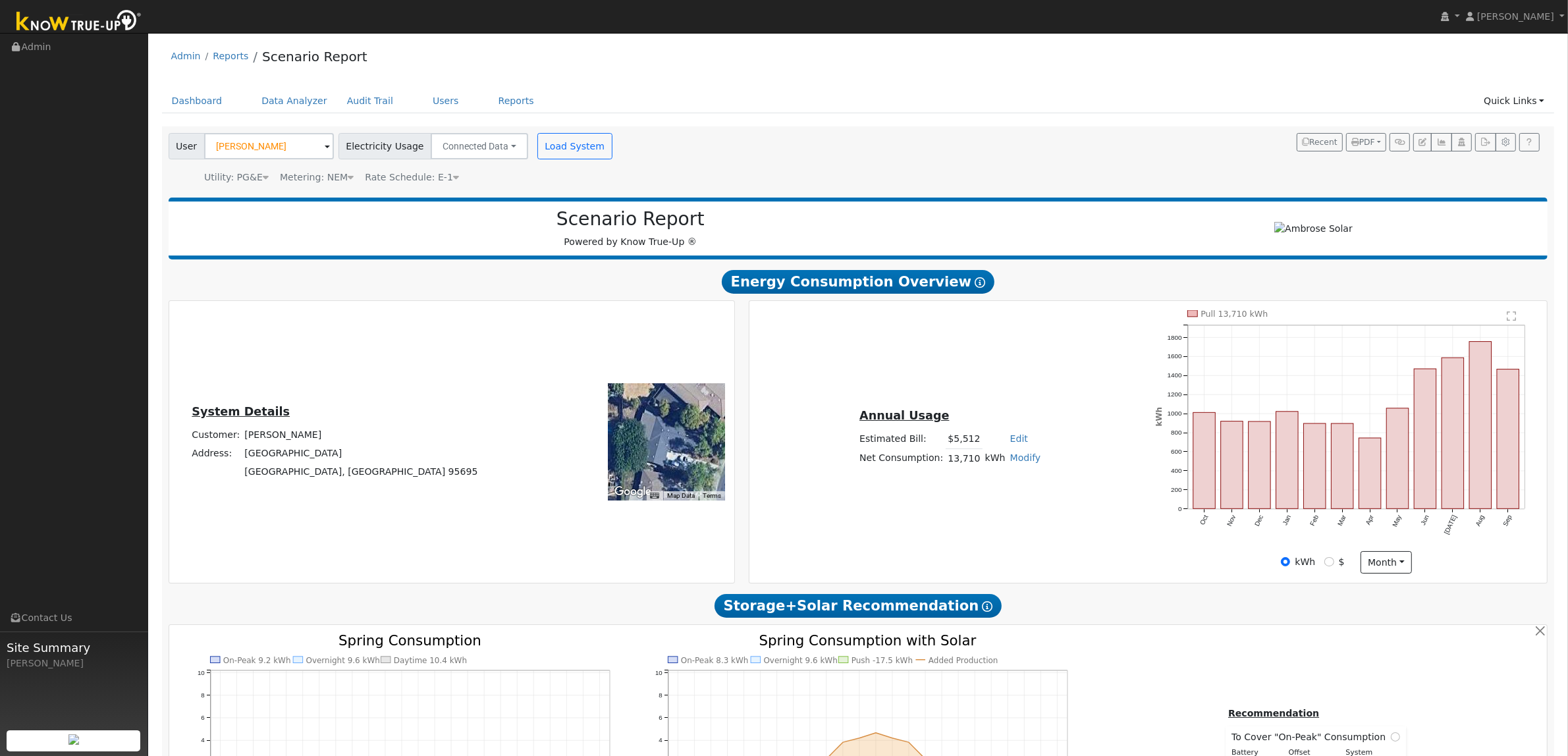
click at [1324, 557] on div "kWh $ month Day Month" at bounding box center [1346, 562] width 396 height 22
click at [1325, 560] on input "$" at bounding box center [1329, 562] width 9 height 9
radio input "true"
click at [1286, 563] on input "kWh" at bounding box center [1285, 562] width 9 height 9
radio input "true"
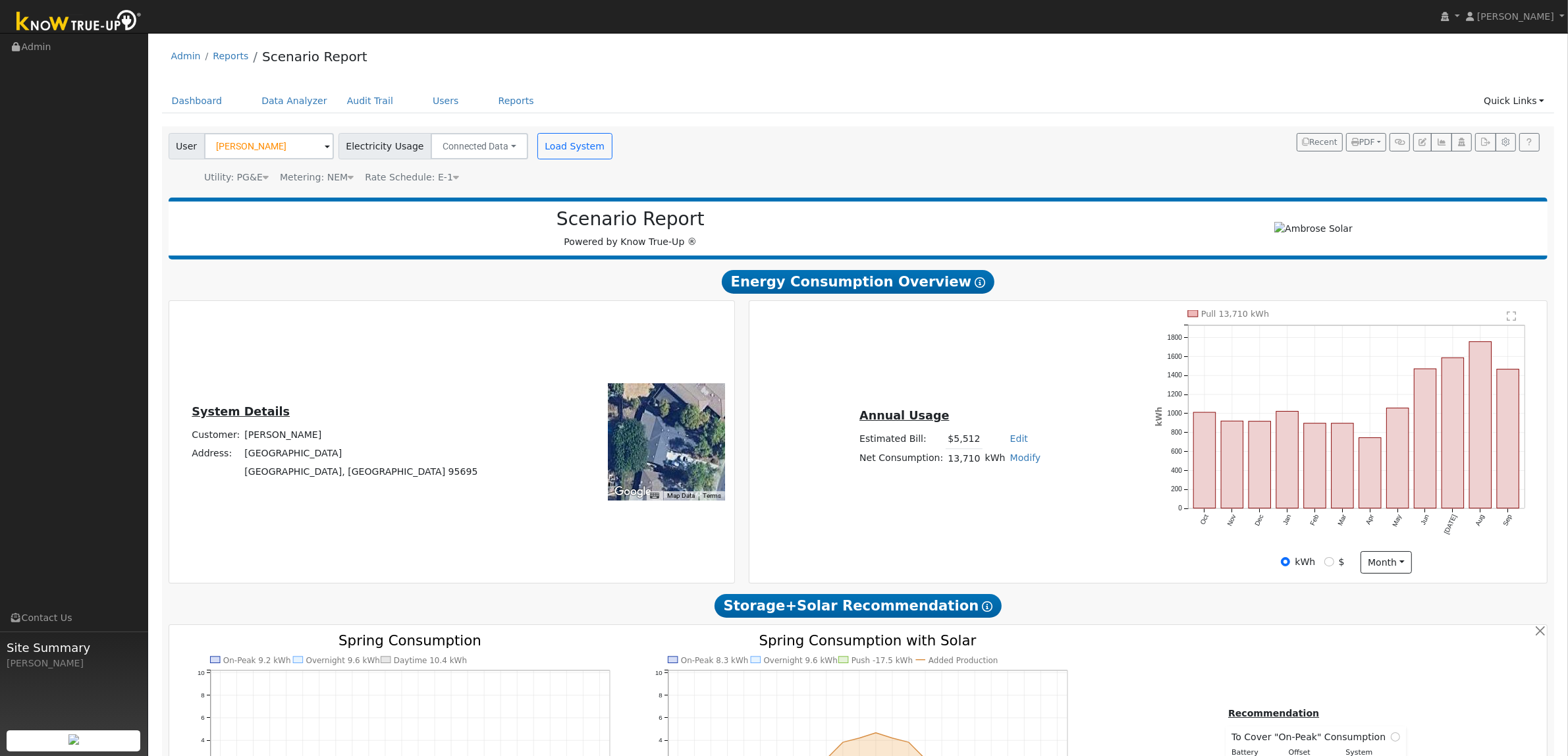
click at [1325, 567] on div "$" at bounding box center [1334, 562] width 20 height 14
click at [1332, 558] on input "$" at bounding box center [1329, 562] width 9 height 9
radio input "true"
click at [1290, 561] on input "kWh" at bounding box center [1285, 562] width 9 height 9
radio input "true"
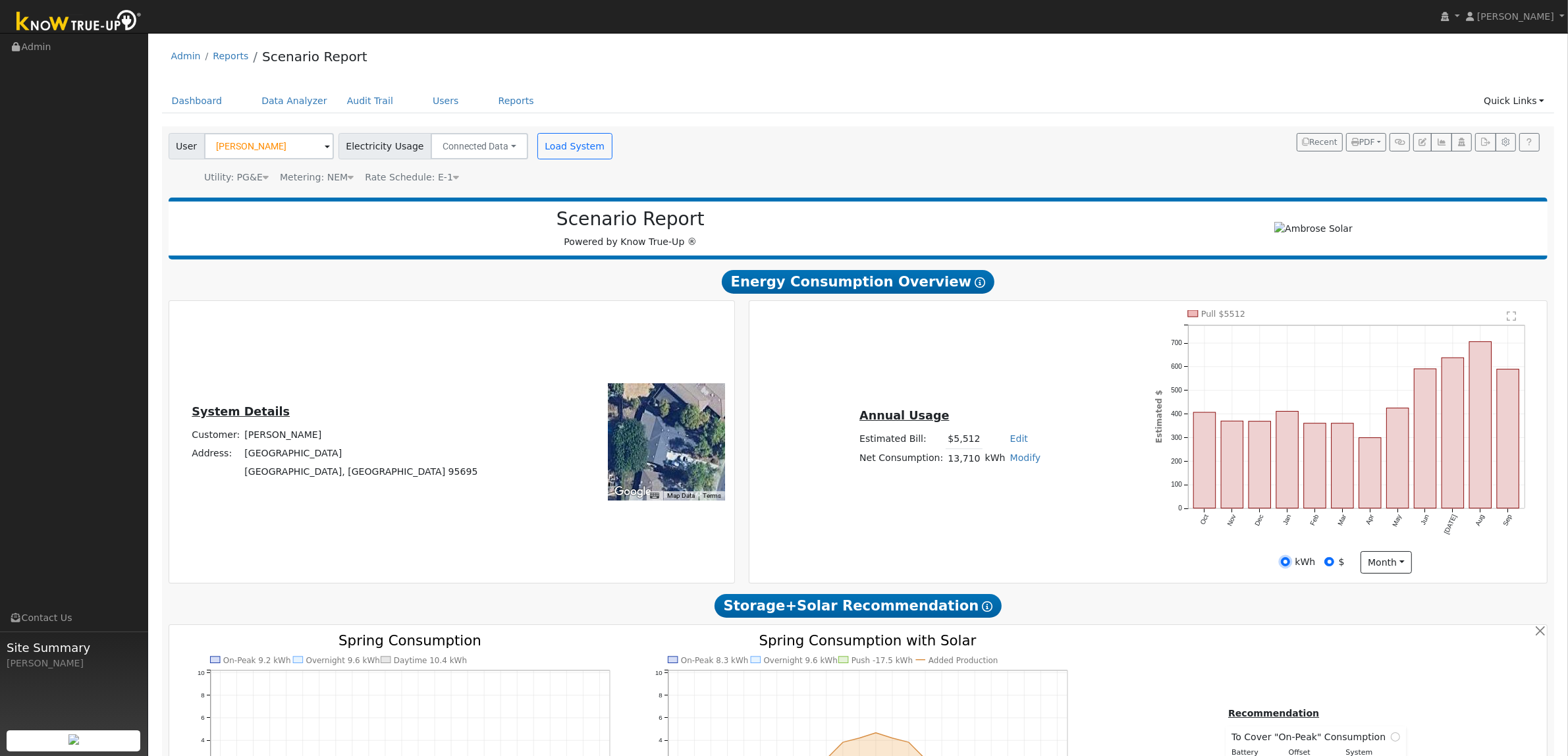
radio input "false"
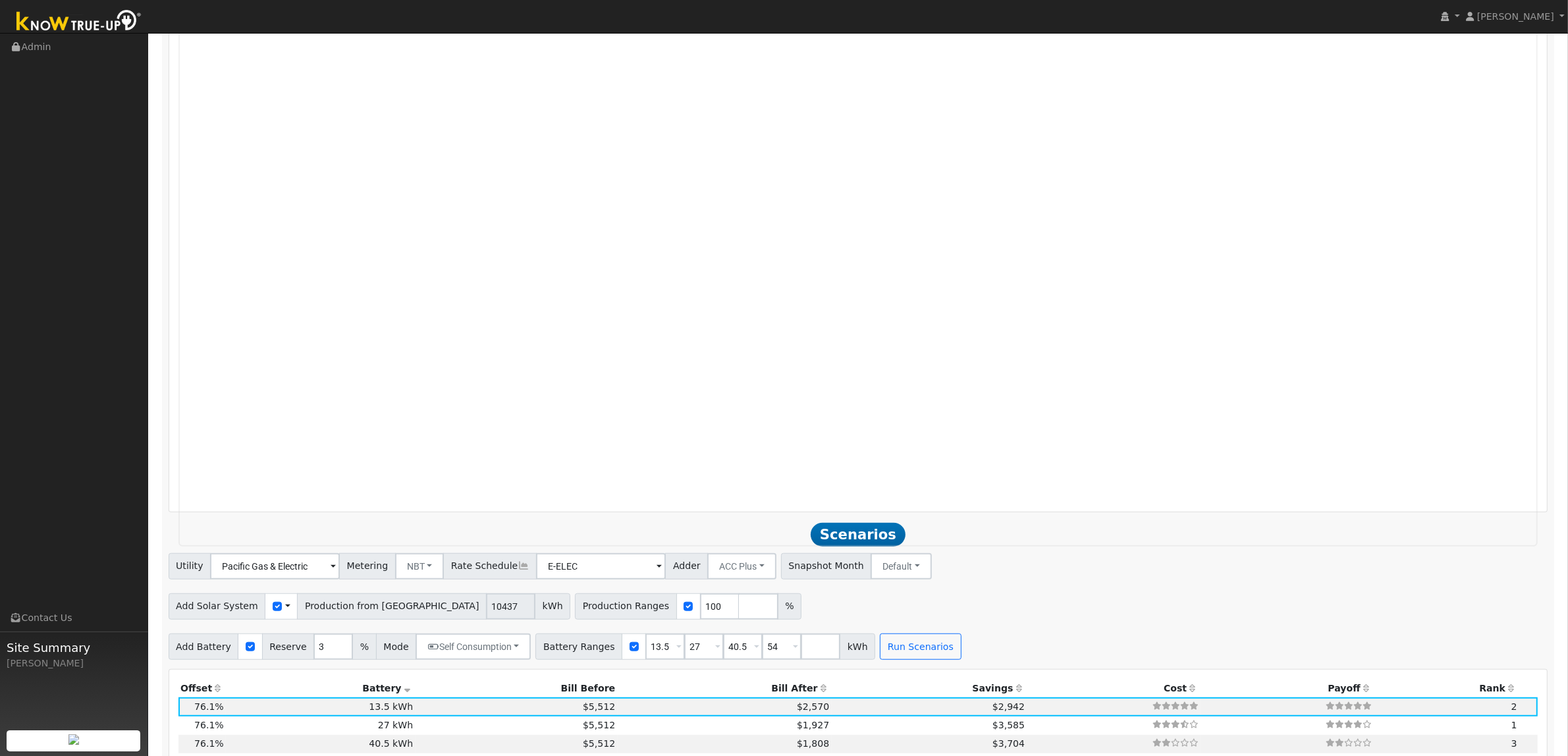
scroll to position [1235, 0]
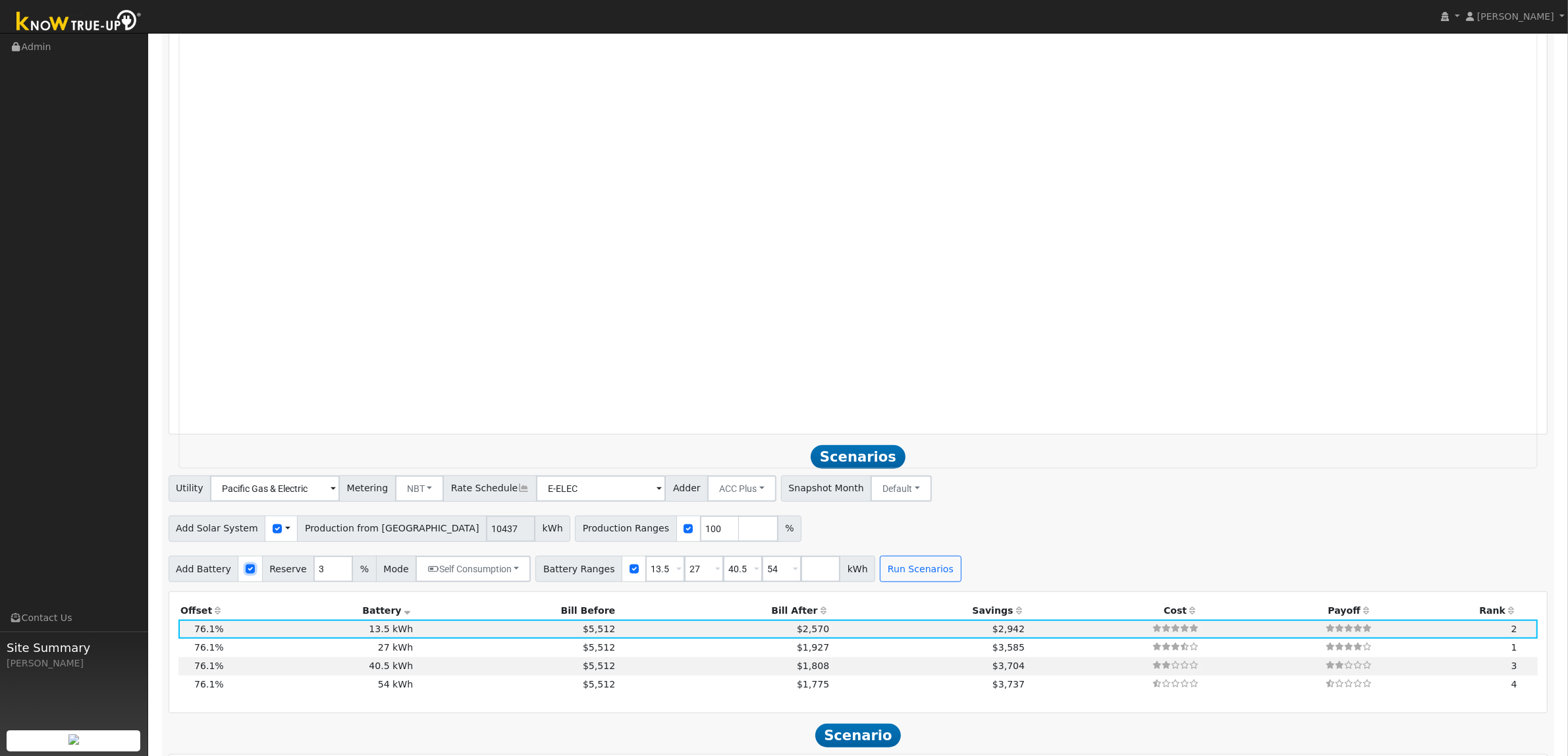
click at [246, 573] on input "checkbox" at bounding box center [250, 569] width 9 height 9
checkbox input "false"
click at [289, 567] on button "Run Scenarios" at bounding box center [308, 569] width 81 height 26
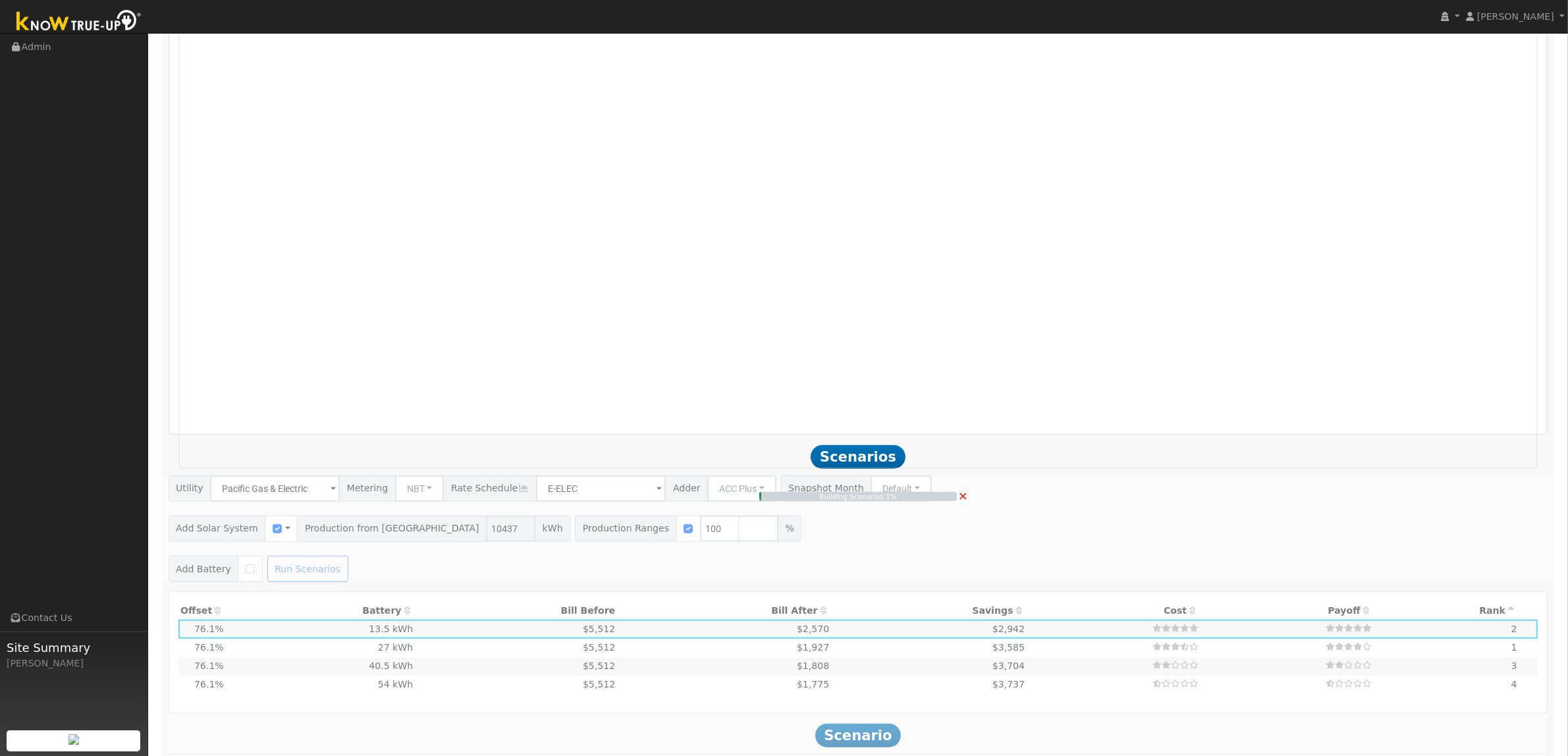
type input "$7,306"
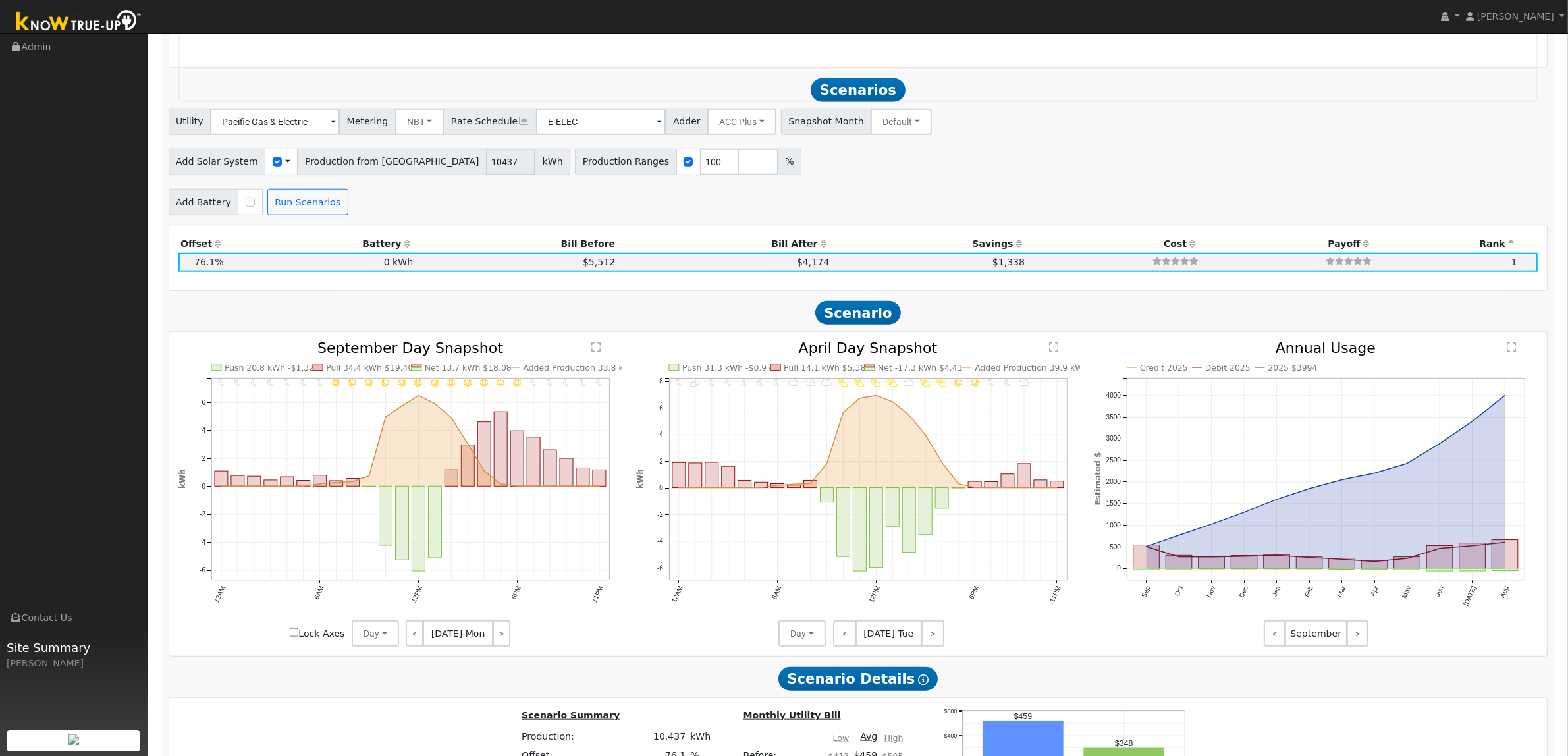
scroll to position [1561, 0]
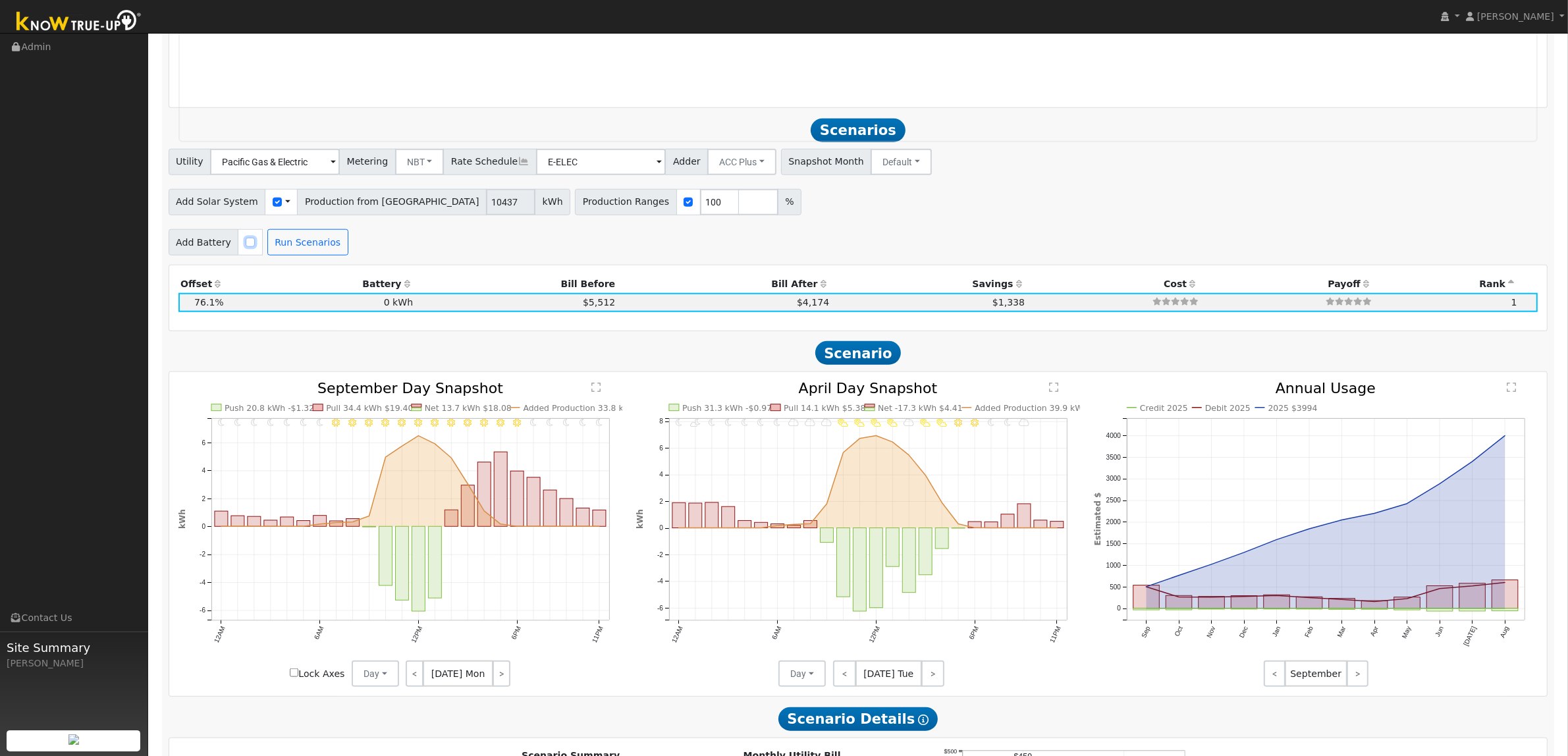
click at [246, 247] on input "checkbox" at bounding box center [250, 243] width 9 height 9
checkbox input "true"
click at [896, 251] on button "Run Scenarios" at bounding box center [920, 243] width 81 height 26
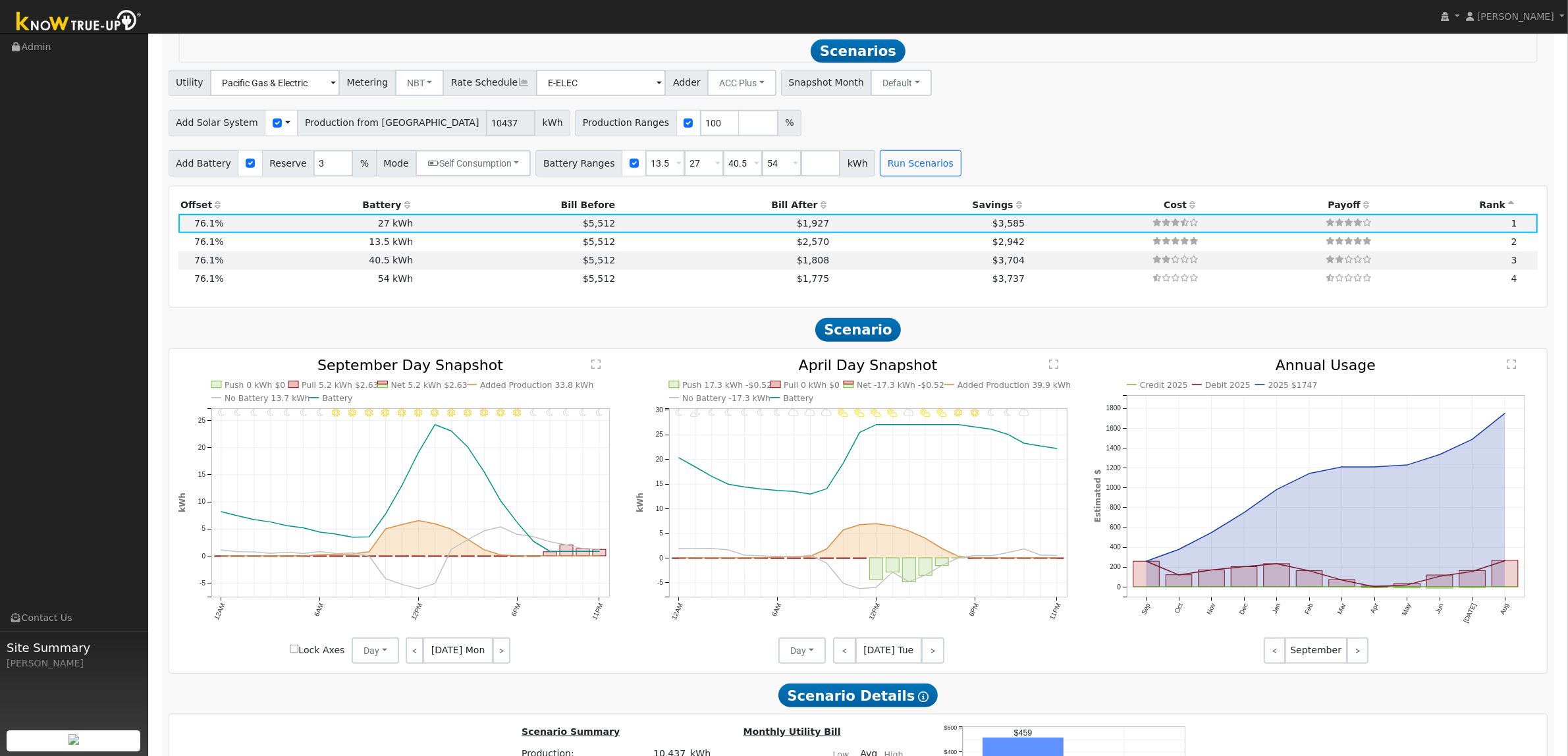
scroll to position [1644, 0]
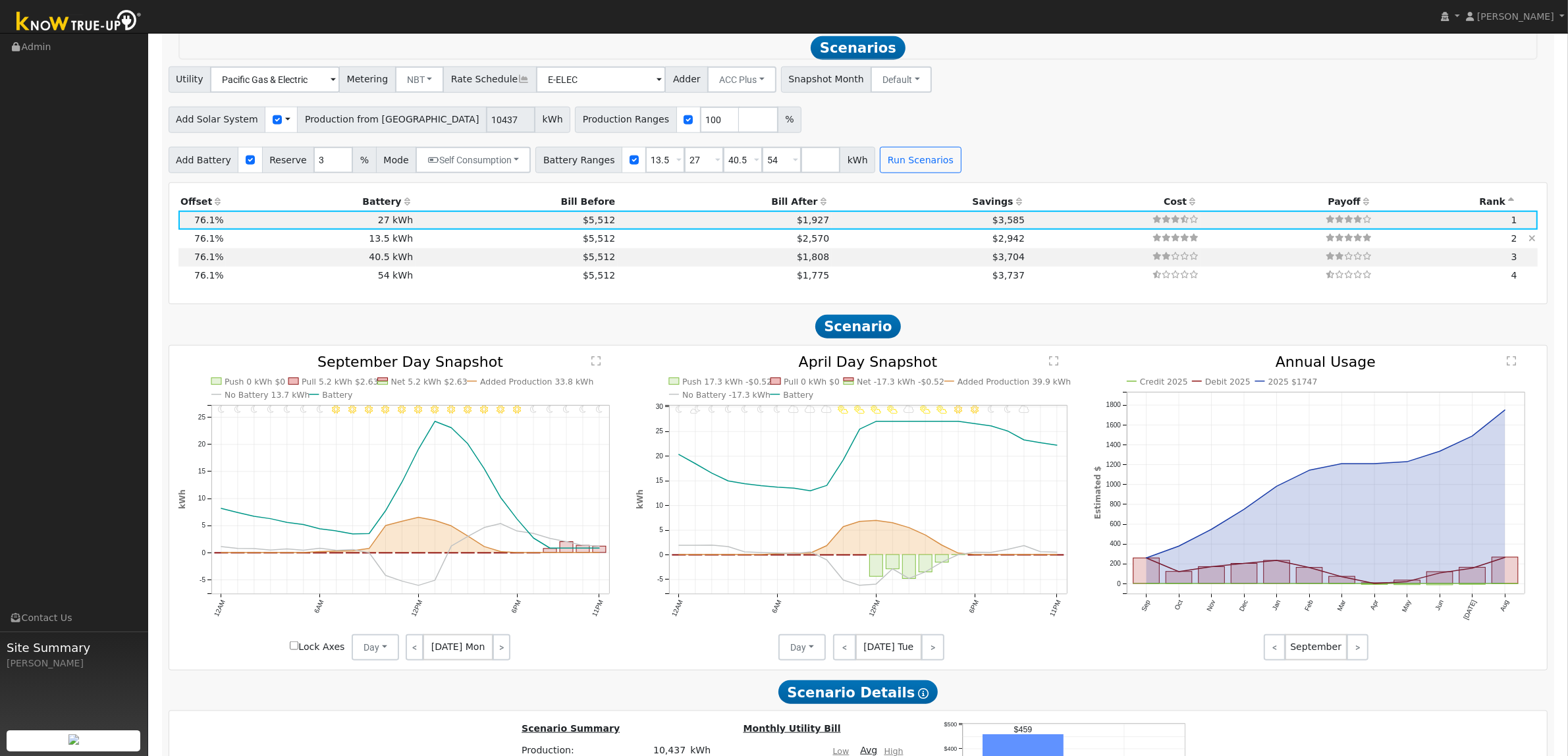
click at [832, 242] on td "$2,942" at bounding box center [929, 239] width 196 height 18
type input "$12,166"
type input "$16,200"
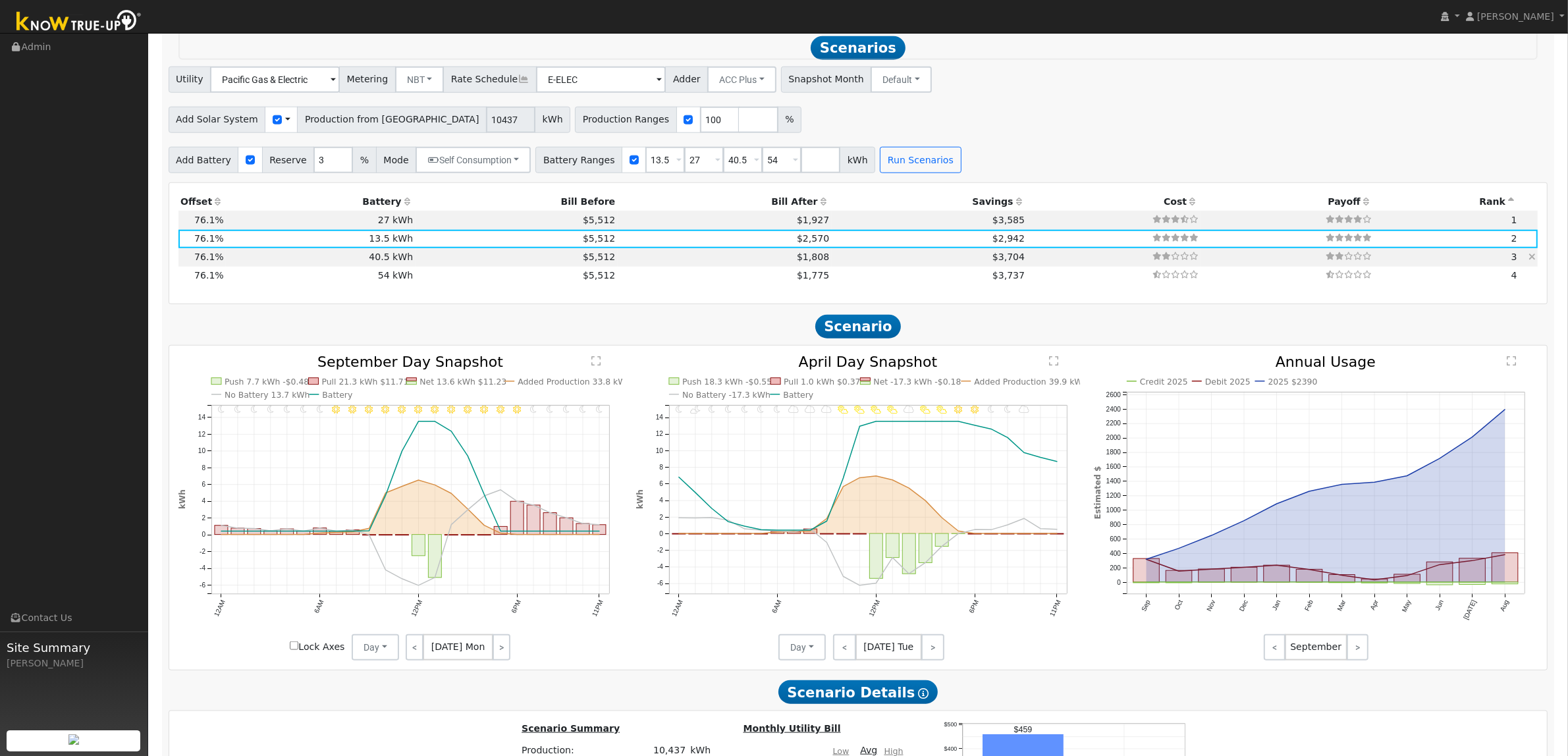
click at [832, 264] on td "$3,704" at bounding box center [929, 258] width 196 height 18
type input "$21,886"
type input "$48,600"
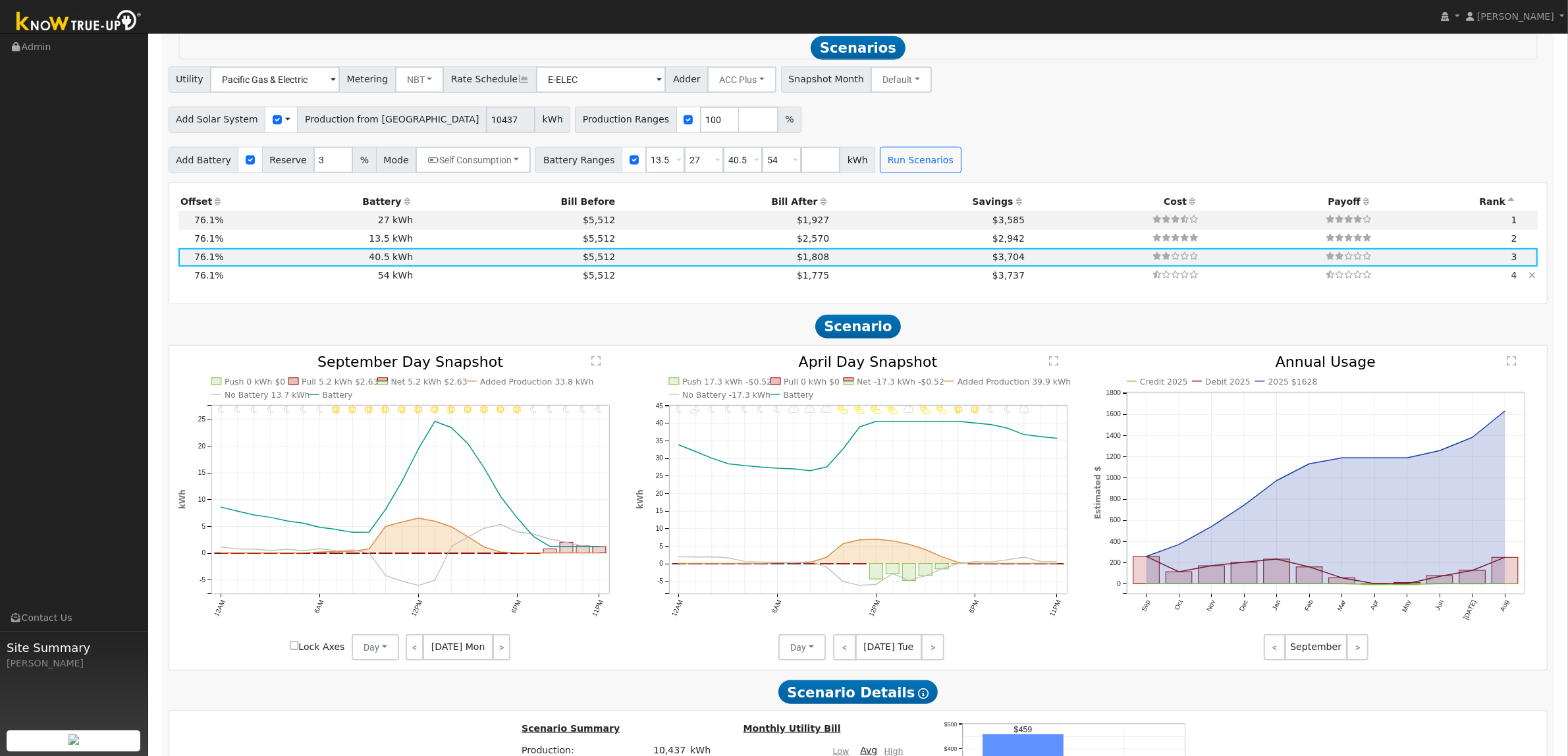
click at [832, 281] on td "$3,737" at bounding box center [929, 276] width 196 height 18
type input "$26,746"
type input "$64,800"
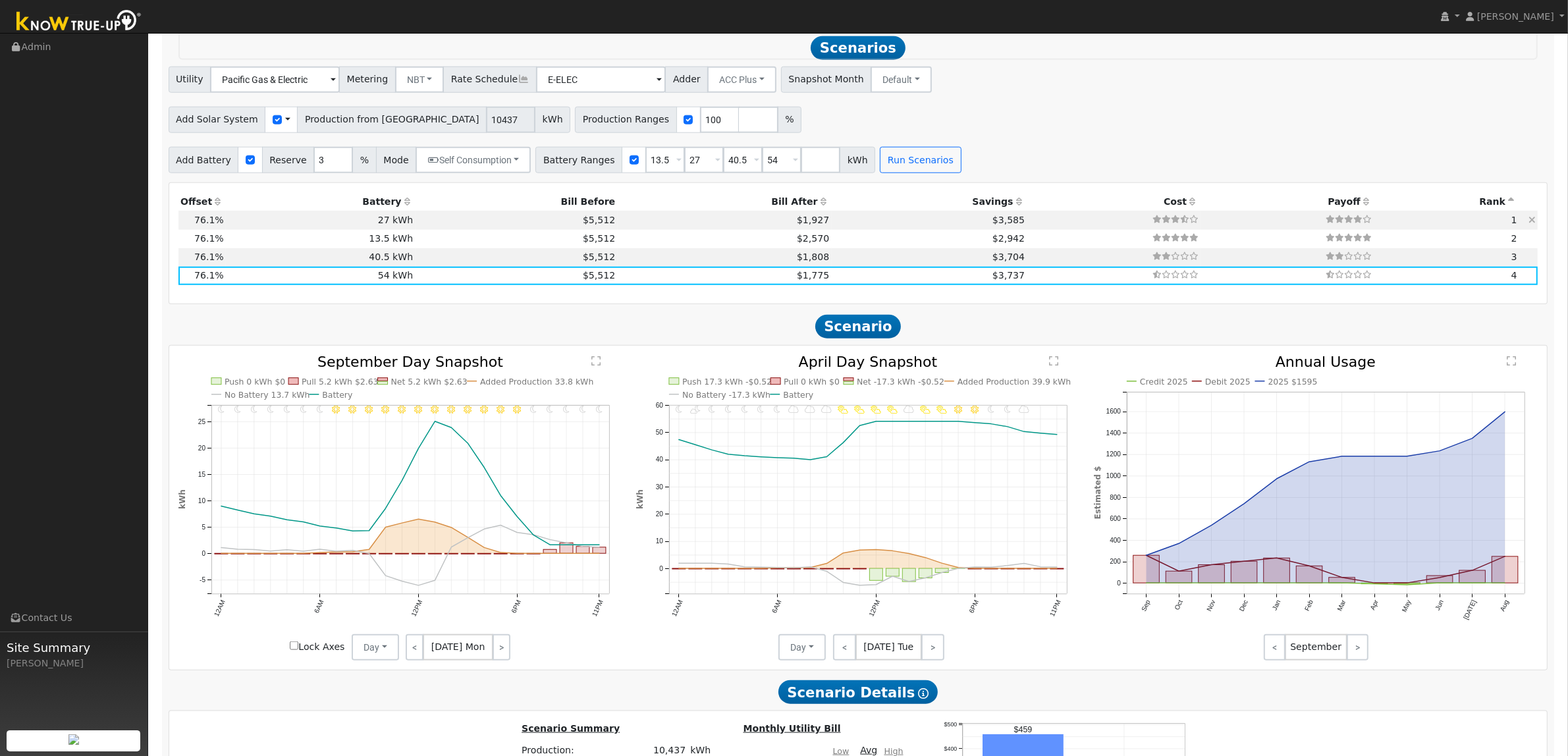
click at [832, 223] on td "$3,585" at bounding box center [929, 220] width 196 height 18
type input "$17,026"
type input "$32,400"
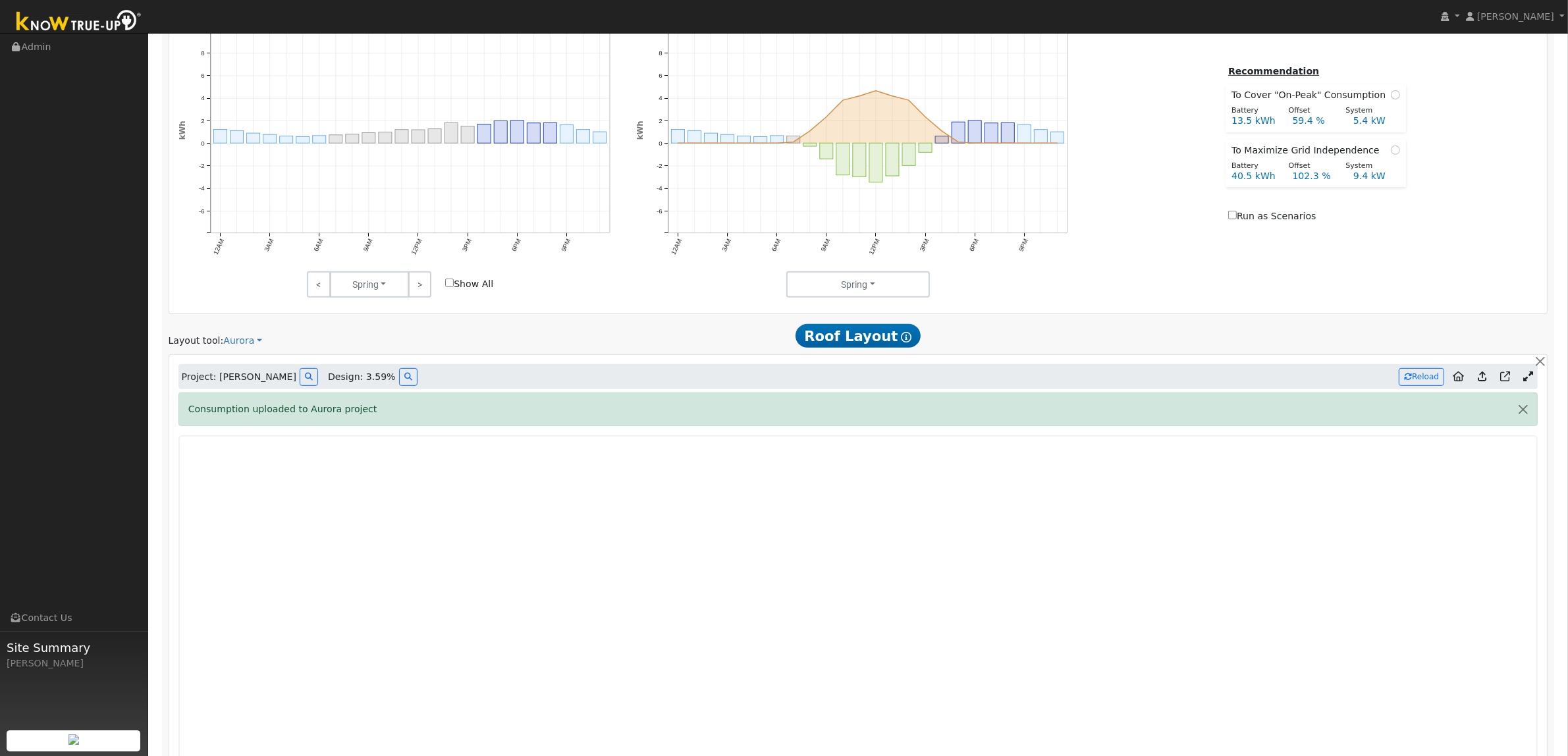
scroll to position [517, 0]
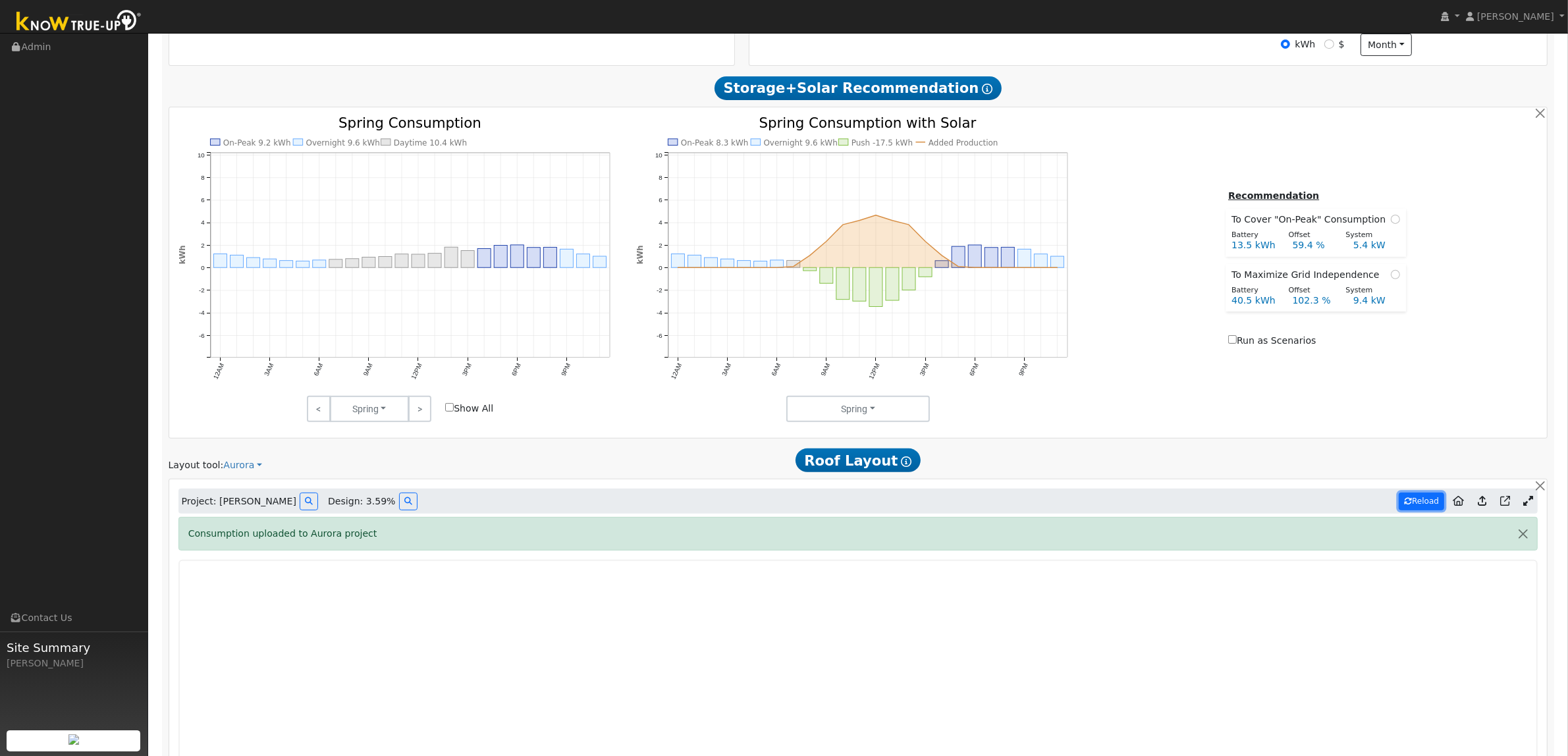
click at [1426, 502] on button "Reload" at bounding box center [1421, 501] width 45 height 18
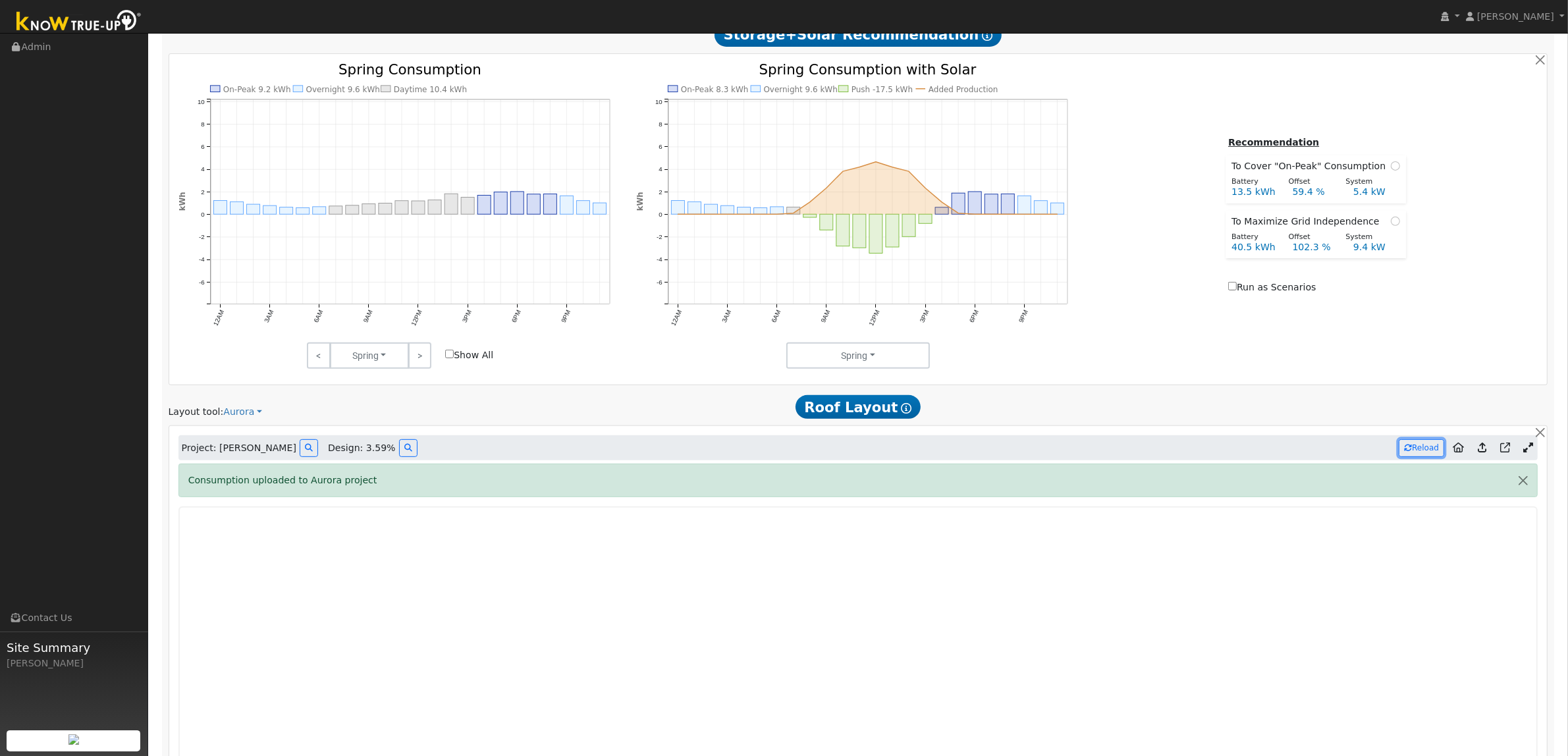
scroll to position [620, 0]
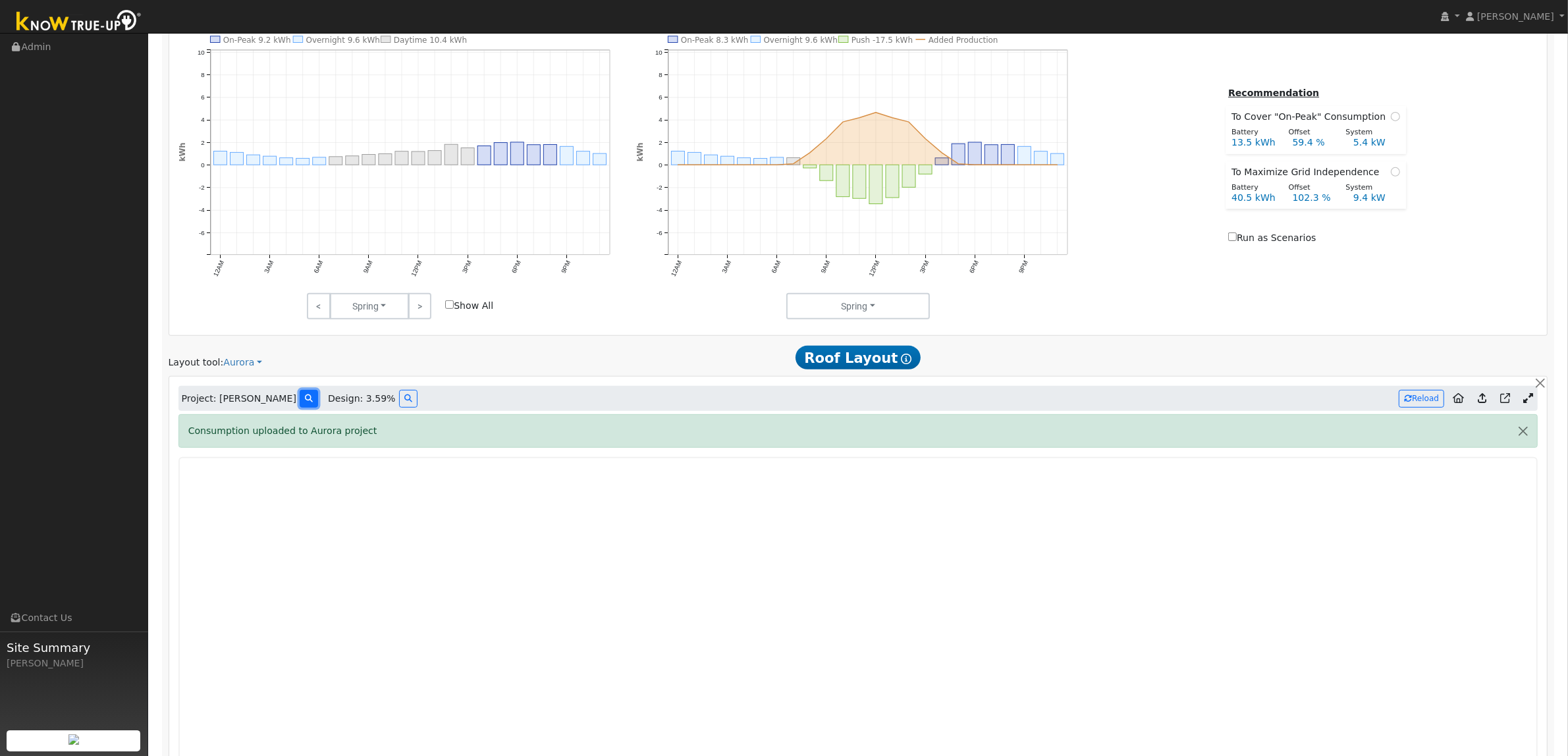
click at [305, 398] on icon at bounding box center [309, 398] width 8 height 8
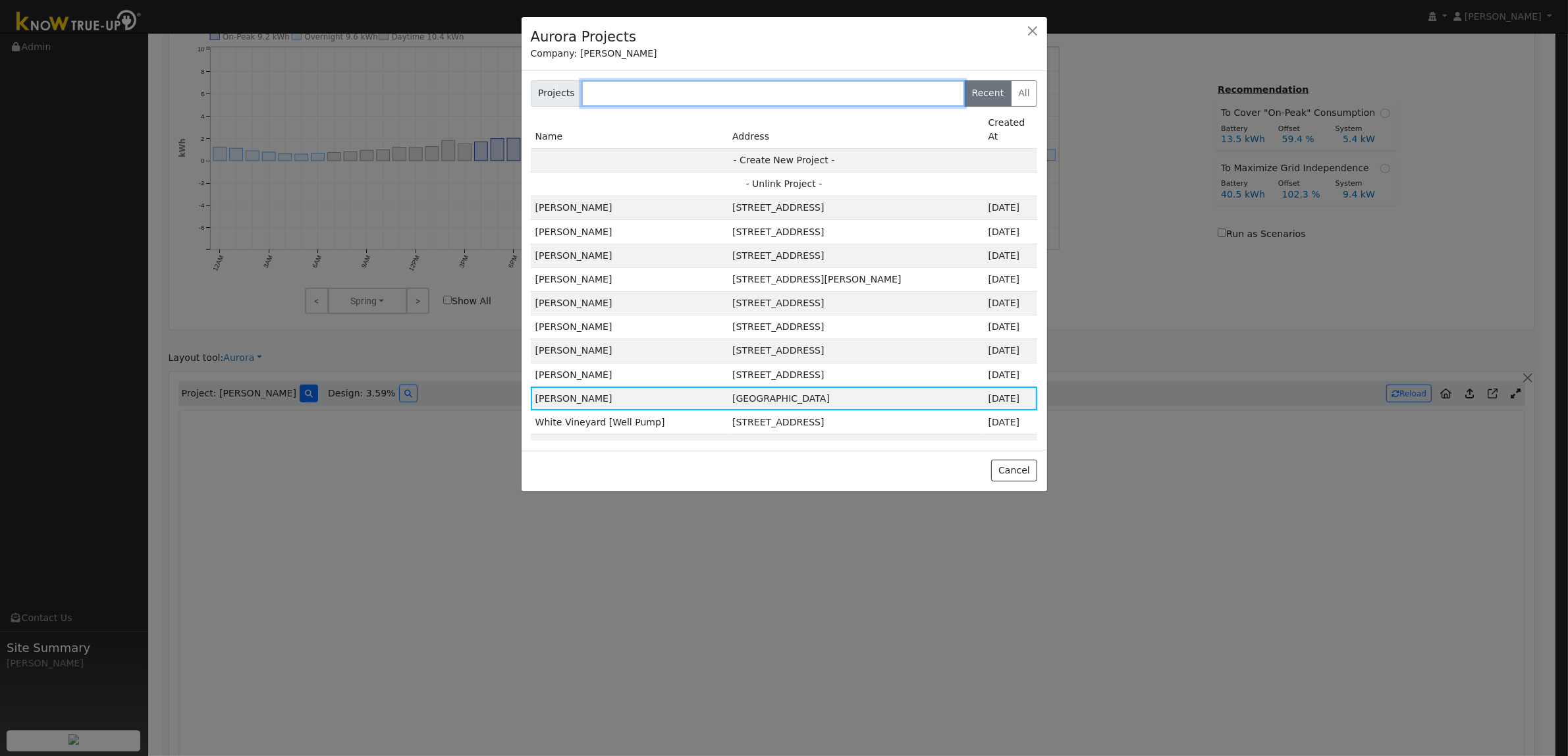
scroll to position [622, 0]
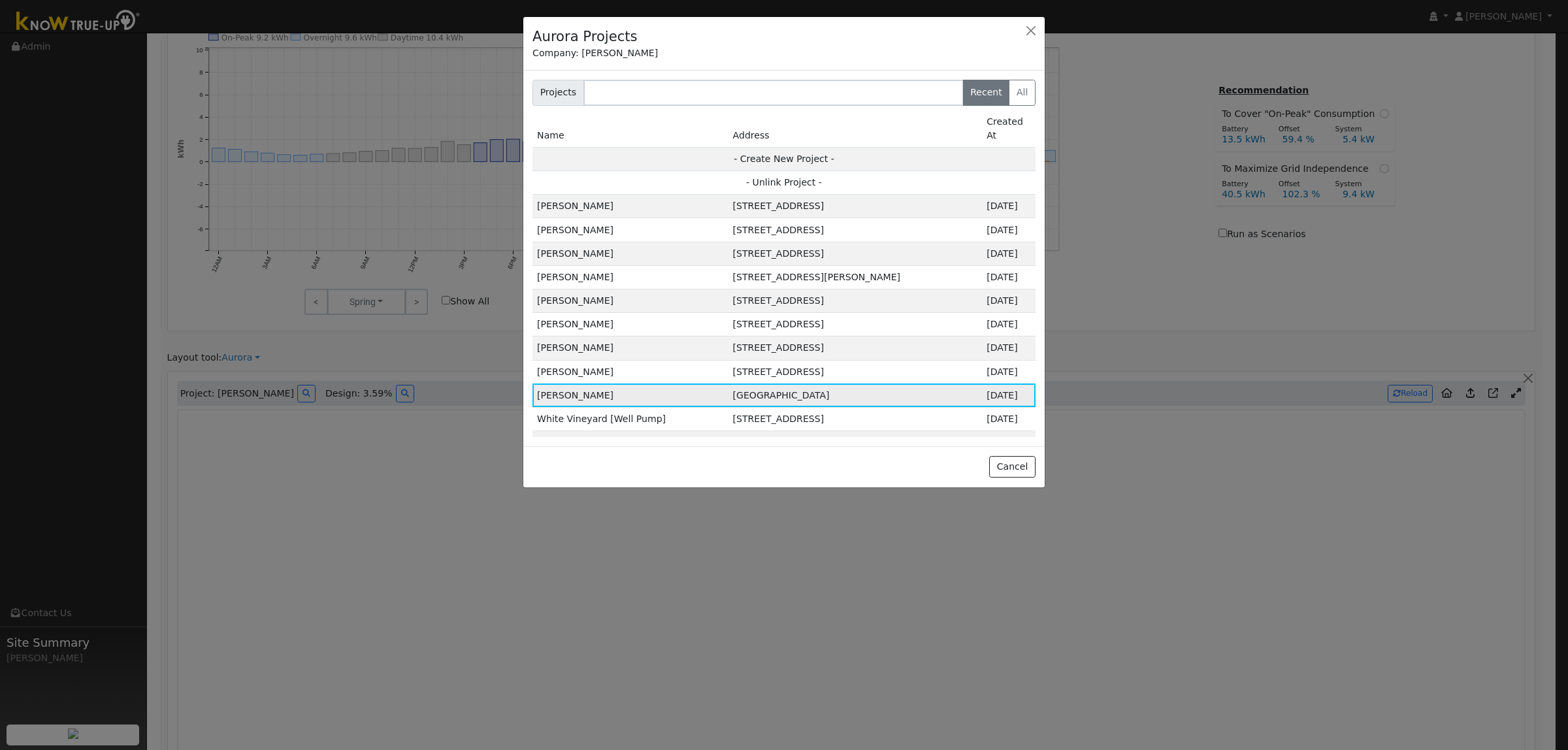
click at [590, 392] on td "[PERSON_NAME]" at bounding box center [630, 395] width 196 height 24
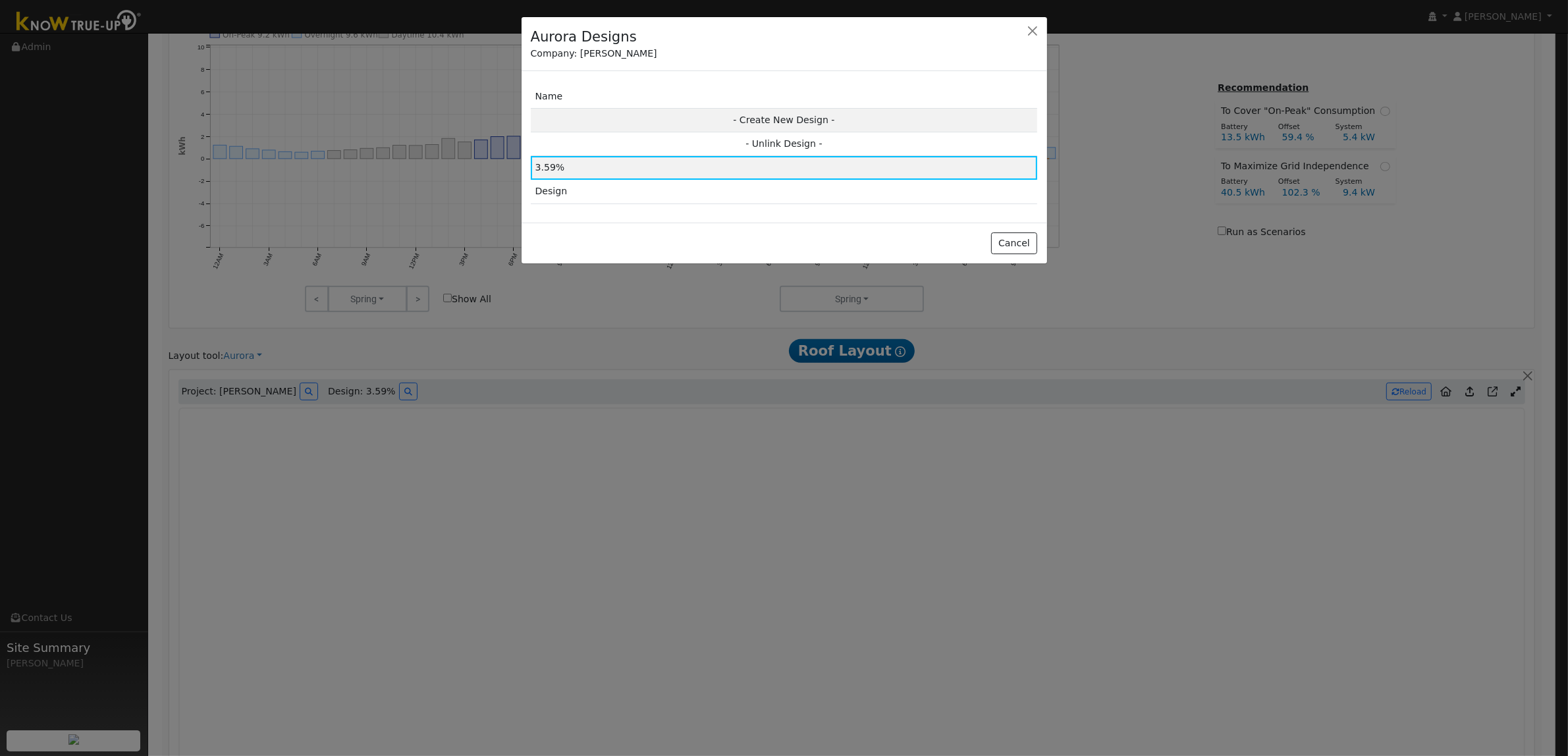
scroll to position [624, 0]
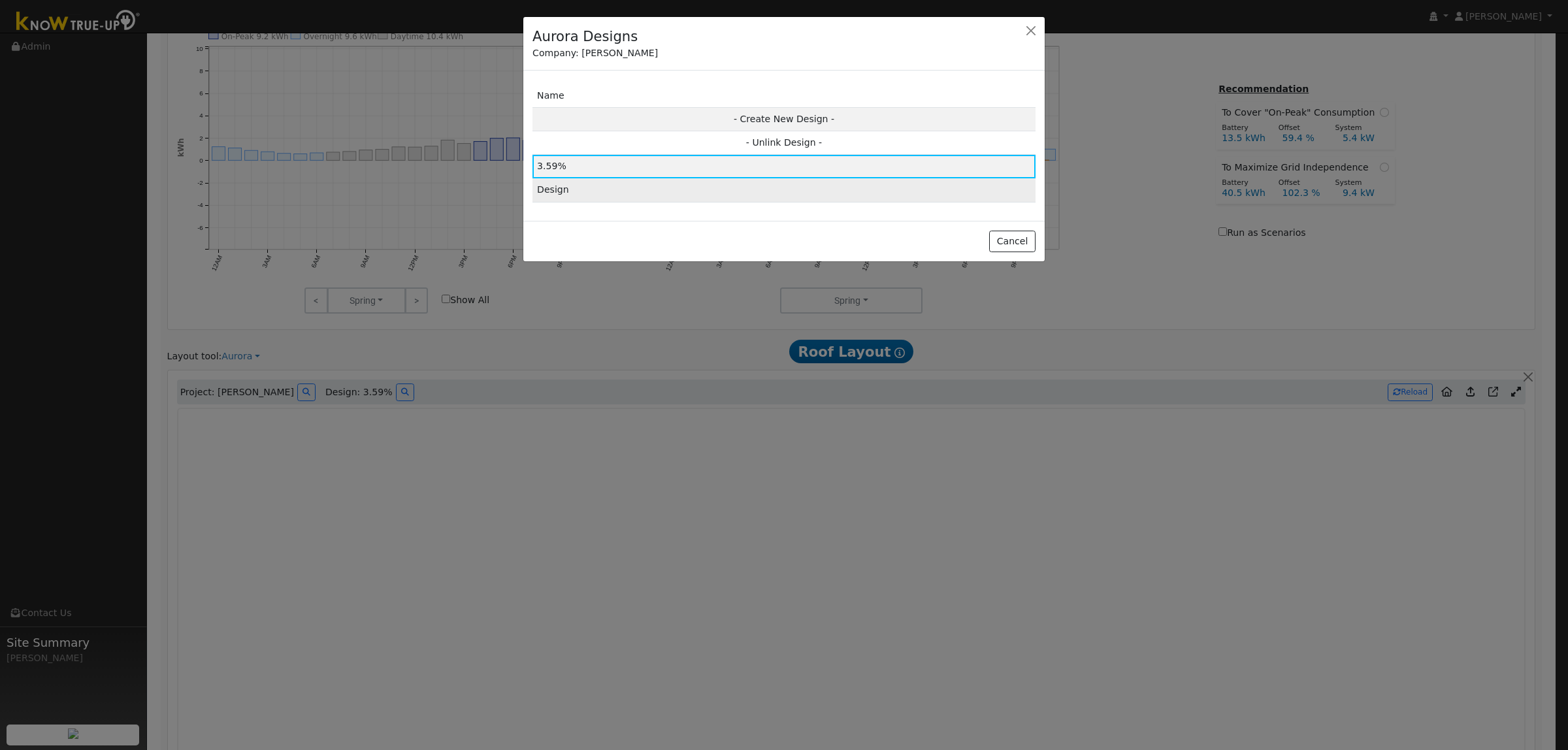
click at [564, 186] on td "Design" at bounding box center [783, 190] width 503 height 24
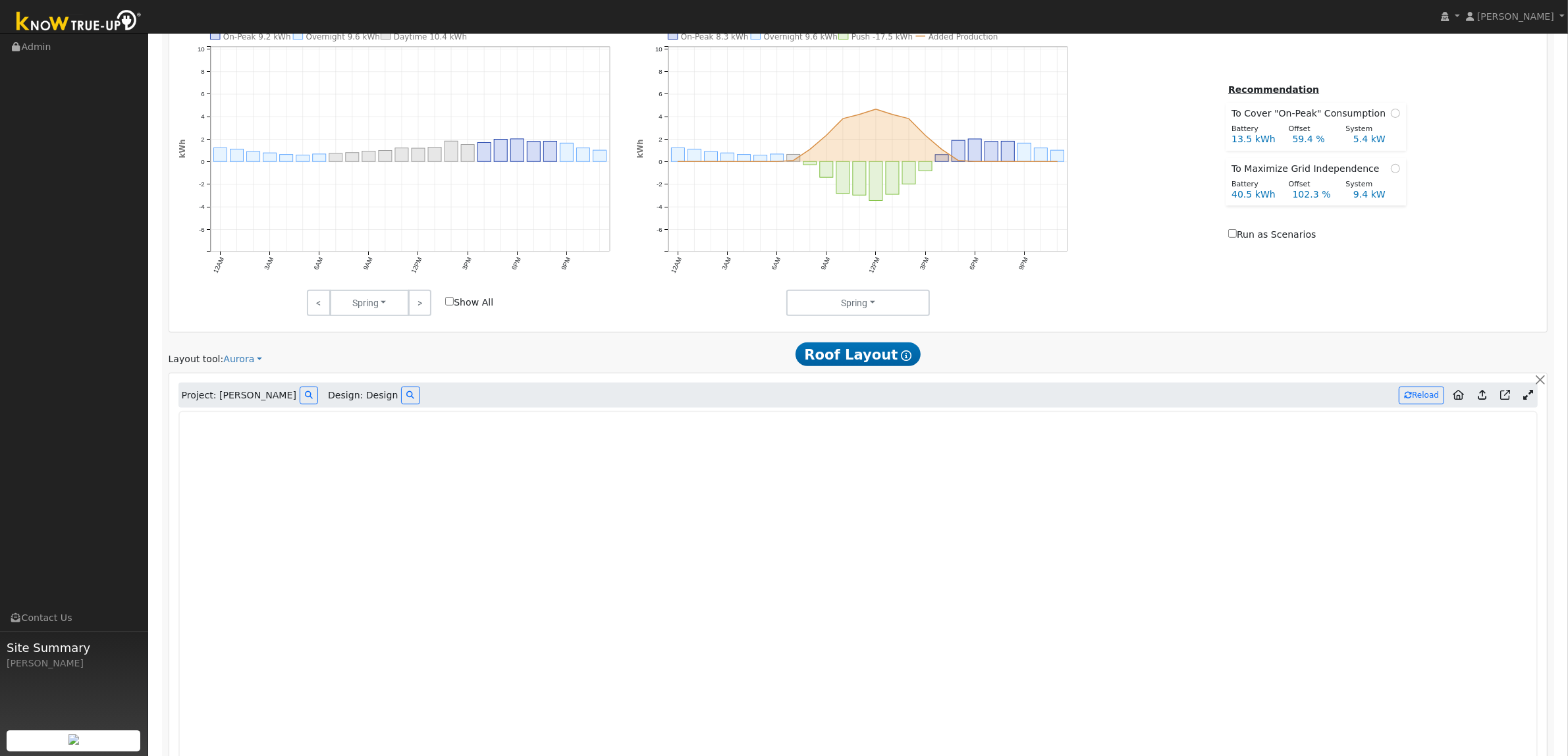
type input "9397"
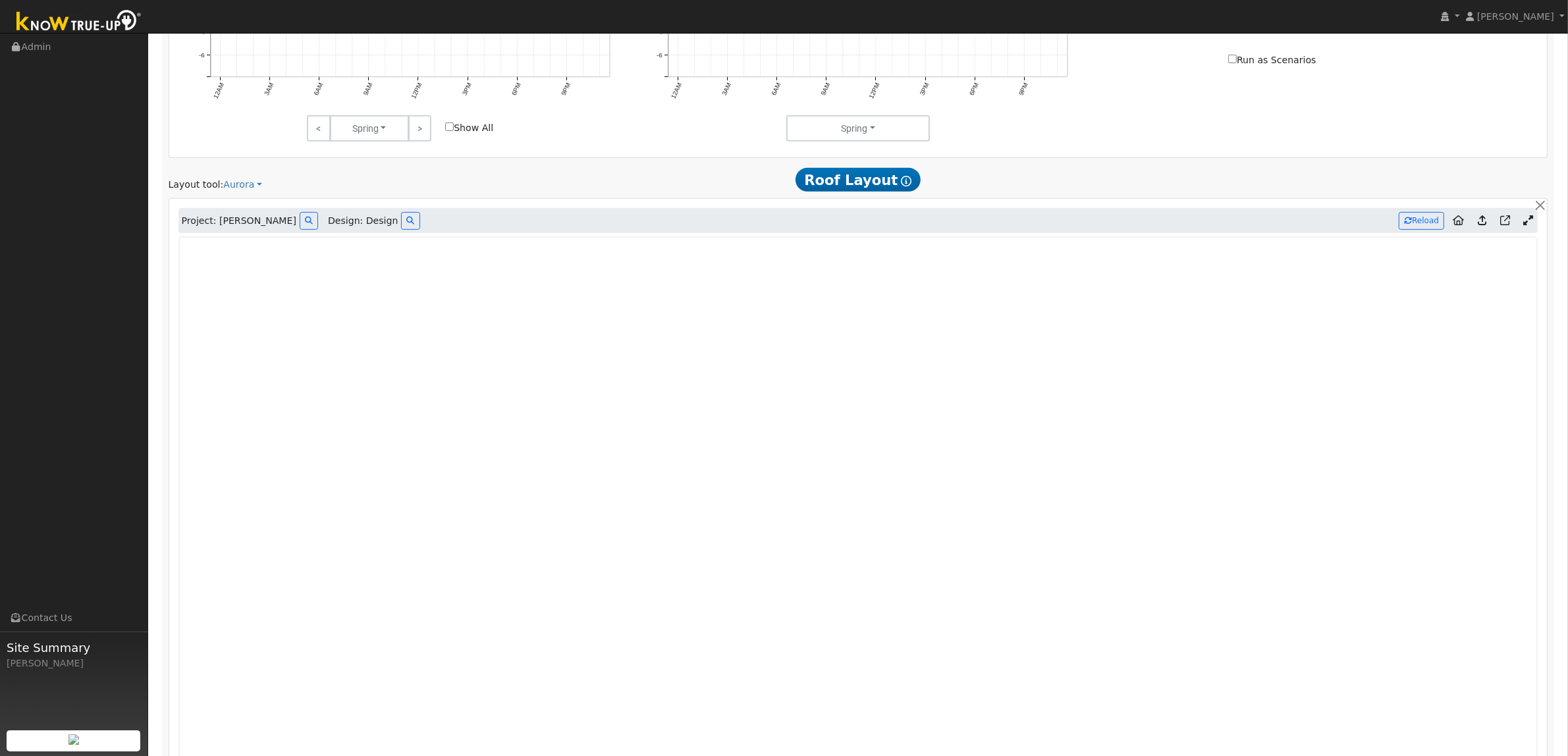
scroll to position [883, 0]
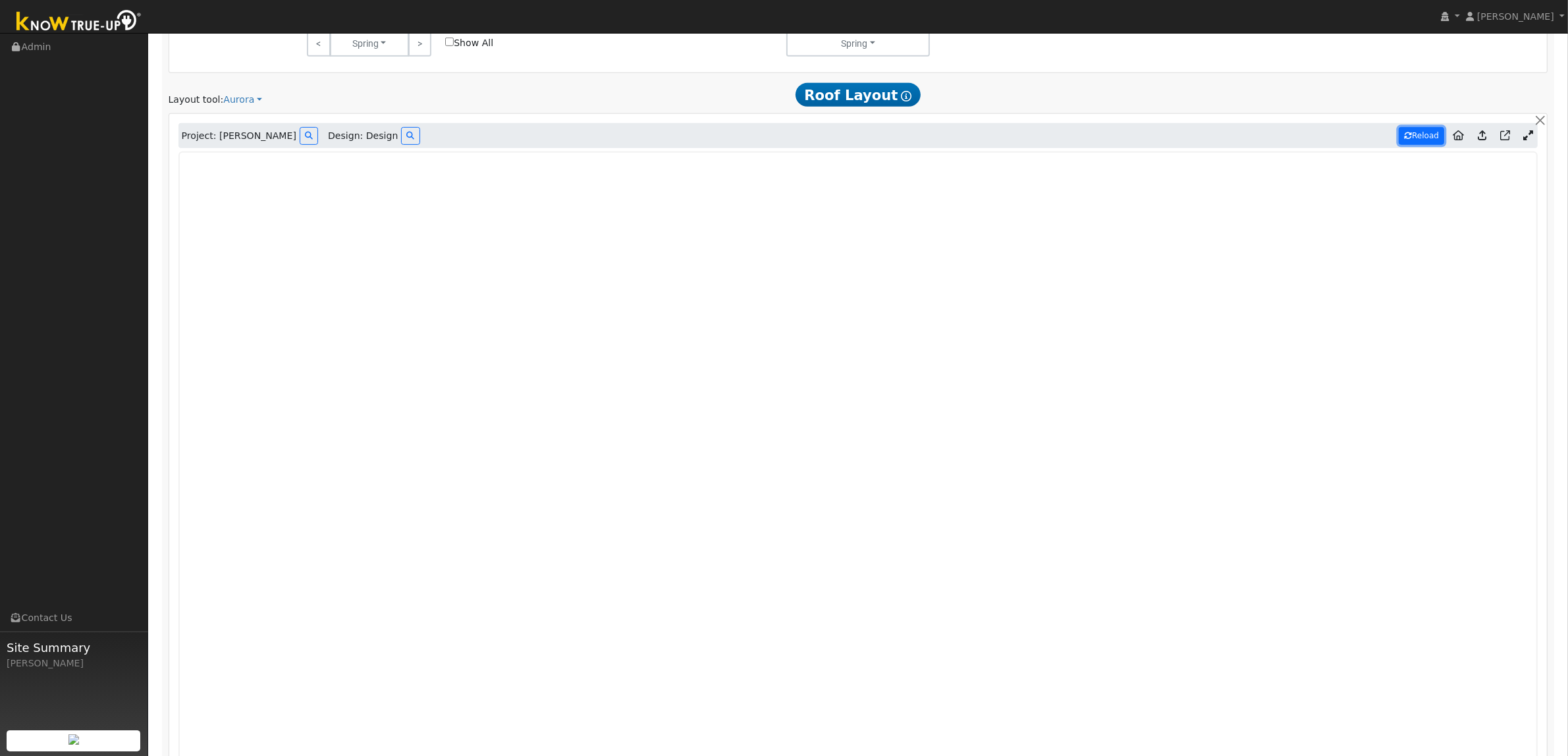
click at [1423, 136] on button "Reload" at bounding box center [1421, 136] width 45 height 18
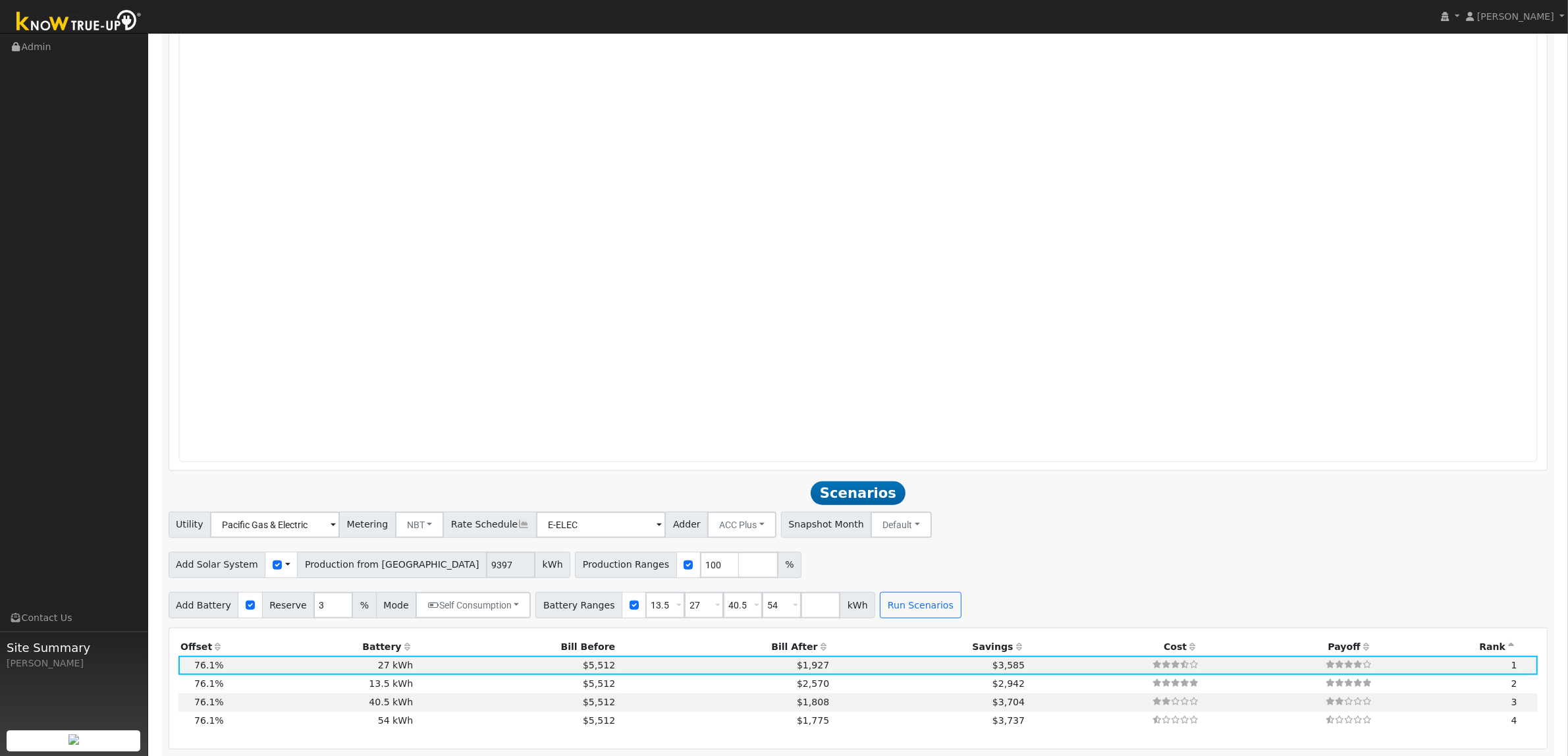
scroll to position [1347, 0]
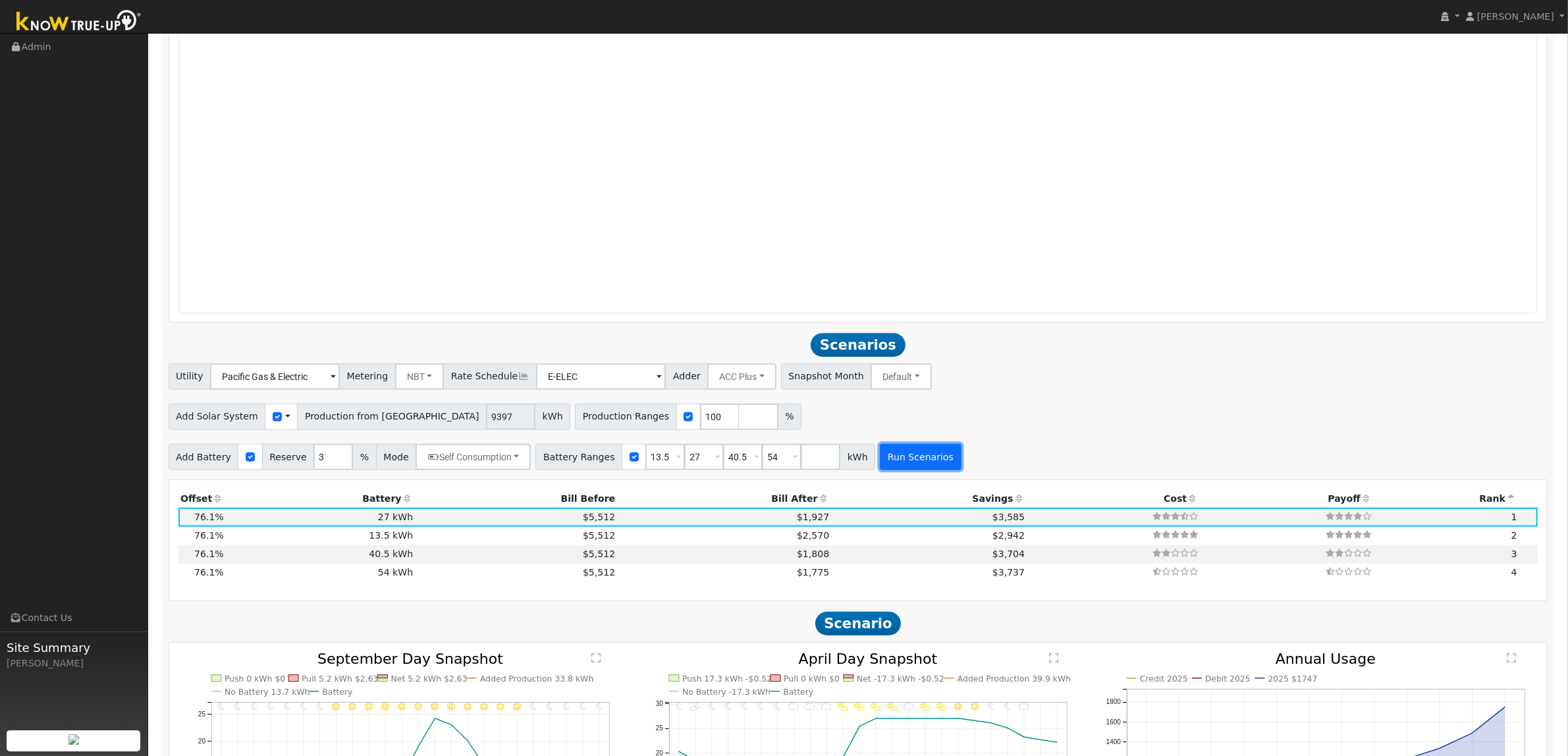
click at [880, 456] on button "Run Scenarios" at bounding box center [920, 457] width 81 height 26
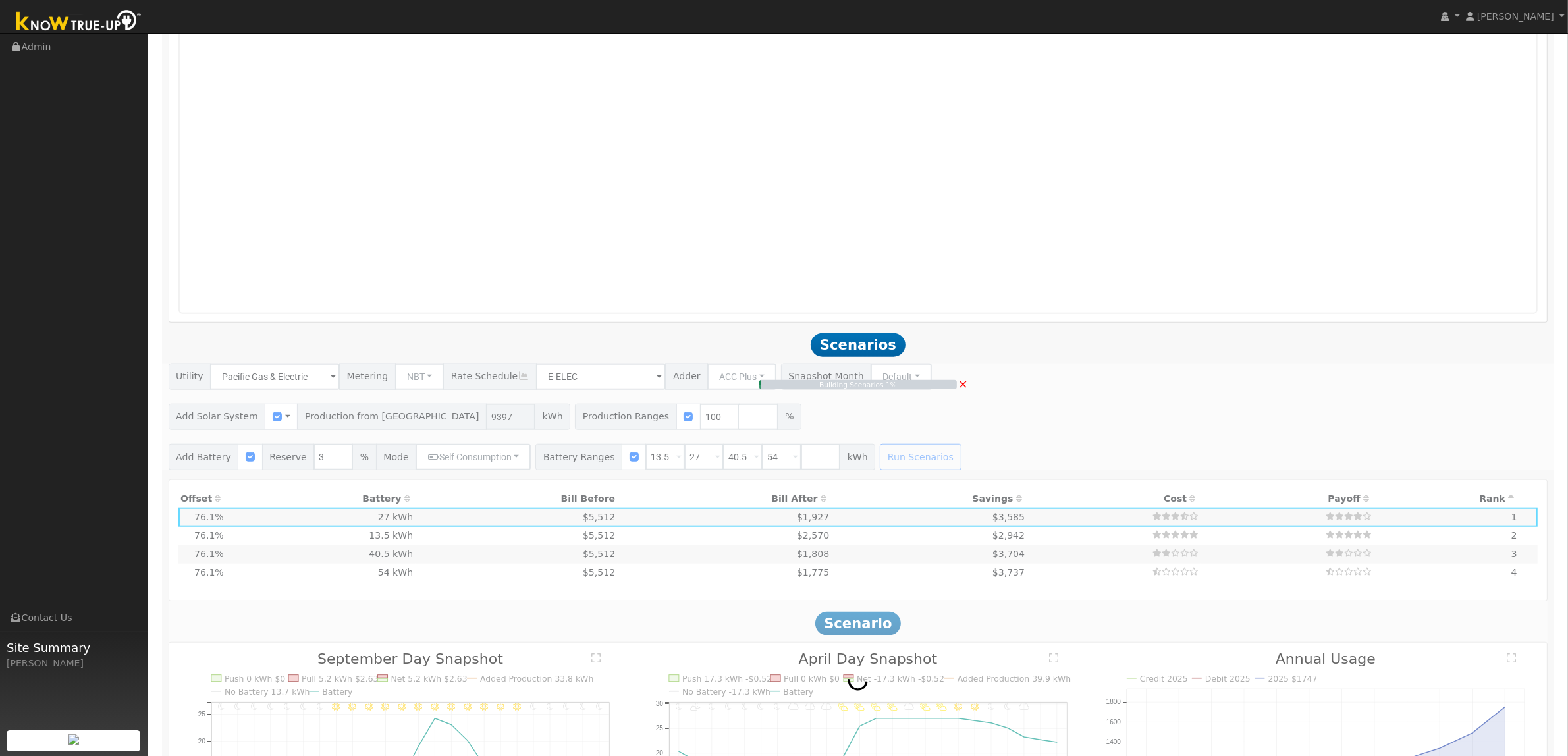
type input "6.3"
type input "$21,926"
type input "$16,298"
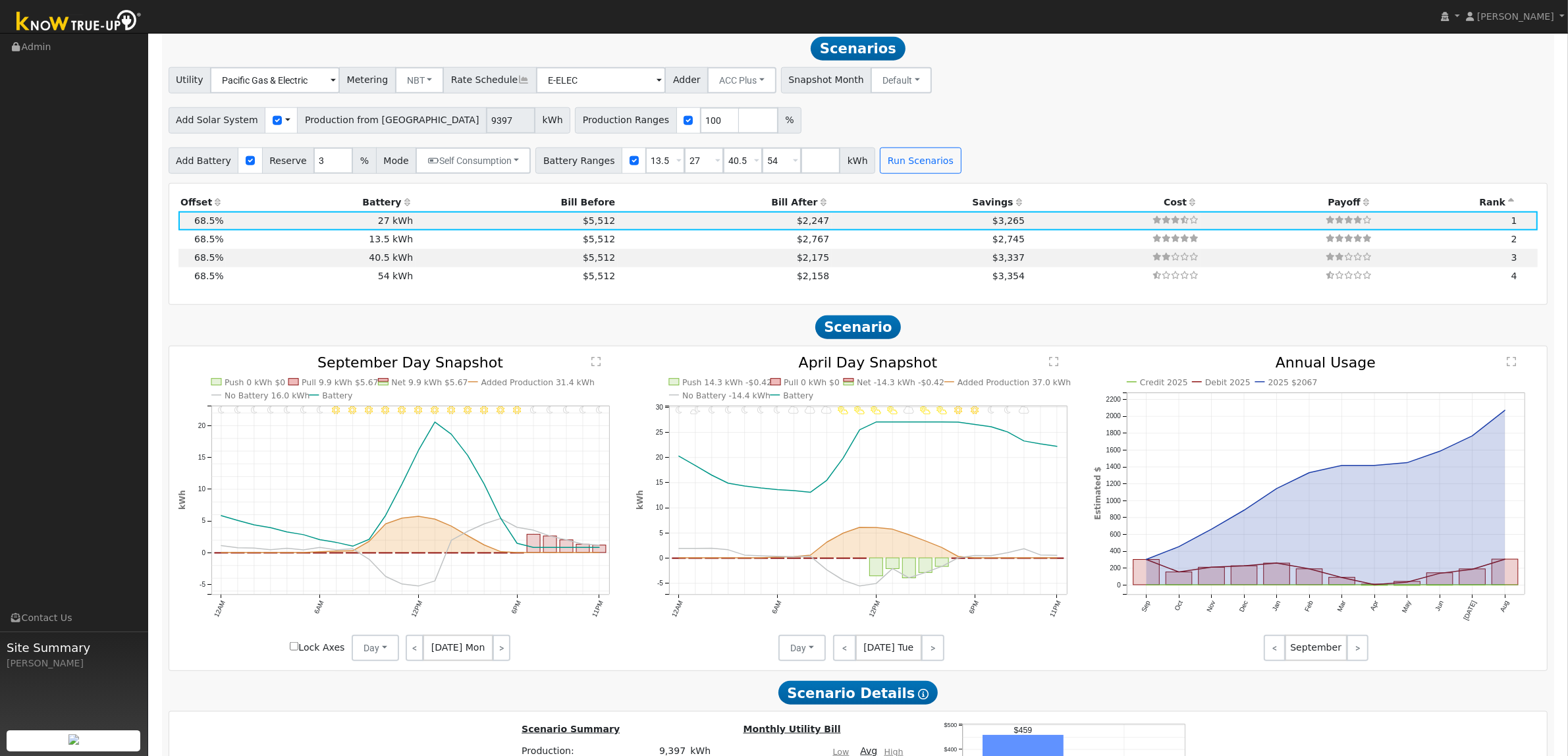
scroll to position [1644, 0]
